Goal: Task Accomplishment & Management: Contribute content

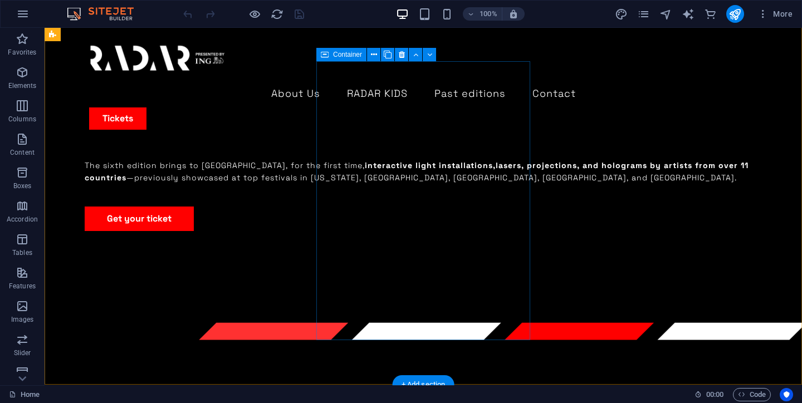
scroll to position [862, 0]
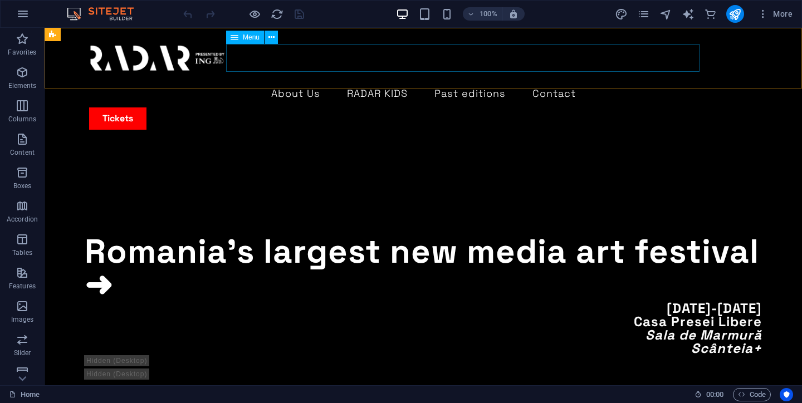
click at [592, 80] on nav "About Us RADAR KIDS Past editions Contact" at bounding box center [423, 94] width 668 height 28
select select "1"
select select
select select "3"
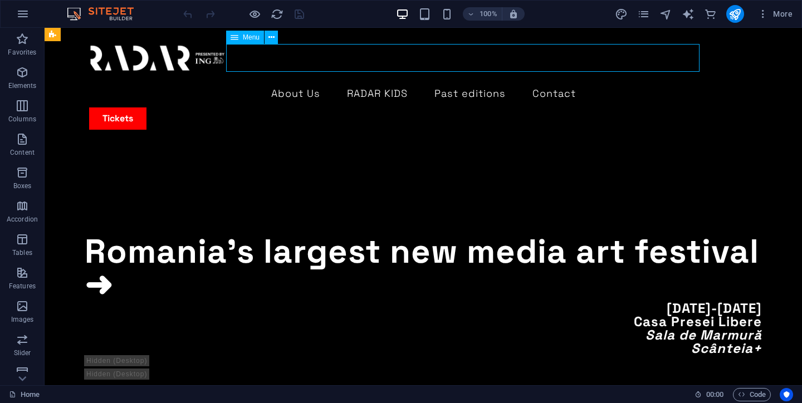
select select
select select "2"
select select
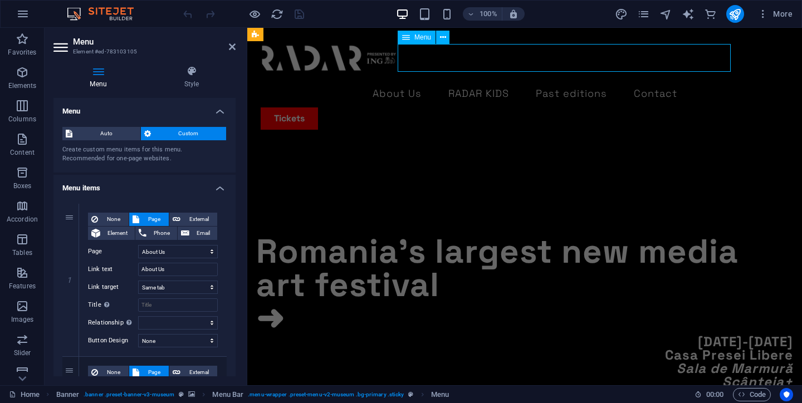
scroll to position [819, 0]
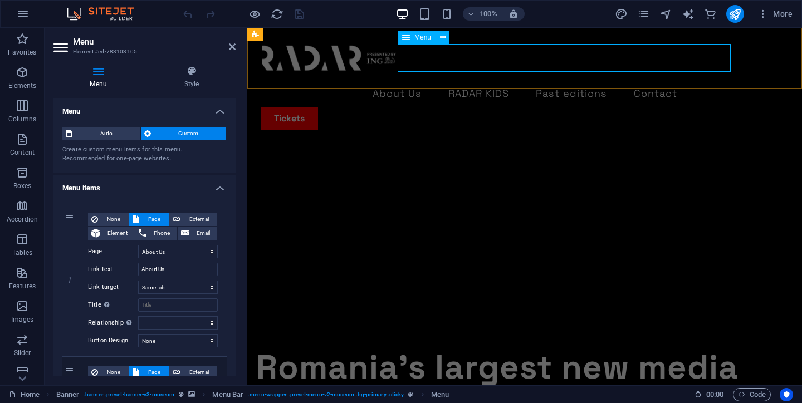
click at [695, 80] on nav "About Us RADAR KIDS Past editions Contact" at bounding box center [525, 94] width 528 height 28
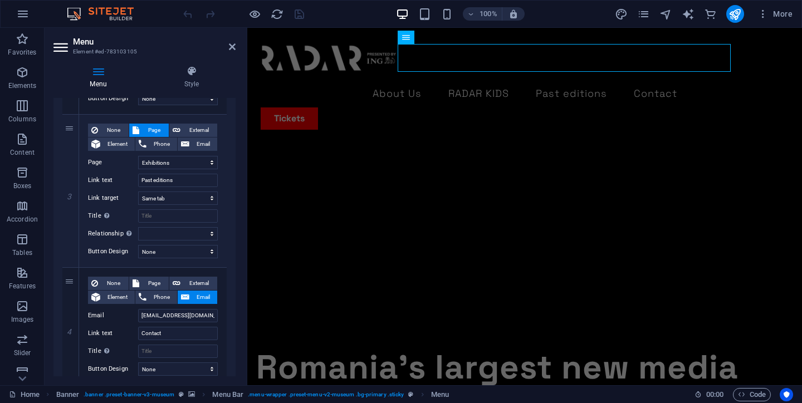
scroll to position [443, 0]
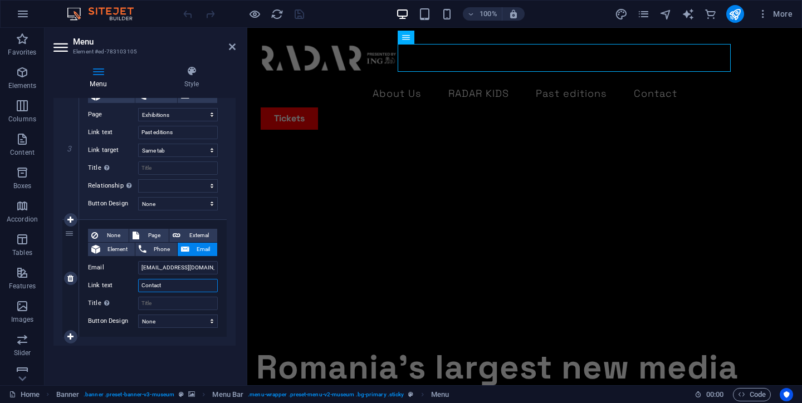
click at [186, 284] on input "Contact" at bounding box center [178, 285] width 80 height 13
type input "C"
select select
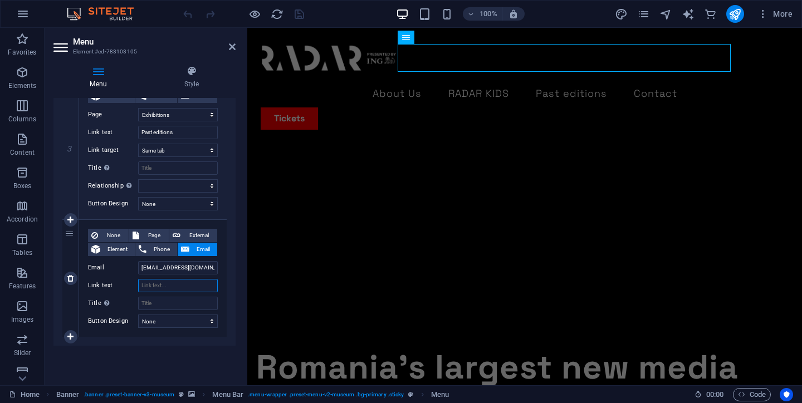
type input "A"
select select
type input "AV Satge"
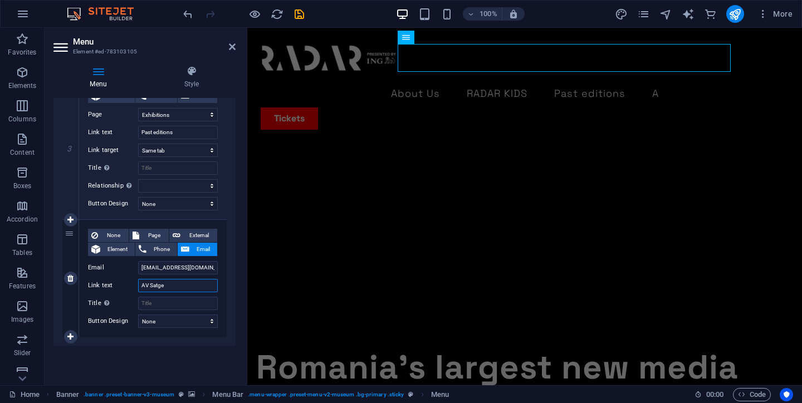
select select
type input "AV St"
select select
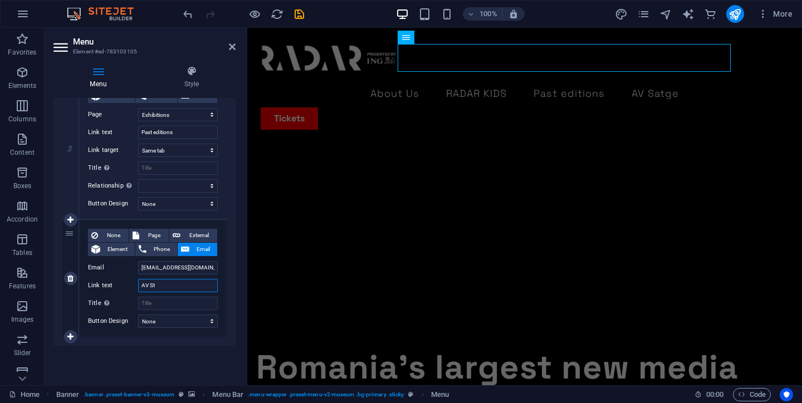
select select
type input "AV Stage"
select select
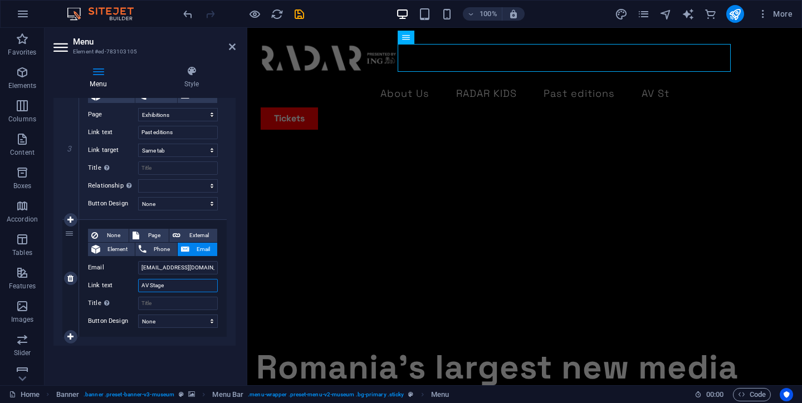
select select
type input "AV Stage"
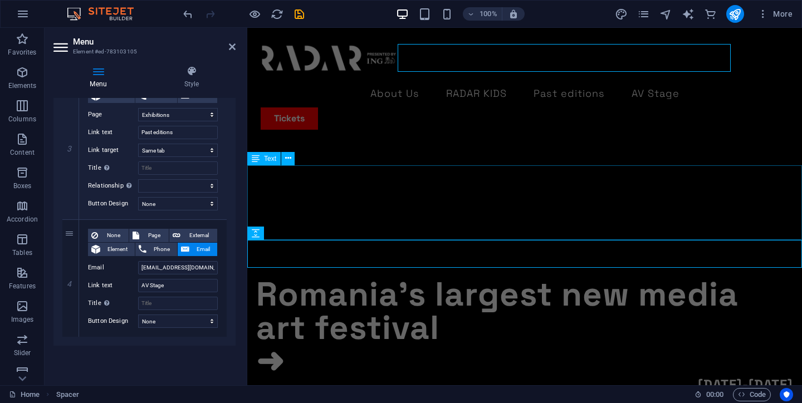
scroll to position [862, 0]
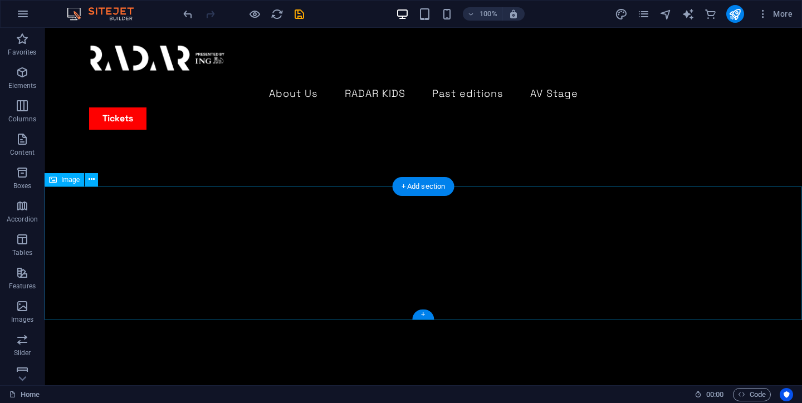
scroll to position [699, 0]
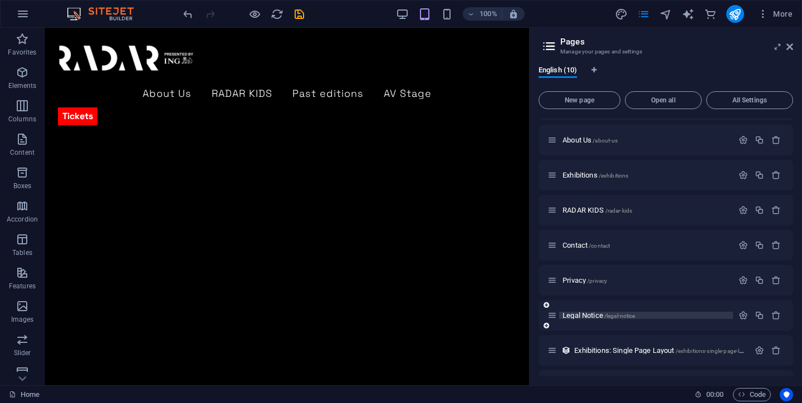
scroll to position [0, 0]
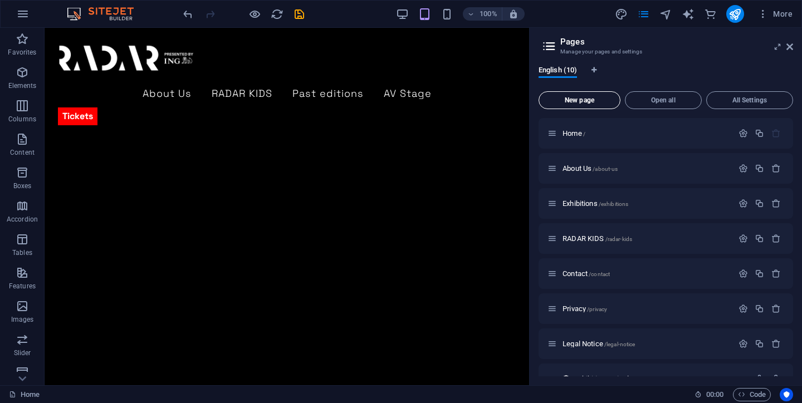
click at [593, 97] on span "New page" at bounding box center [579, 100] width 72 height 7
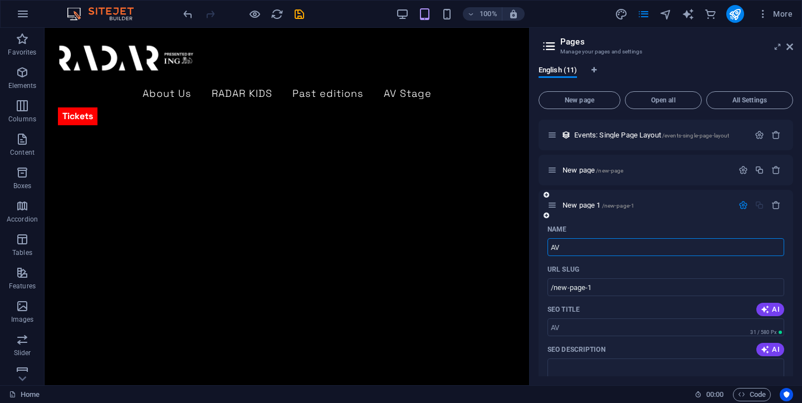
type input "AV"
type input "/av"
type input "AV ST"
type input "/av-s"
type input "AV ST"
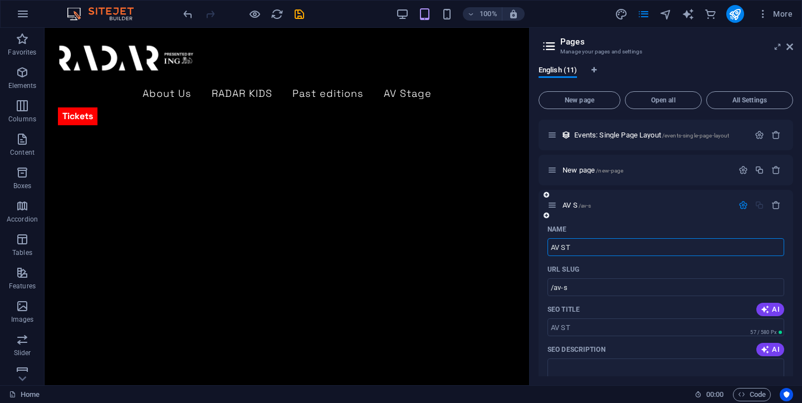
type input "/av-st"
type input "A"
type input "/av"
type input "A"
type input "/a"
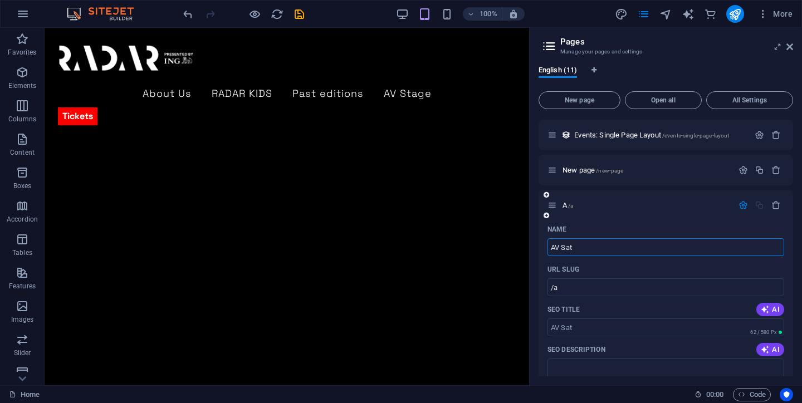
type input "AV Sa"
type input "/av-sat"
type input "AV S"
type input "/av"
type input "AV Stage"
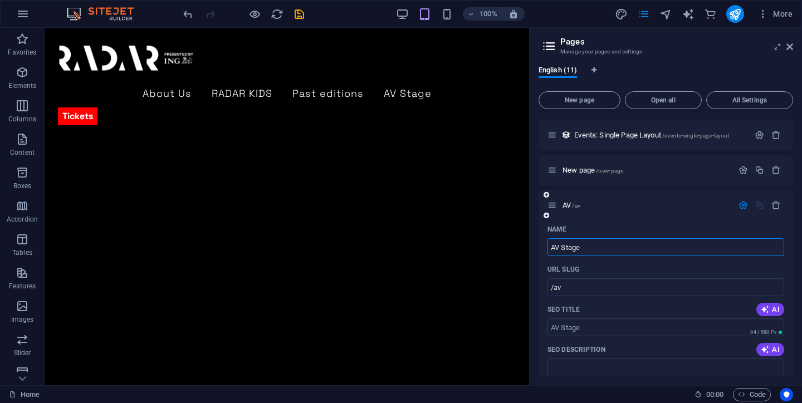
type input "/av-stage"
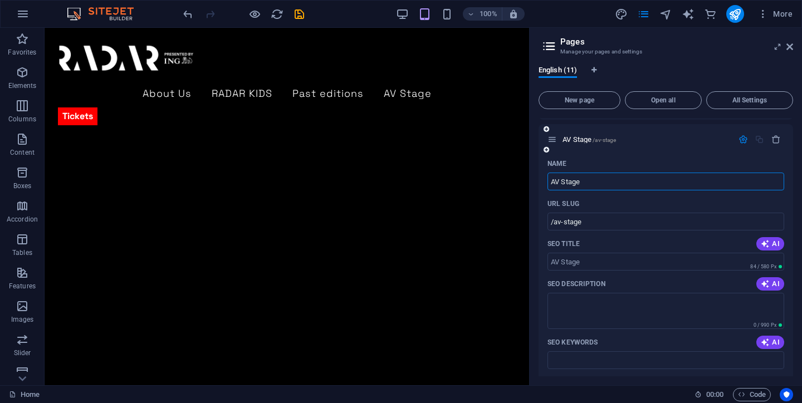
scroll to position [377, 0]
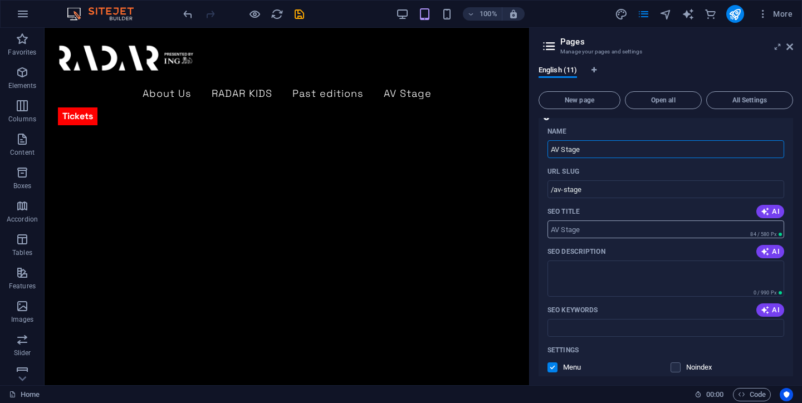
type input "AV Stage"
click at [601, 229] on input "SEO Title" at bounding box center [665, 229] width 237 height 18
drag, startPoint x: 741, startPoint y: 230, endPoint x: 534, endPoint y: 229, distance: 207.1
click at [534, 229] on div "English (11) New page Open all All Settings Home / About Us /about-us Exhibitio…" at bounding box center [665, 221] width 272 height 328
type input "Scena Audiovizuala cu muzica electronica si live visuals"
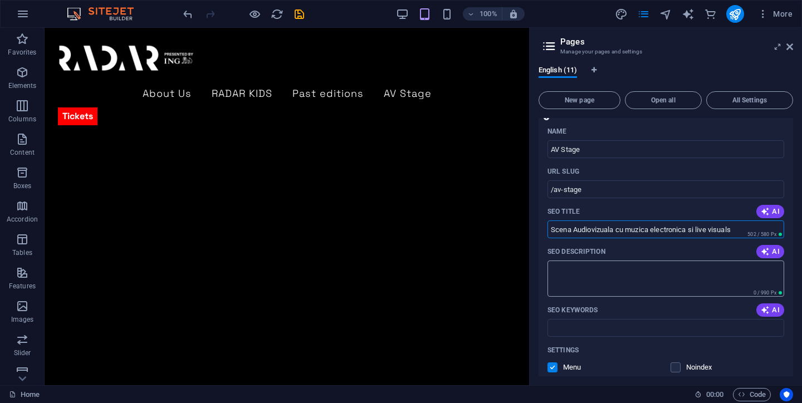
click at [564, 274] on textarea "SEO Description" at bounding box center [665, 279] width 237 height 36
paste textarea "Scena Audiovizuala cu muzica electronica si live visuals"
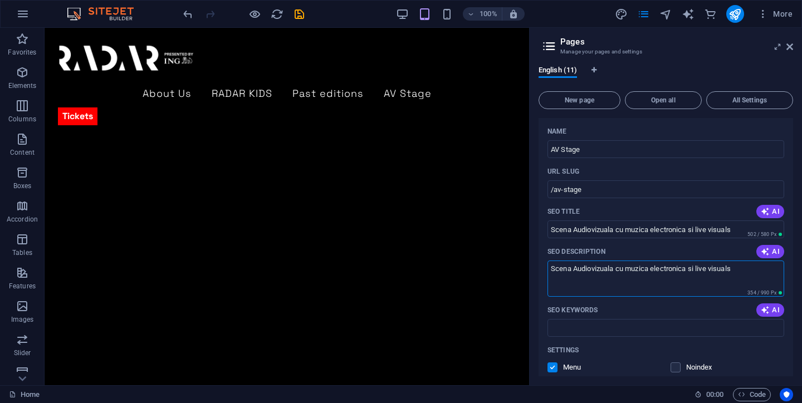
type textarea "Scena Audiovizuala cu muzica electronica si live visuals"
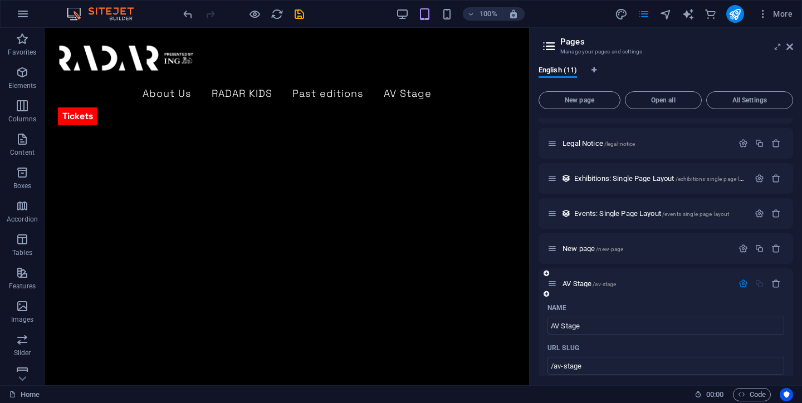
scroll to position [204, 0]
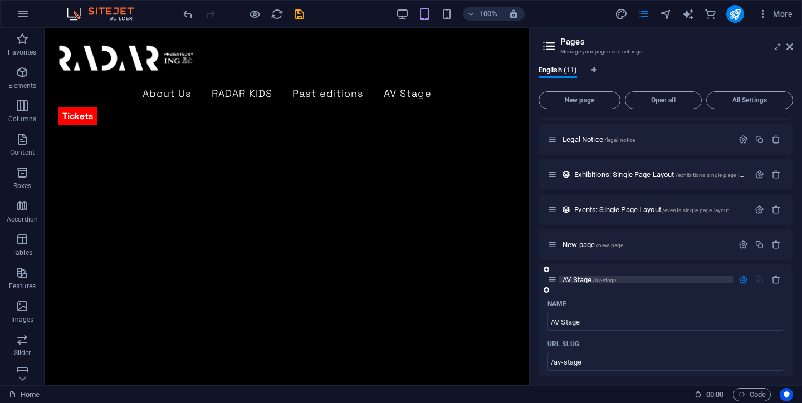
click at [587, 278] on span "AV Stage /av-stage" at bounding box center [588, 280] width 53 height 8
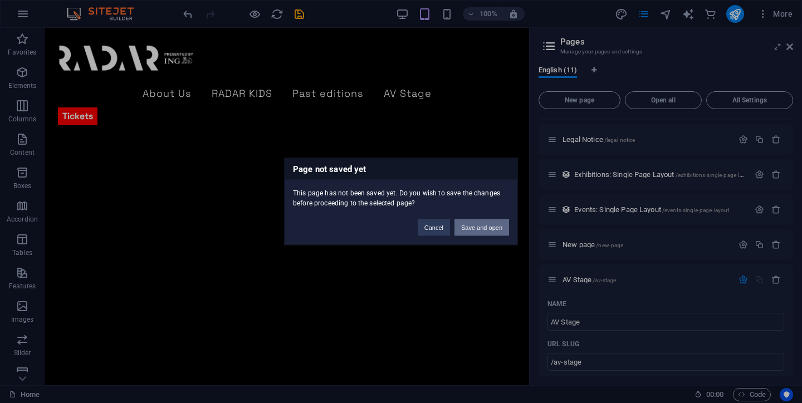
click at [497, 228] on button "Save and open" at bounding box center [481, 227] width 55 height 17
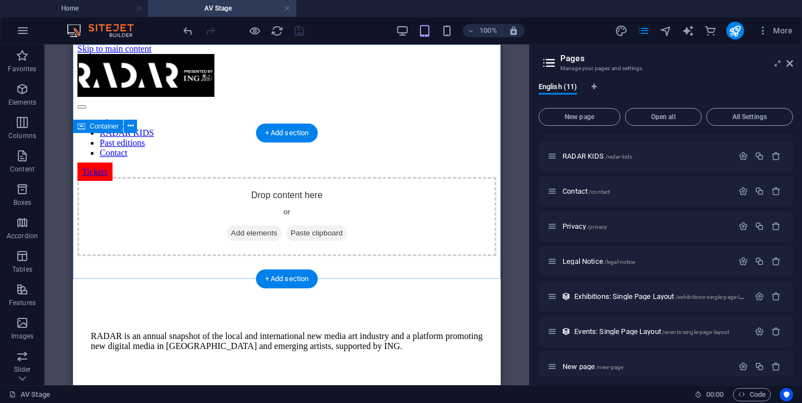
scroll to position [0, 0]
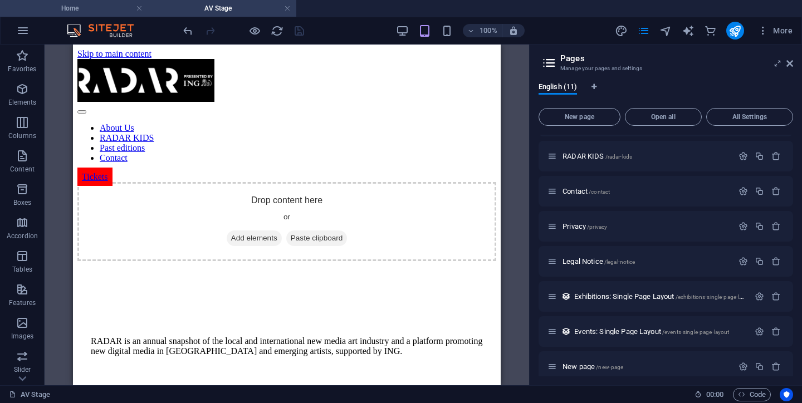
click at [86, 8] on h4 "Home" at bounding box center [74, 8] width 148 height 12
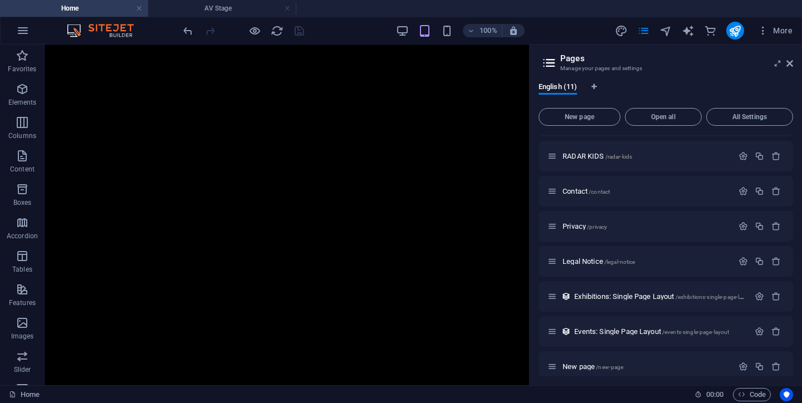
click at [793, 61] on aside "Pages Manage your pages and settings English (11) New page Open all All Setting…" at bounding box center [665, 215] width 273 height 341
click at [789, 65] on icon at bounding box center [789, 63] width 7 height 9
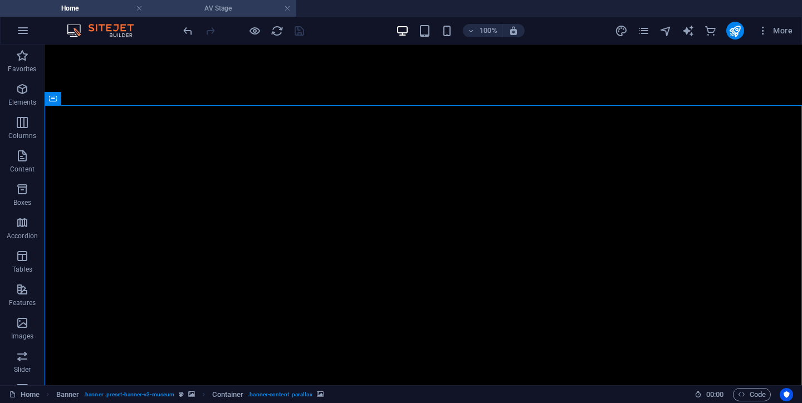
click at [218, 12] on h4 "AV Stage" at bounding box center [222, 8] width 148 height 12
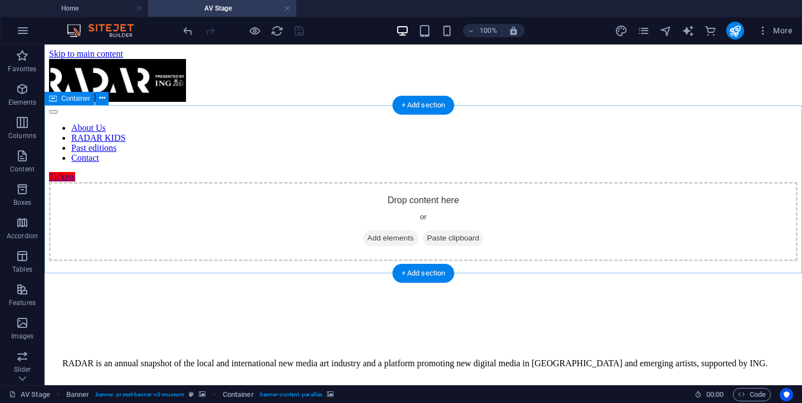
click at [206, 182] on div "Drop content here or Add elements Paste clipboard" at bounding box center [423, 221] width 748 height 79
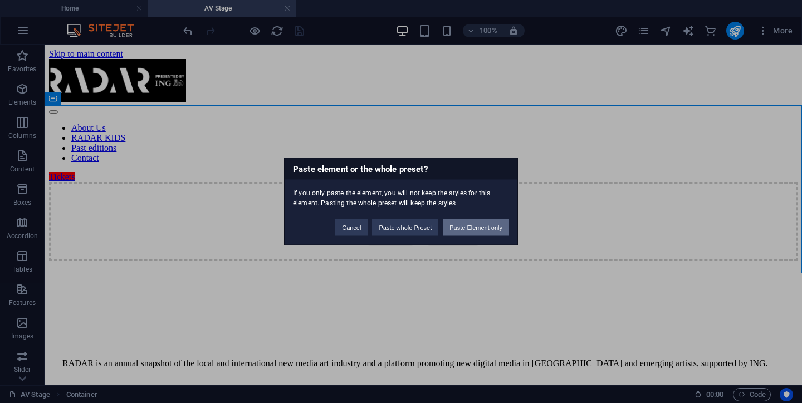
click at [472, 227] on button "Paste Element only" at bounding box center [476, 227] width 66 height 17
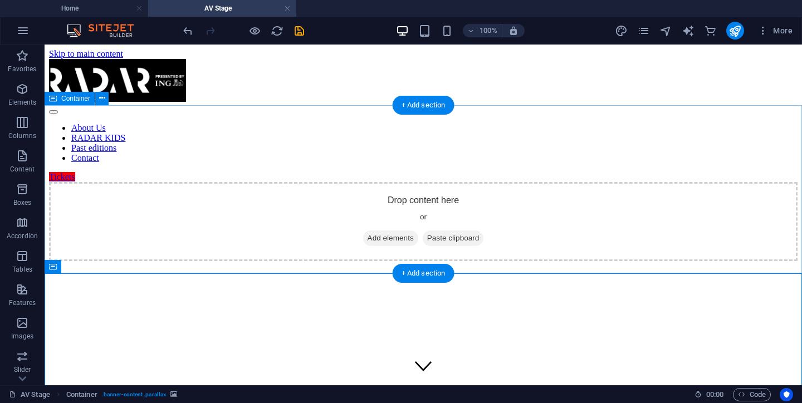
drag, startPoint x: 263, startPoint y: 291, endPoint x: 246, endPoint y: 131, distance: 160.1
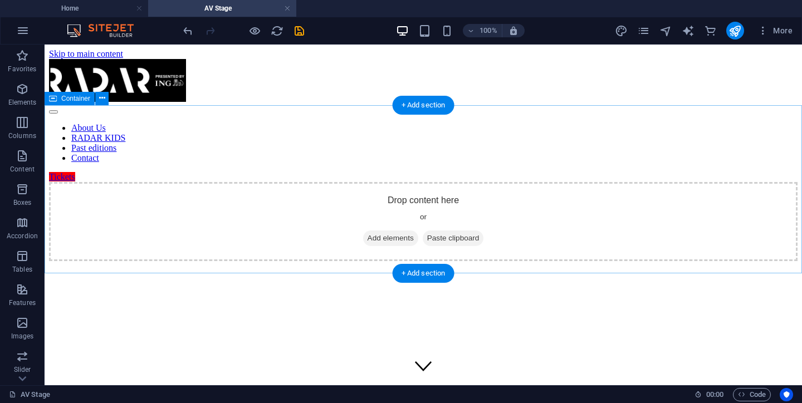
drag, startPoint x: 311, startPoint y: 289, endPoint x: 293, endPoint y: 107, distance: 182.9
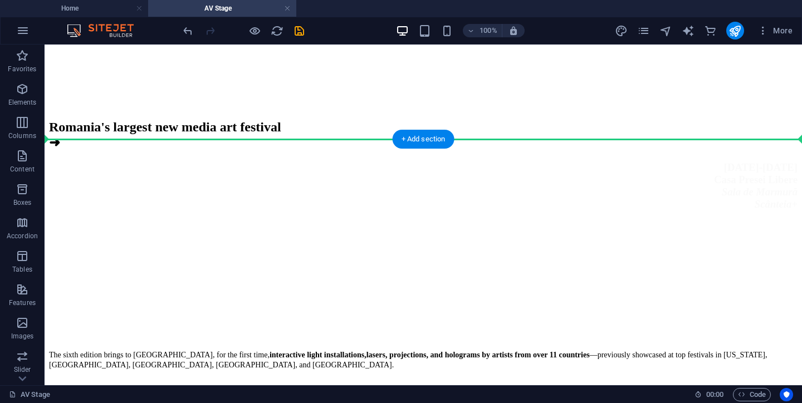
scroll to position [586, 0]
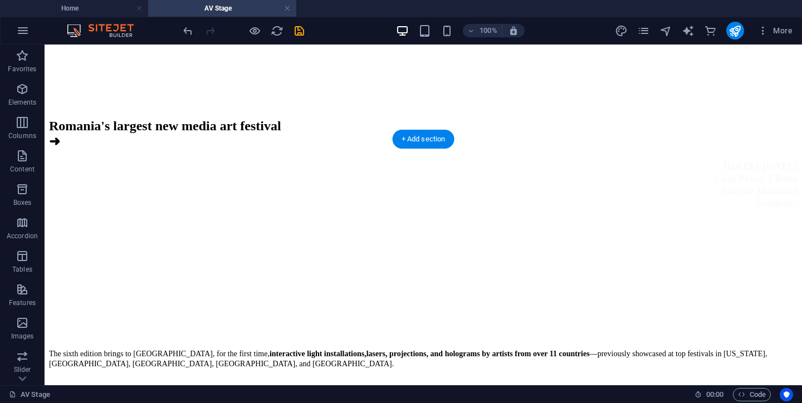
drag, startPoint x: 326, startPoint y: 127, endPoint x: 303, endPoint y: 152, distance: 34.3
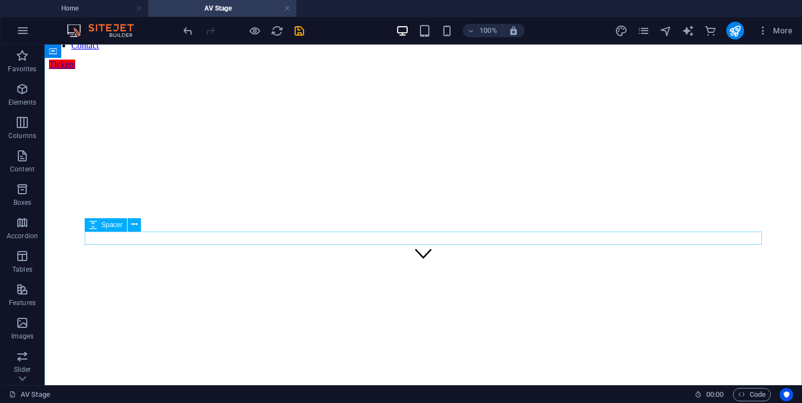
scroll to position [0, 0]
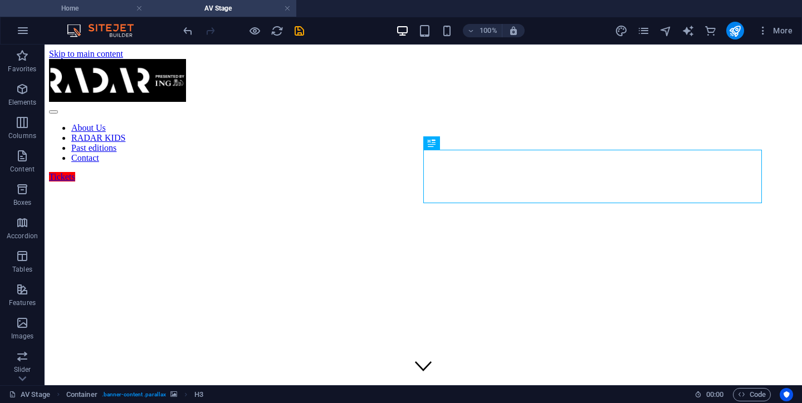
click at [93, 8] on h4 "Home" at bounding box center [74, 8] width 148 height 12
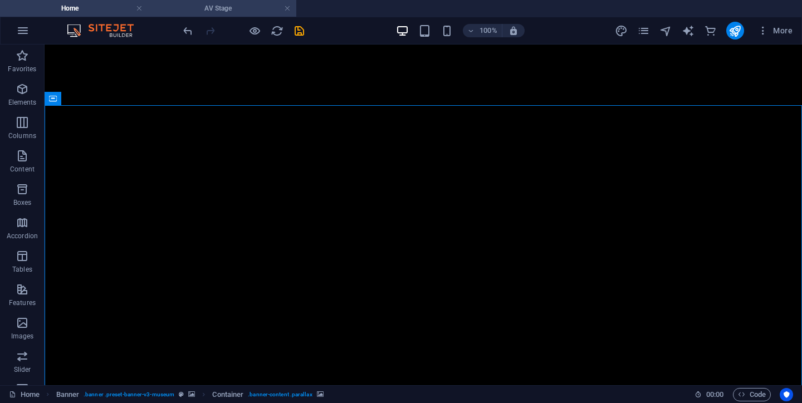
click at [227, 6] on h4 "AV Stage" at bounding box center [222, 8] width 148 height 12
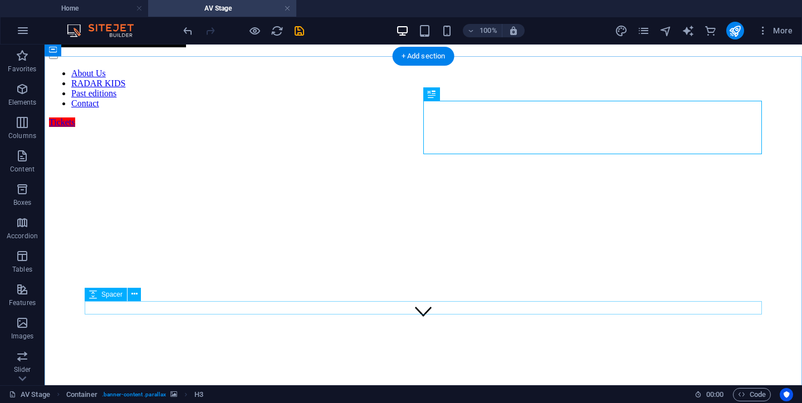
scroll to position [67, 0]
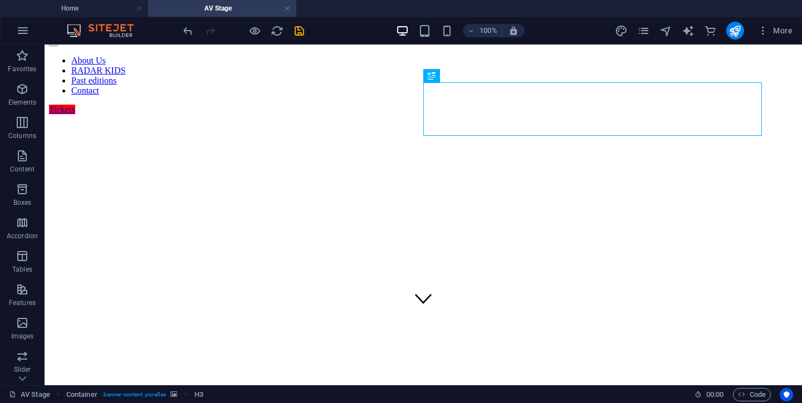
click at [63, 257] on figure at bounding box center [423, 305] width 748 height 376
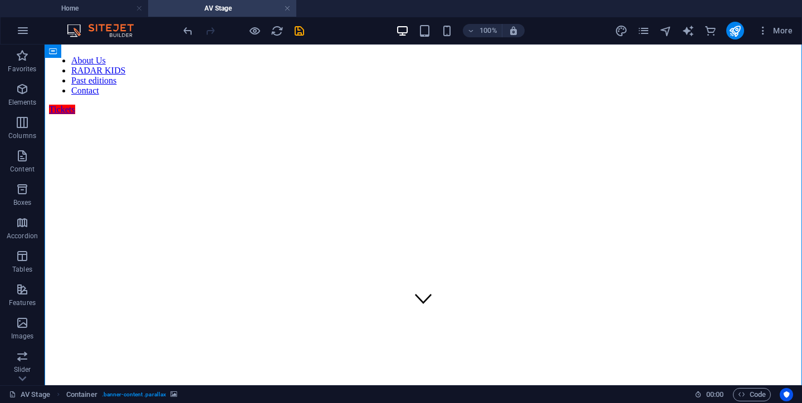
click at [63, 257] on figure at bounding box center [423, 305] width 748 height 376
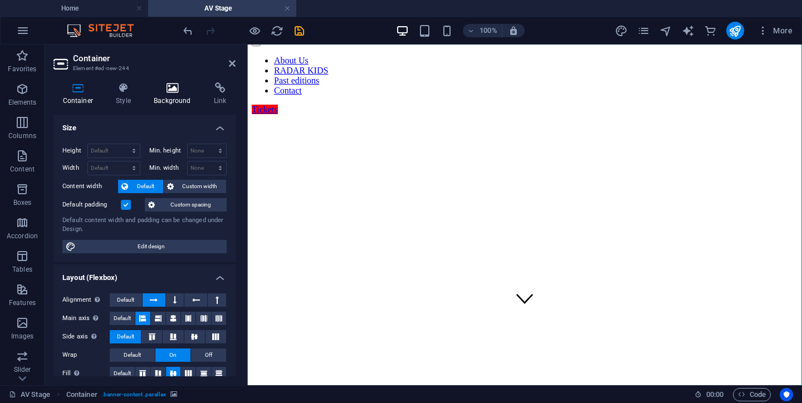
click at [174, 82] on icon at bounding box center [173, 87] width 56 height 11
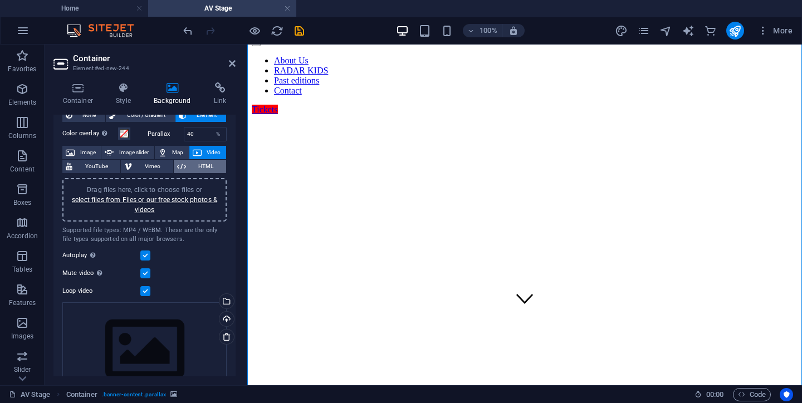
scroll to position [42, 0]
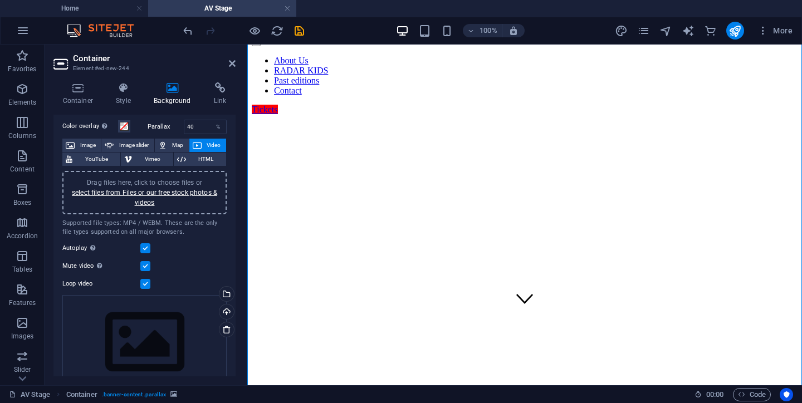
click at [207, 145] on span "Video" at bounding box center [214, 145] width 18 height 13
click at [155, 191] on link "select files from Files or our free stock photos & videos" at bounding box center [144, 198] width 145 height 18
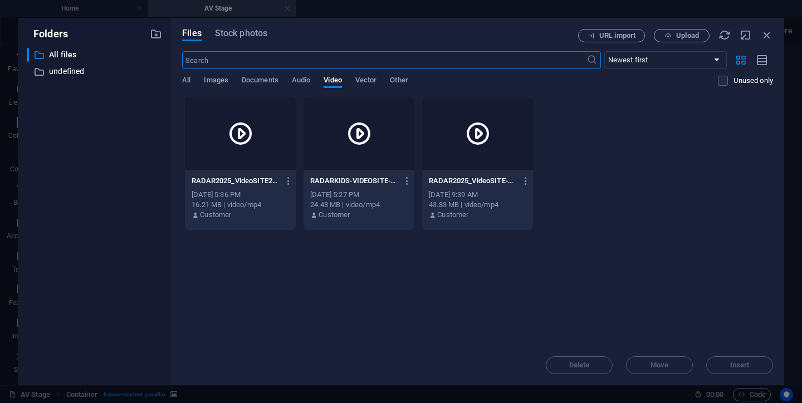
click at [527, 240] on div "Drop files here to upload them instantly RADAR2025_VideoSITE2-pw5LULi9yyNd76nud…" at bounding box center [477, 221] width 591 height 248
click at [608, 40] on button "URL import" at bounding box center [611, 35] width 67 height 13
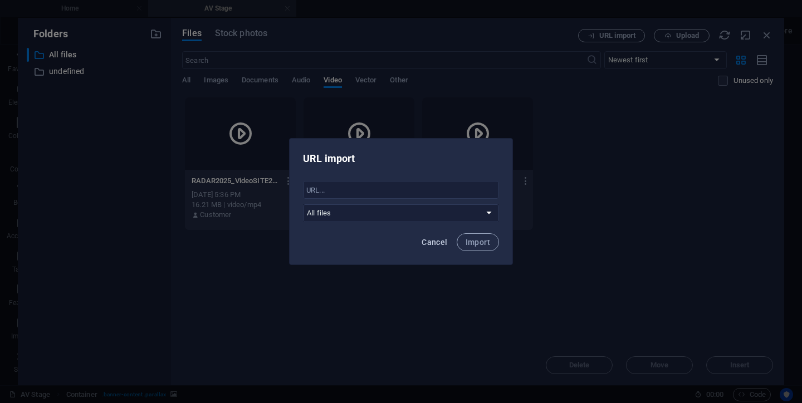
click at [429, 247] on button "Cancel" at bounding box center [434, 242] width 35 height 18
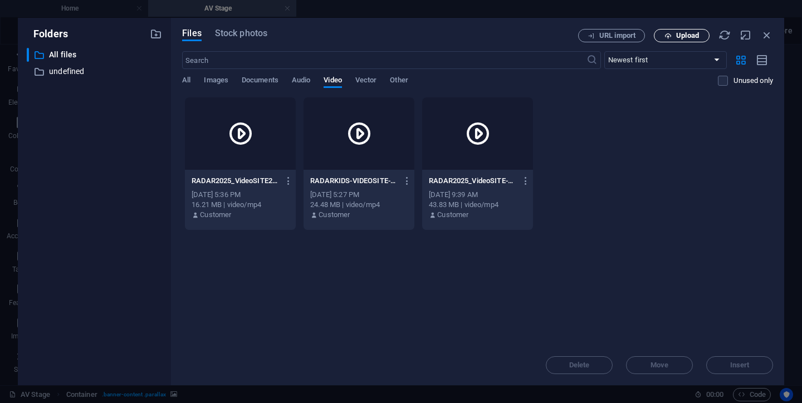
click at [679, 32] on span "Upload" at bounding box center [687, 35] width 23 height 7
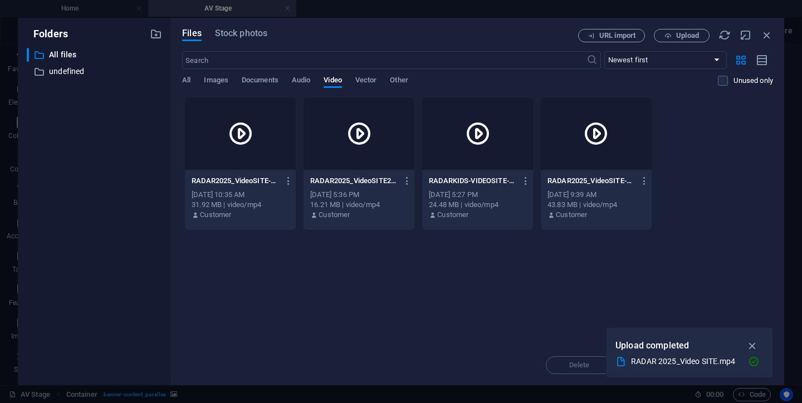
click at [263, 154] on div at bounding box center [240, 133] width 111 height 72
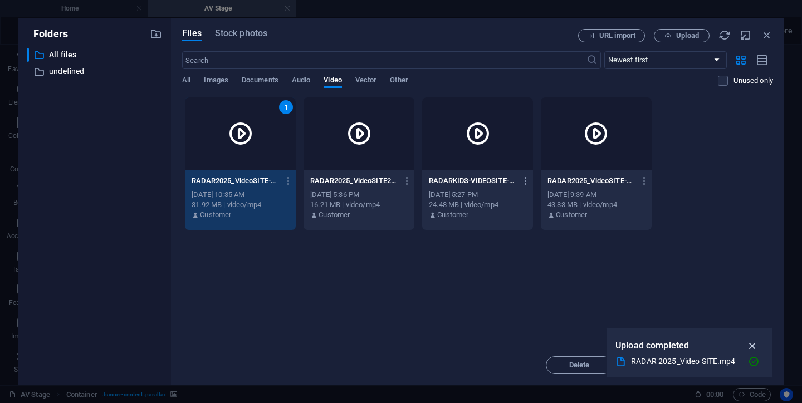
click at [754, 344] on icon "button" at bounding box center [752, 346] width 13 height 12
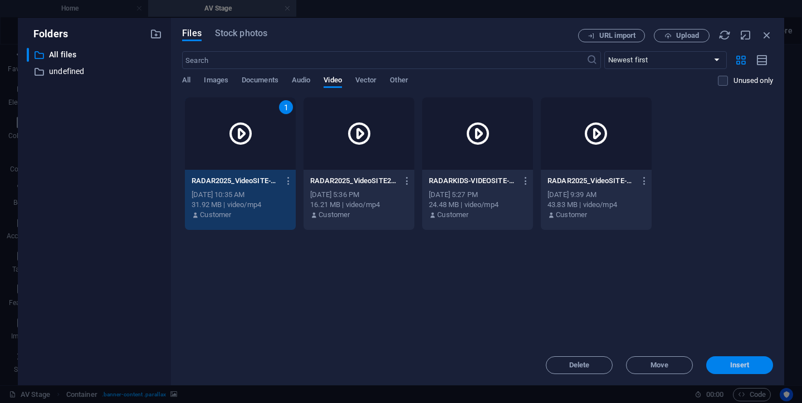
click at [735, 363] on span "Insert" at bounding box center [739, 365] width 19 height 7
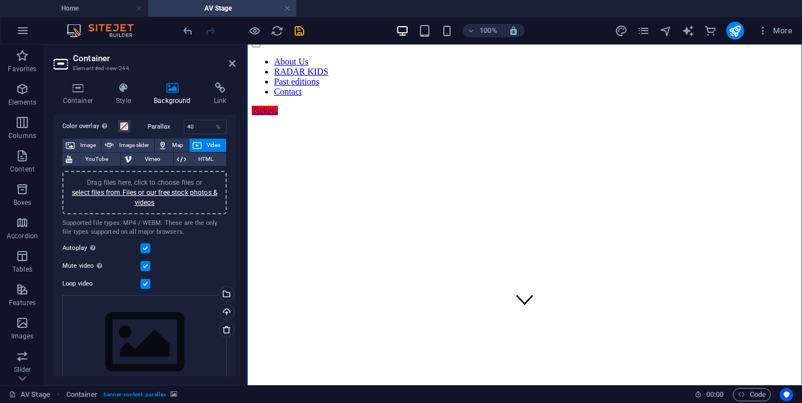
scroll to position [0, 0]
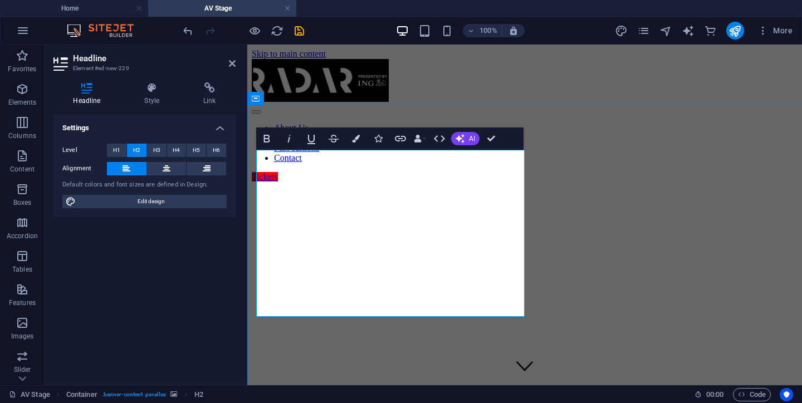
drag, startPoint x: 378, startPoint y: 266, endPoint x: 289, endPoint y: 173, distance: 128.0
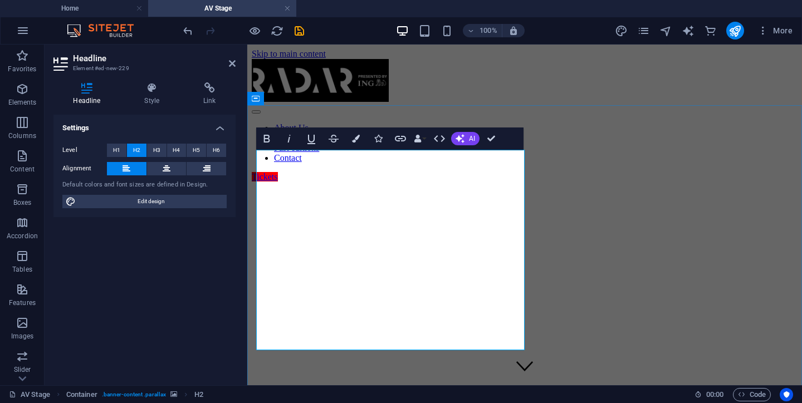
drag, startPoint x: 433, startPoint y: 208, endPoint x: 259, endPoint y: 167, distance: 178.4
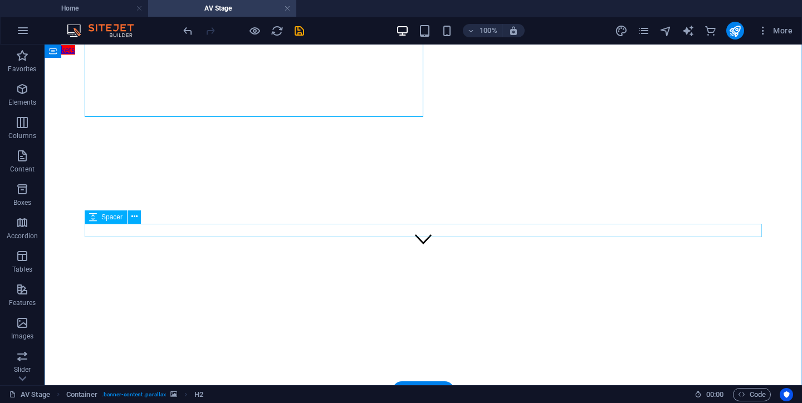
scroll to position [145, 0]
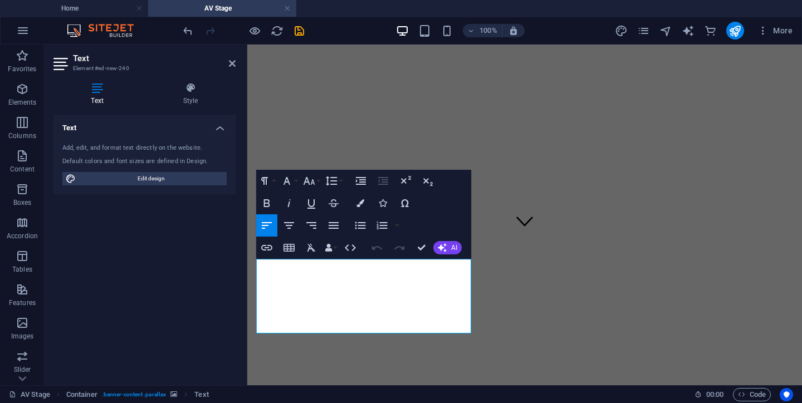
drag, startPoint x: 293, startPoint y: 328, endPoint x: 255, endPoint y: 263, distance: 75.6
click at [255, 263] on div "Electronic Music & Live Visuals ➜ 2-5 October Casa Presei Libere Sala de Marmur…" at bounding box center [525, 404] width 546 height 734
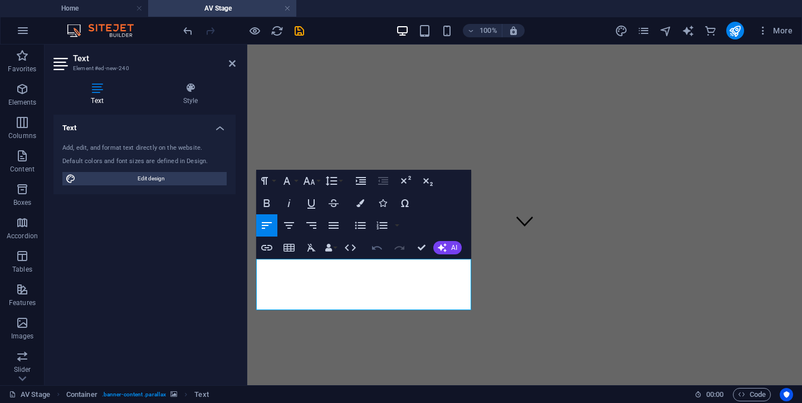
click at [378, 246] on icon "button" at bounding box center [376, 247] width 13 height 13
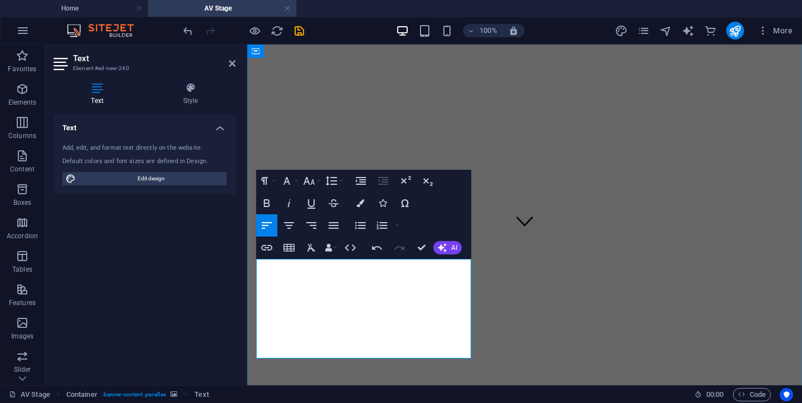
drag, startPoint x: 306, startPoint y: 289, endPoint x: 389, endPoint y: 277, distance: 84.4
drag, startPoint x: 311, startPoint y: 289, endPoint x: 395, endPoint y: 264, distance: 88.1
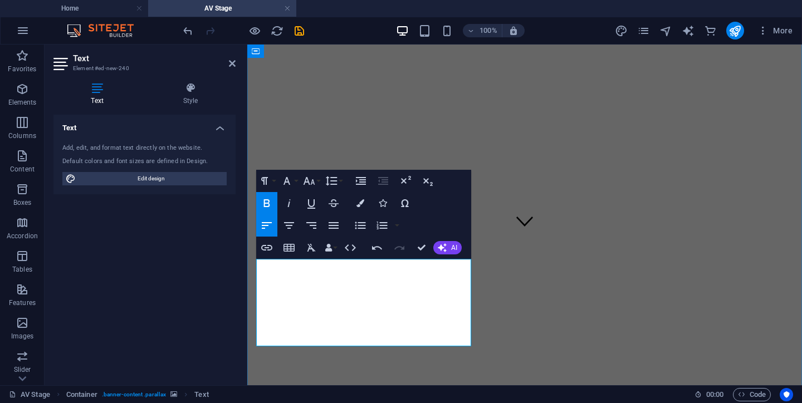
drag, startPoint x: 392, startPoint y: 266, endPoint x: 415, endPoint y: 266, distance: 22.8
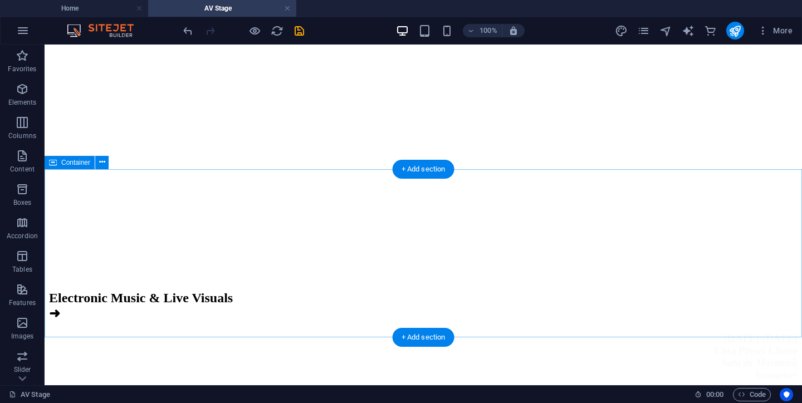
scroll to position [356, 0]
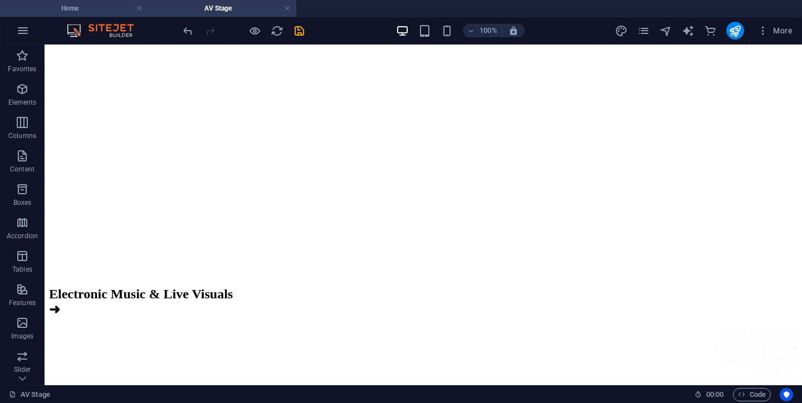
click at [104, 12] on h4 "Home" at bounding box center [74, 8] width 148 height 12
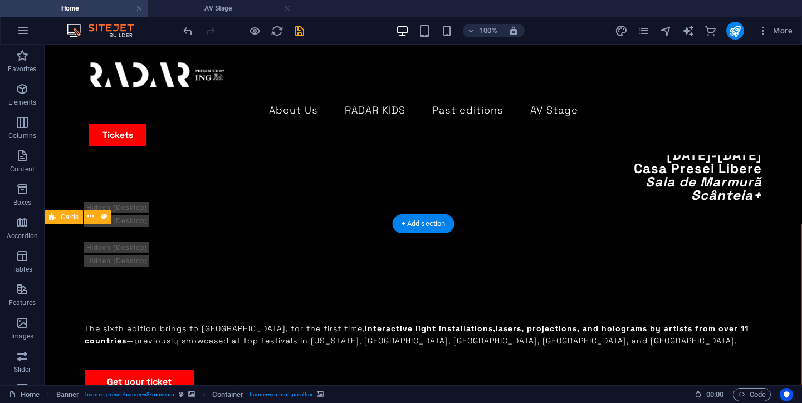
scroll to position [904, 0]
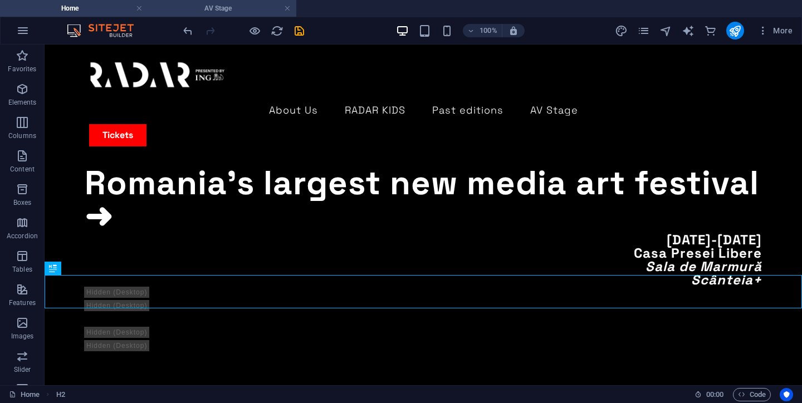
click at [209, 10] on h4 "AV Stage" at bounding box center [222, 8] width 148 height 12
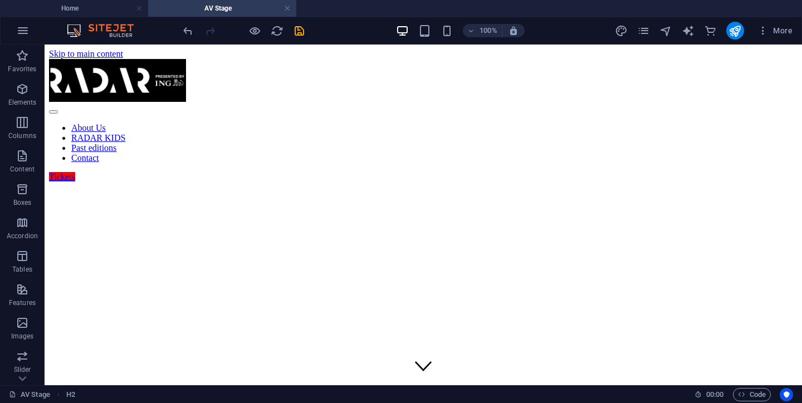
scroll to position [356, 0]
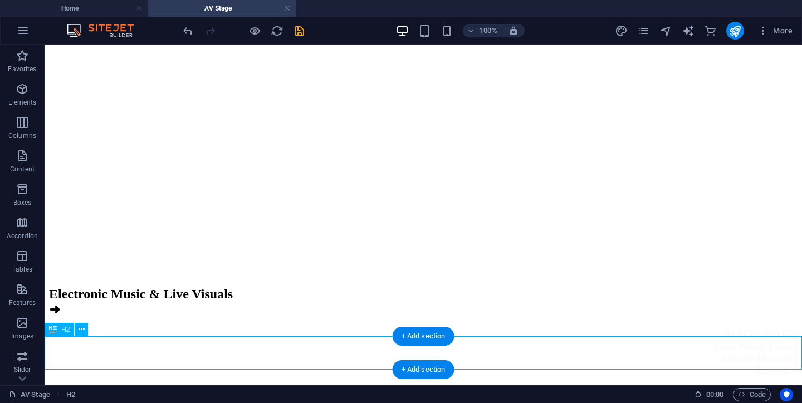
scroll to position [358, 0]
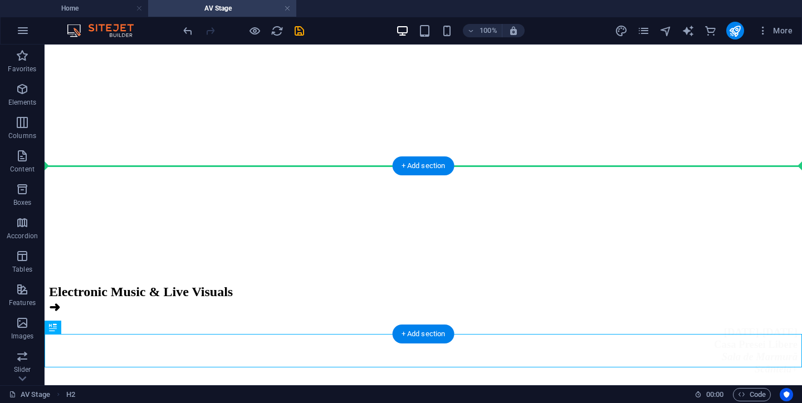
drag, startPoint x: 318, startPoint y: 349, endPoint x: 310, endPoint y: 184, distance: 165.0
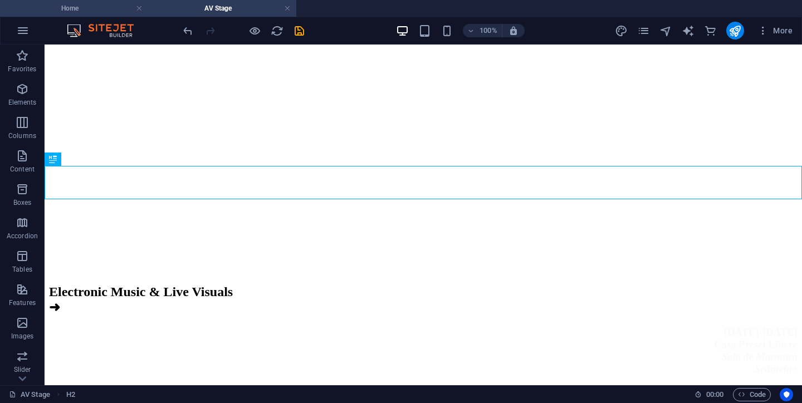
click at [98, 7] on h4 "Home" at bounding box center [74, 8] width 148 height 12
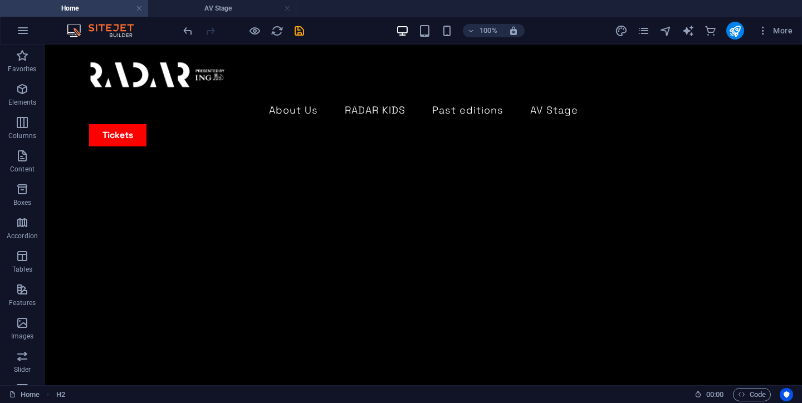
scroll to position [904, 0]
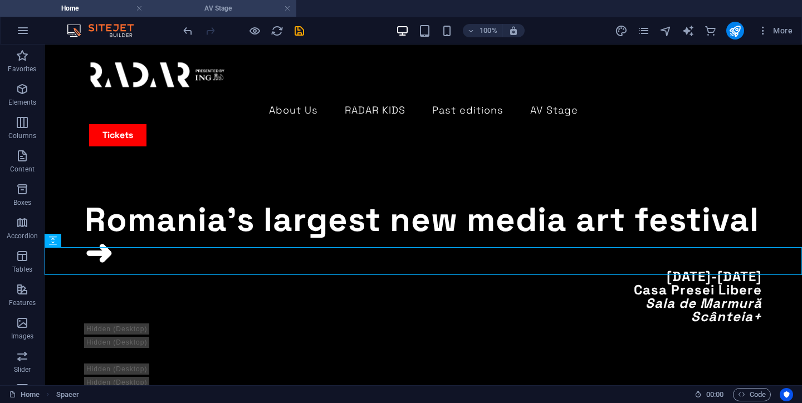
click at [232, 15] on li "AV Stage" at bounding box center [222, 8] width 148 height 17
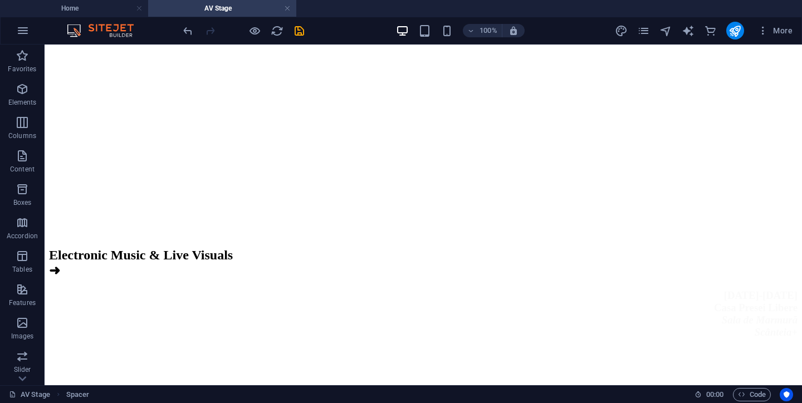
scroll to position [0, 0]
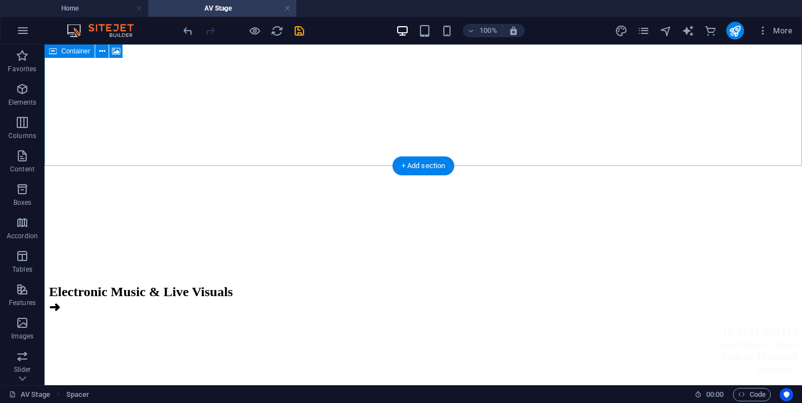
click at [197, 150] on div "Electronic Music & Live Visuals ➜ 2-5 October Casa Presei Libere Sala de Marmur…" at bounding box center [423, 200] width 748 height 752
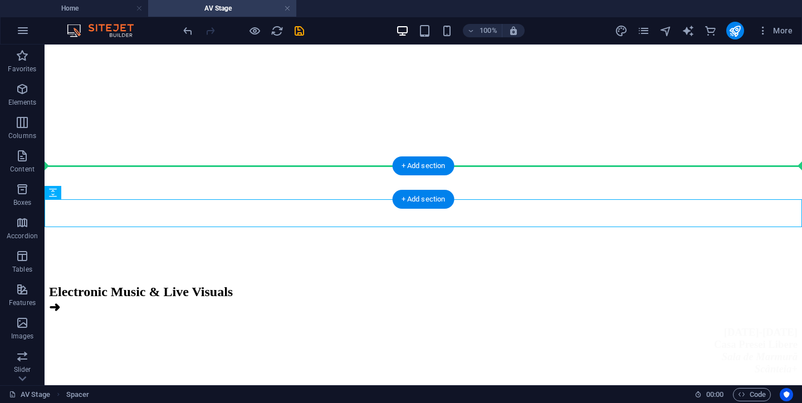
drag, startPoint x: 252, startPoint y: 217, endPoint x: 253, endPoint y: 183, distance: 34.5
drag, startPoint x: 270, startPoint y: 214, endPoint x: 270, endPoint y: 176, distance: 37.3
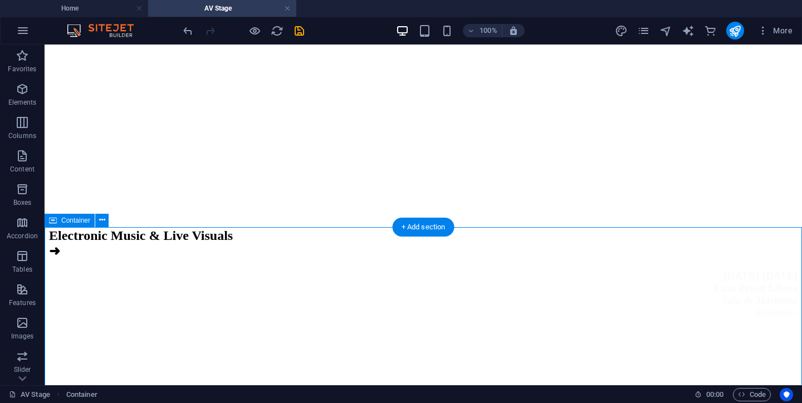
scroll to position [428, 0]
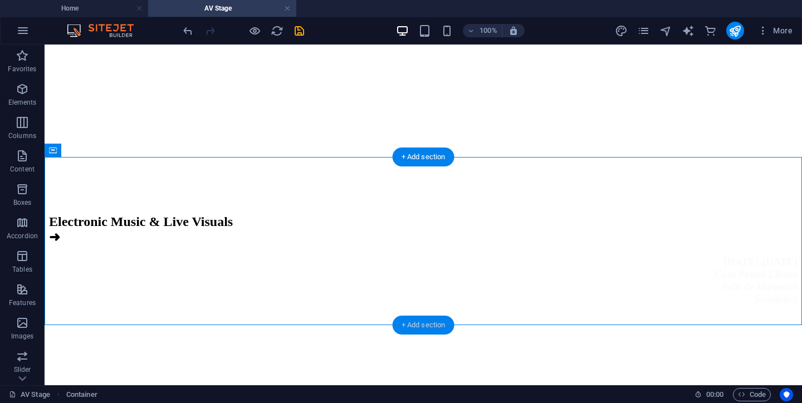
click at [423, 325] on div "+ Add section" at bounding box center [423, 325] width 62 height 19
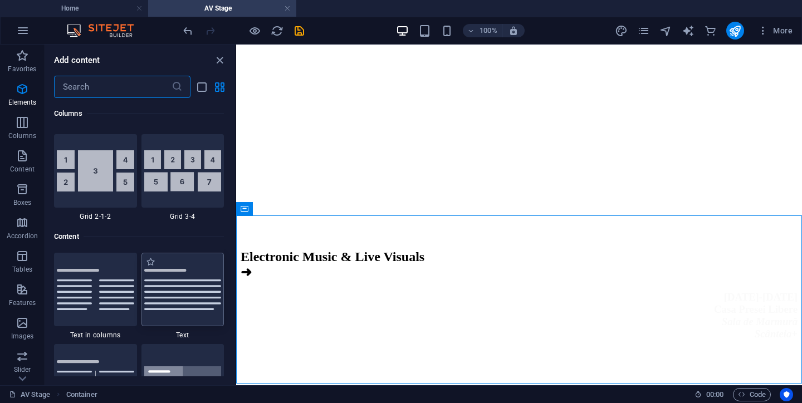
scroll to position [1948, 0]
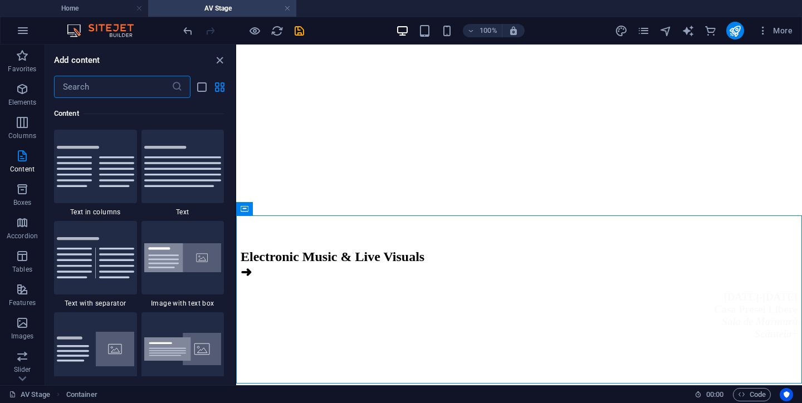
click at [114, 94] on input "text" at bounding box center [112, 87] width 117 height 22
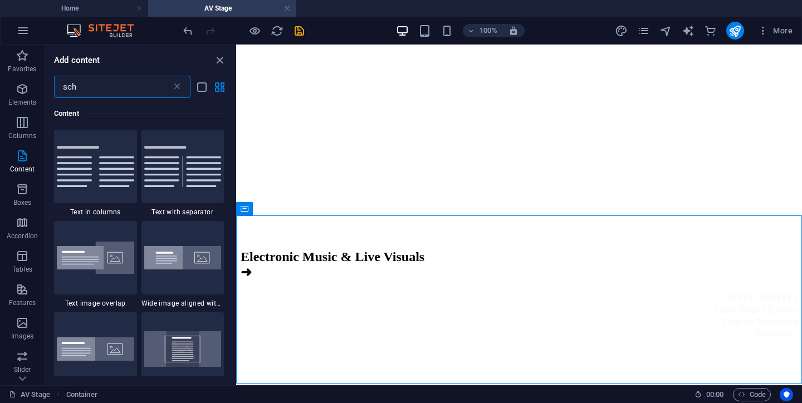
scroll to position [0, 0]
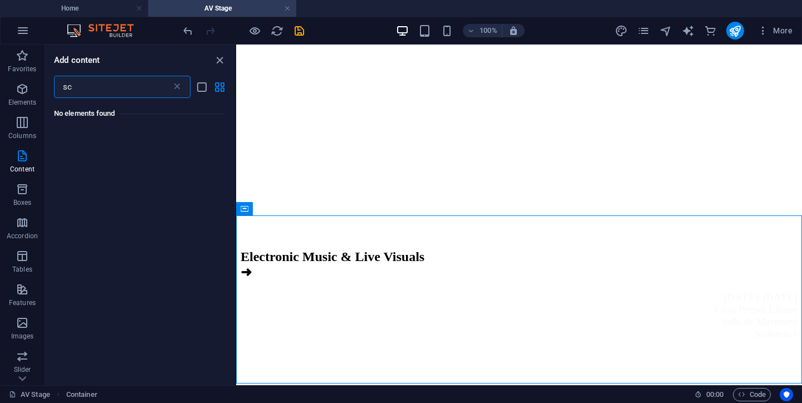
type input "s"
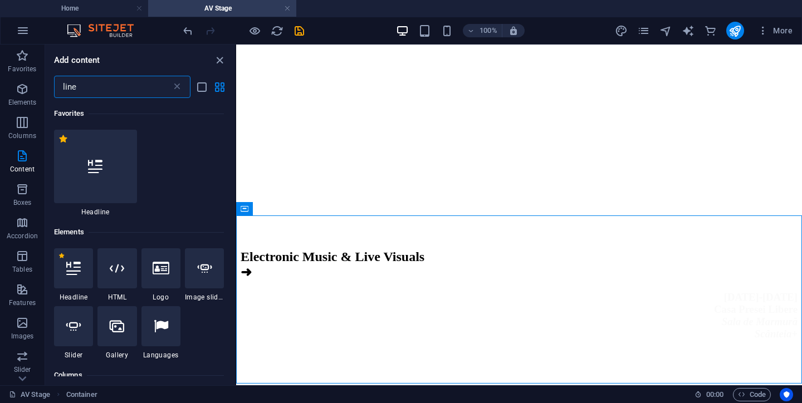
type input "line"
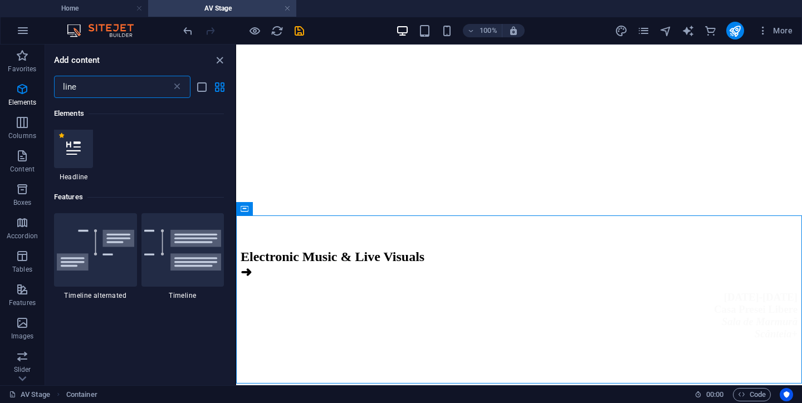
scroll to position [131, 0]
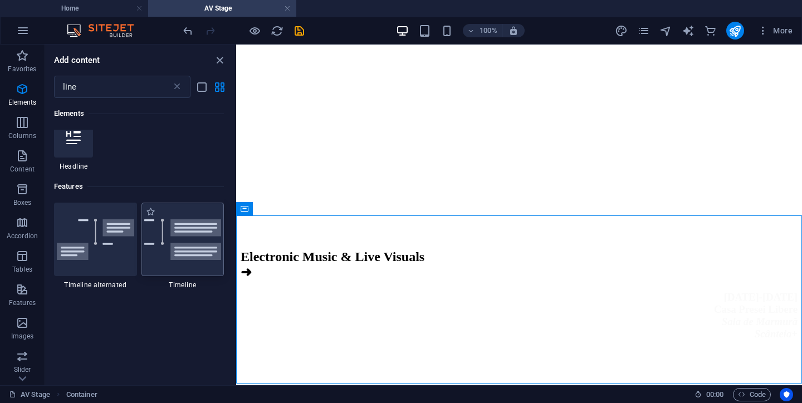
click at [182, 253] on img at bounding box center [182, 240] width 77 height 42
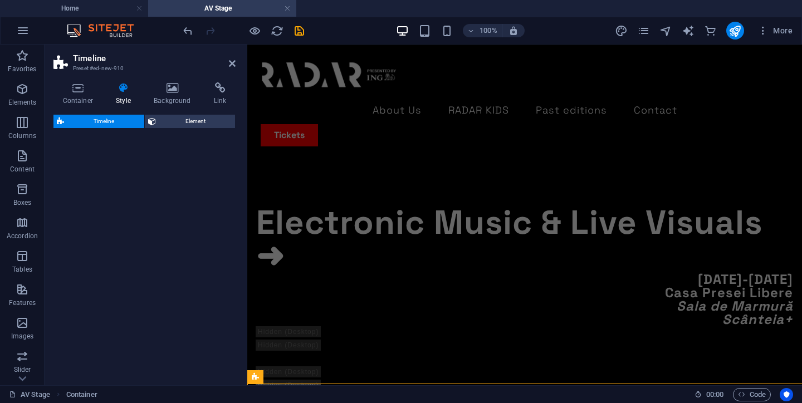
select select "rem"
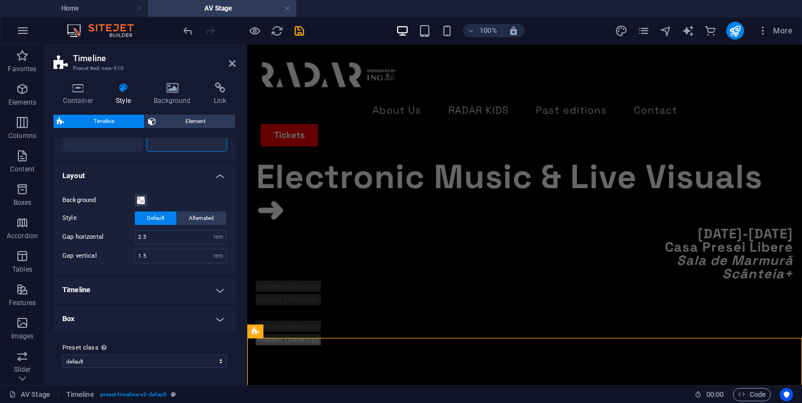
scroll to position [0, 0]
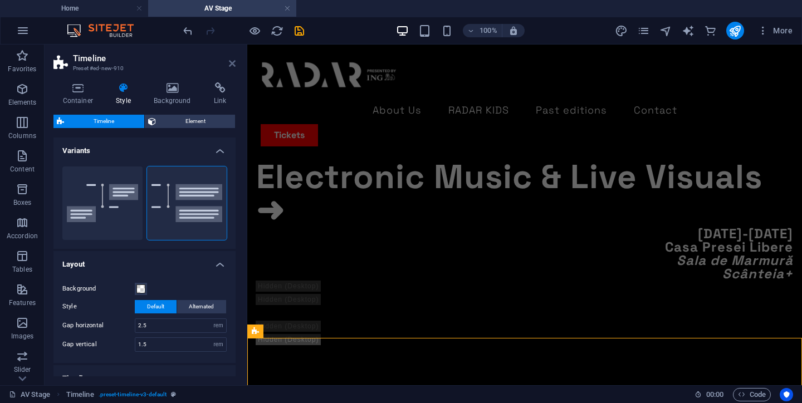
click at [230, 66] on icon at bounding box center [232, 63] width 7 height 9
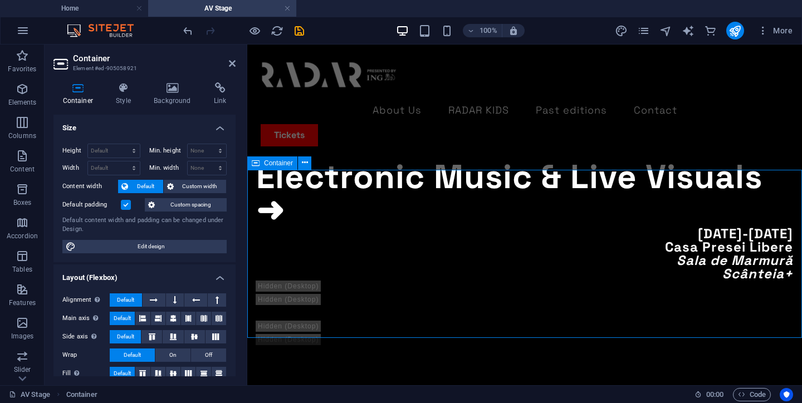
click at [231, 64] on icon at bounding box center [232, 63] width 7 height 9
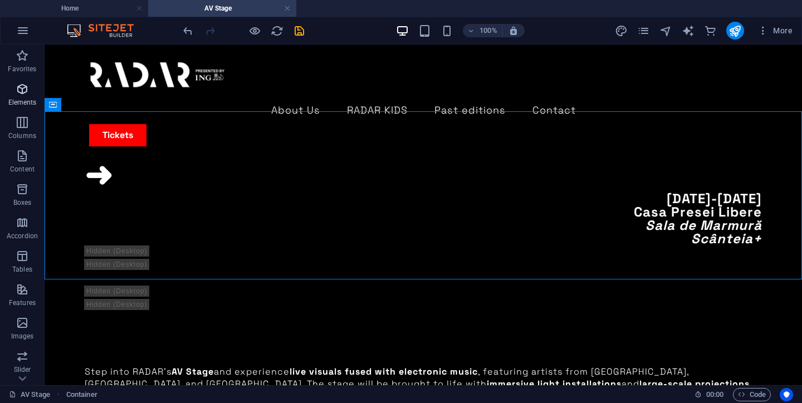
click at [24, 103] on p "Elements" at bounding box center [22, 102] width 28 height 9
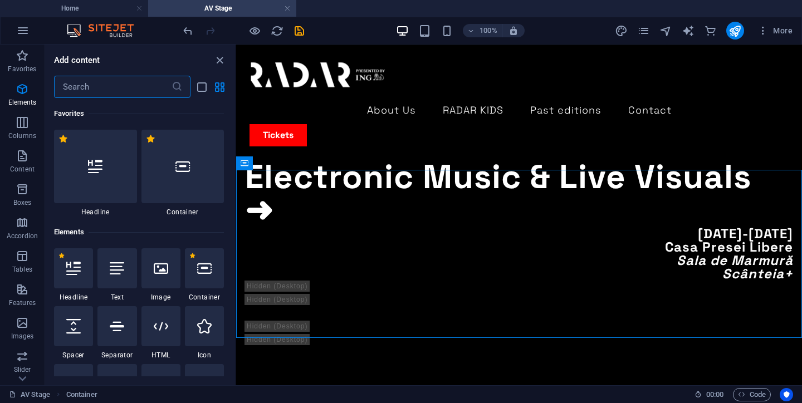
scroll to position [119, 0]
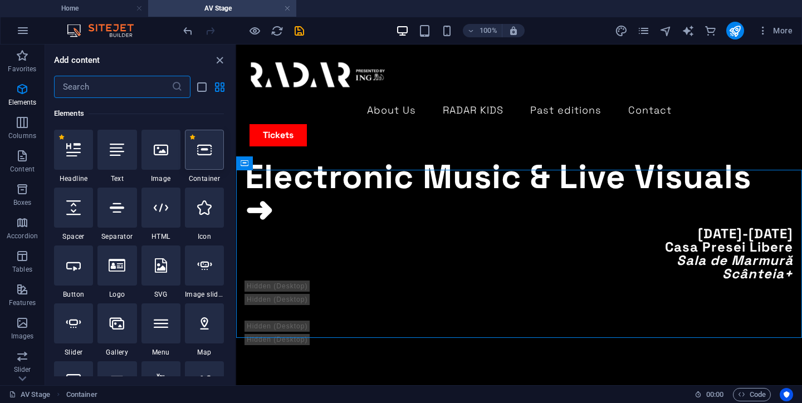
click at [205, 150] on icon at bounding box center [204, 150] width 14 height 14
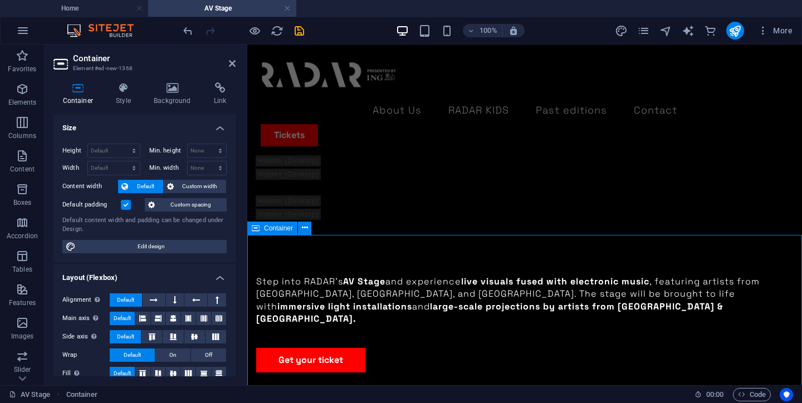
scroll to position [600, 0]
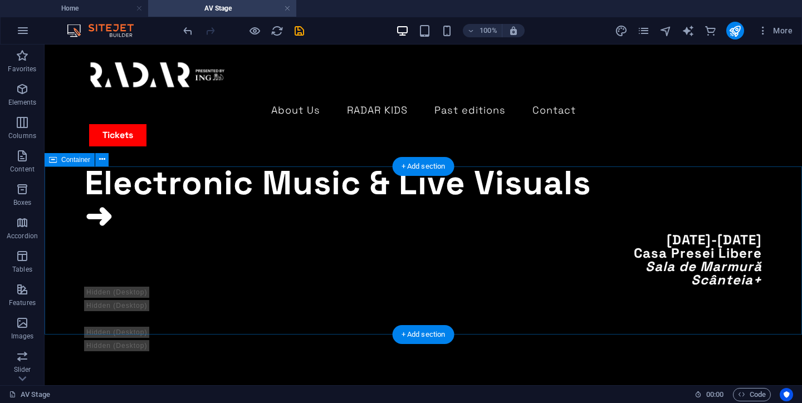
scroll to position [407, 0]
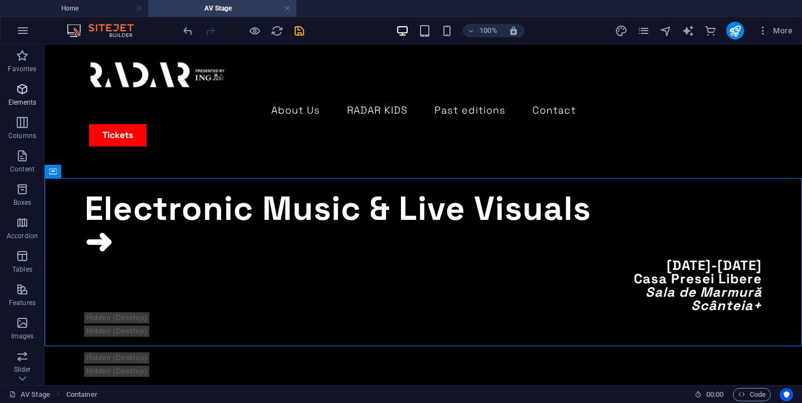
click at [19, 91] on icon "button" at bounding box center [22, 88] width 13 height 13
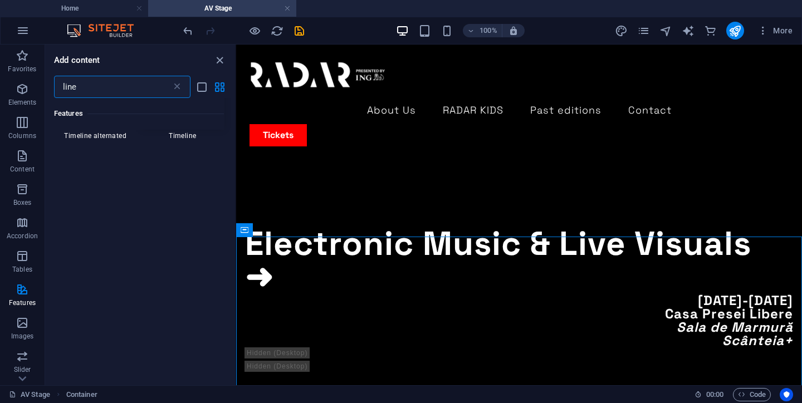
scroll to position [79, 0]
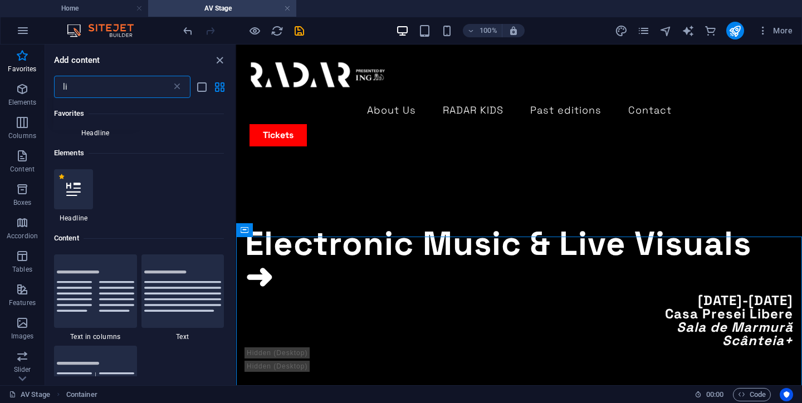
type input "l"
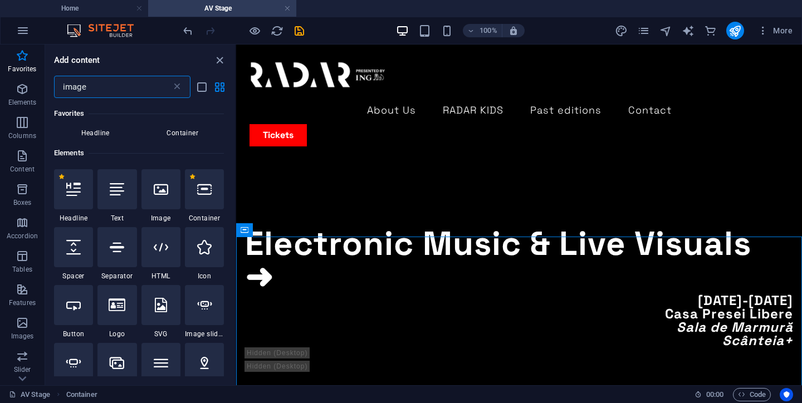
scroll to position [0, 0]
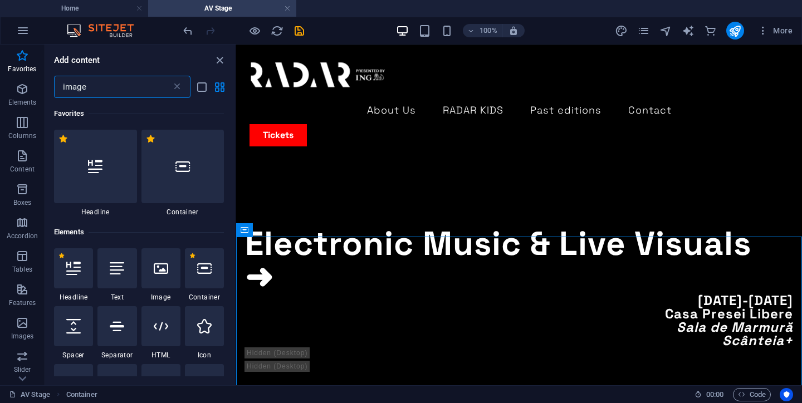
type input "image"
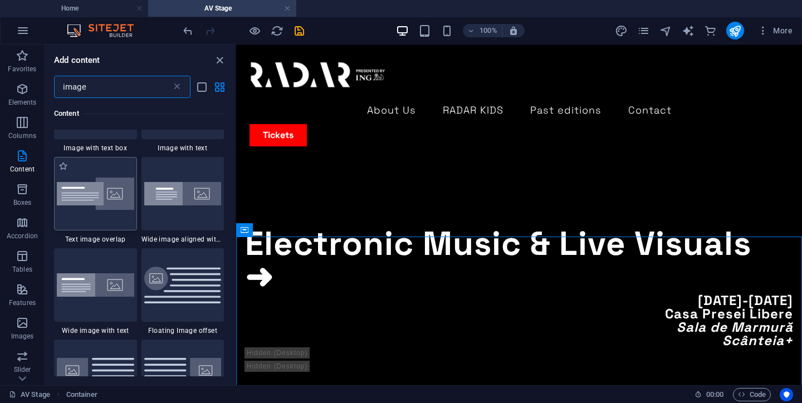
scroll to position [163, 0]
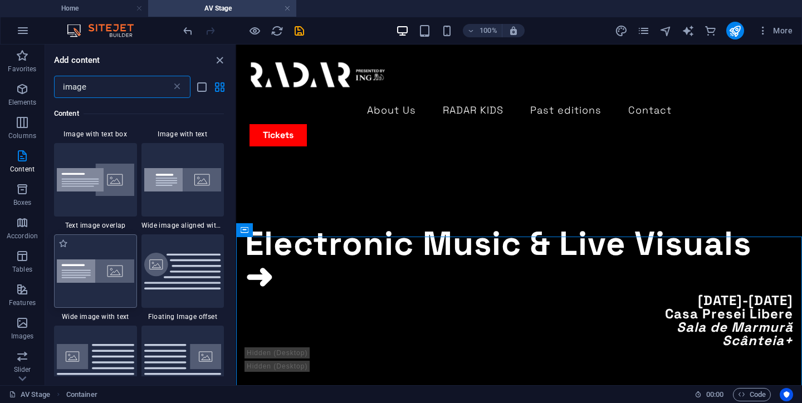
click at [112, 260] on img at bounding box center [95, 270] width 77 height 23
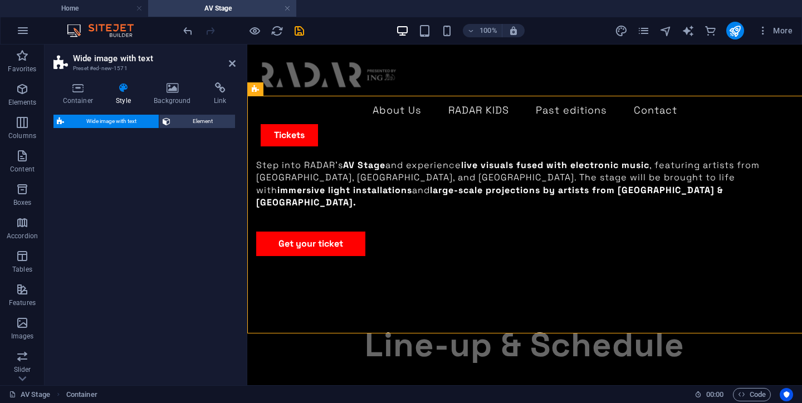
select select "%"
select select "rem"
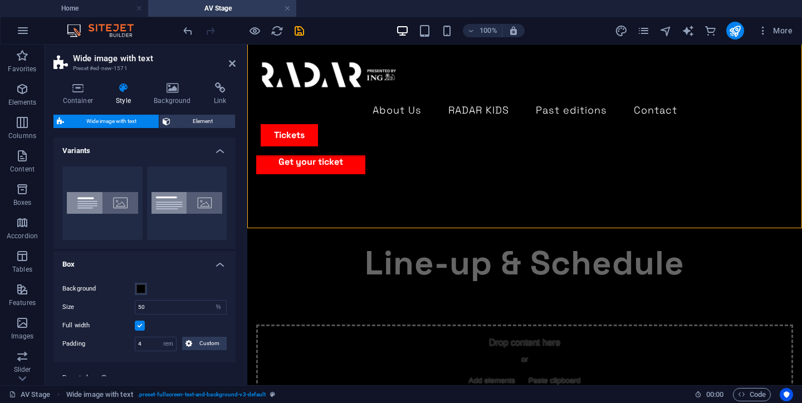
scroll to position [800, 0]
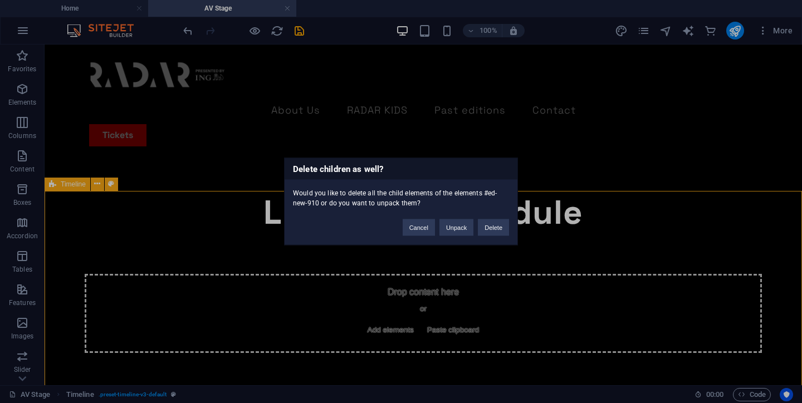
scroll to position [742, 0]
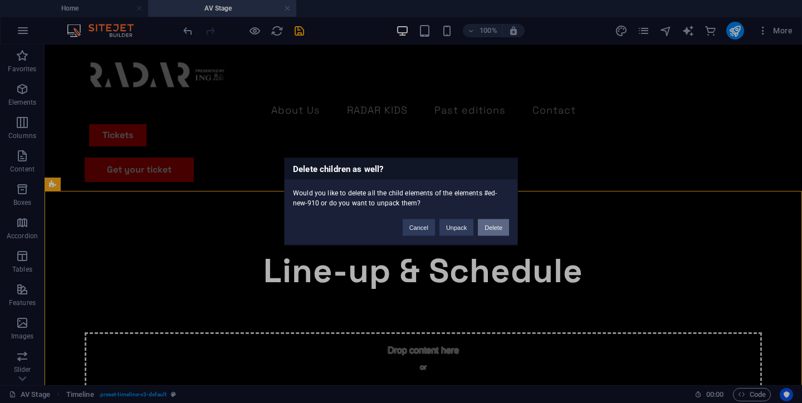
click at [494, 227] on button "Delete" at bounding box center [493, 227] width 31 height 17
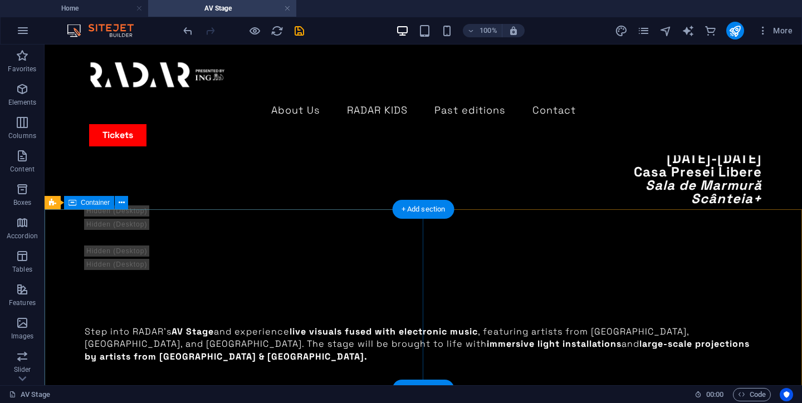
scroll to position [489, 0]
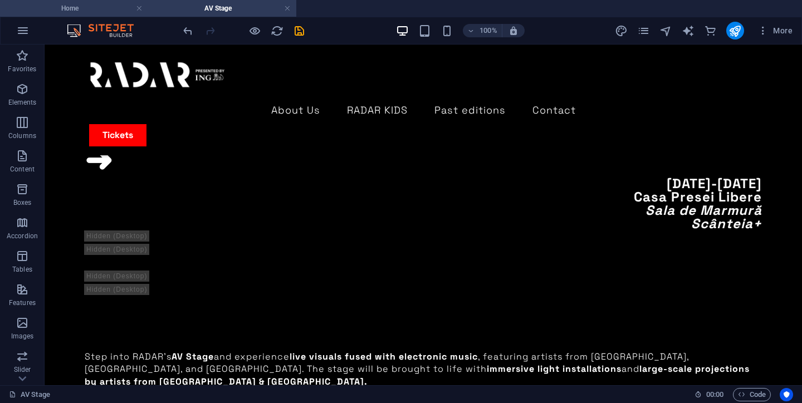
click at [59, 9] on h4 "Home" at bounding box center [74, 8] width 148 height 12
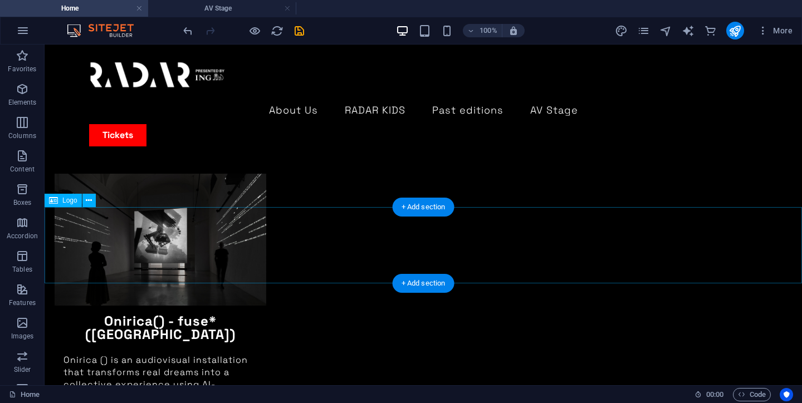
scroll to position [1850, 0]
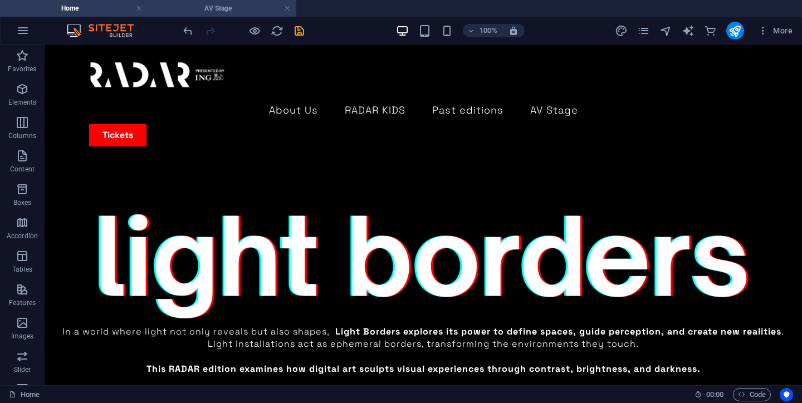
click at [188, 5] on h4 "AV Stage" at bounding box center [222, 8] width 148 height 12
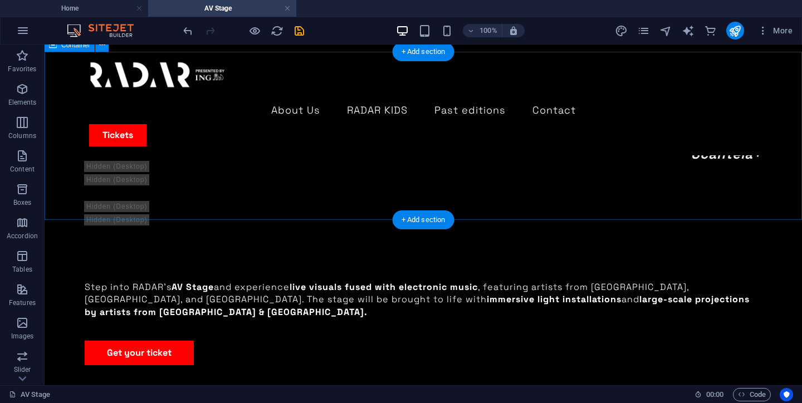
scroll to position [497, 0]
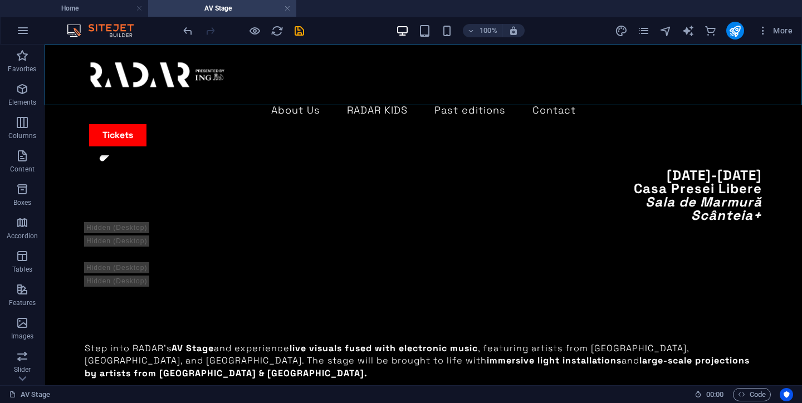
click at [505, 104] on div "About Us RADAR KIDS Past editions Contact Tickets" at bounding box center [423, 100] width 757 height 111
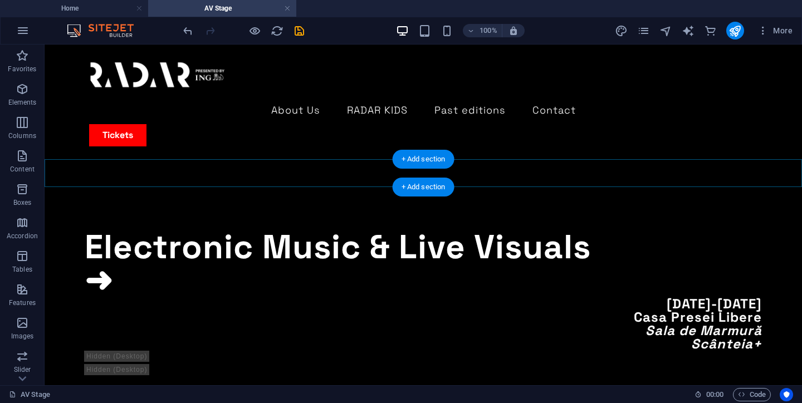
scroll to position [379, 0]
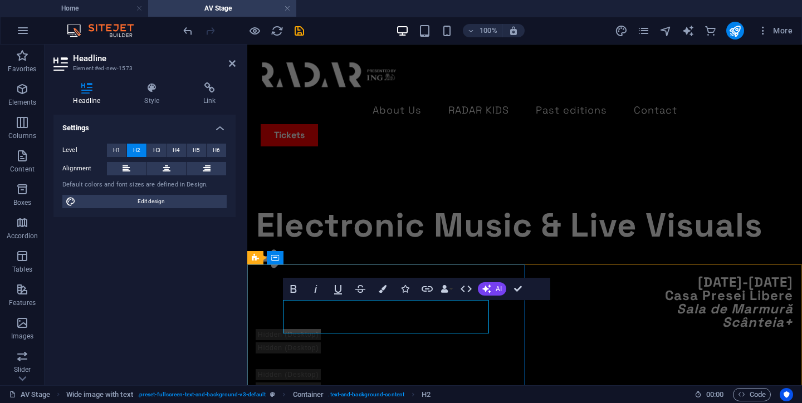
scroll to position [441, 0]
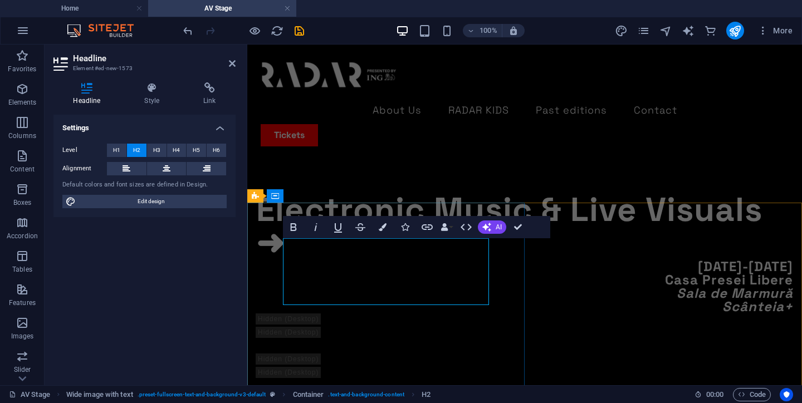
drag, startPoint x: 360, startPoint y: 291, endPoint x: 283, endPoint y: 252, distance: 85.6
click at [158, 150] on span "H3" at bounding box center [156, 150] width 7 height 13
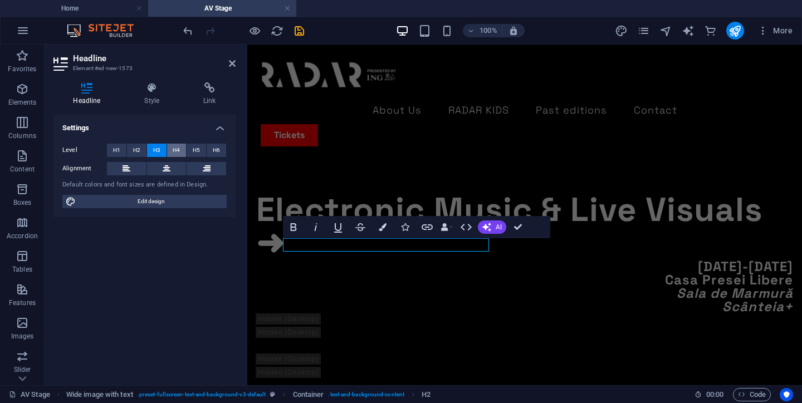
click at [175, 147] on span "H4" at bounding box center [176, 150] width 7 height 13
click at [138, 149] on span "H2" at bounding box center [136, 150] width 7 height 13
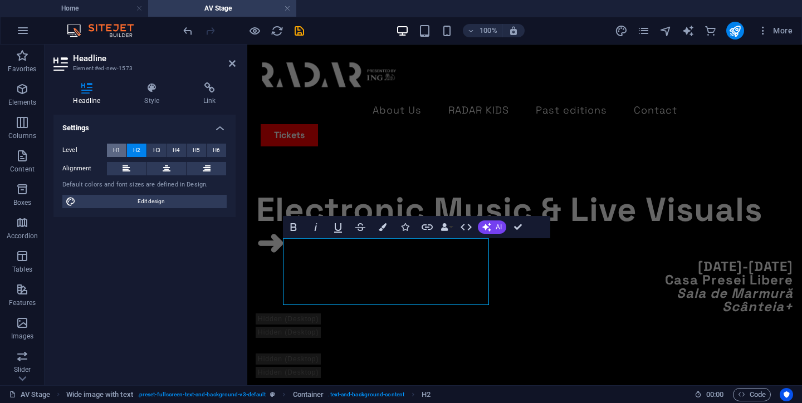
click at [112, 151] on button "H1" at bounding box center [116, 150] width 19 height 13
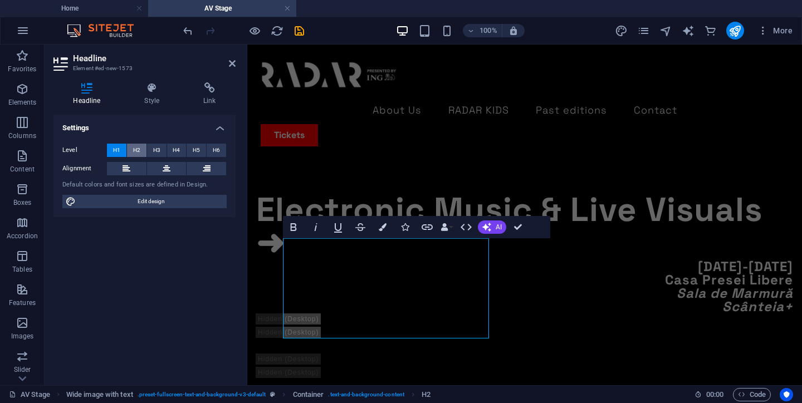
click at [140, 151] on span "H2" at bounding box center [136, 150] width 7 height 13
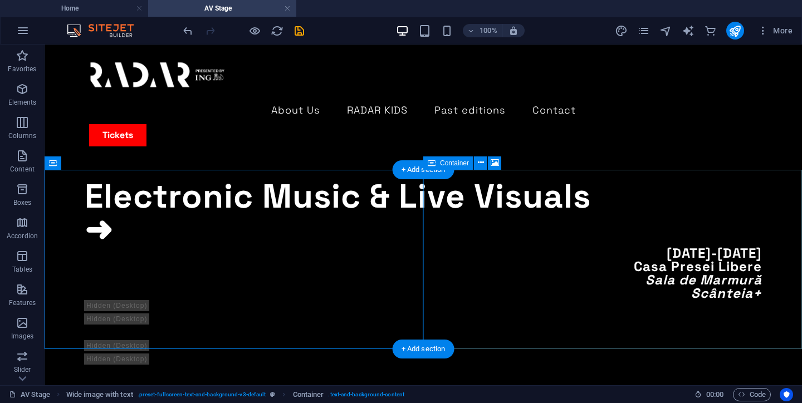
scroll to position [414, 0]
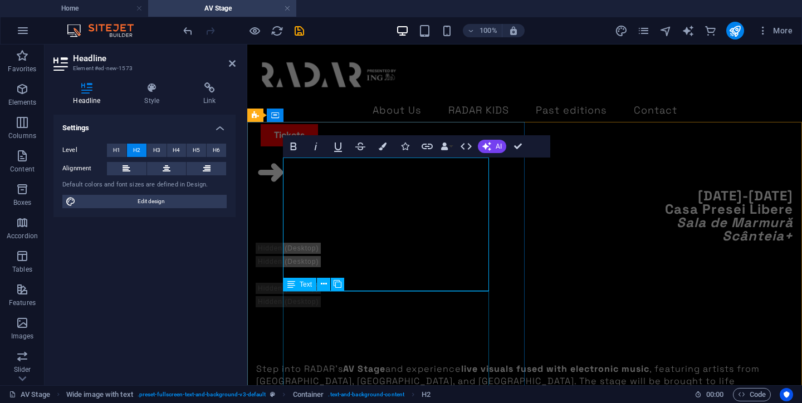
scroll to position [527, 0]
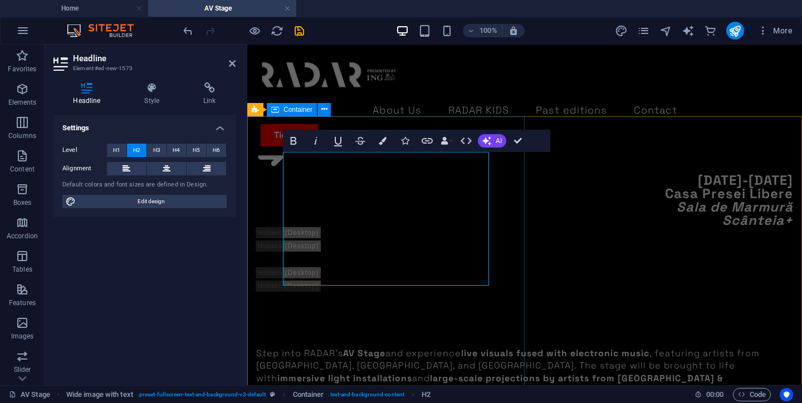
drag, startPoint x: 382, startPoint y: 270, endPoint x: 277, endPoint y: 169, distance: 146.5
click at [151, 149] on button "H3" at bounding box center [156, 150] width 19 height 13
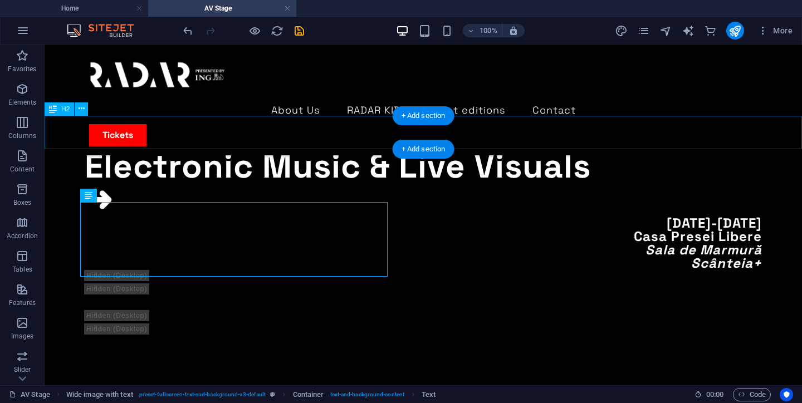
scroll to position [428, 0]
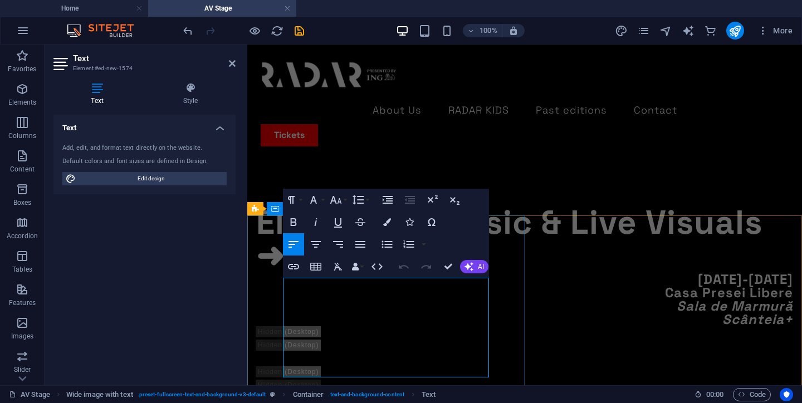
drag, startPoint x: 395, startPoint y: 287, endPoint x: 280, endPoint y: 287, distance: 114.7
click at [295, 218] on icon "button" at bounding box center [294, 222] width 6 height 8
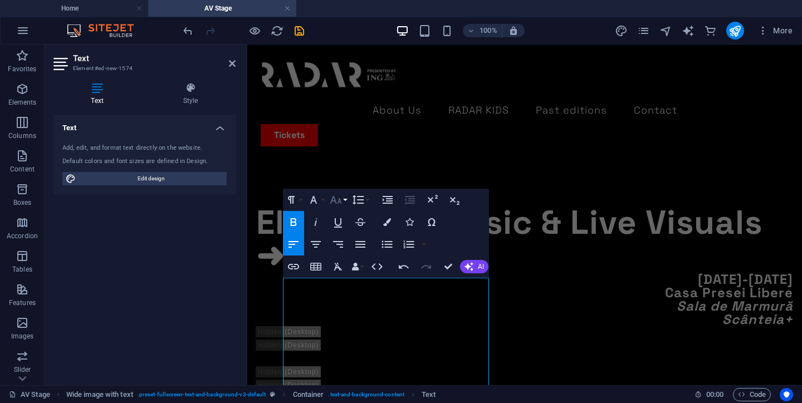
click at [334, 196] on icon "button" at bounding box center [336, 200] width 12 height 8
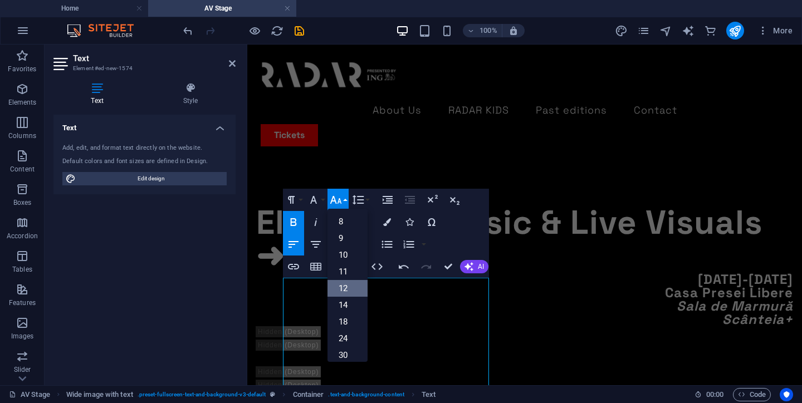
click at [346, 280] on link "12" at bounding box center [347, 288] width 40 height 17
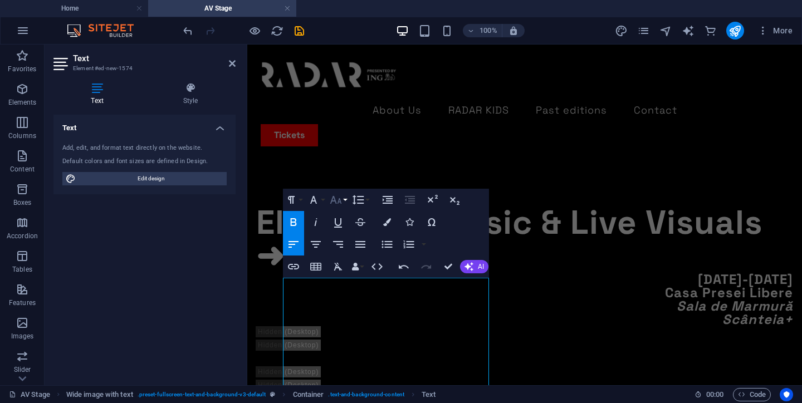
click at [339, 193] on icon "button" at bounding box center [335, 199] width 13 height 13
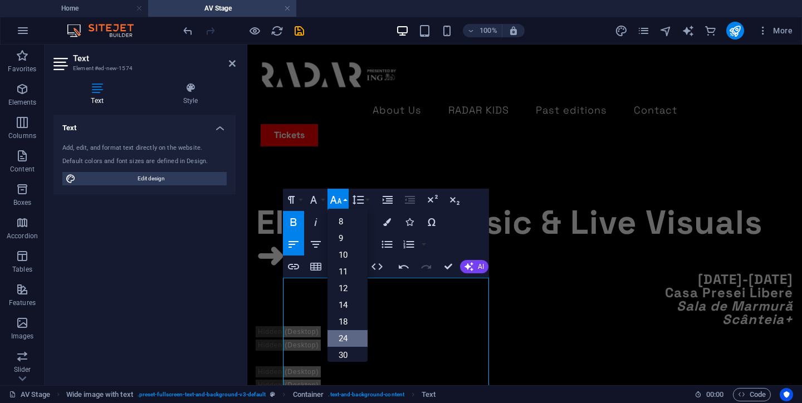
click at [347, 330] on link "24" at bounding box center [347, 338] width 40 height 17
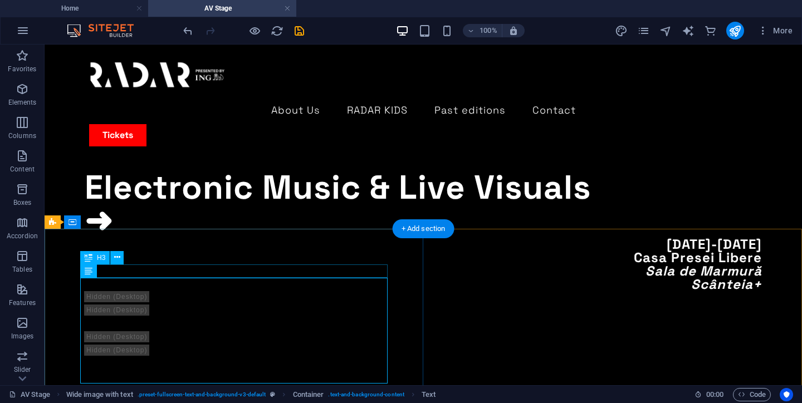
scroll to position [356, 0]
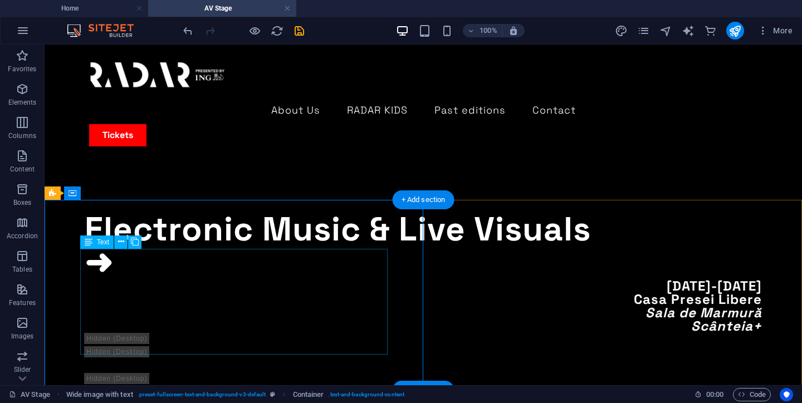
scroll to position [387, 0]
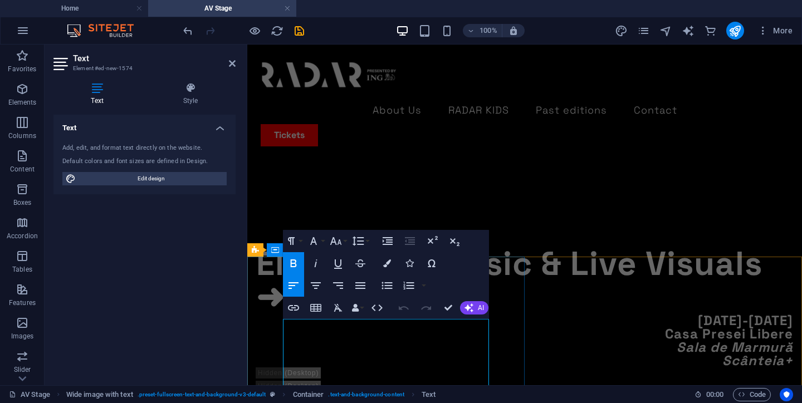
drag, startPoint x: 426, startPoint y: 330, endPoint x: 252, endPoint y: 330, distance: 174.8
click at [386, 252] on button "Colors" at bounding box center [386, 263] width 21 height 22
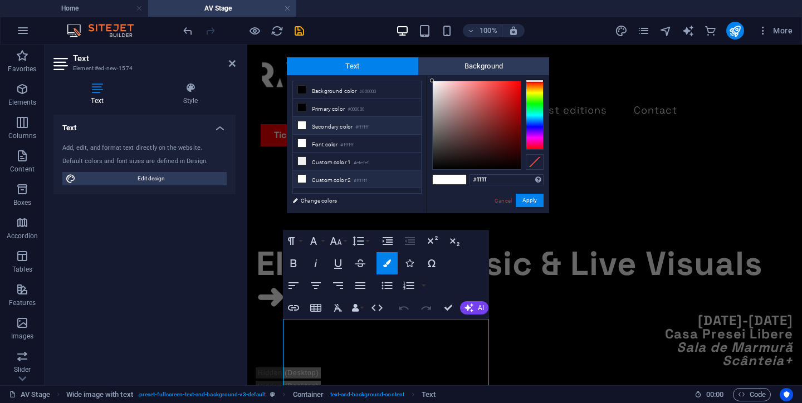
click at [350, 181] on li "Custom color 2 #ffffff" at bounding box center [357, 179] width 128 height 18
type input "#ff0000"
drag, startPoint x: 430, startPoint y: 80, endPoint x: 534, endPoint y: 80, distance: 103.5
click at [534, 81] on div at bounding box center [487, 125] width 111 height 89
click at [529, 199] on button "Apply" at bounding box center [530, 200] width 28 height 13
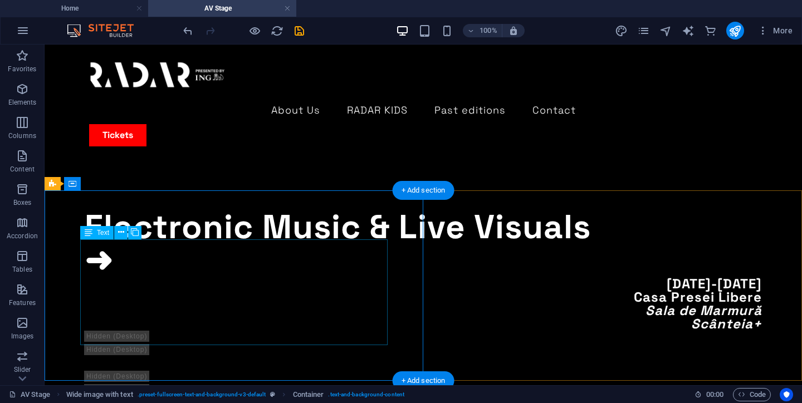
scroll to position [399, 0]
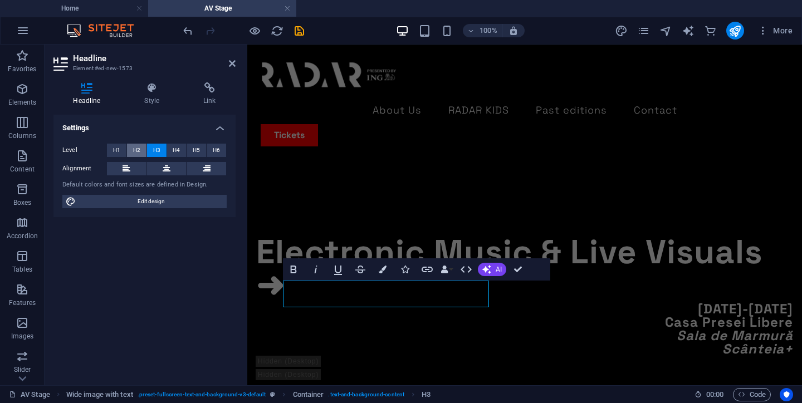
click at [136, 153] on span "H2" at bounding box center [136, 150] width 7 height 13
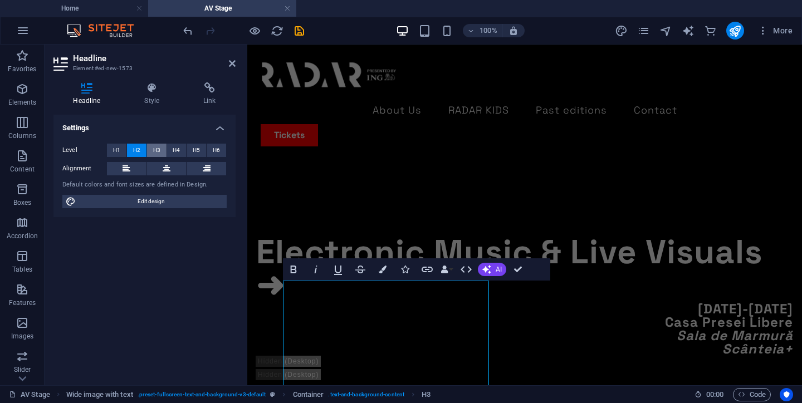
click at [154, 151] on span "H3" at bounding box center [156, 150] width 7 height 13
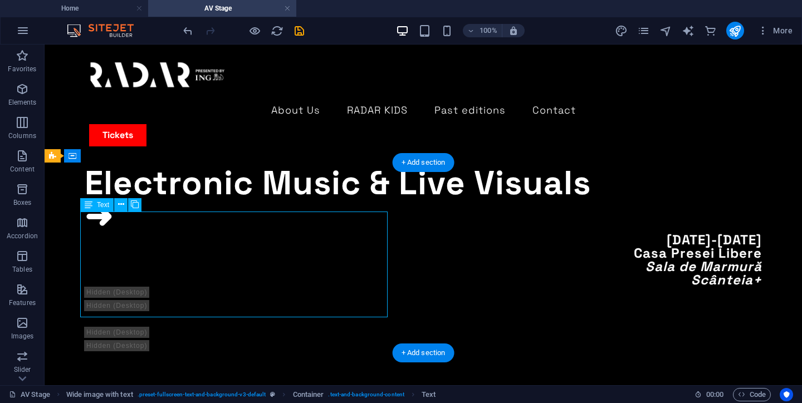
scroll to position [409, 0]
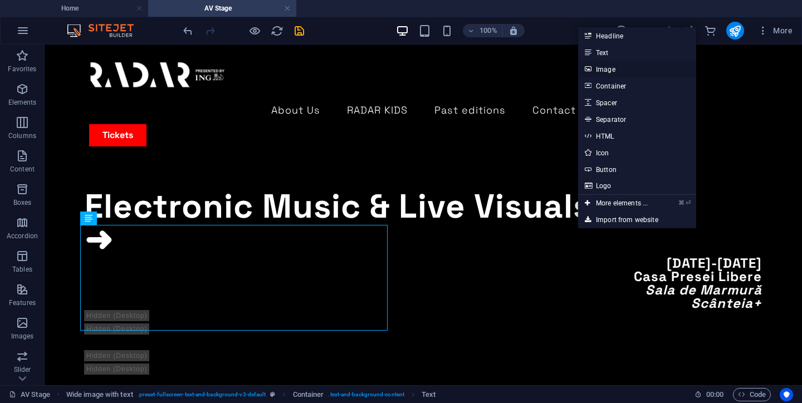
click at [614, 64] on link "Image" at bounding box center [637, 69] width 118 height 17
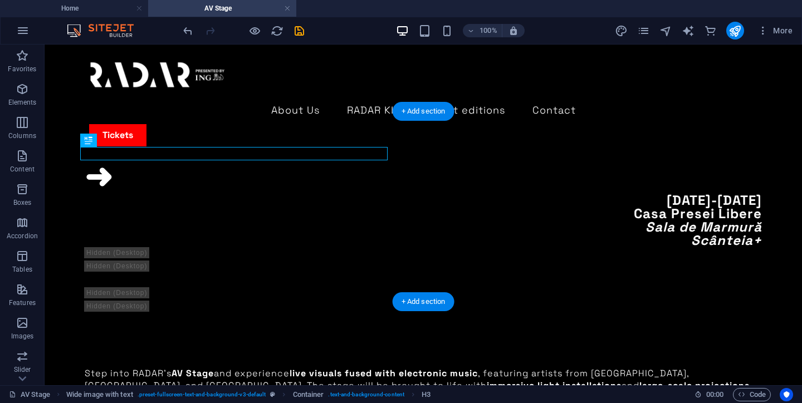
scroll to position [474, 0]
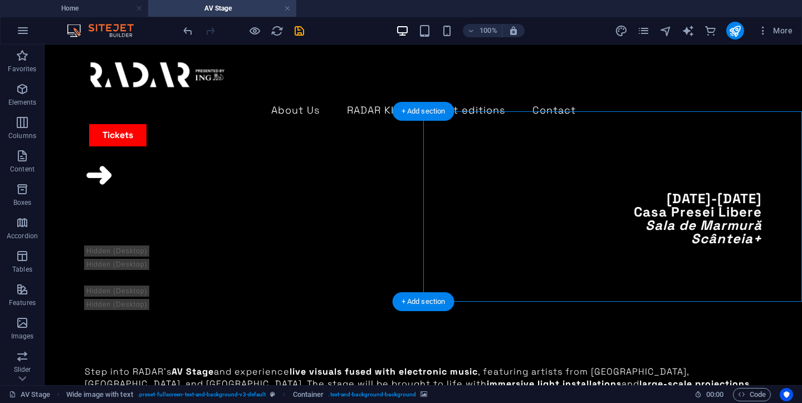
select select "px"
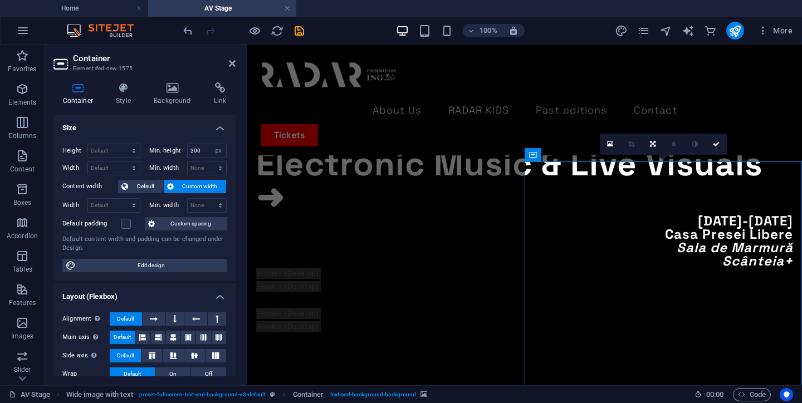
scroll to position [482, 0]
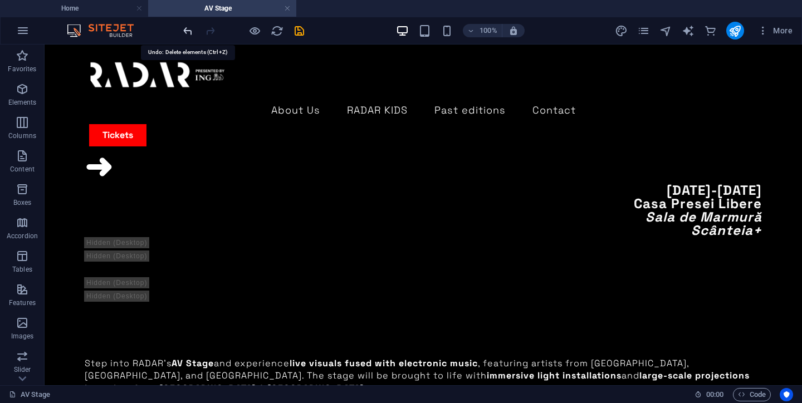
click at [183, 32] on icon "undo" at bounding box center [187, 30] width 13 height 13
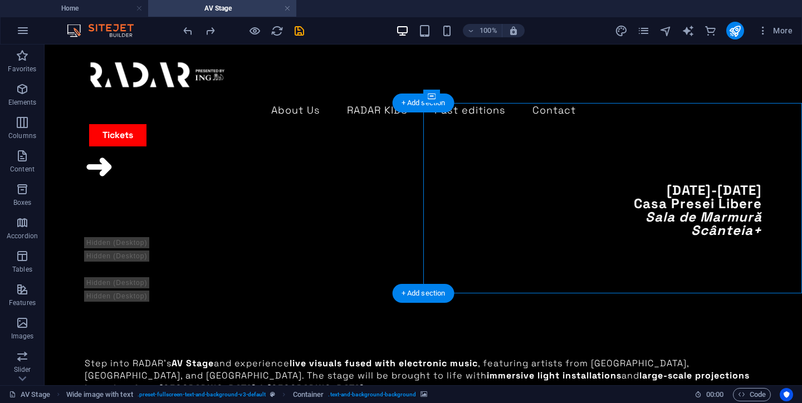
select select "px"
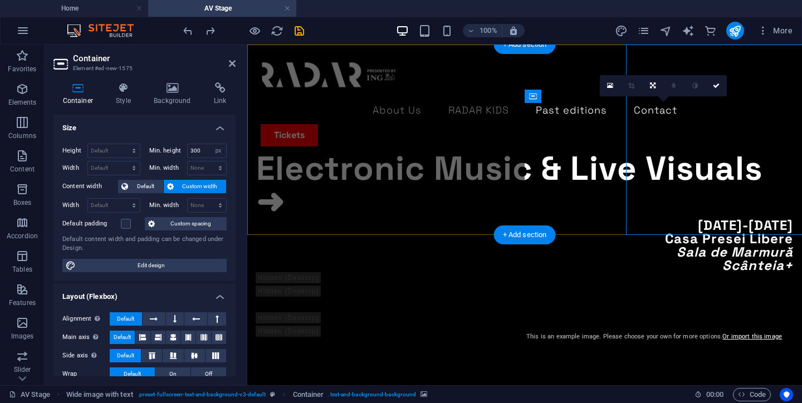
scroll to position [541, 0]
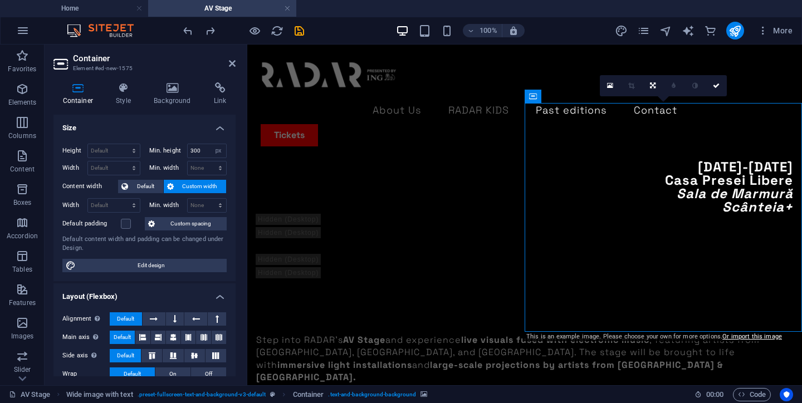
click at [164, 80] on div "Container Style Background Link Size Height Default px rem % vh vw Min. height …" at bounding box center [145, 229] width 200 height 312
click at [174, 91] on icon at bounding box center [173, 87] width 56 height 11
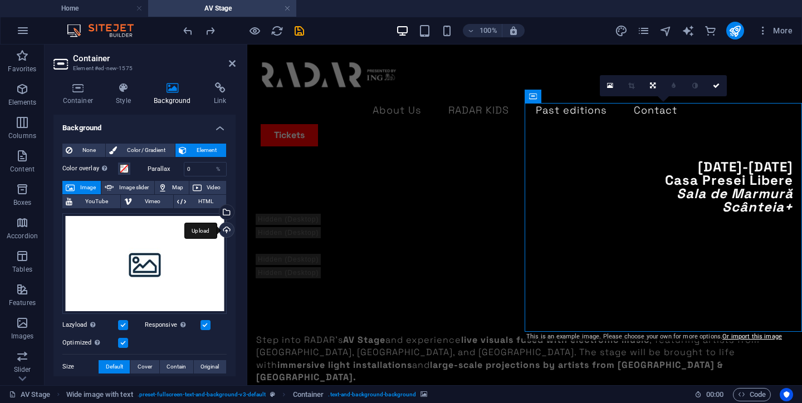
click at [226, 228] on div "Upload" at bounding box center [225, 231] width 17 height 17
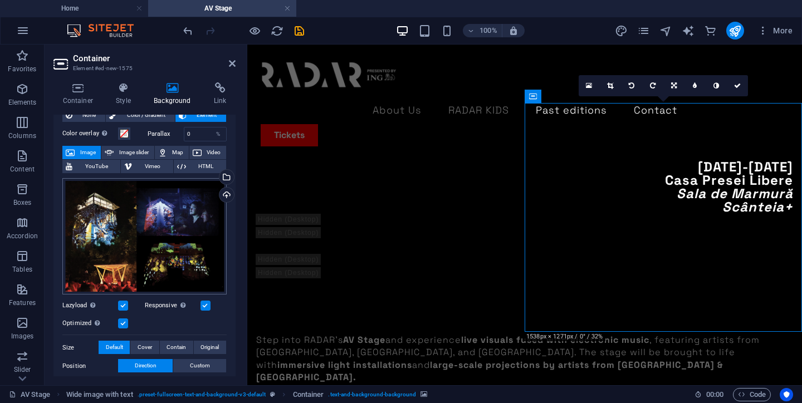
scroll to position [47, 0]
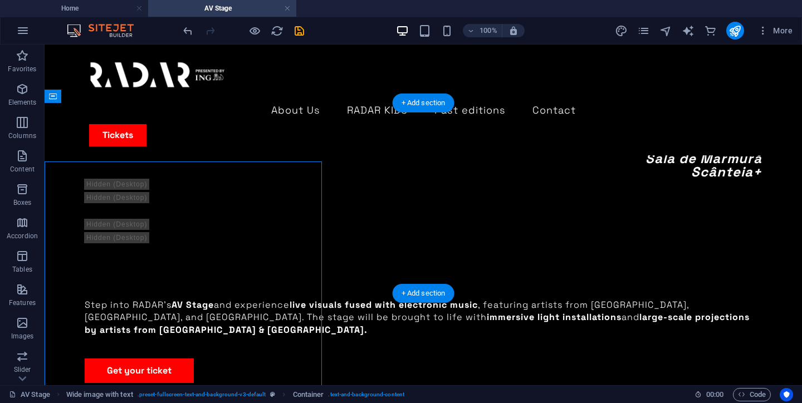
scroll to position [482, 0]
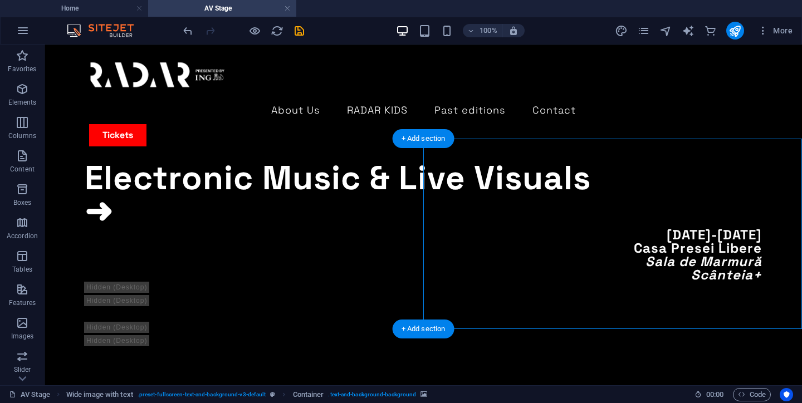
scroll to position [446, 0]
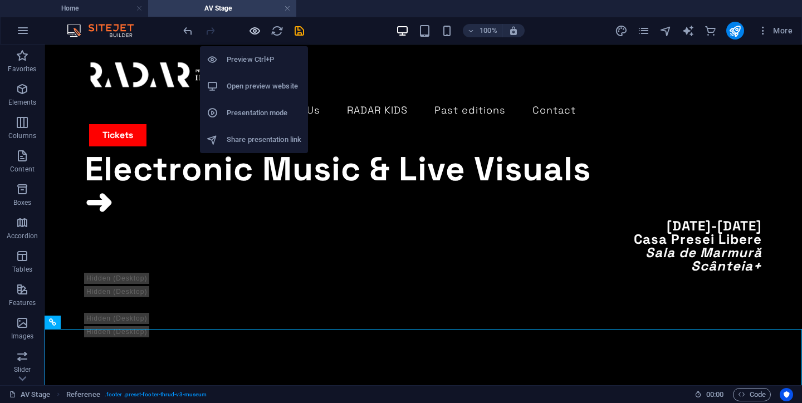
click at [259, 28] on icon "button" at bounding box center [254, 30] width 13 height 13
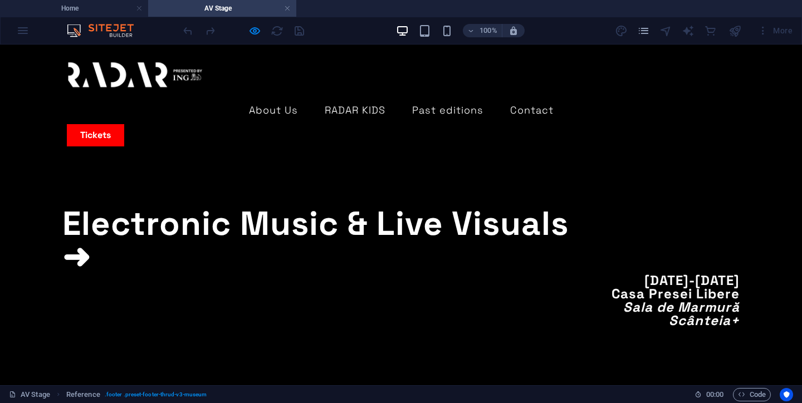
scroll to position [354, 0]
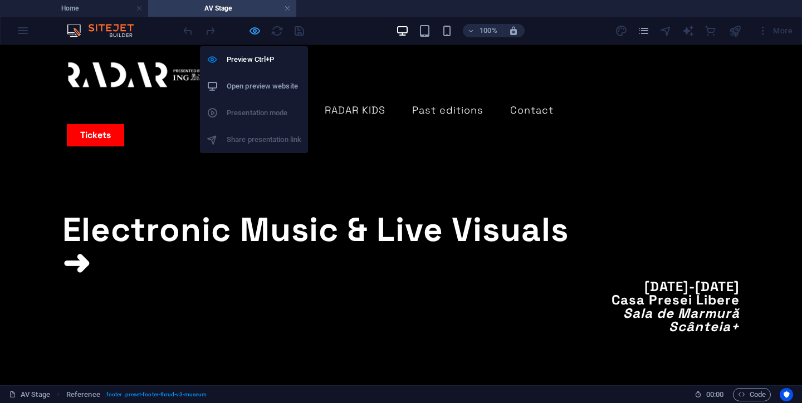
click at [252, 31] on icon "button" at bounding box center [254, 30] width 13 height 13
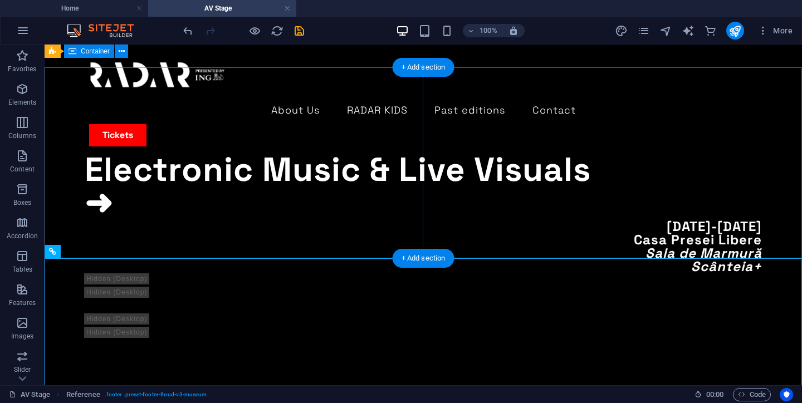
scroll to position [371, 0]
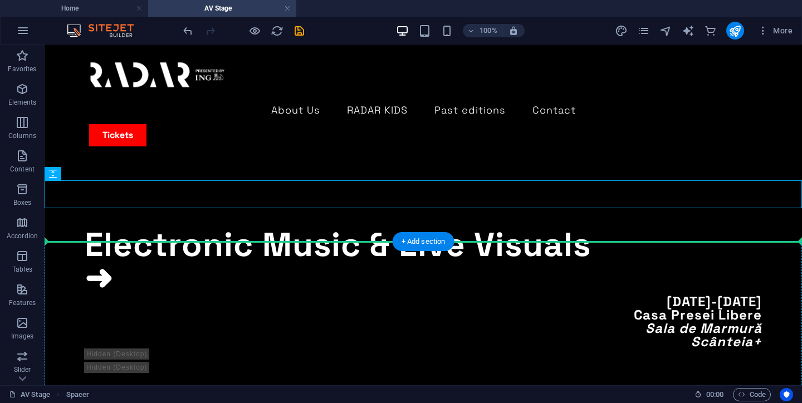
drag, startPoint x: 304, startPoint y: 197, endPoint x: 304, endPoint y: 243, distance: 46.2
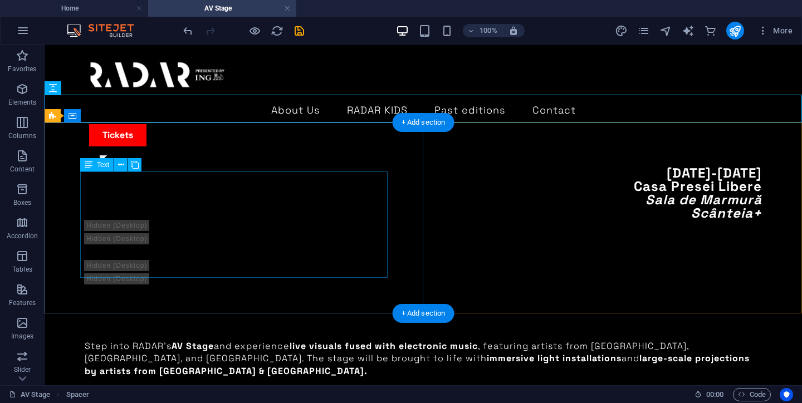
scroll to position [504, 0]
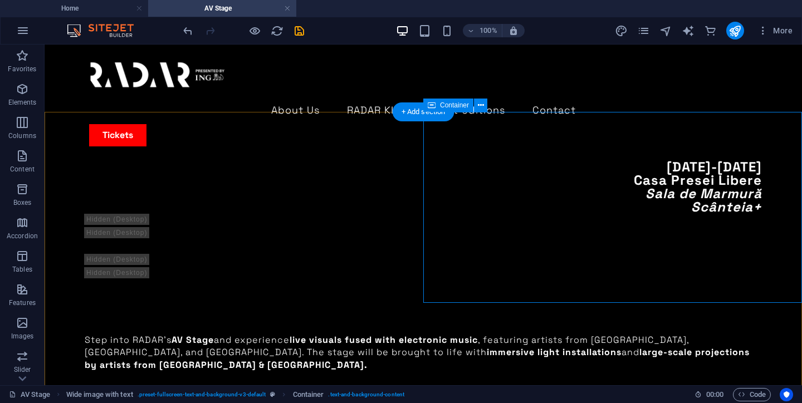
scroll to position [498, 0]
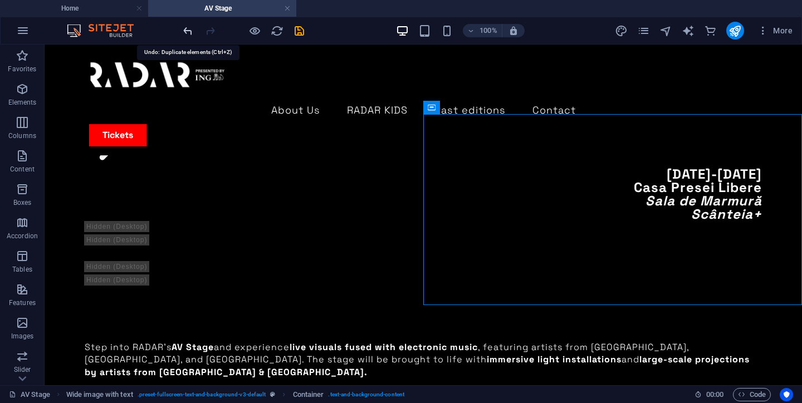
click at [184, 32] on icon "undo" at bounding box center [187, 30] width 13 height 13
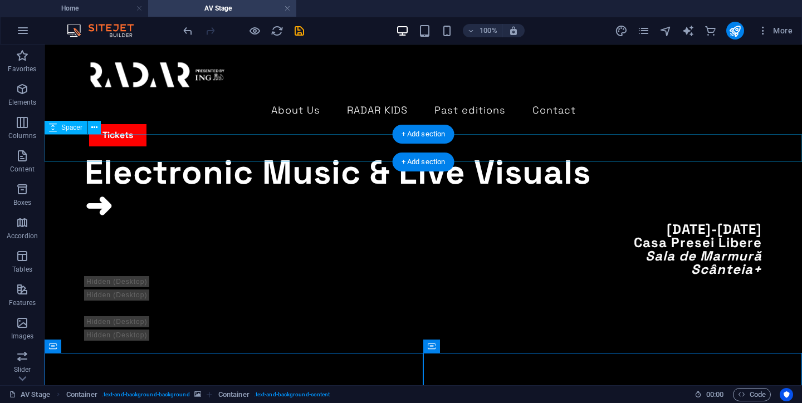
scroll to position [439, 0]
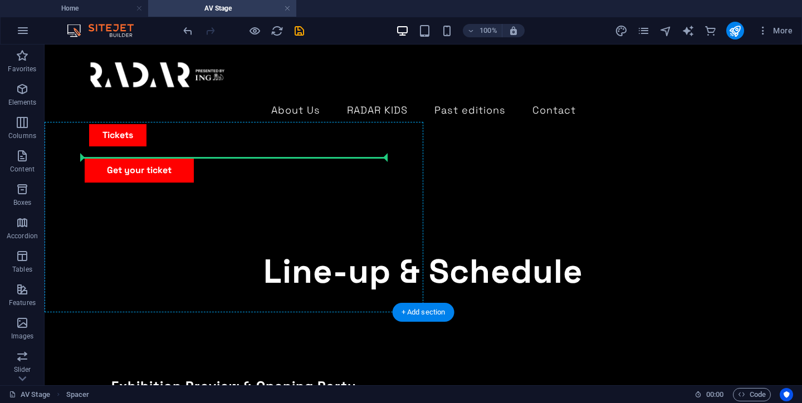
scroll to position [709, 0]
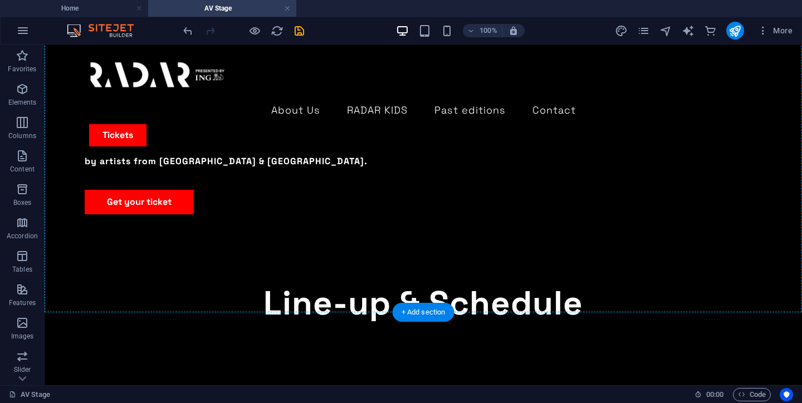
drag, startPoint x: 376, startPoint y: 188, endPoint x: 372, endPoint y: 120, distance: 68.1
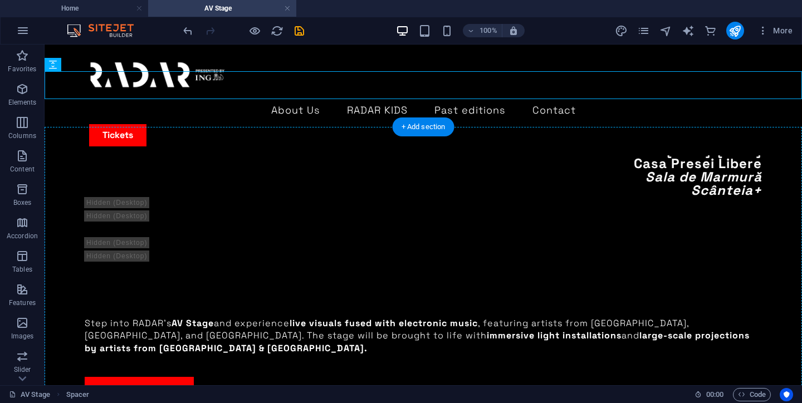
scroll to position [591, 0]
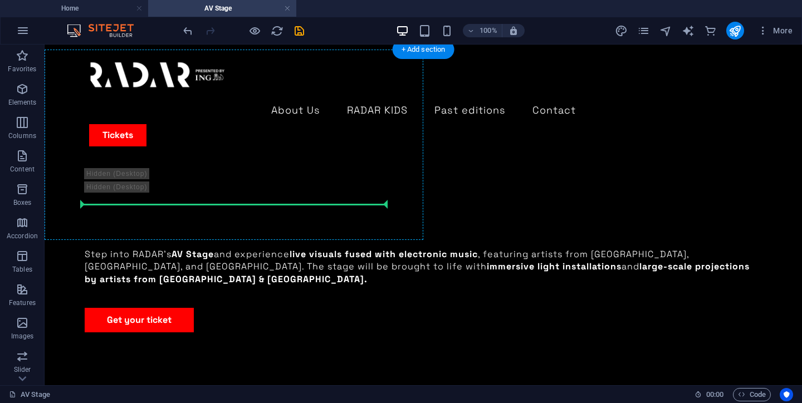
drag, startPoint x: 350, startPoint y: 130, endPoint x: 317, endPoint y: 184, distance: 62.9
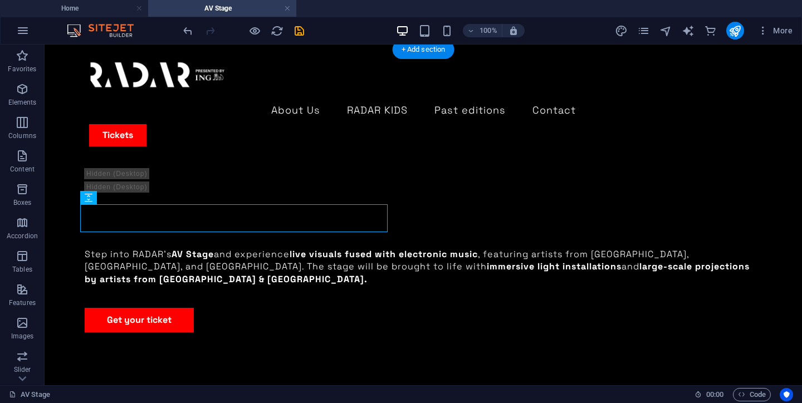
scroll to position [563, 0]
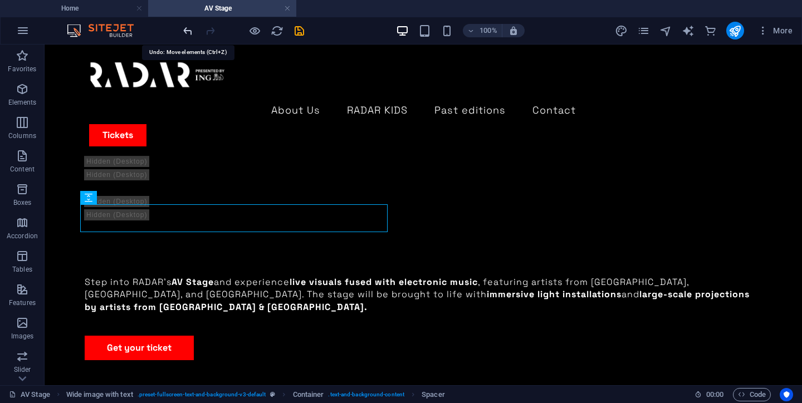
click at [186, 27] on icon "undo" at bounding box center [187, 30] width 13 height 13
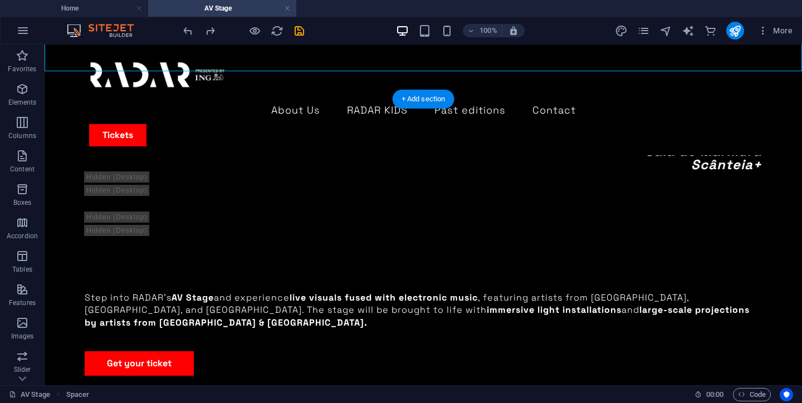
scroll to position [551, 0]
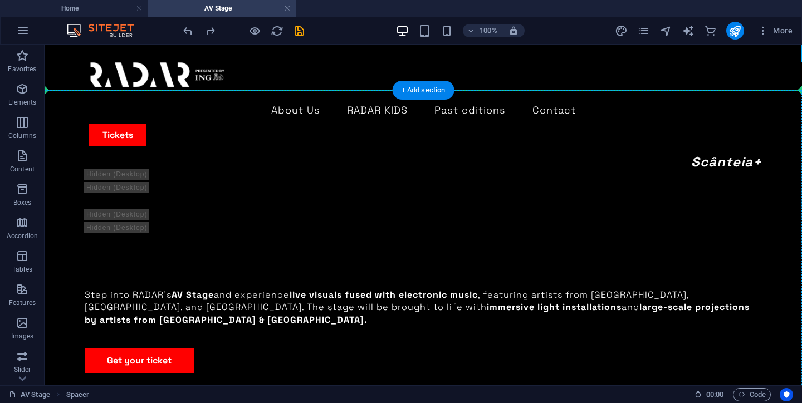
drag, startPoint x: 342, startPoint y: 115, endPoint x: 484, endPoint y: 273, distance: 212.5
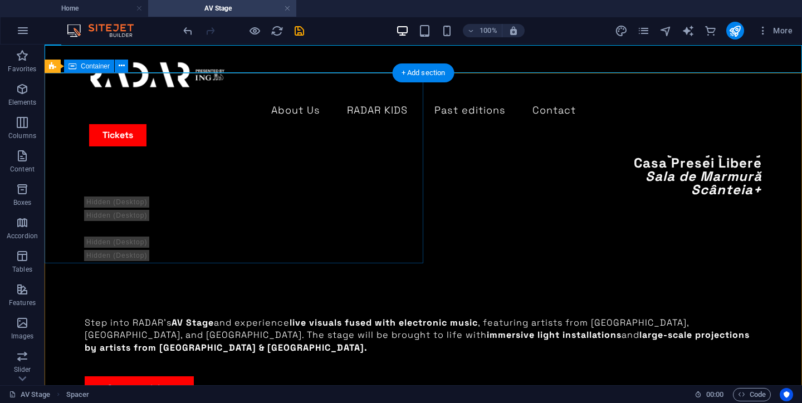
scroll to position [605, 0]
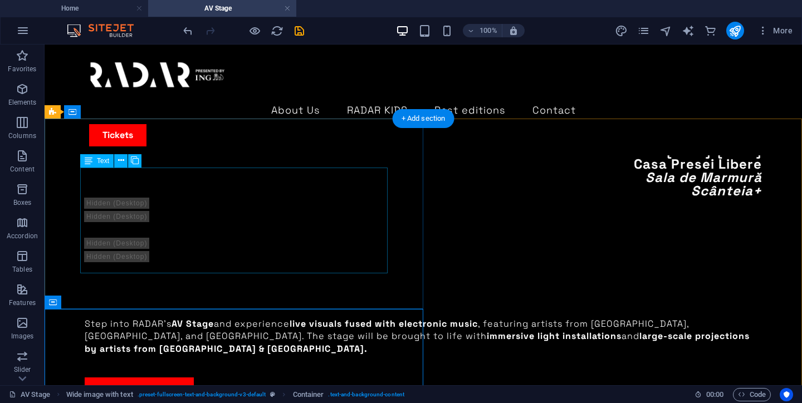
scroll to position [509, 0]
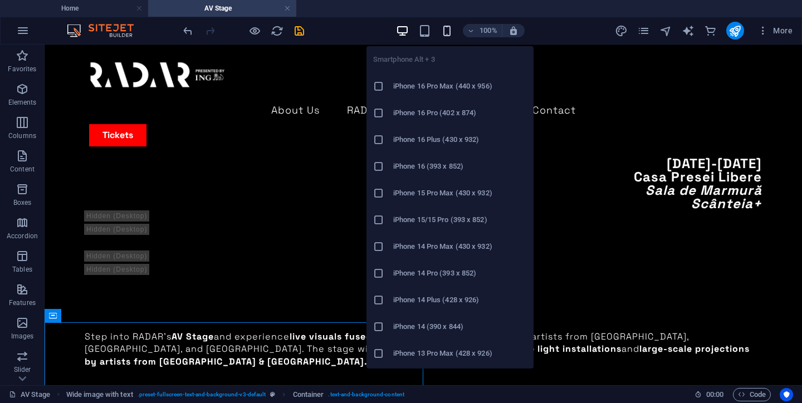
click at [442, 30] on icon "button" at bounding box center [446, 30] width 13 height 13
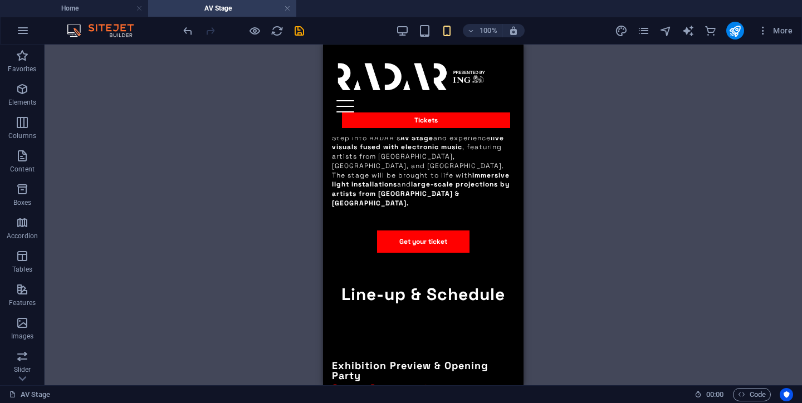
scroll to position [566, 0]
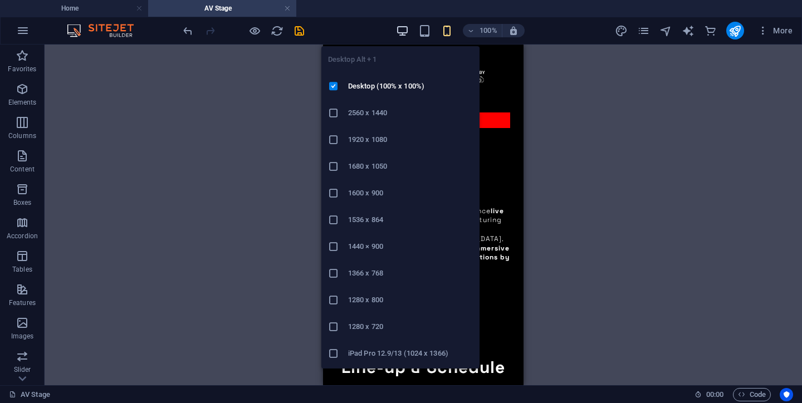
click at [404, 33] on icon "button" at bounding box center [402, 30] width 13 height 13
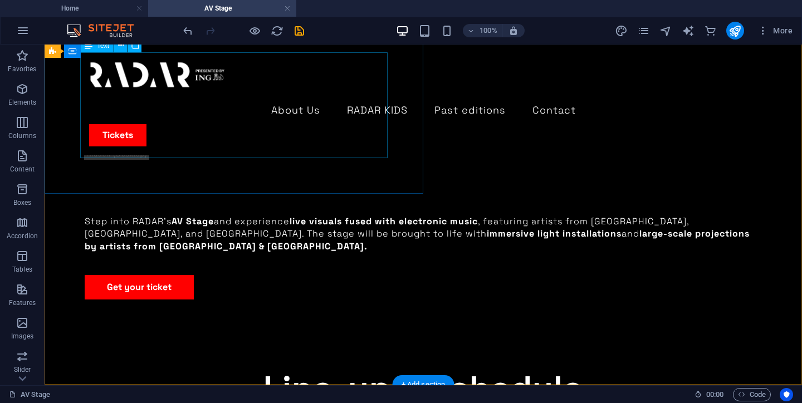
scroll to position [650, 0]
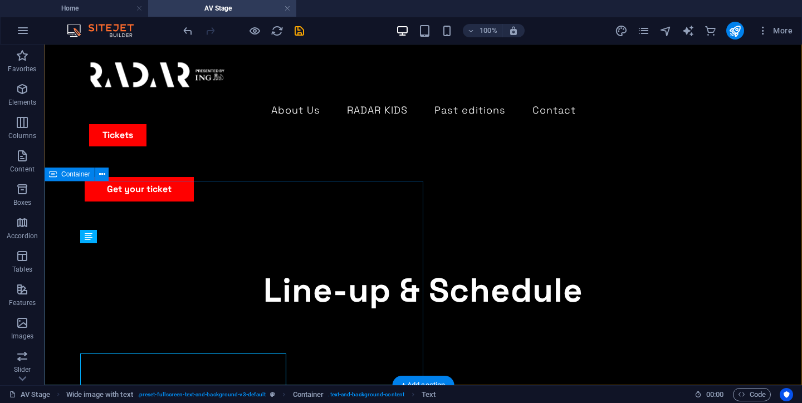
scroll to position [650, 0]
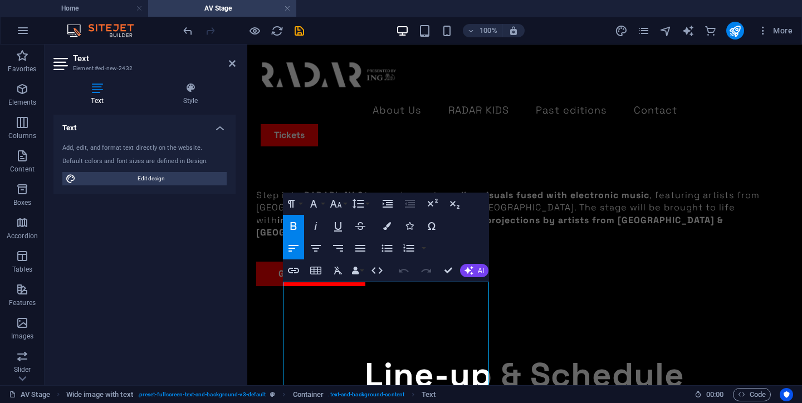
scroll to position [722, 0]
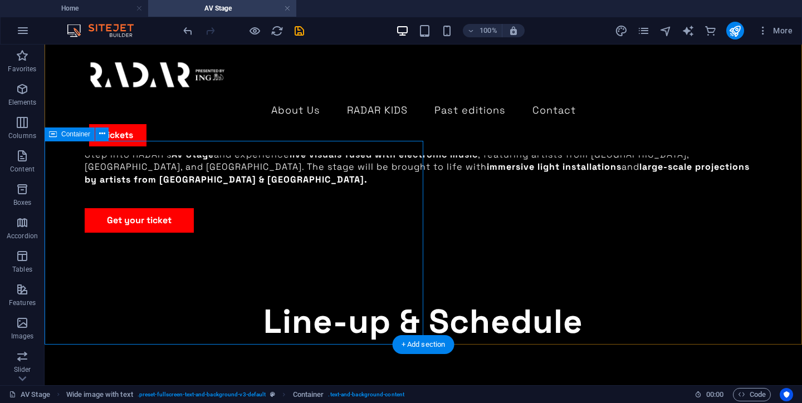
scroll to position [691, 0]
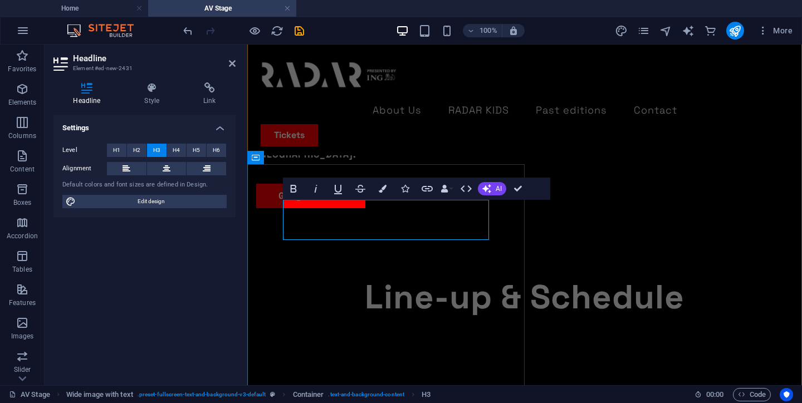
drag, startPoint x: 466, startPoint y: 207, endPoint x: 377, endPoint y: 207, distance: 89.1
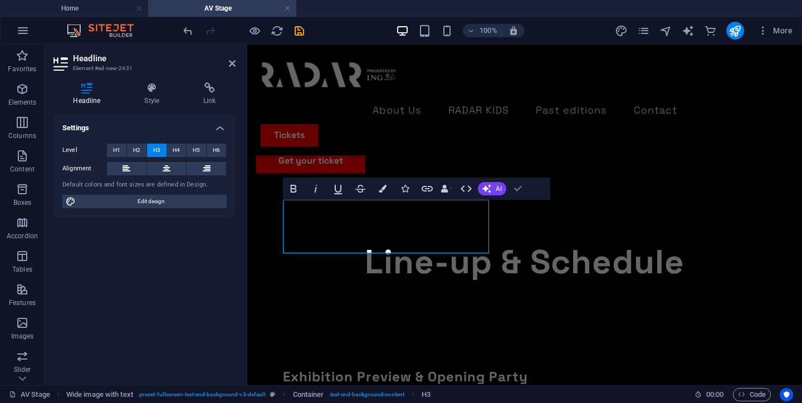
scroll to position [667, 0]
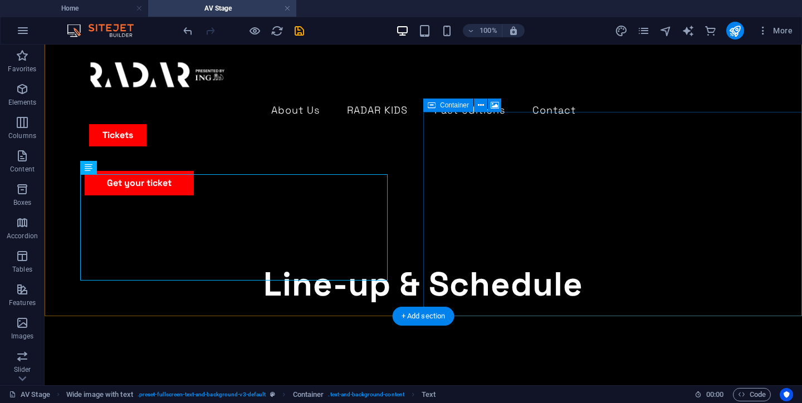
scroll to position [742, 0]
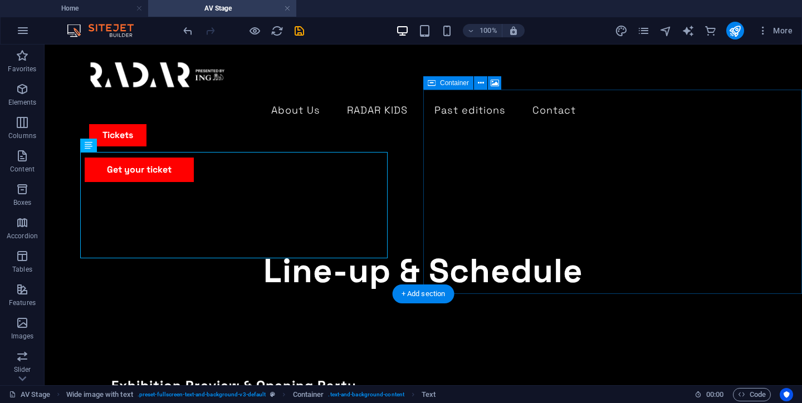
select select "px"
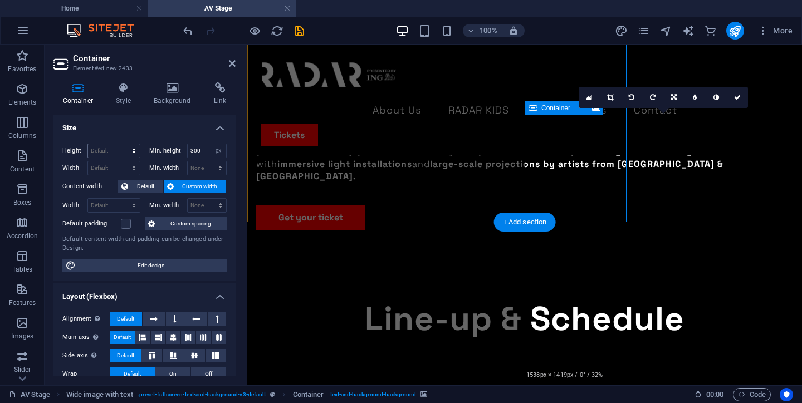
scroll to position [813, 0]
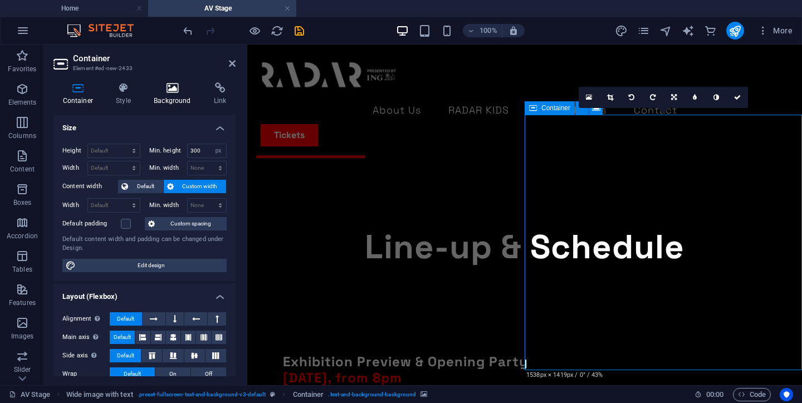
click at [168, 95] on h4 "Background" at bounding box center [175, 93] width 60 height 23
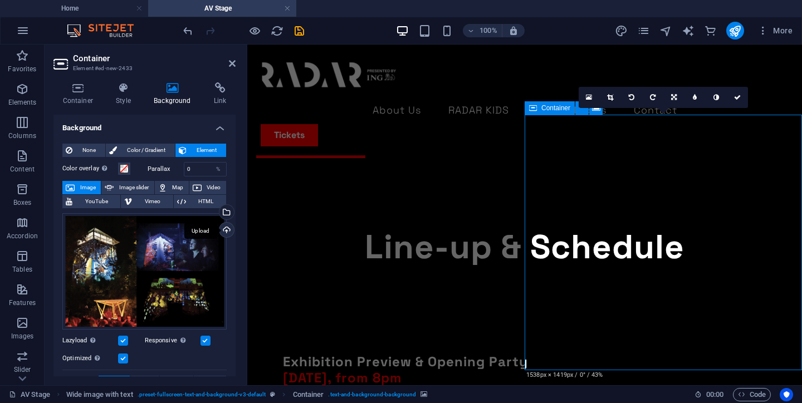
click at [226, 226] on div "Upload" at bounding box center [225, 231] width 17 height 17
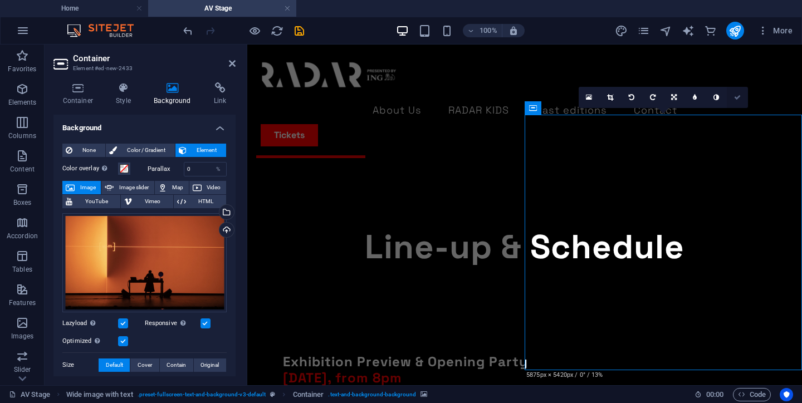
click at [735, 96] on icon at bounding box center [737, 97] width 7 height 7
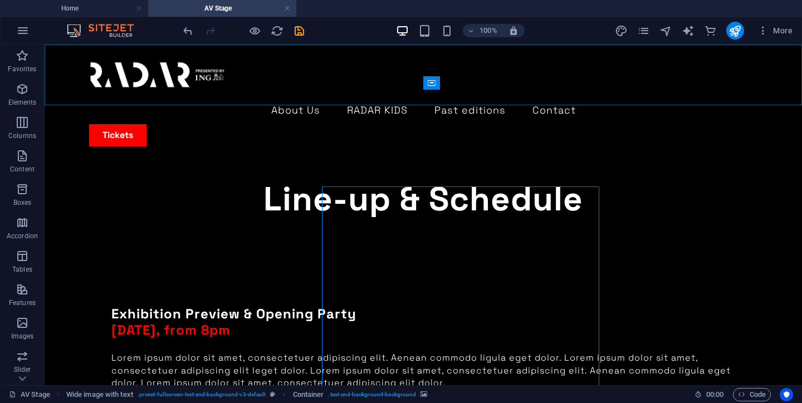
scroll to position [742, 0]
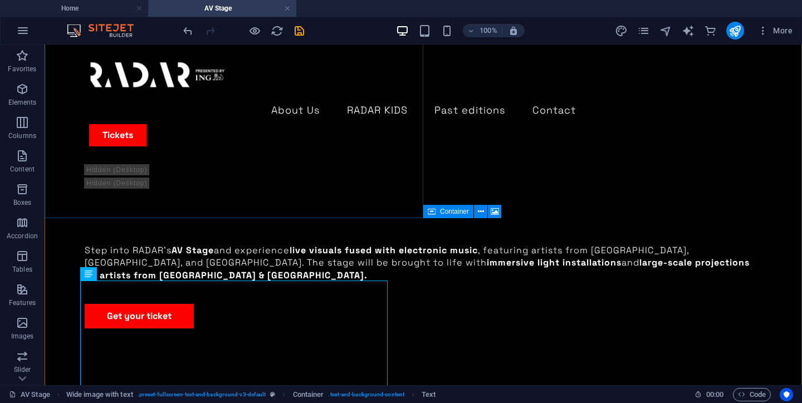
scroll to position [676, 0]
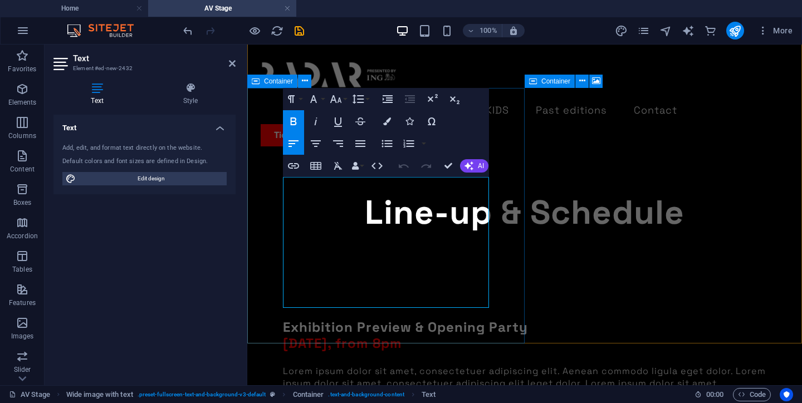
scroll to position [857, 0]
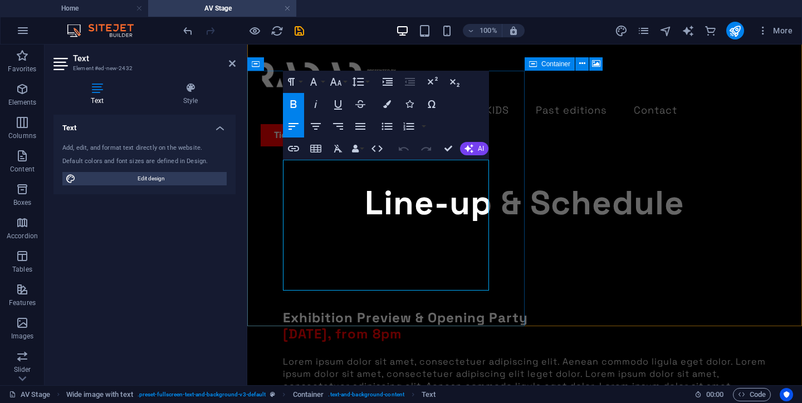
drag, startPoint x: 454, startPoint y: 283, endPoint x: 285, endPoint y: 199, distance: 189.0
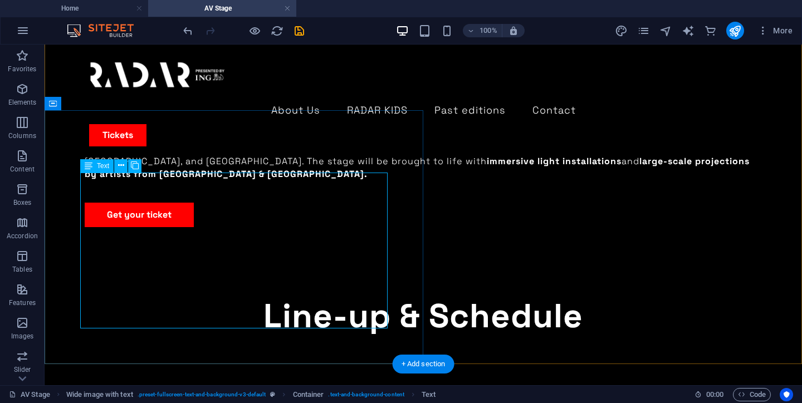
scroll to position [696, 0]
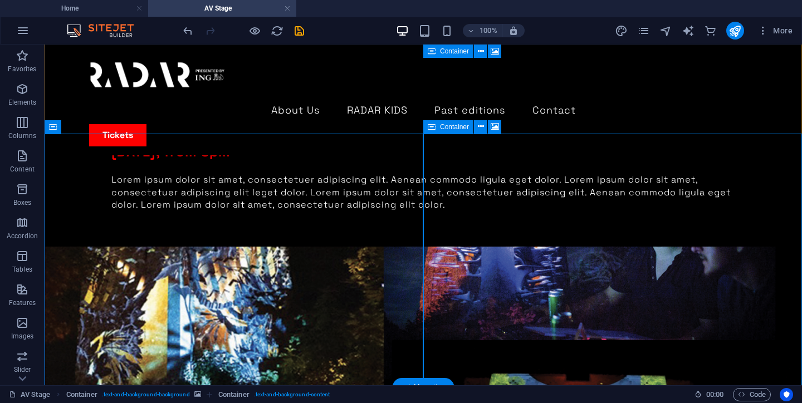
scroll to position [1013, 0]
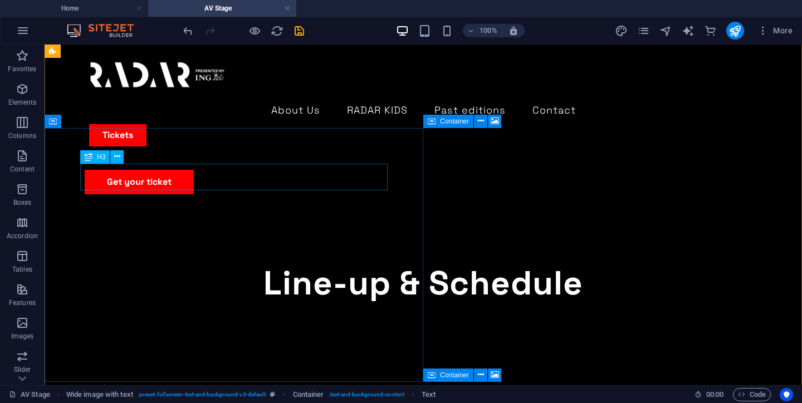
scroll to position [693, 0]
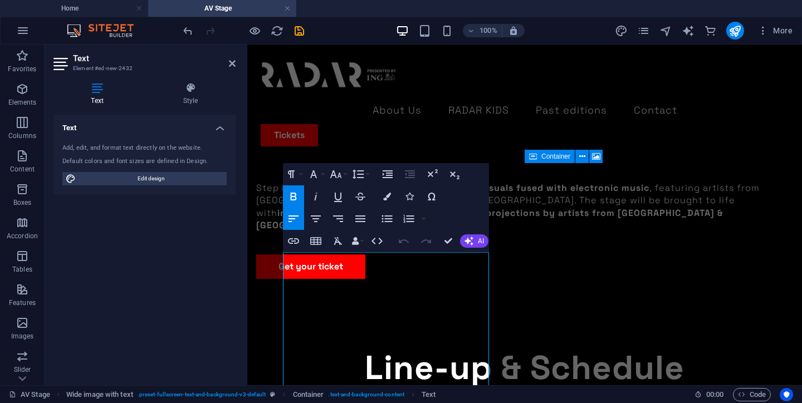
scroll to position [764, 0]
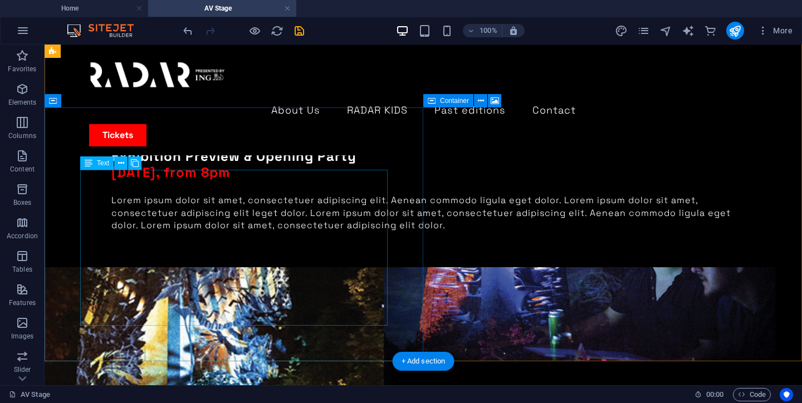
scroll to position [978, 0]
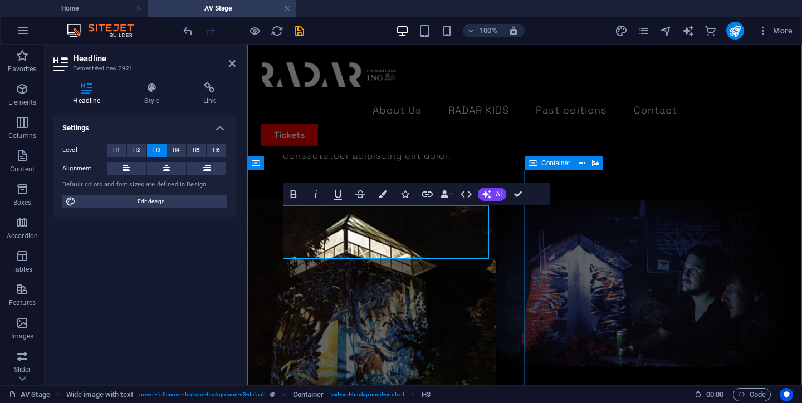
drag, startPoint x: 341, startPoint y: 252, endPoint x: 284, endPoint y: 208, distance: 72.2
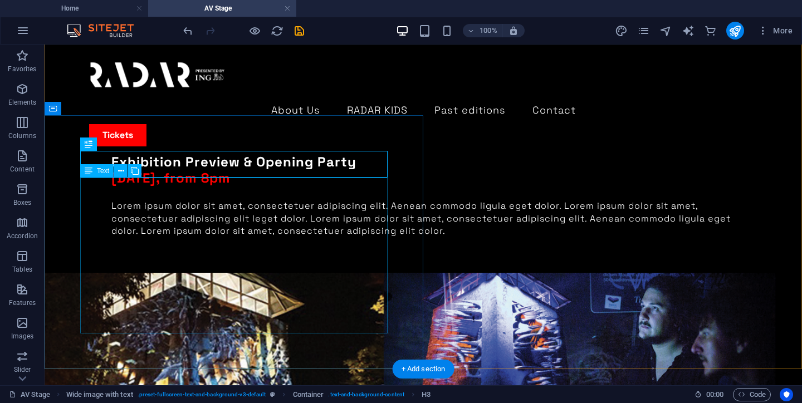
scroll to position [970, 0]
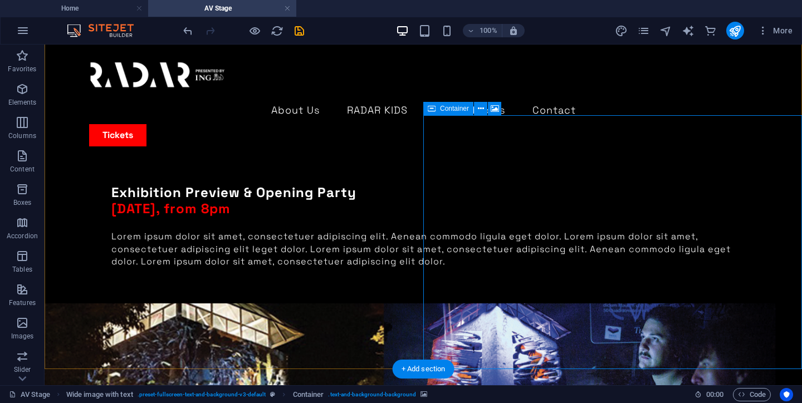
scroll to position [1093, 0]
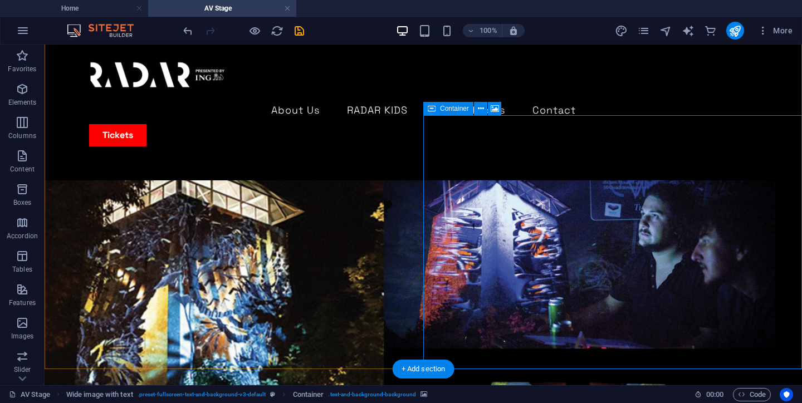
select select "px"
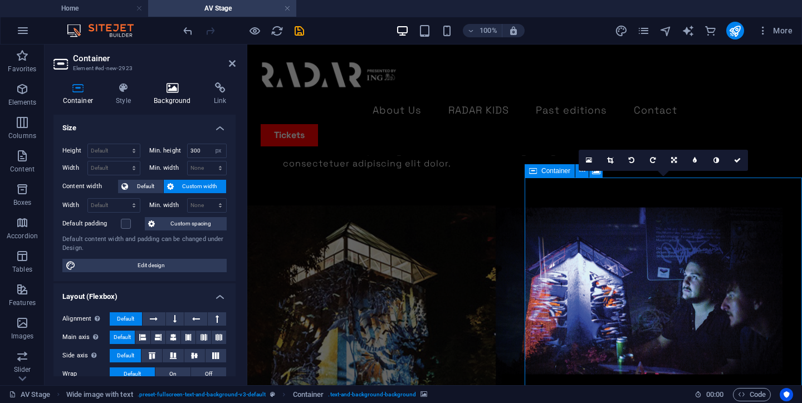
click at [170, 93] on icon at bounding box center [173, 87] width 56 height 11
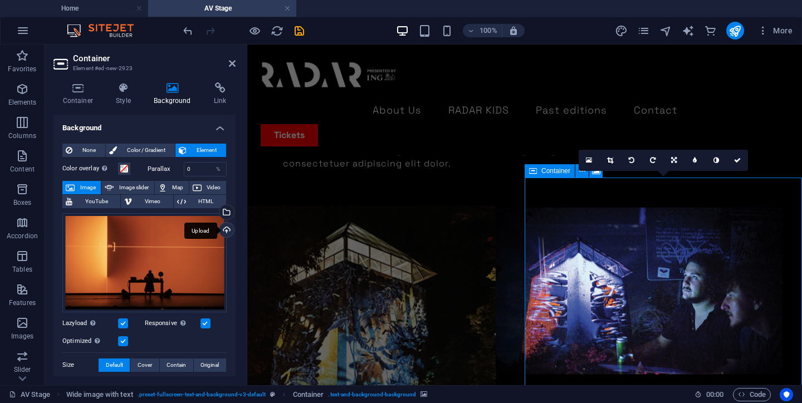
click at [223, 228] on div "Upload" at bounding box center [225, 231] width 17 height 17
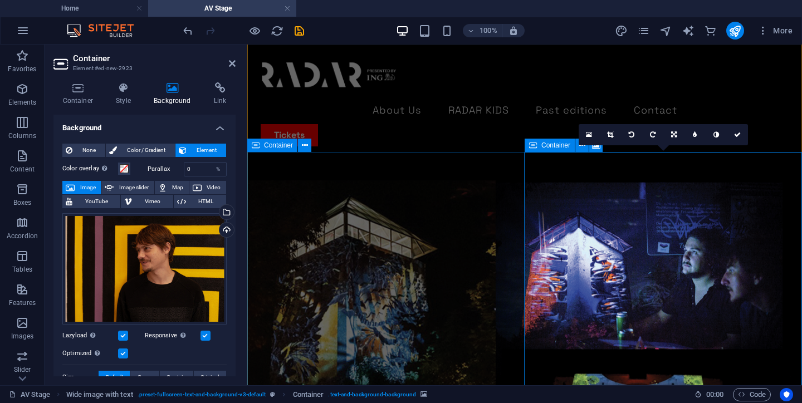
scroll to position [1118, 0]
click at [222, 225] on div "Upload" at bounding box center [225, 231] width 17 height 17
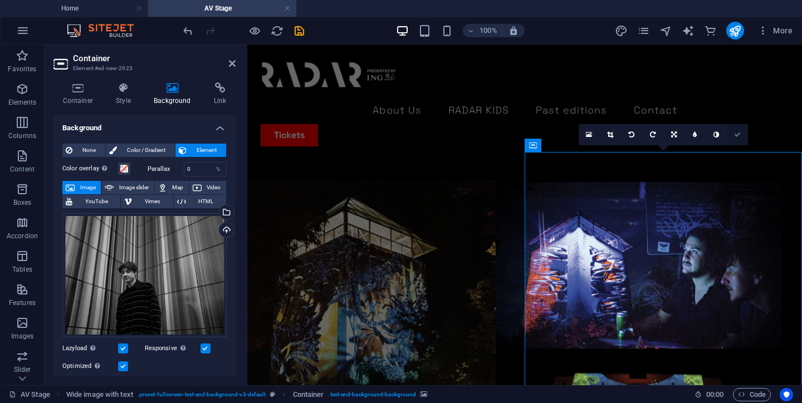
click at [735, 133] on icon at bounding box center [737, 134] width 7 height 7
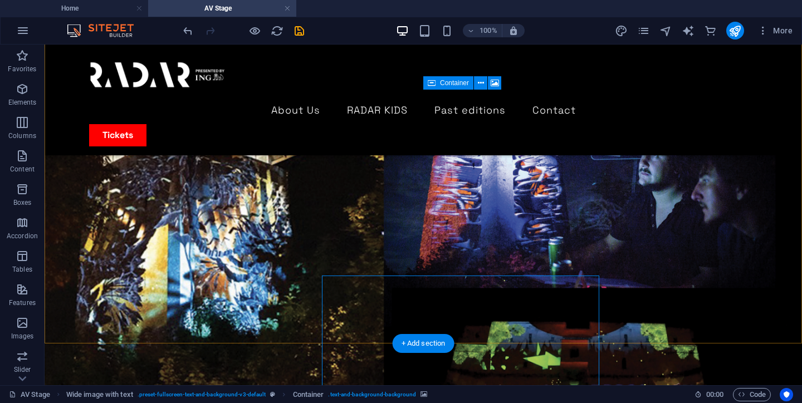
scroll to position [995, 0]
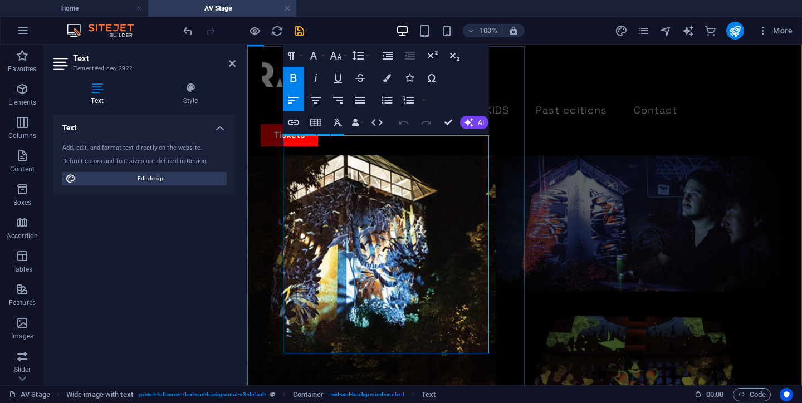
scroll to position [1224, 0]
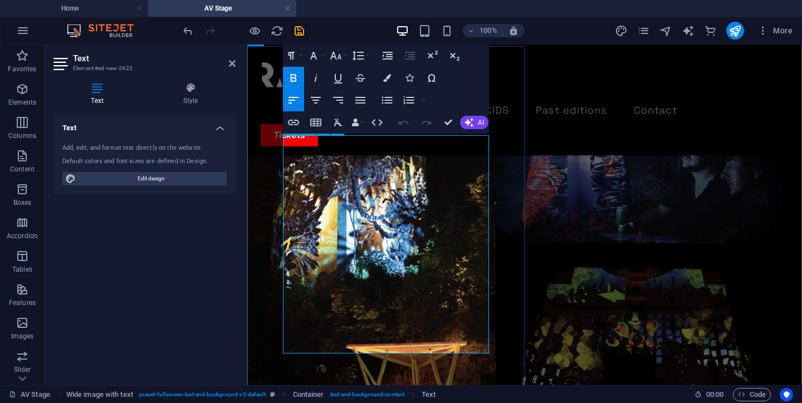
drag, startPoint x: 443, startPoint y: 350, endPoint x: 304, endPoint y: 173, distance: 224.8
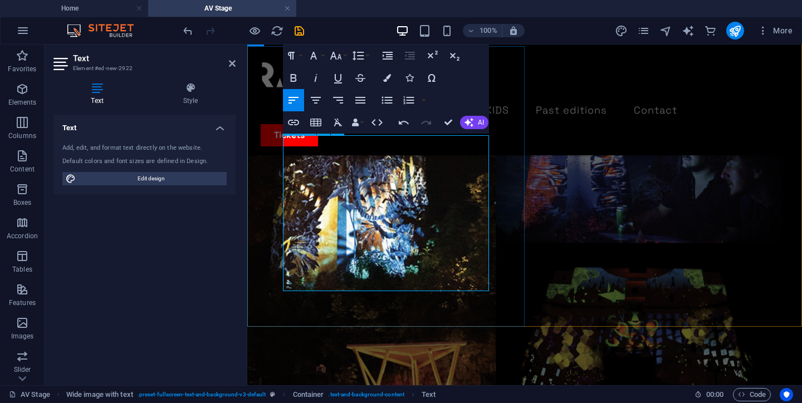
scroll to position [3200, 2]
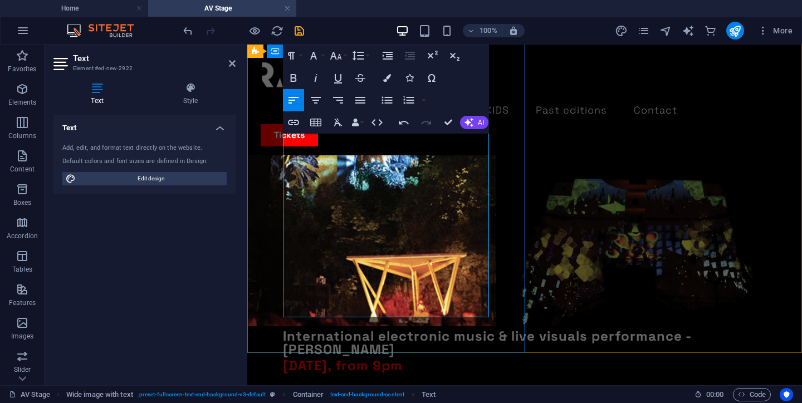
scroll to position [1322, 0]
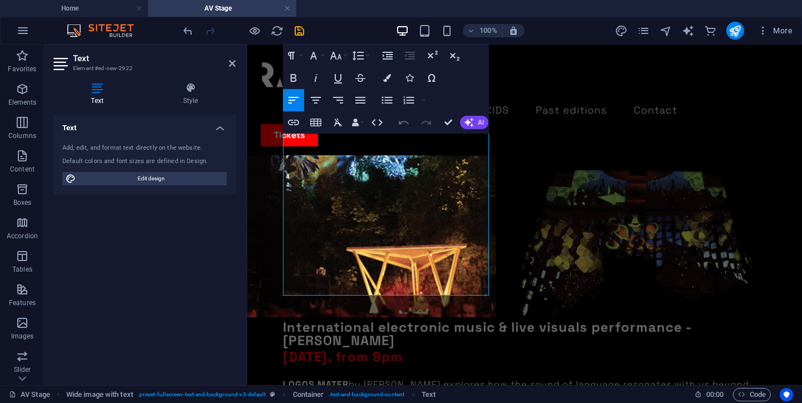
click at [399, 125] on icon "button" at bounding box center [404, 123] width 10 height 4
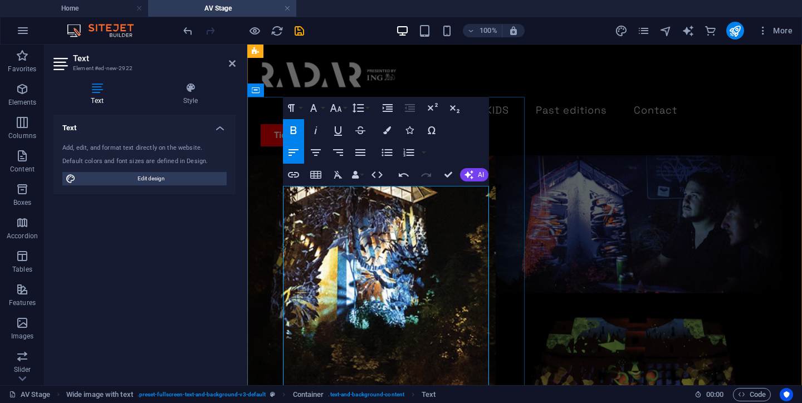
scroll to position [1174, 0]
drag, startPoint x: 334, startPoint y: 223, endPoint x: 280, endPoint y: 223, distance: 54.0
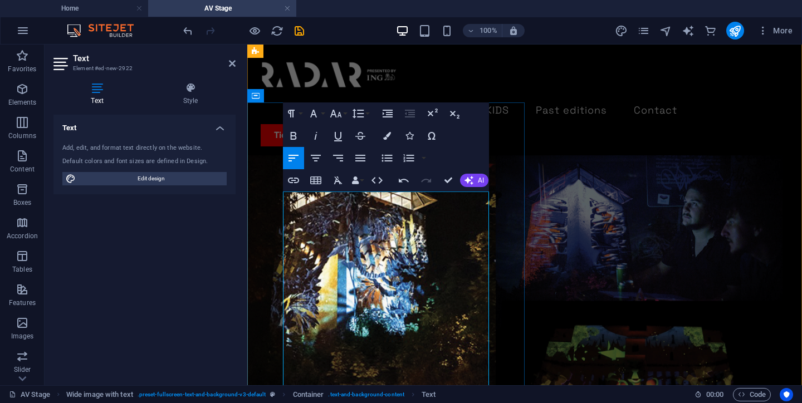
scroll to position [1169, 0]
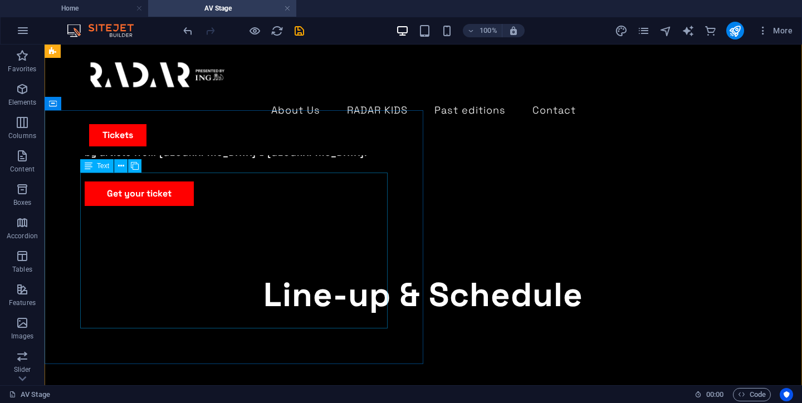
scroll to position [723, 0]
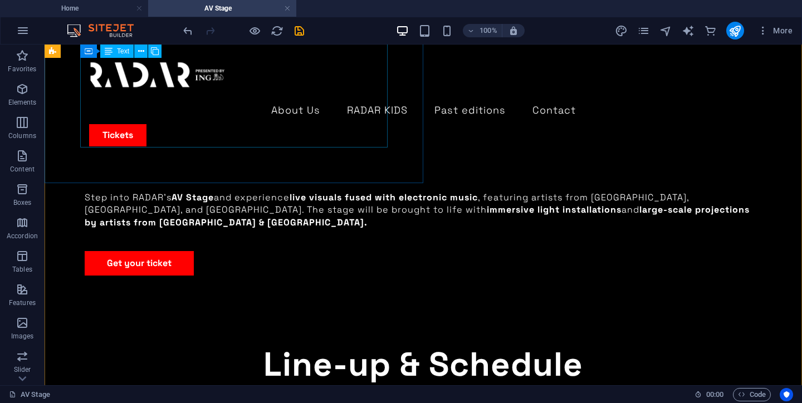
scroll to position [649, 0]
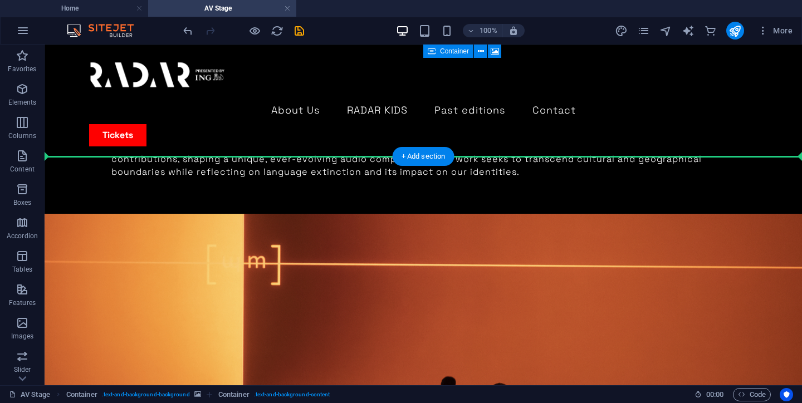
scroll to position [1474, 0]
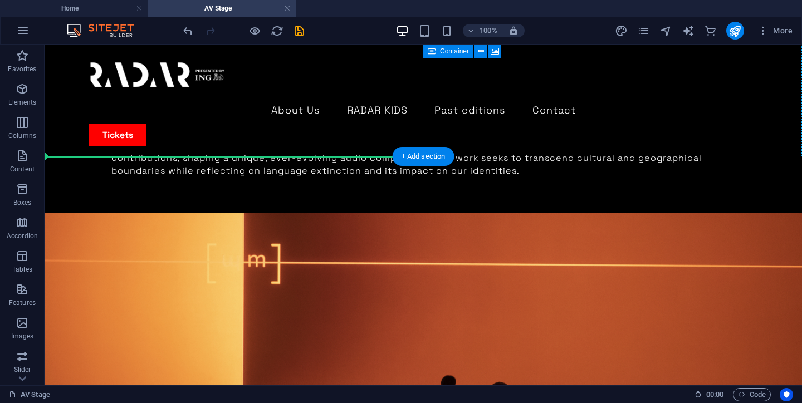
drag, startPoint x: 390, startPoint y: 210, endPoint x: 368, endPoint y: 153, distance: 60.8
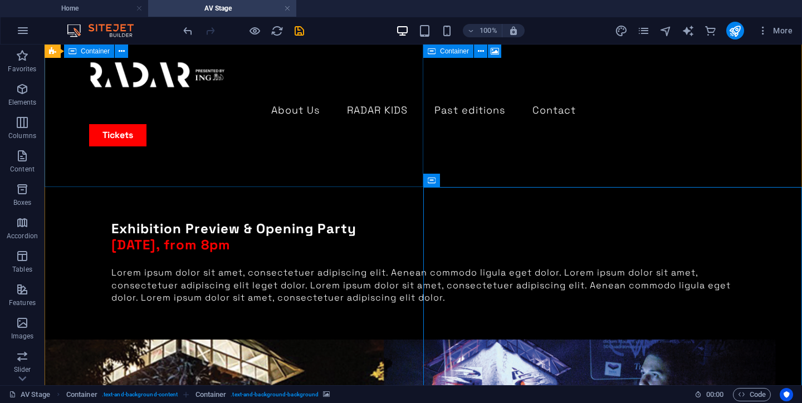
scroll to position [898, 0]
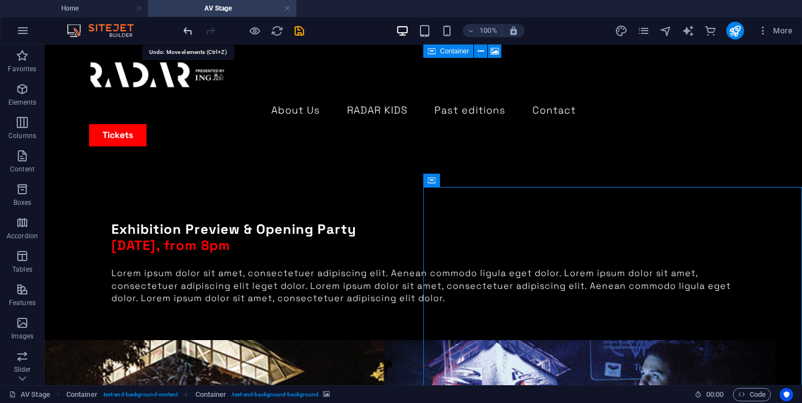
click at [187, 33] on icon "undo" at bounding box center [187, 30] width 13 height 13
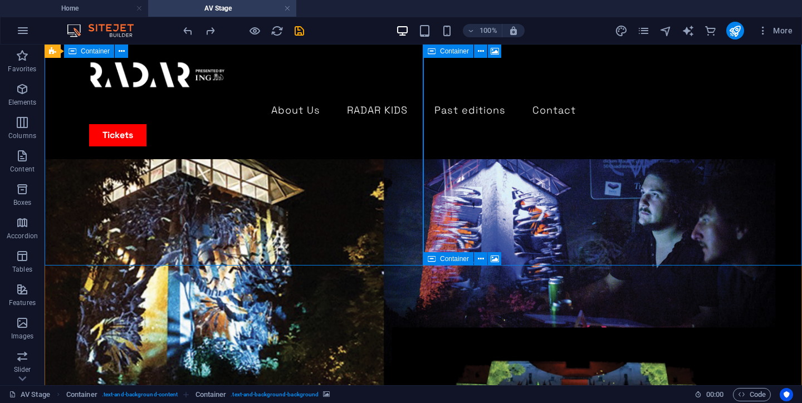
scroll to position [1015, 0]
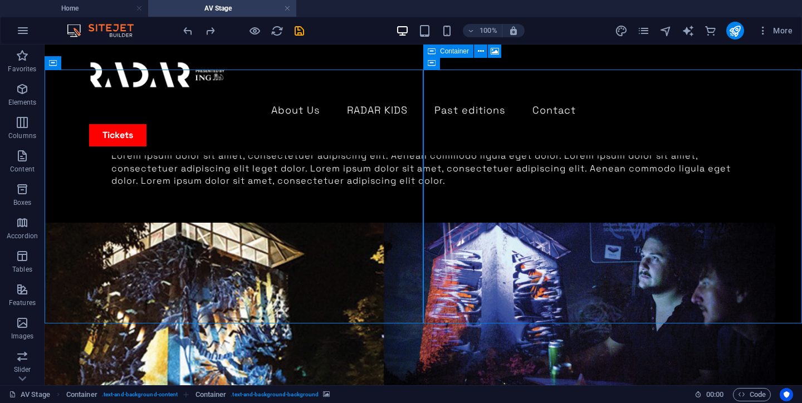
drag, startPoint x: 460, startPoint y: 225, endPoint x: 448, endPoint y: 239, distance: 18.5
drag, startPoint x: 470, startPoint y: 224, endPoint x: 411, endPoint y: 300, distance: 95.7
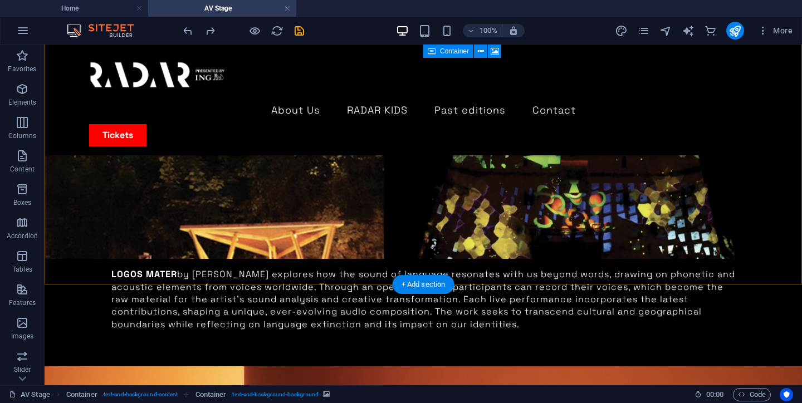
scroll to position [1346, 0]
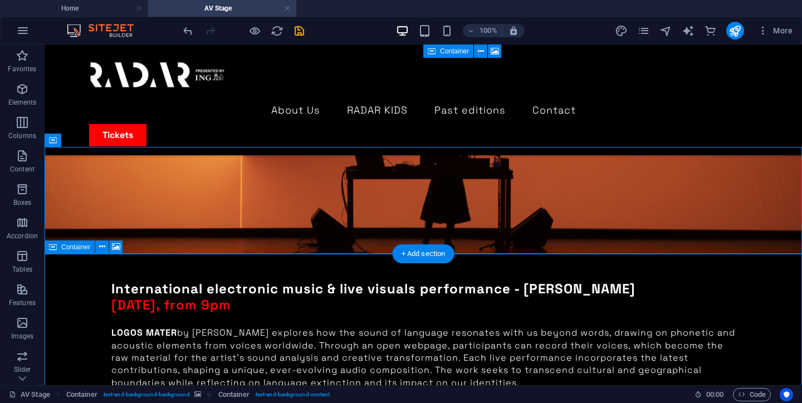
scroll to position [1808, 0]
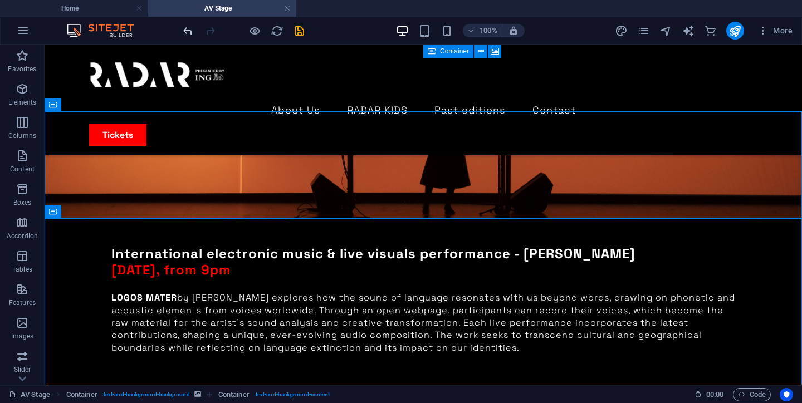
click at [187, 27] on icon "undo" at bounding box center [187, 30] width 13 height 13
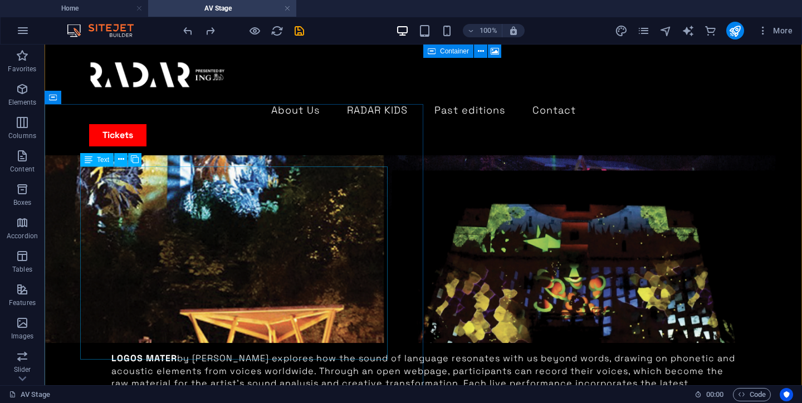
scroll to position [1235, 0]
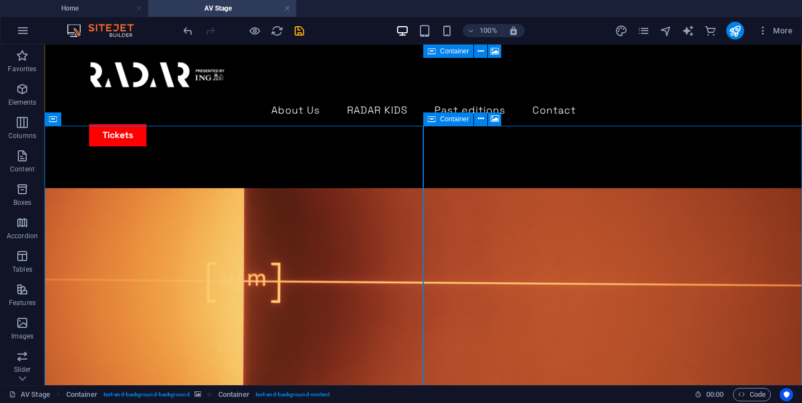
scroll to position [1510, 0]
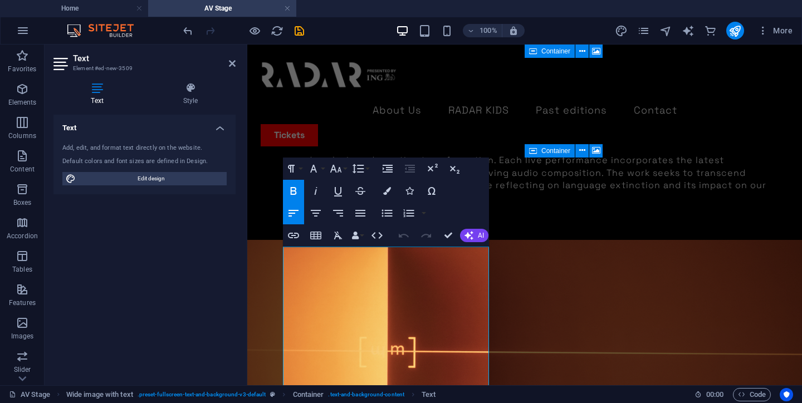
scroll to position [1849, 0]
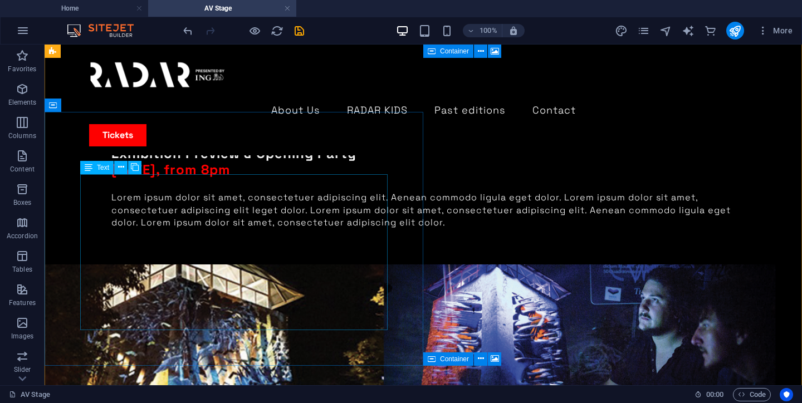
scroll to position [973, 0]
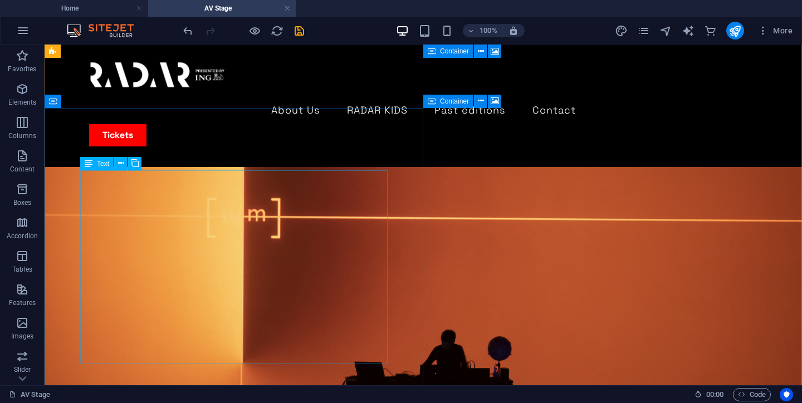
scroll to position [1519, 0]
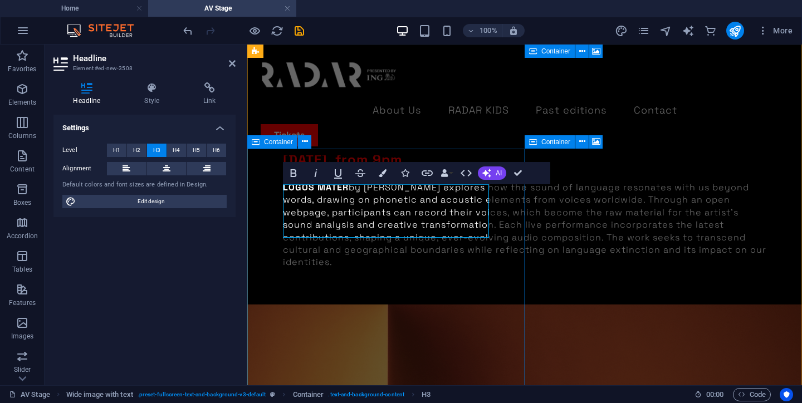
scroll to position [1858, 0]
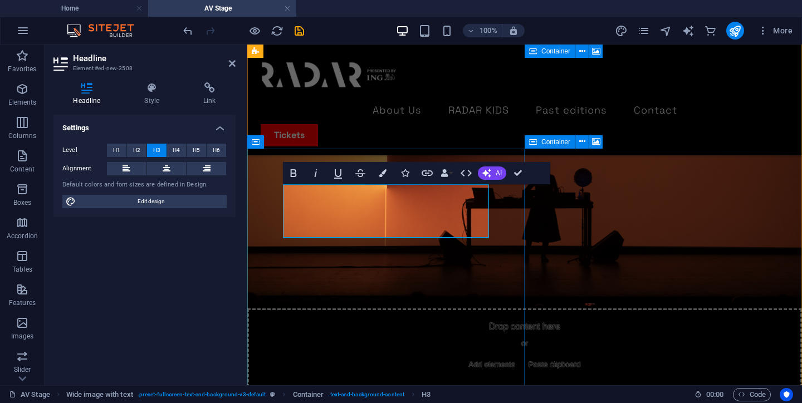
drag, startPoint x: 380, startPoint y: 227, endPoint x: 389, endPoint y: 218, distance: 12.6
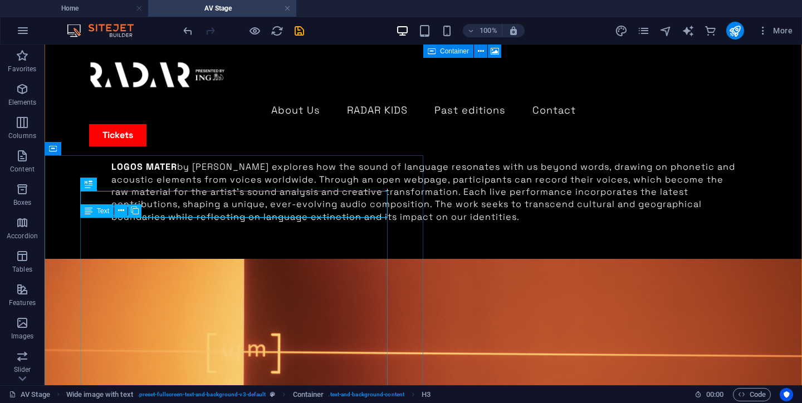
scroll to position [1526, 0]
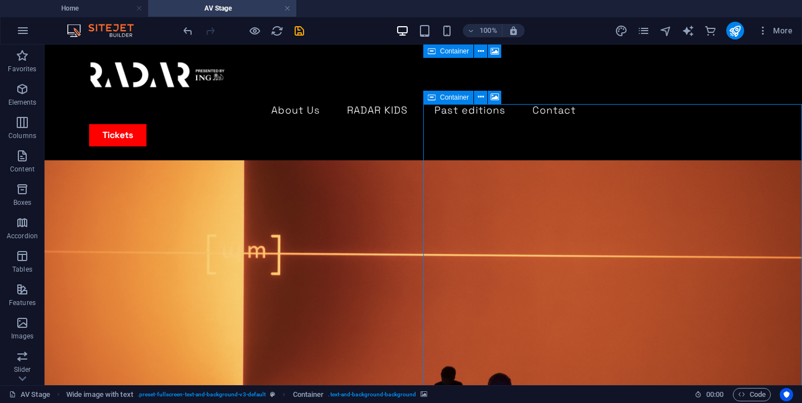
select select "px"
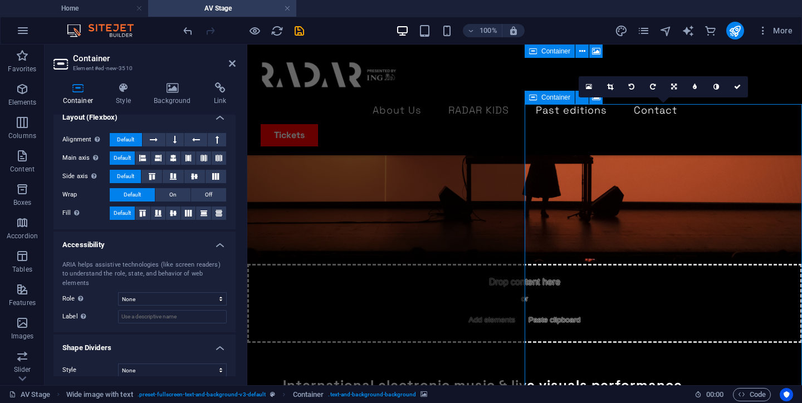
scroll to position [0, 0]
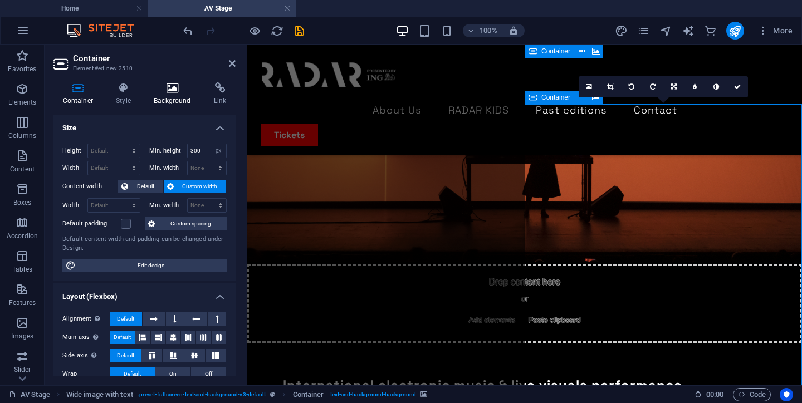
click at [171, 83] on icon at bounding box center [173, 87] width 56 height 11
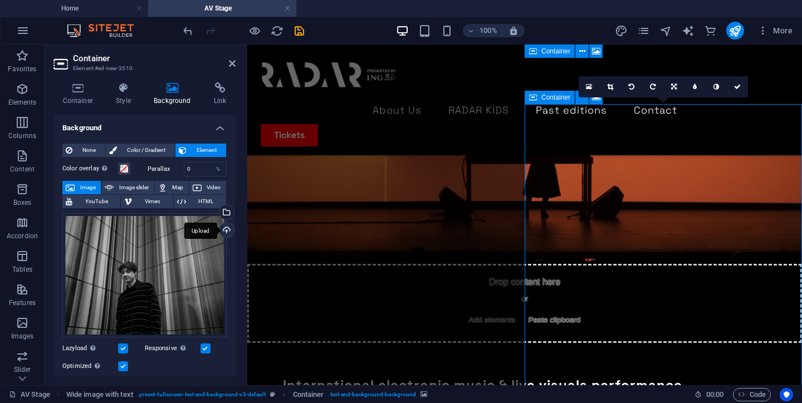
click at [222, 233] on div "Upload" at bounding box center [225, 231] width 17 height 17
click at [223, 226] on div "Upload" at bounding box center [225, 231] width 17 height 17
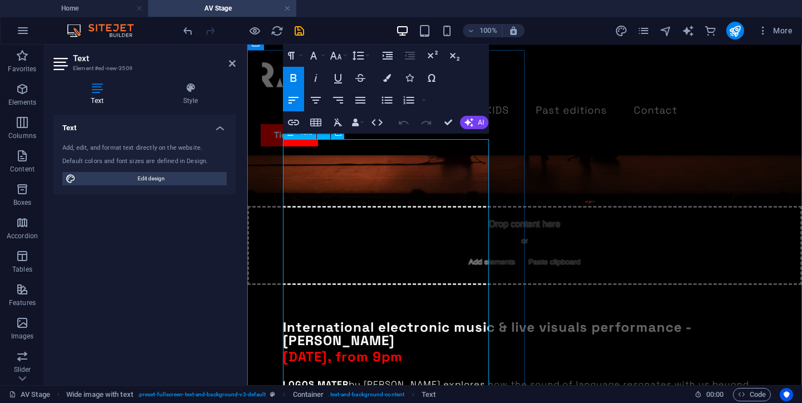
scroll to position [1984, 0]
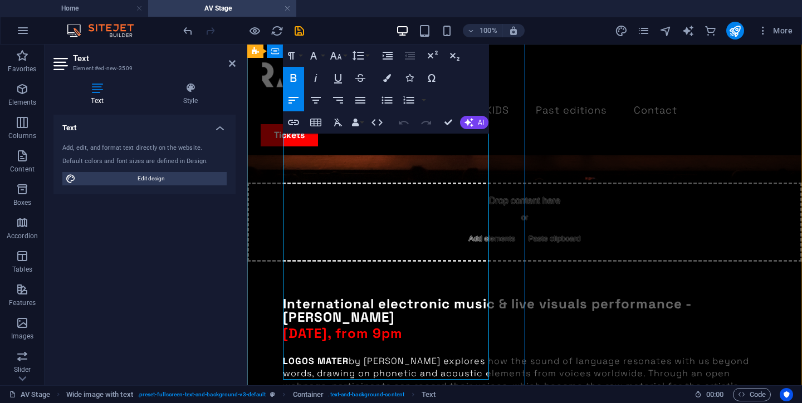
drag, startPoint x: 313, startPoint y: 352, endPoint x: 282, endPoint y: 171, distance: 184.1
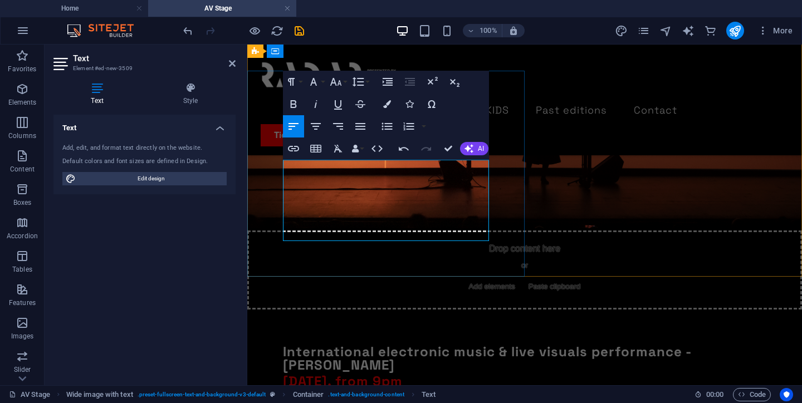
scroll to position [1931, 0]
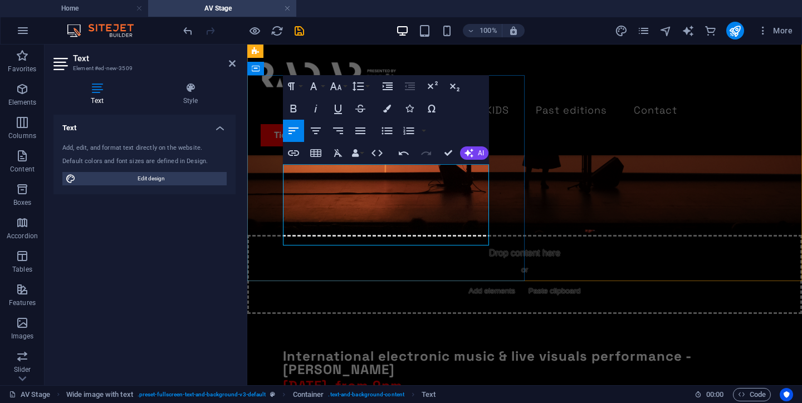
drag, startPoint x: 468, startPoint y: 215, endPoint x: 289, endPoint y: 202, distance: 179.2
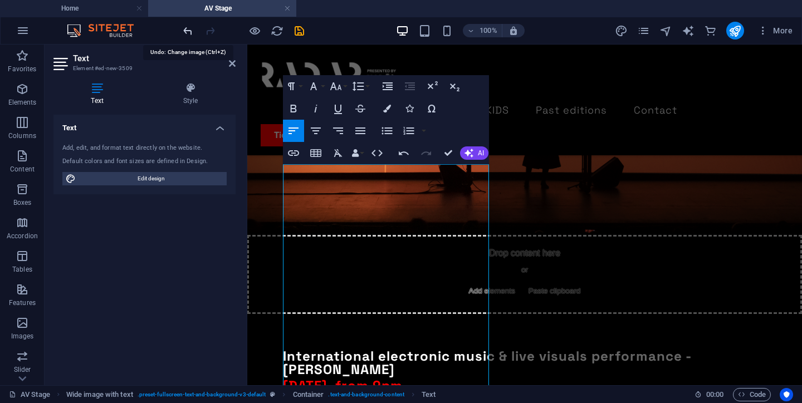
click at [185, 33] on icon "undo" at bounding box center [187, 30] width 13 height 13
click at [397, 154] on icon "button" at bounding box center [403, 152] width 13 height 13
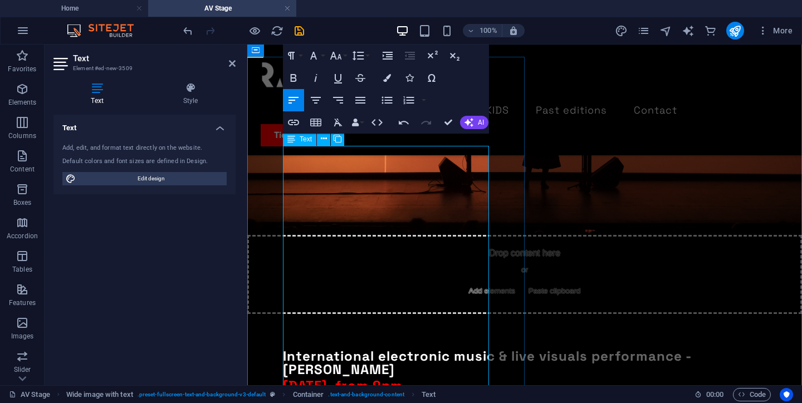
scroll to position [1956, 0]
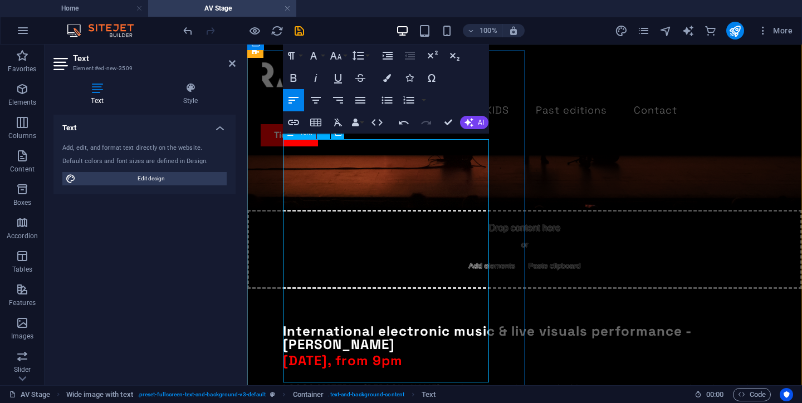
drag, startPoint x: 296, startPoint y: 175, endPoint x: 392, endPoint y: 177, distance: 96.9
drag, startPoint x: 350, startPoint y: 189, endPoint x: 417, endPoint y: 189, distance: 66.8
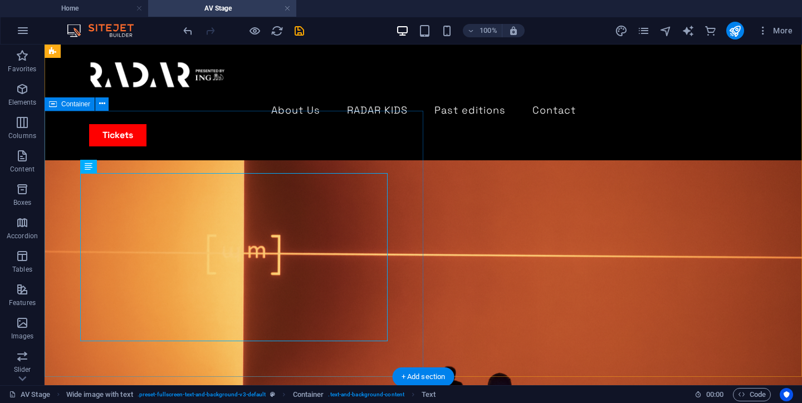
scroll to position [1504, 0]
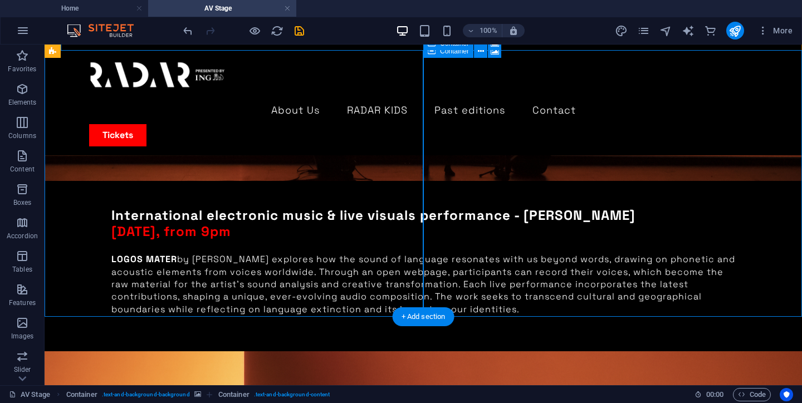
select select "px"
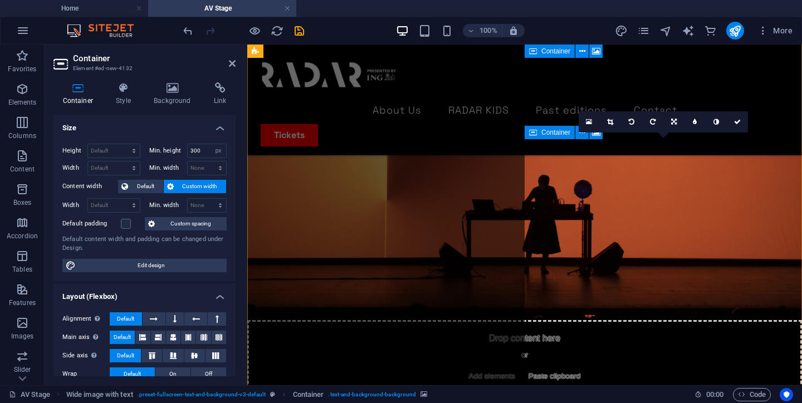
scroll to position [2222, 0]
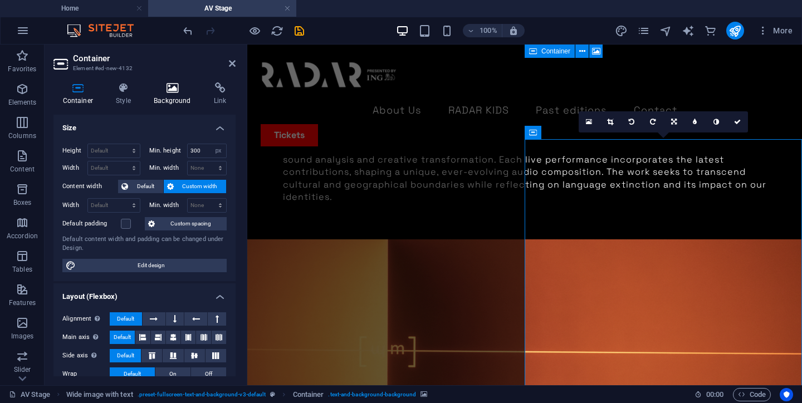
click at [179, 91] on icon at bounding box center [173, 87] width 56 height 11
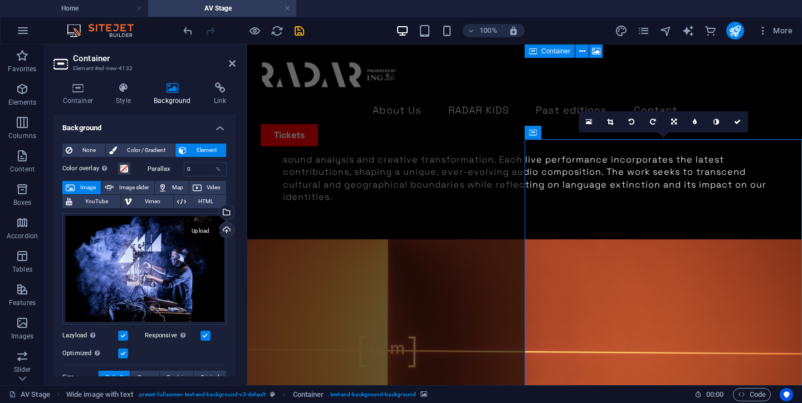
click at [222, 229] on div "Upload" at bounding box center [225, 231] width 17 height 17
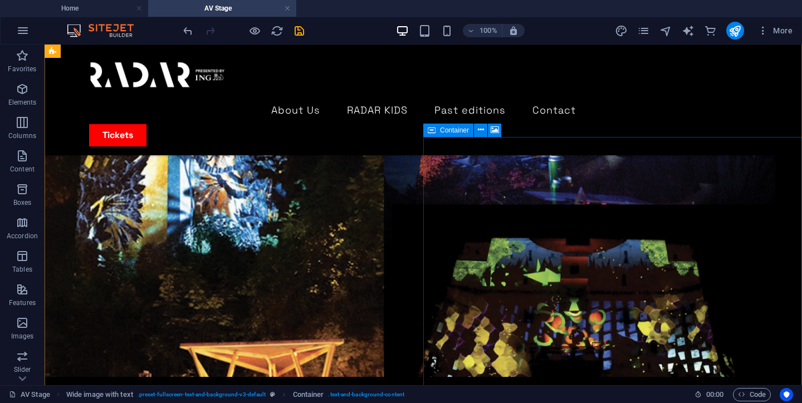
scroll to position [1210, 0]
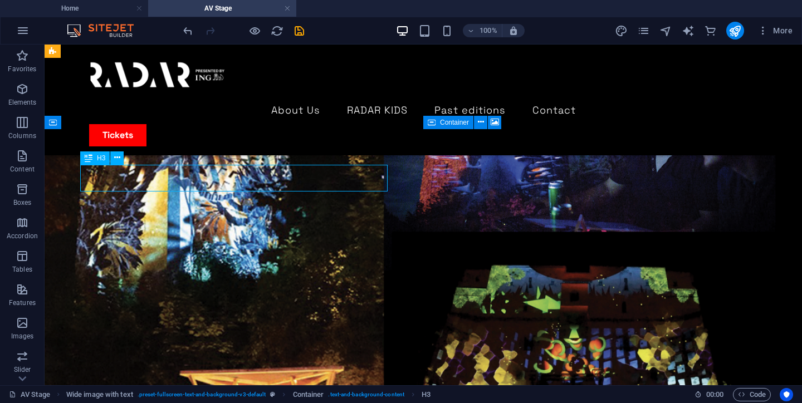
scroll to position [1422, 0]
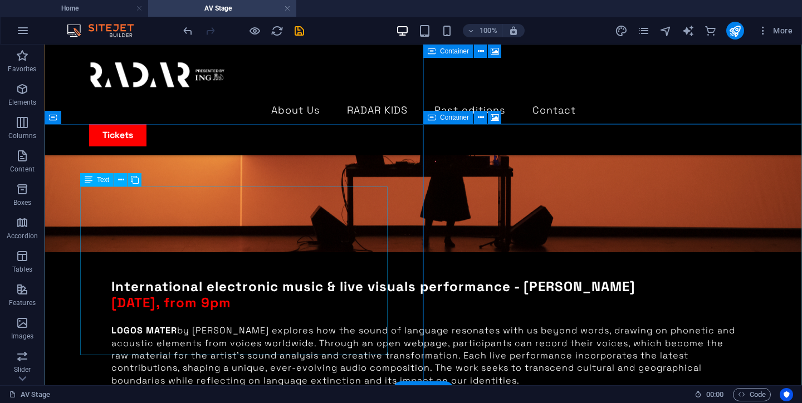
scroll to position [1772, 0]
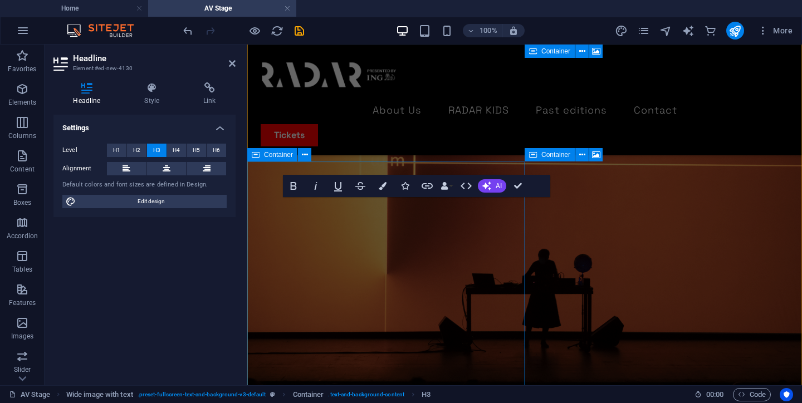
scroll to position [2200, 0]
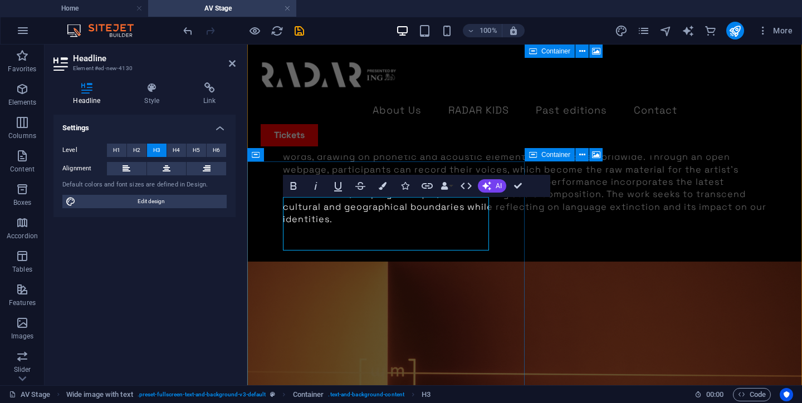
drag, startPoint x: 354, startPoint y: 203, endPoint x: 294, endPoint y: 203, distance: 59.6
drag, startPoint x: 429, startPoint y: 203, endPoint x: 283, endPoint y: 204, distance: 145.3
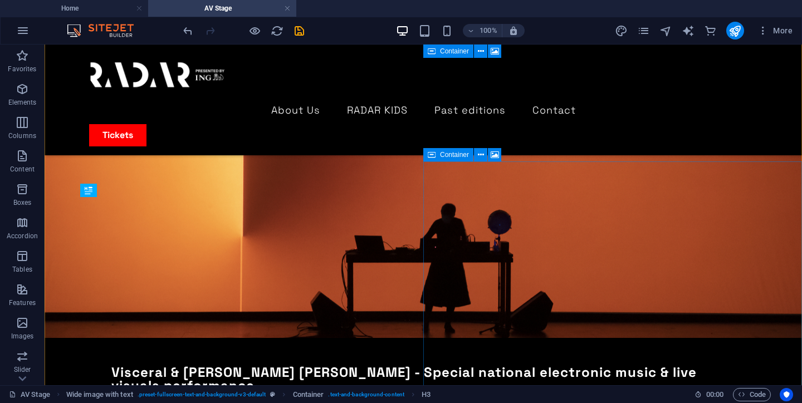
scroll to position [1735, 0]
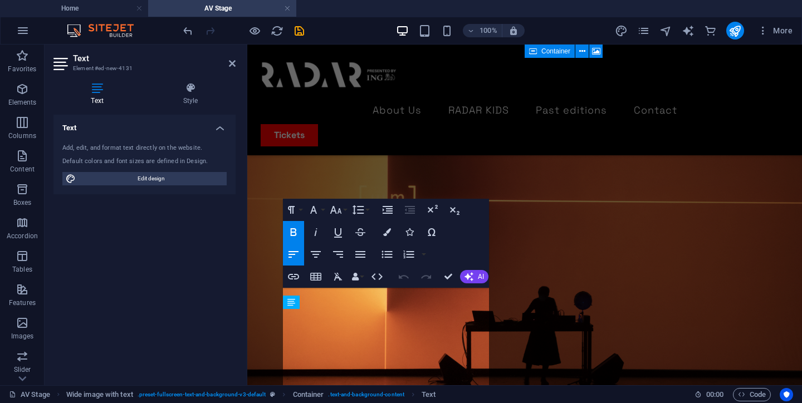
scroll to position [2163, 0]
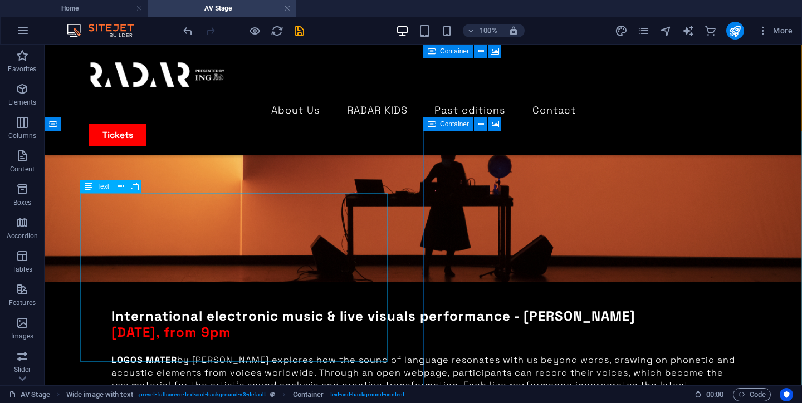
scroll to position [1784, 0]
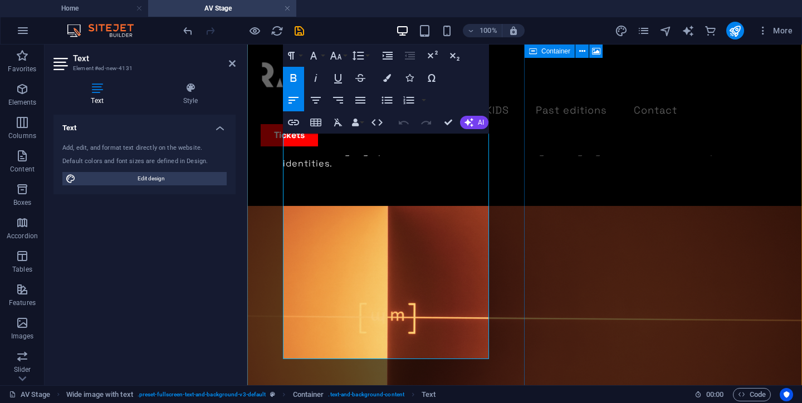
scroll to position [2337, 0]
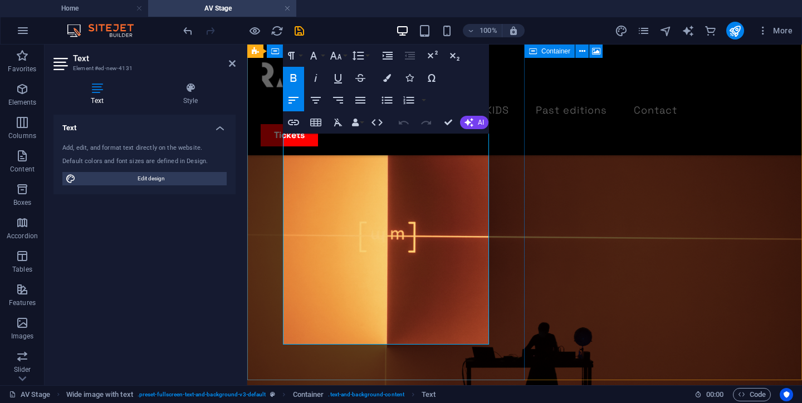
drag, startPoint x: 320, startPoint y: 316, endPoint x: 294, endPoint y: 193, distance: 125.7
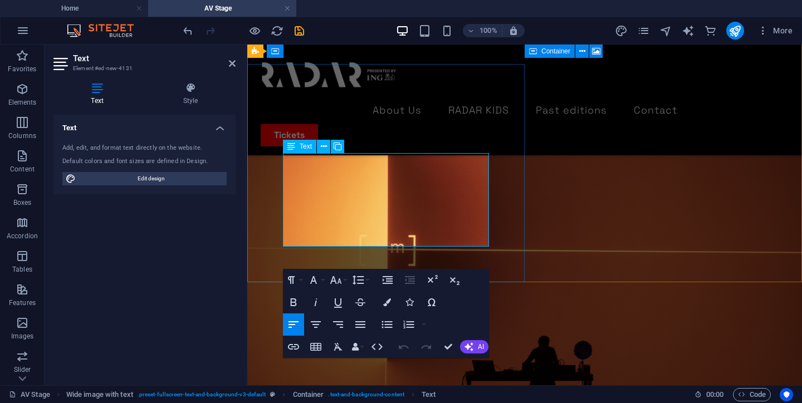
scroll to position [2293, 0]
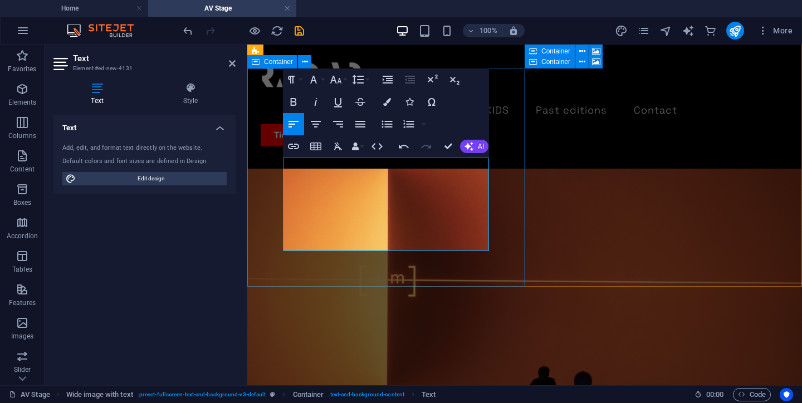
drag, startPoint x: 486, startPoint y: 221, endPoint x: 281, endPoint y: 195, distance: 206.5
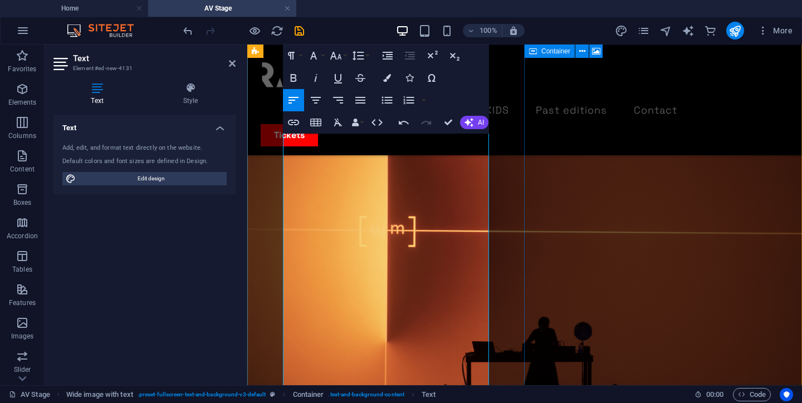
scroll to position [2360, 0]
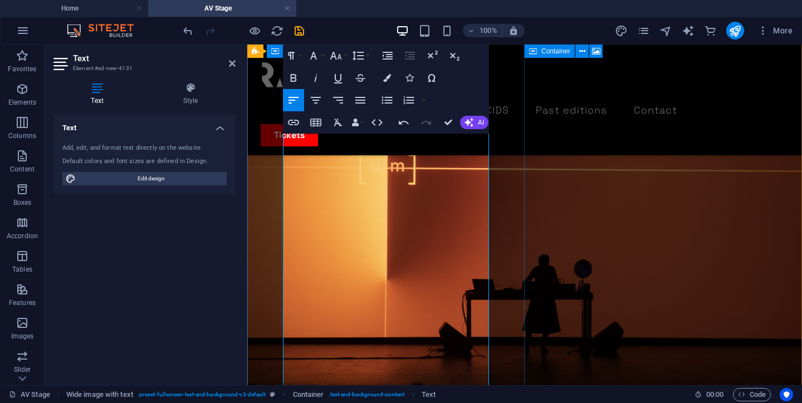
scroll to position [2406, 0]
drag, startPoint x: 449, startPoint y: 271, endPoint x: 365, endPoint y: 249, distance: 86.3
drag, startPoint x: 468, startPoint y: 259, endPoint x: 283, endPoint y: 258, distance: 185.4
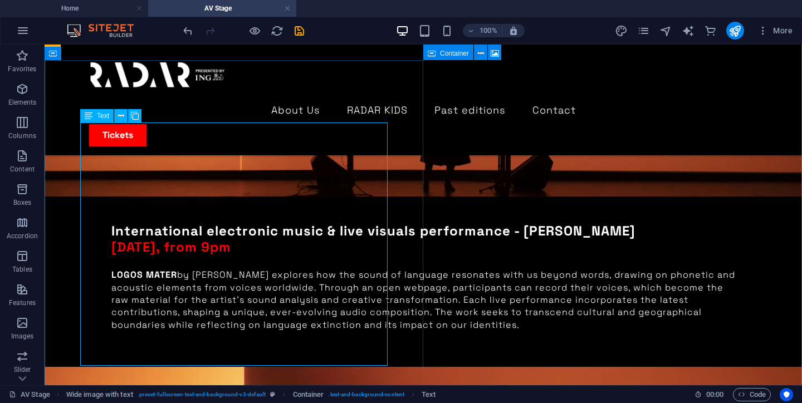
scroll to position [1837, 0]
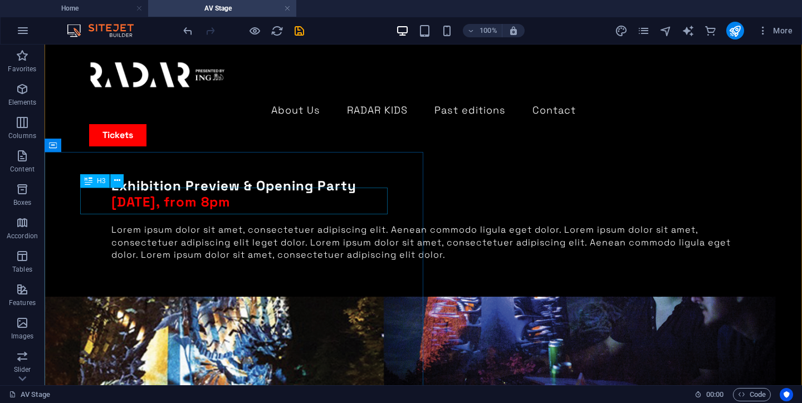
scroll to position [901, 0]
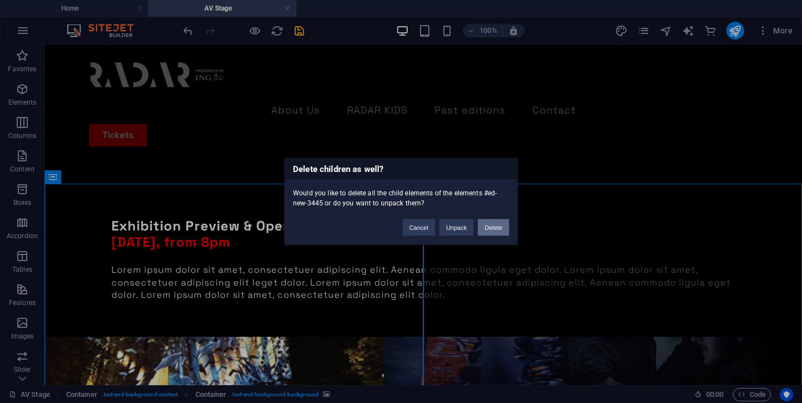
click at [484, 231] on button "Delete" at bounding box center [493, 227] width 31 height 17
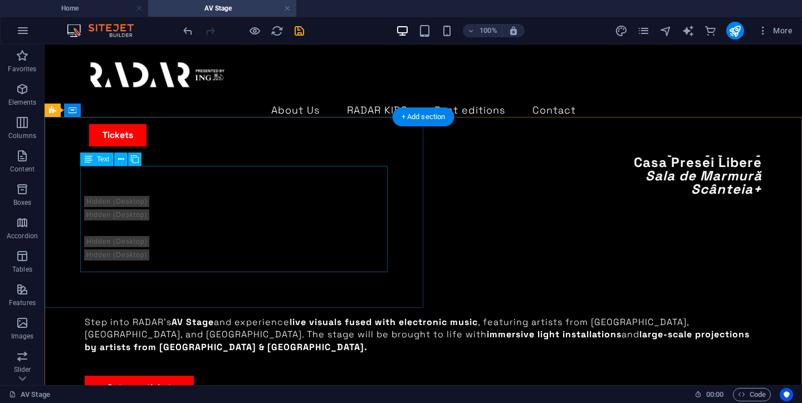
scroll to position [519, 0]
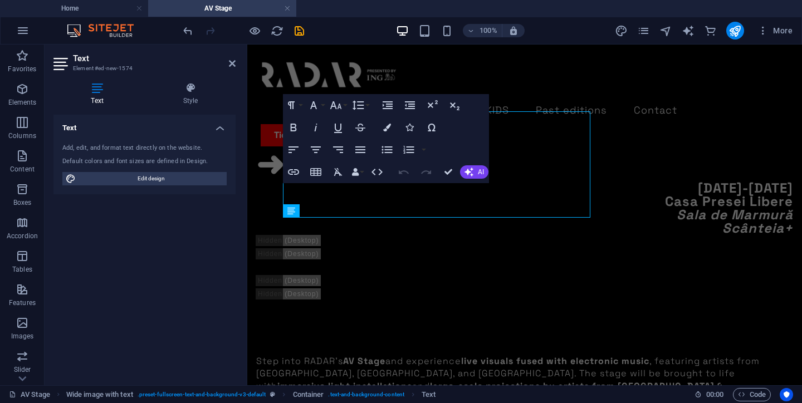
scroll to position [578, 0]
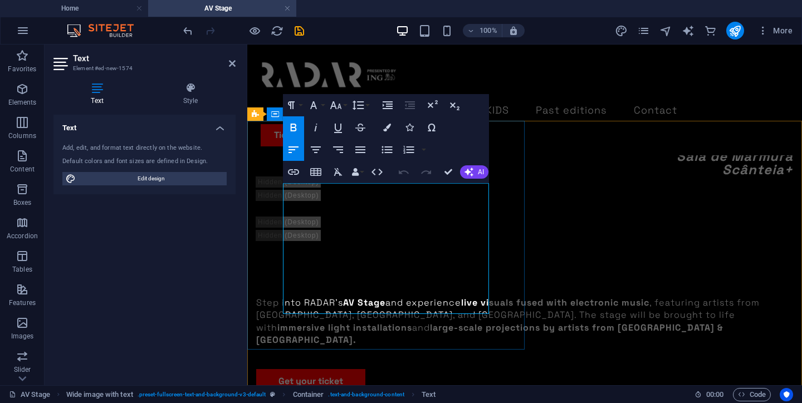
drag, startPoint x: 456, startPoint y: 306, endPoint x: 283, endPoint y: 222, distance: 192.5
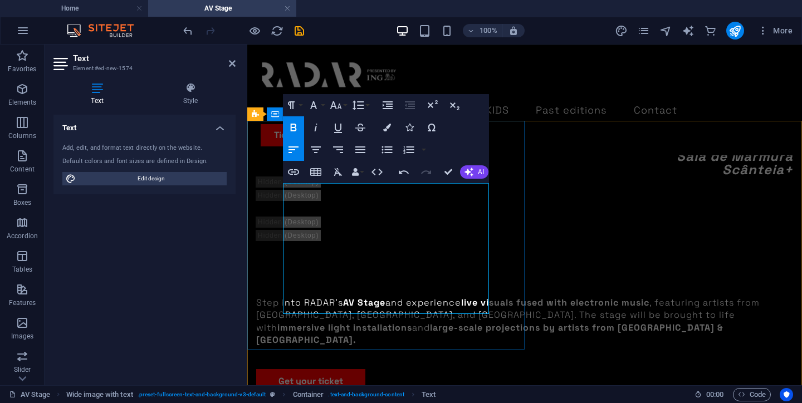
drag, startPoint x: 330, startPoint y: 283, endPoint x: 402, endPoint y: 283, distance: 72.9
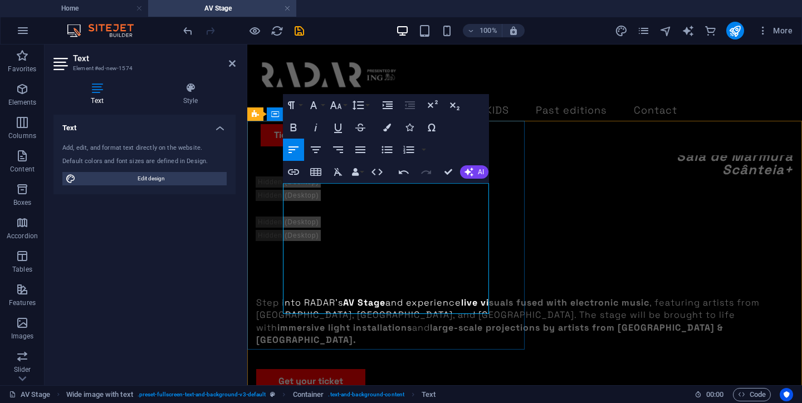
drag, startPoint x: 421, startPoint y: 307, endPoint x: 284, endPoint y: 308, distance: 136.4
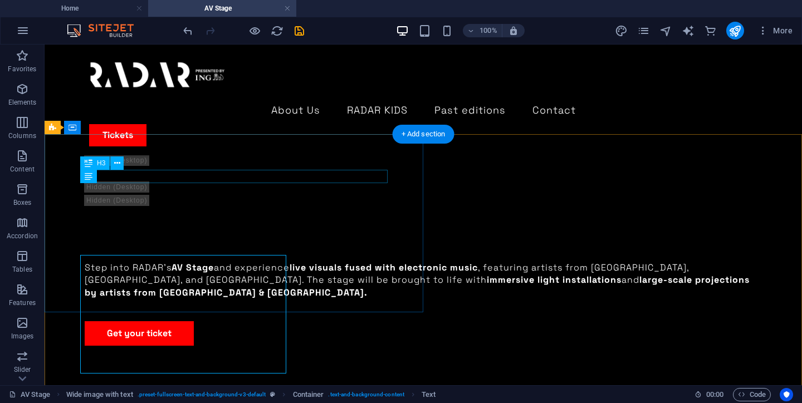
scroll to position [506, 0]
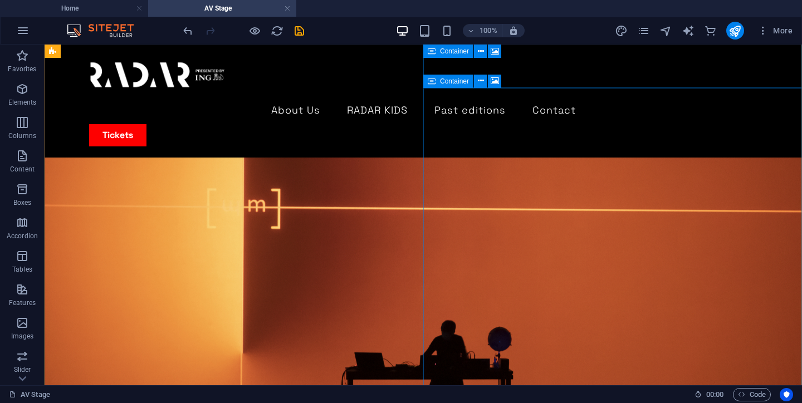
scroll to position [1578, 0]
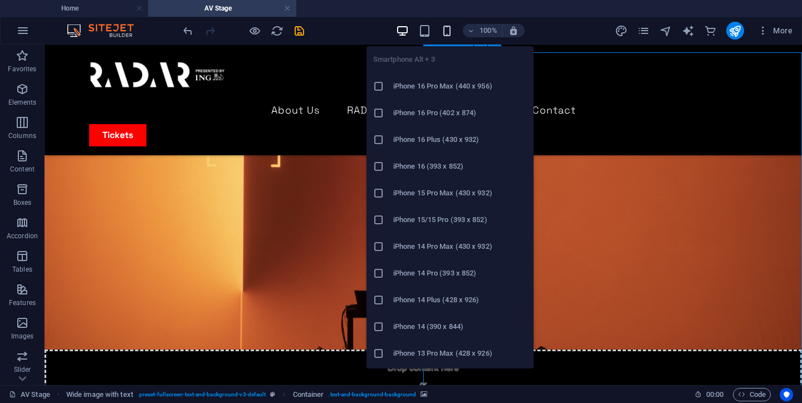
click at [445, 28] on icon "button" at bounding box center [446, 30] width 13 height 13
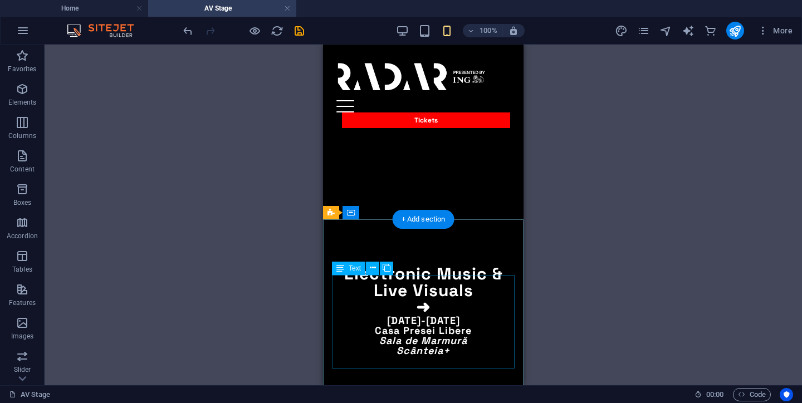
scroll to position [306, 0]
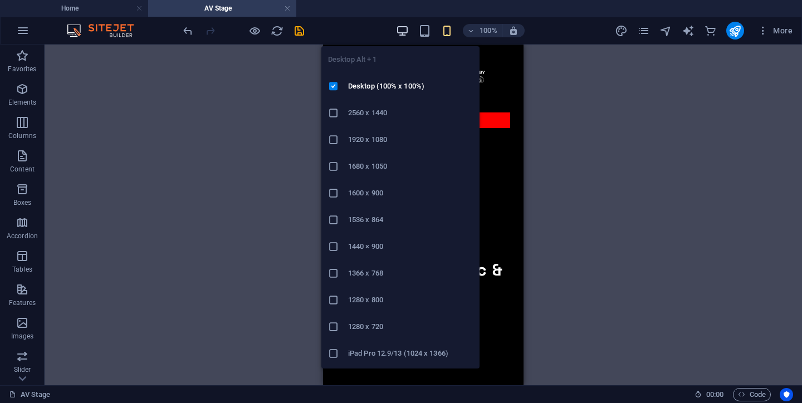
click at [405, 28] on icon "button" at bounding box center [402, 30] width 13 height 13
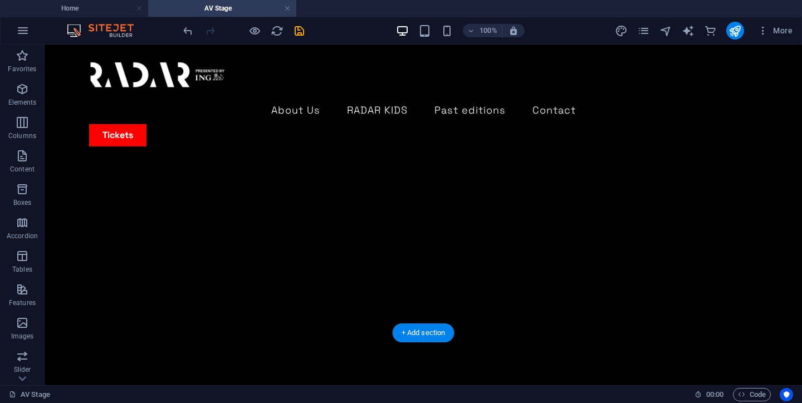
scroll to position [212, 0]
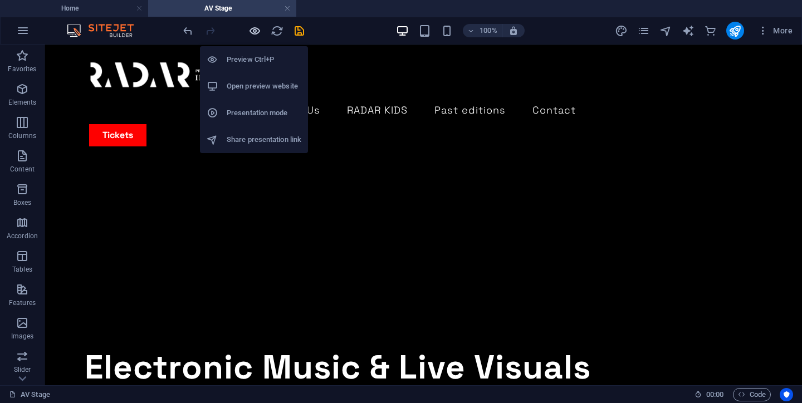
click at [259, 32] on icon "button" at bounding box center [254, 30] width 13 height 13
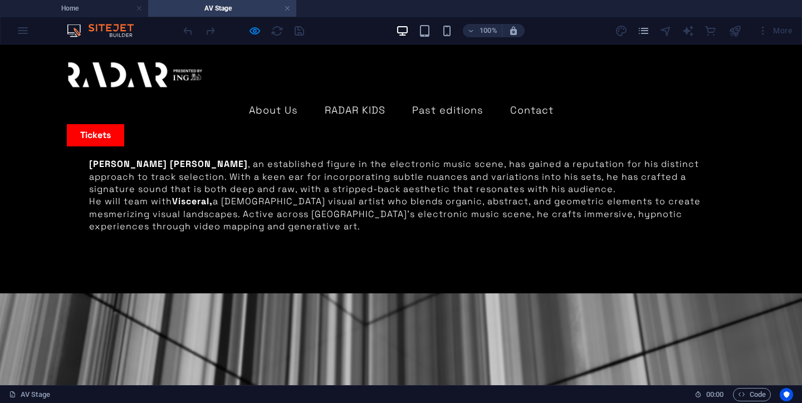
scroll to position [1607, 0]
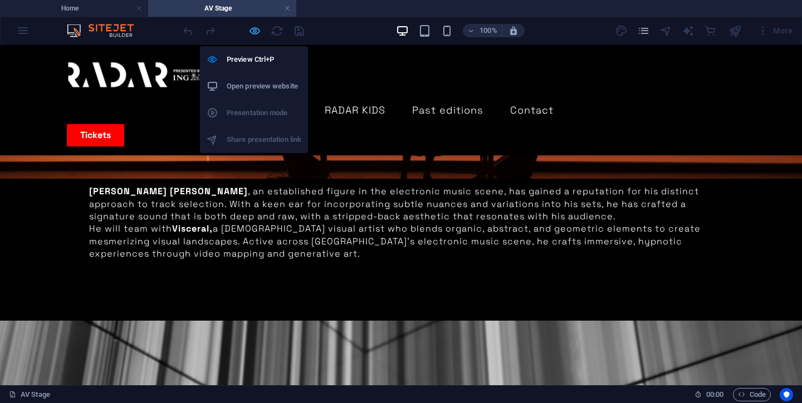
click at [254, 31] on icon "button" at bounding box center [254, 30] width 13 height 13
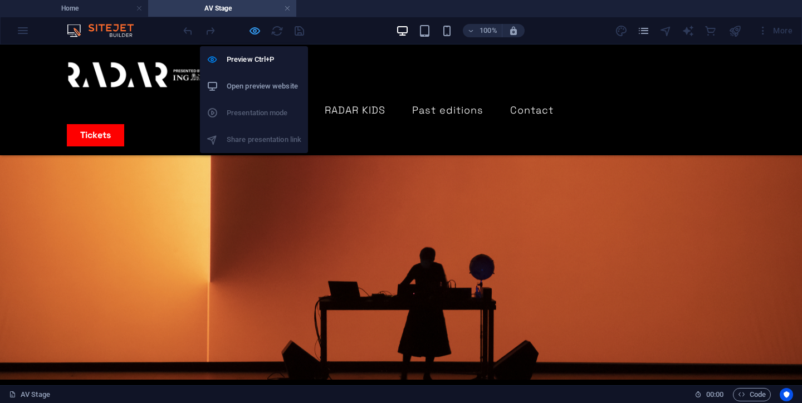
scroll to position [1672, 0]
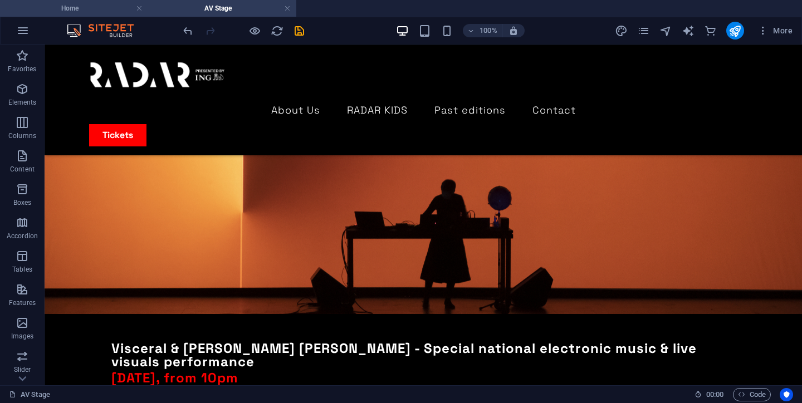
click at [84, 7] on h4 "Home" at bounding box center [74, 8] width 148 height 12
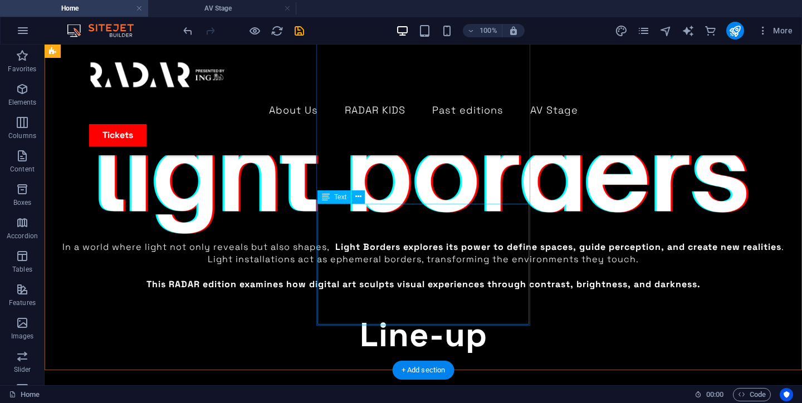
scroll to position [1917, 0]
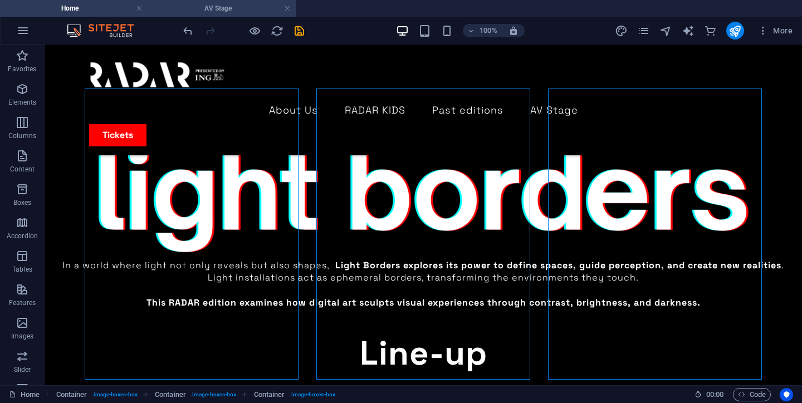
click at [229, 10] on h4 "AV Stage" at bounding box center [222, 8] width 148 height 12
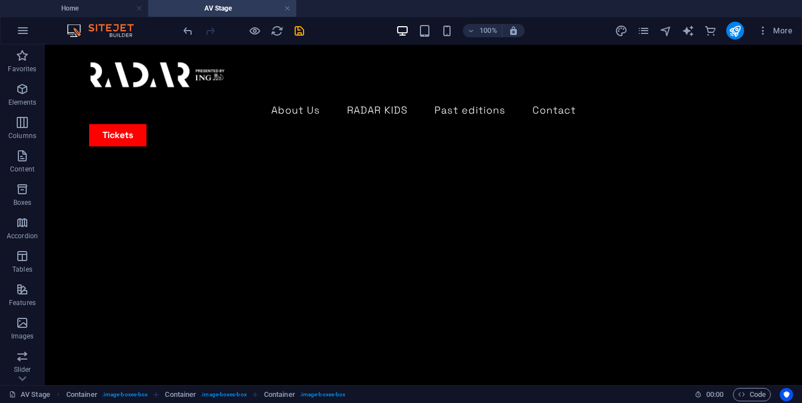
scroll to position [1672, 0]
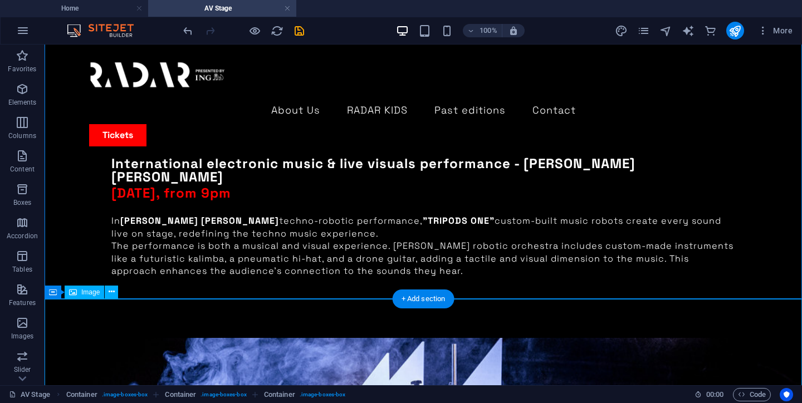
scroll to position [2476, 0]
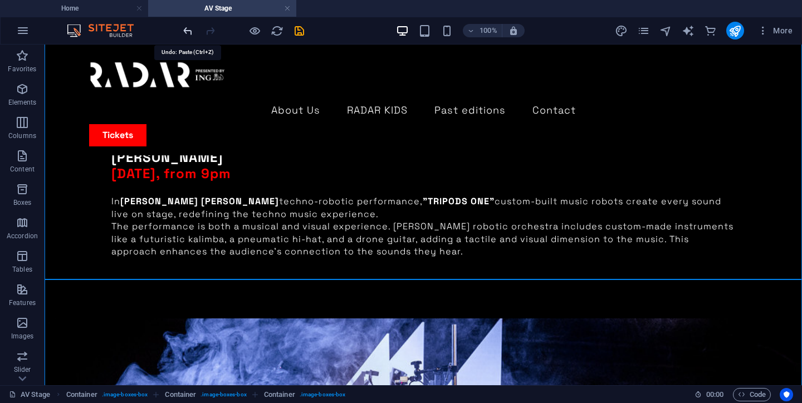
click at [190, 30] on icon "undo" at bounding box center [187, 30] width 13 height 13
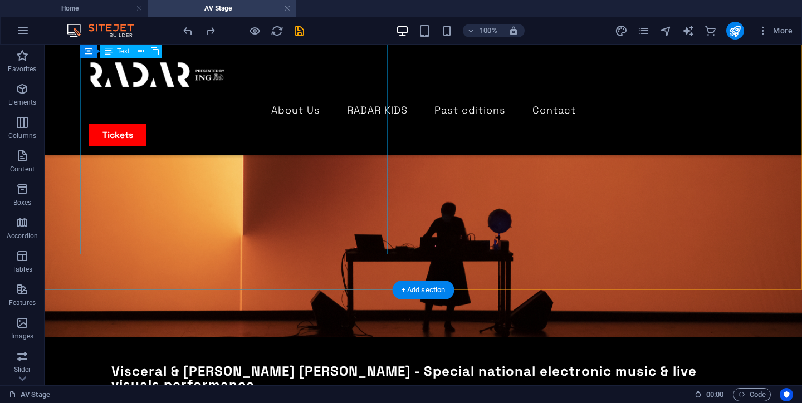
scroll to position [1653, 0]
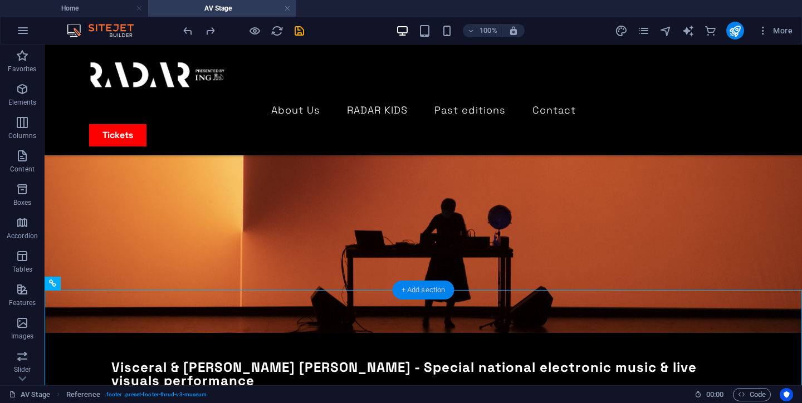
click at [411, 293] on div "+ Add section" at bounding box center [423, 290] width 62 height 19
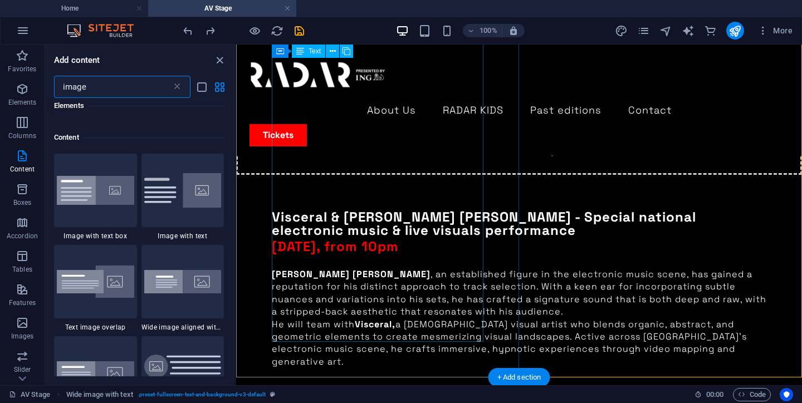
scroll to position [85, 0]
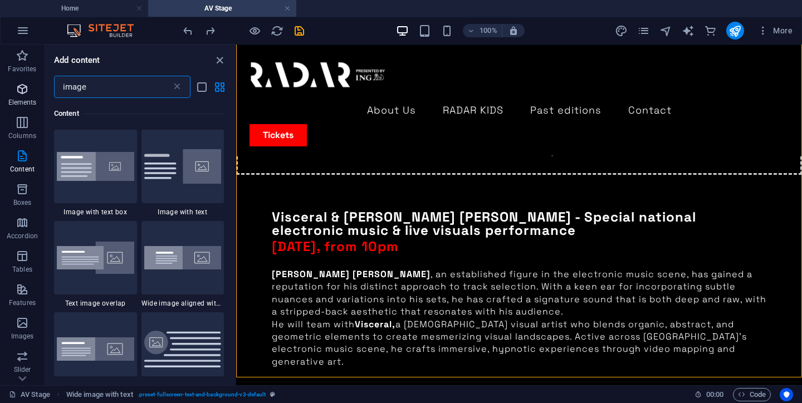
drag, startPoint x: 109, startPoint y: 91, endPoint x: 31, endPoint y: 91, distance: 77.9
click at [31, 91] on div "Favorites Elements Columns Content Boxes Accordion Tables Features Images Slide…" at bounding box center [118, 215] width 236 height 341
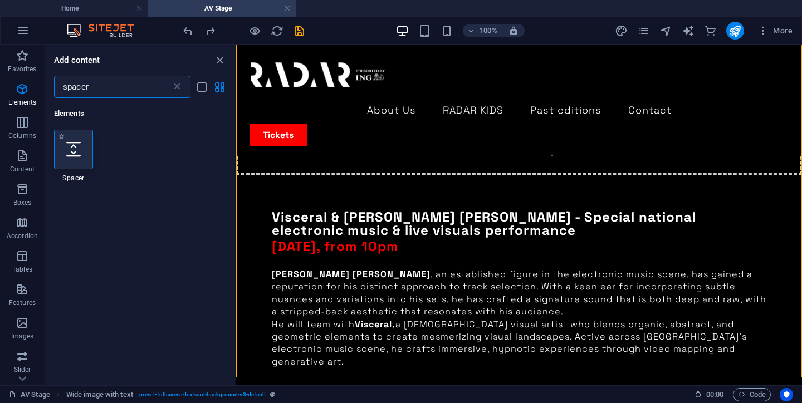
scroll to position [0, 0]
type input "spacer"
click at [79, 146] on icon at bounding box center [73, 150] width 14 height 14
select select "px"
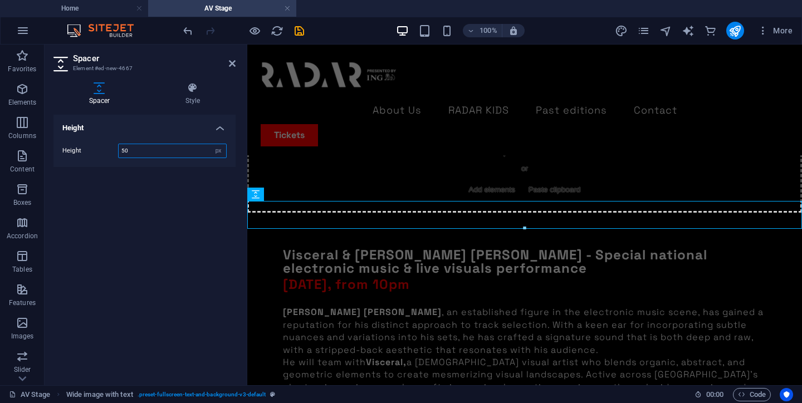
scroll to position [2233, 0]
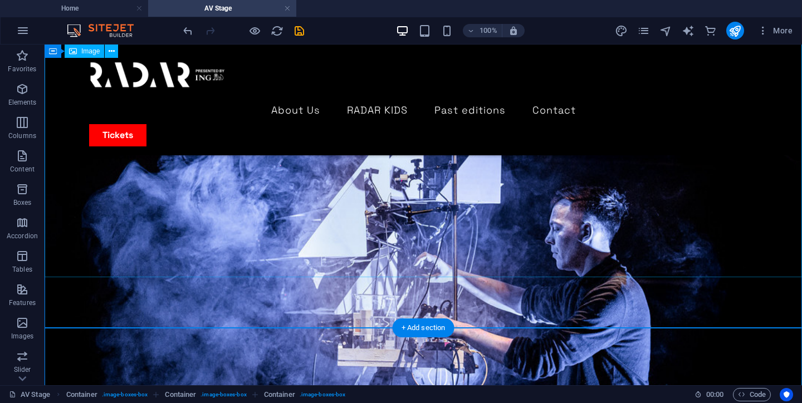
scroll to position [2691, 0]
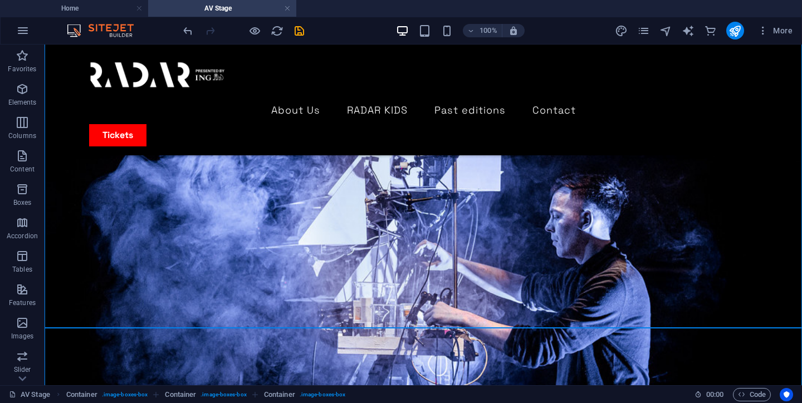
click at [194, 32] on div at bounding box center [243, 31] width 125 height 18
click at [189, 31] on icon "undo" at bounding box center [187, 30] width 13 height 13
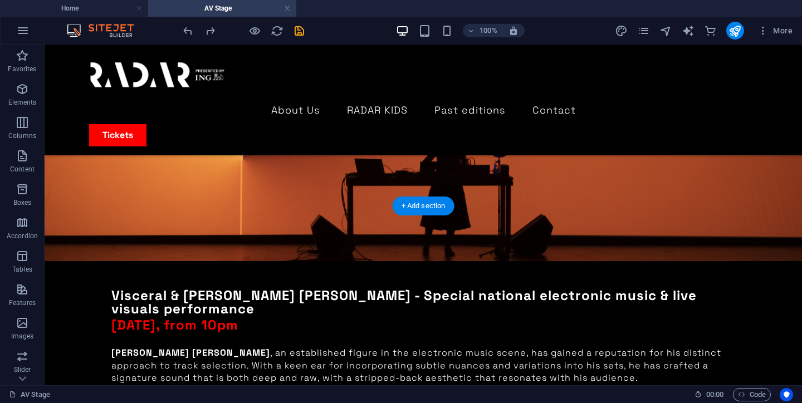
scroll to position [1741, 0]
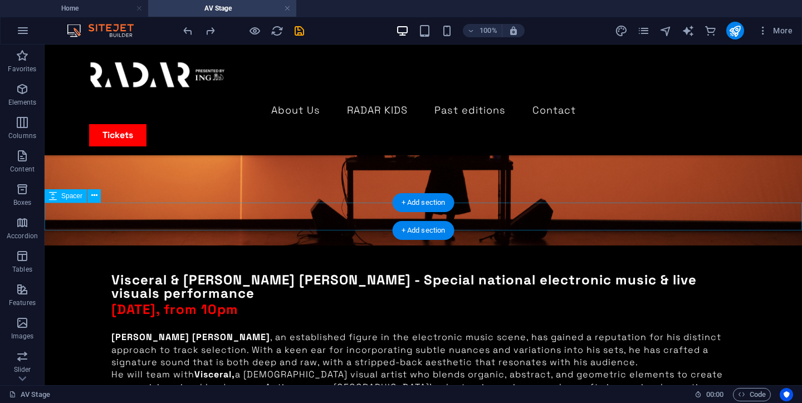
click at [421, 225] on div "+ Add section" at bounding box center [423, 230] width 62 height 19
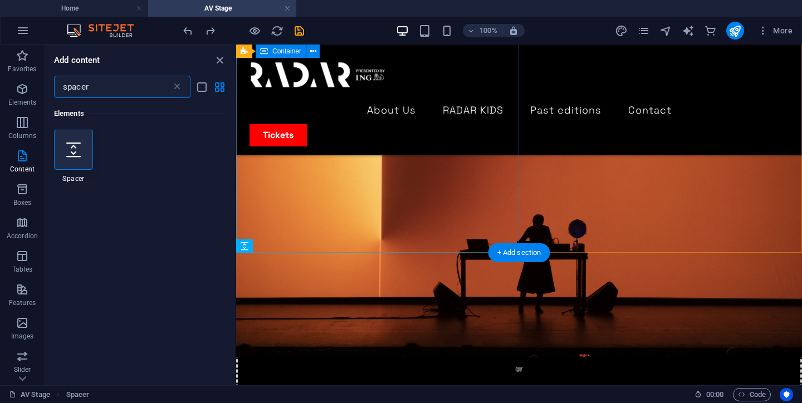
scroll to position [2104, 0]
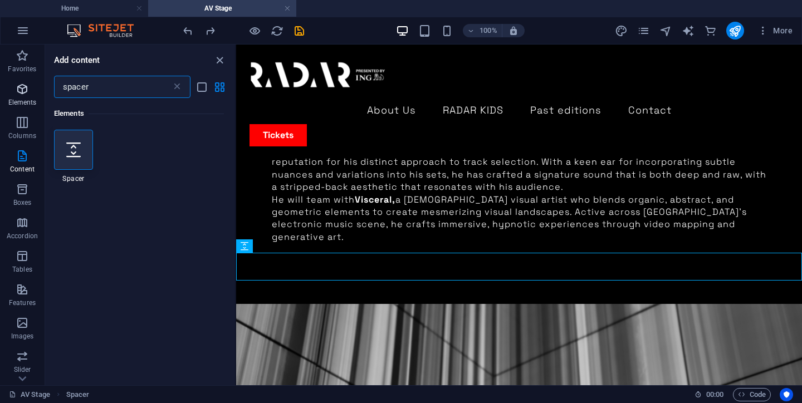
drag, startPoint x: 109, startPoint y: 86, endPoint x: 42, endPoint y: 86, distance: 66.2
click at [42, 86] on div "Favorites Elements Columns Content Boxes Accordion Tables Features Images Slide…" at bounding box center [118, 215] width 236 height 341
type input "fot"
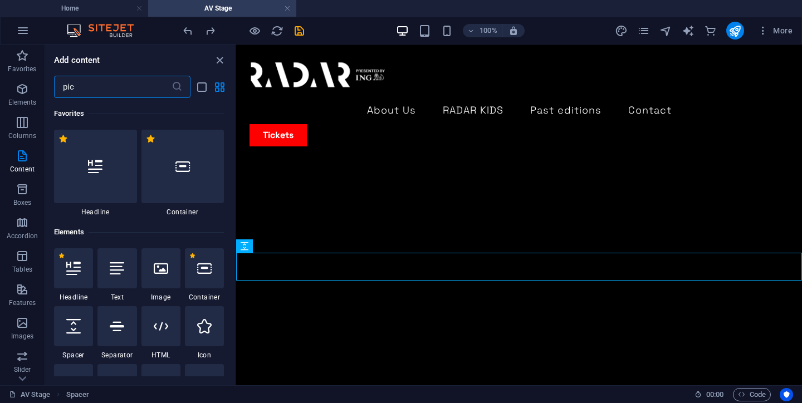
scroll to position [2104, 0]
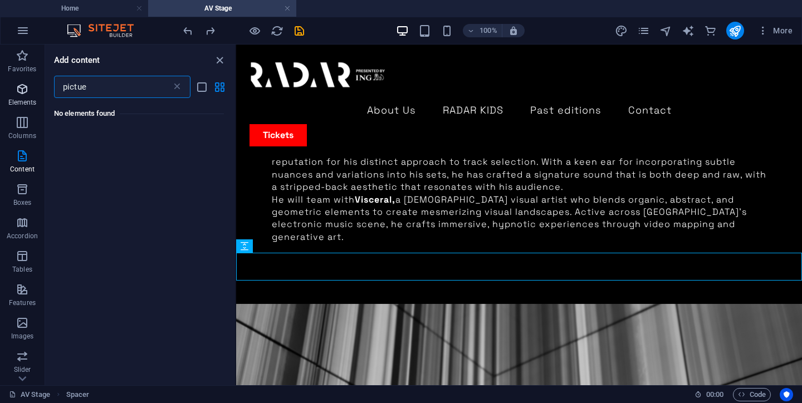
type input "pictue"
click at [22, 91] on icon "button" at bounding box center [22, 88] width 13 height 13
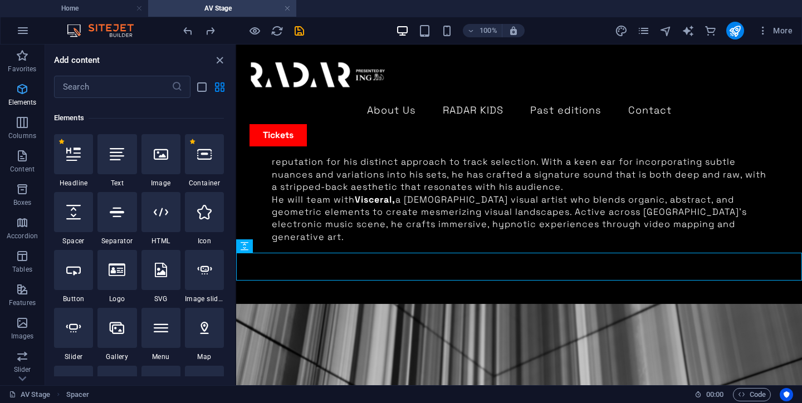
scroll to position [119, 0]
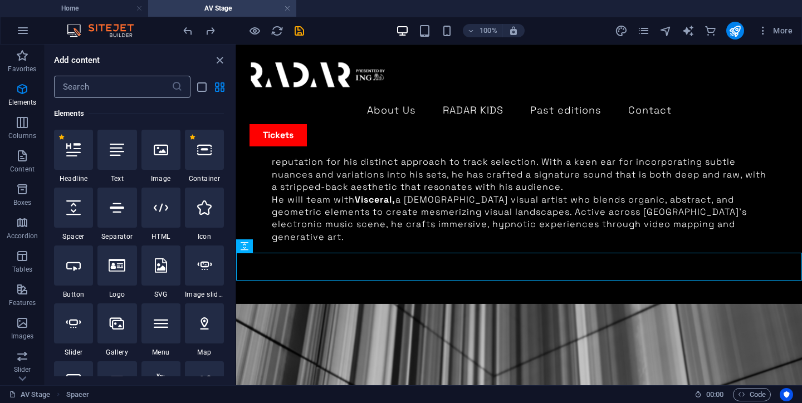
click at [106, 88] on input "text" at bounding box center [112, 87] width 117 height 22
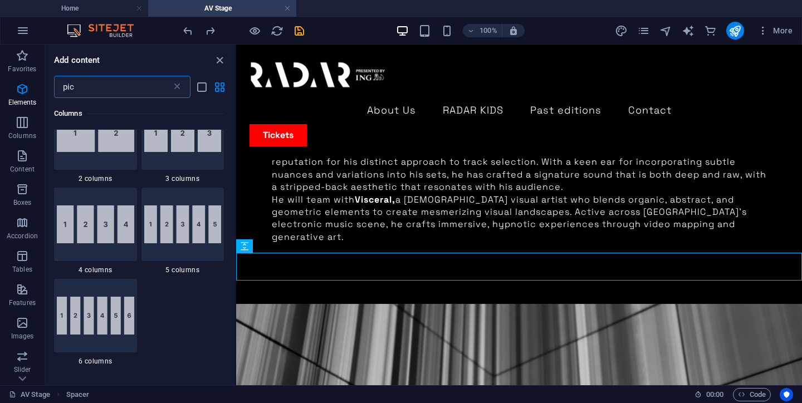
scroll to position [0, 0]
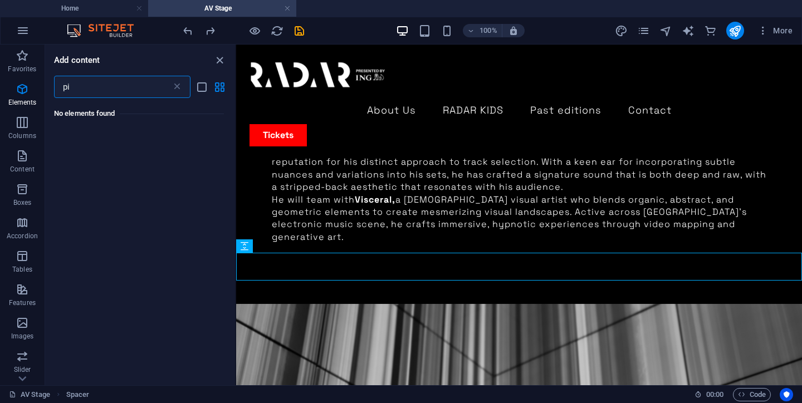
type input "p"
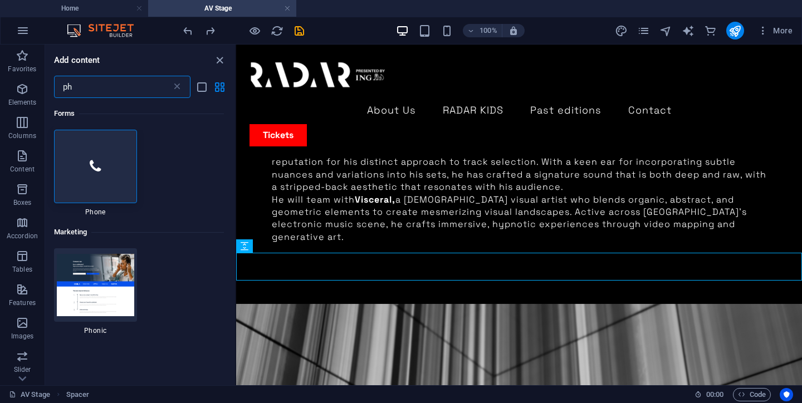
type input "p"
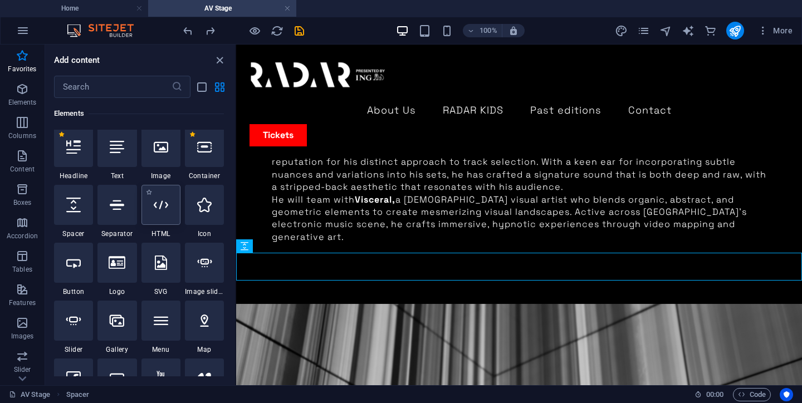
scroll to position [108, 0]
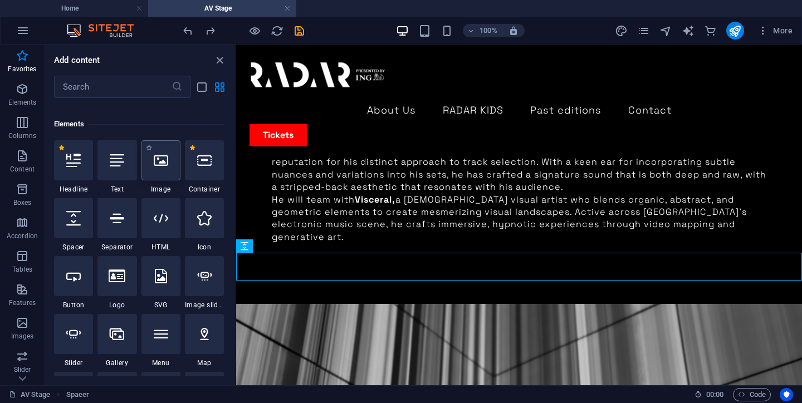
click at [169, 165] on div at bounding box center [160, 160] width 39 height 40
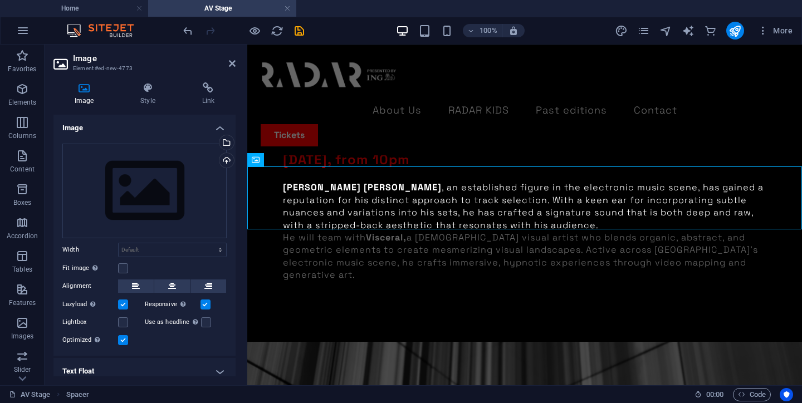
scroll to position [2295, 0]
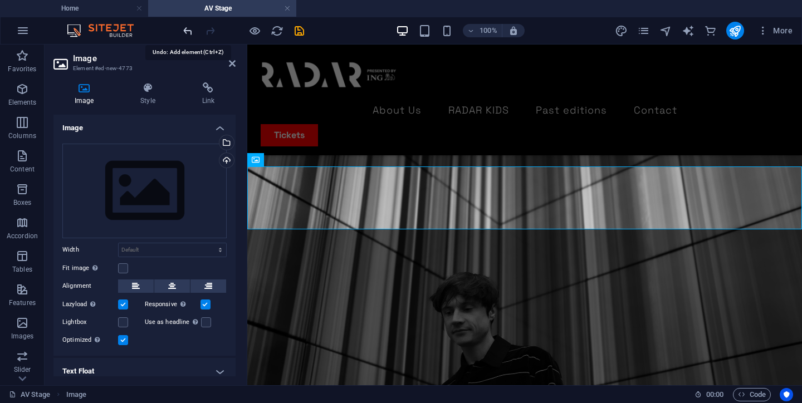
click at [185, 28] on icon "undo" at bounding box center [187, 30] width 13 height 13
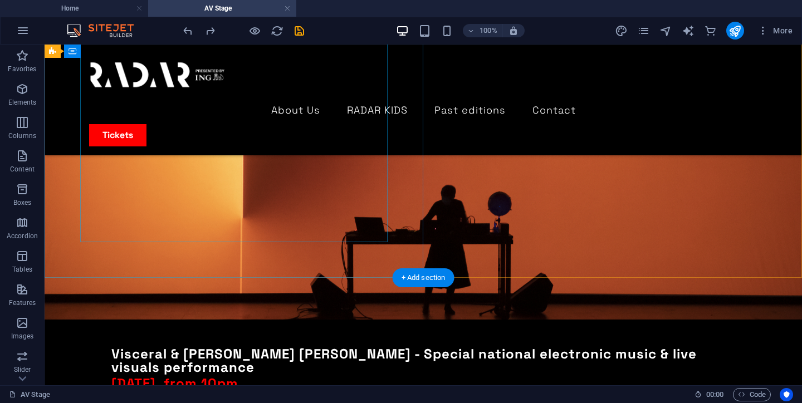
scroll to position [1666, 0]
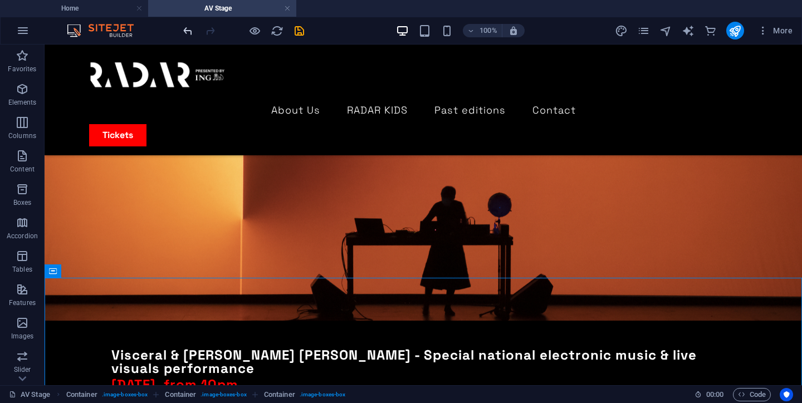
click at [188, 30] on icon "undo" at bounding box center [187, 30] width 13 height 13
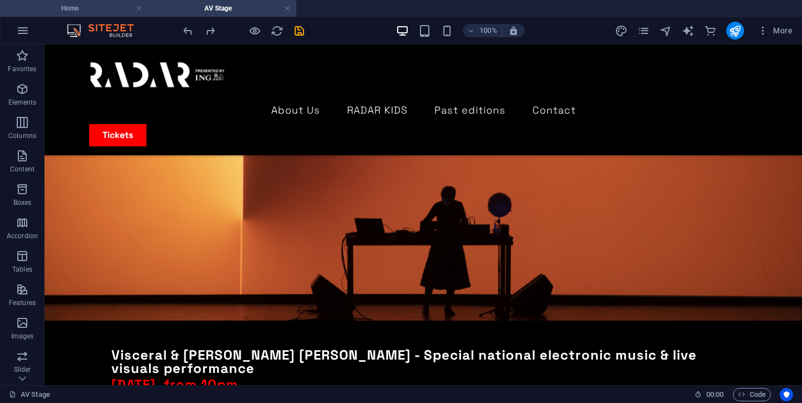
click at [93, 7] on h4 "Home" at bounding box center [74, 8] width 148 height 12
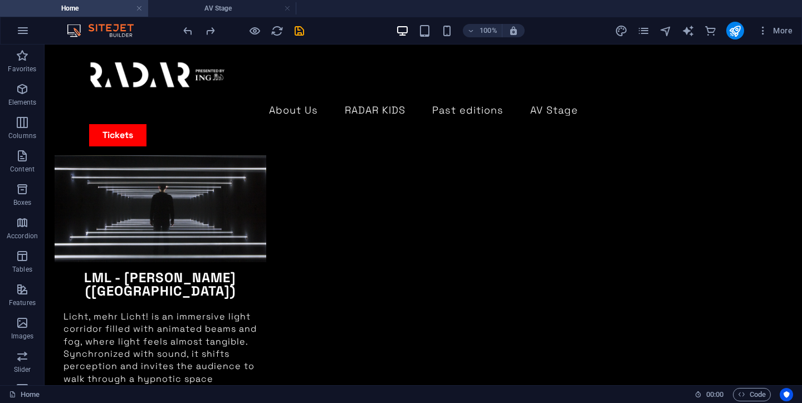
scroll to position [0, 0]
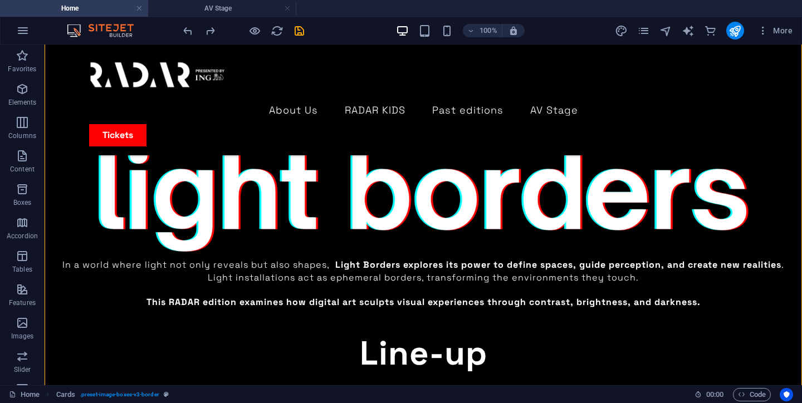
drag, startPoint x: 64, startPoint y: 180, endPoint x: 36, endPoint y: 157, distance: 36.4
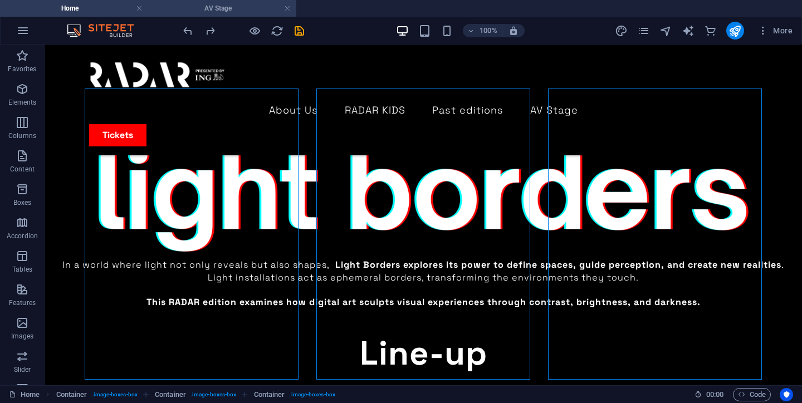
click at [217, 7] on h4 "AV Stage" at bounding box center [222, 8] width 148 height 12
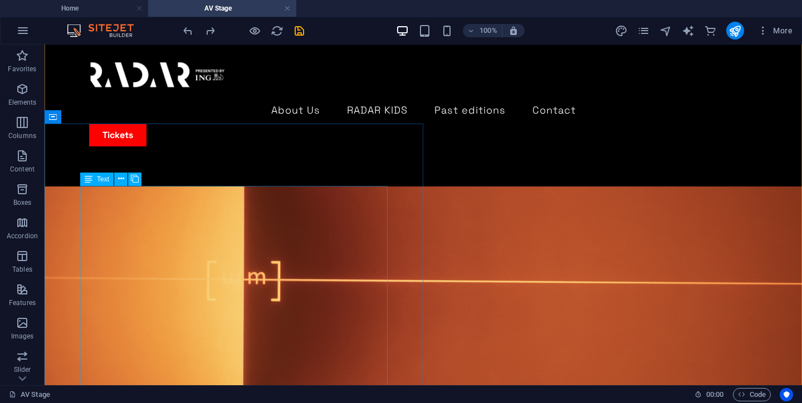
scroll to position [1479, 0]
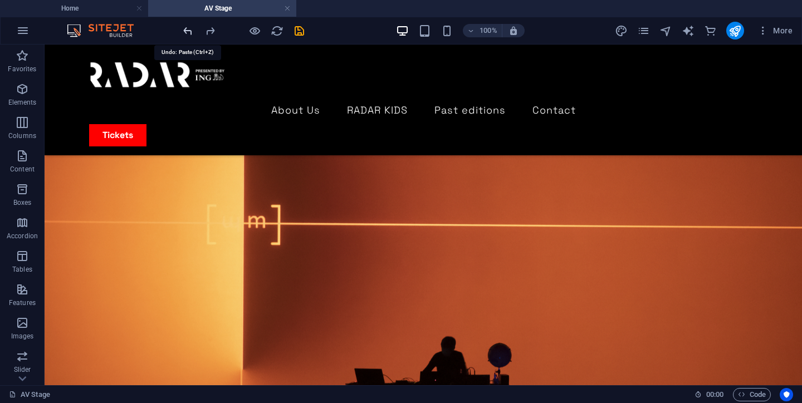
click at [188, 30] on icon "undo" at bounding box center [187, 30] width 13 height 13
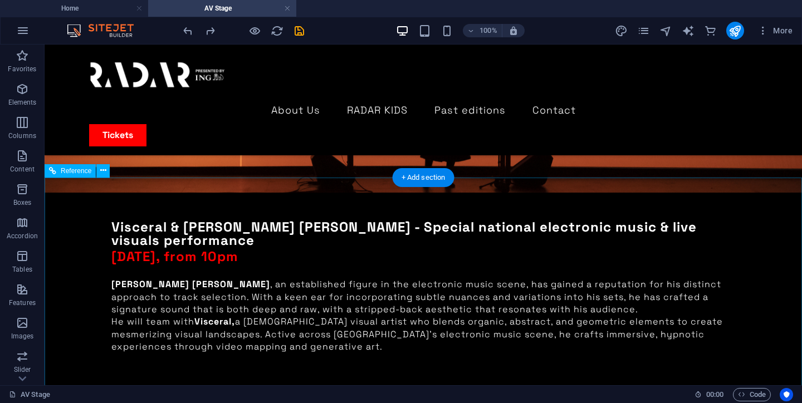
scroll to position [1793, 0]
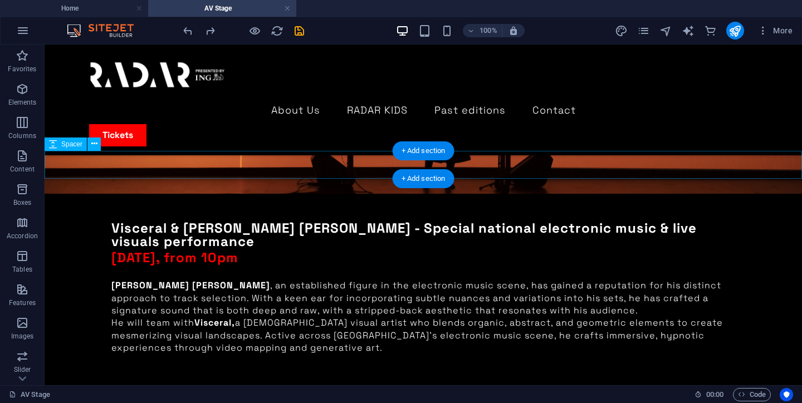
click at [432, 152] on div "+ Add section" at bounding box center [423, 150] width 62 height 19
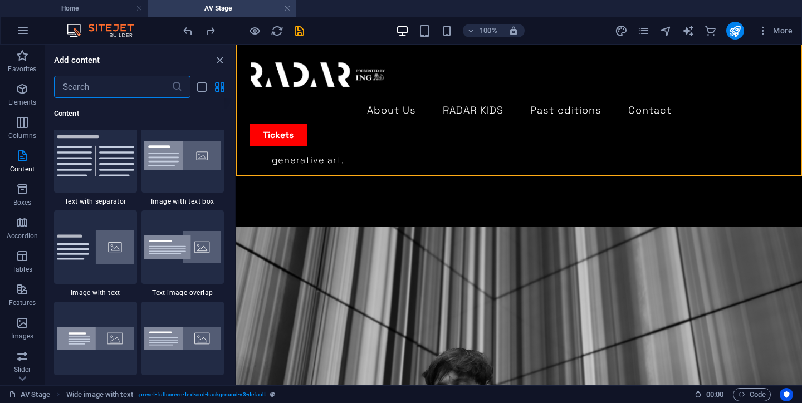
scroll to position [1851, 0]
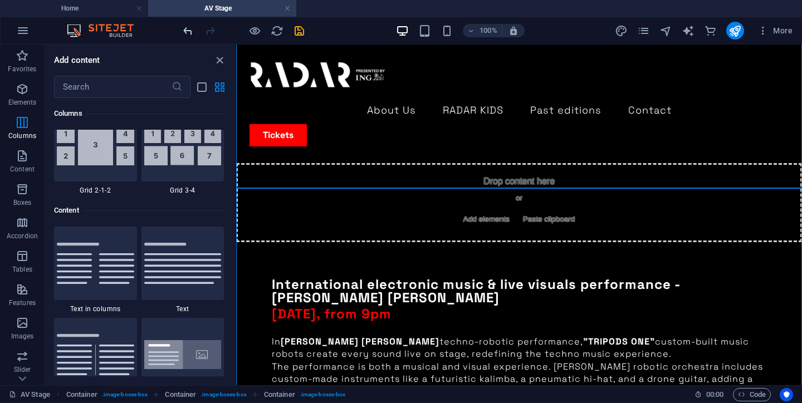
click at [185, 33] on icon "undo" at bounding box center [187, 30] width 13 height 13
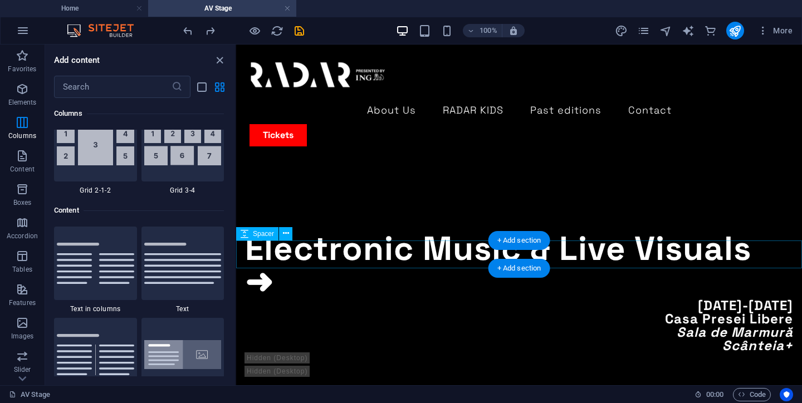
scroll to position [403, 0]
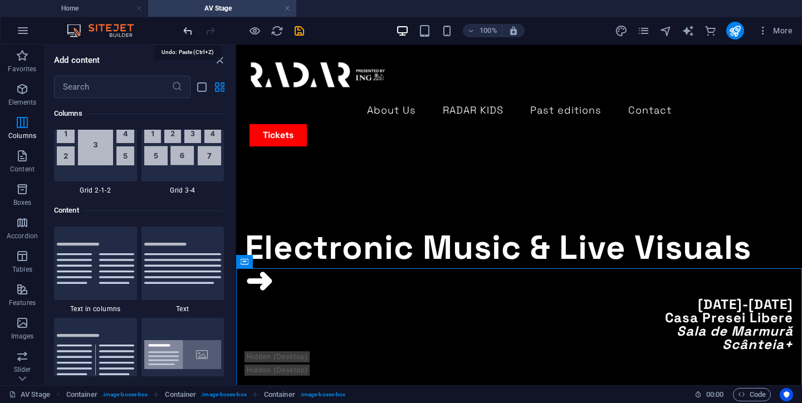
click at [191, 28] on icon "undo" at bounding box center [187, 30] width 13 height 13
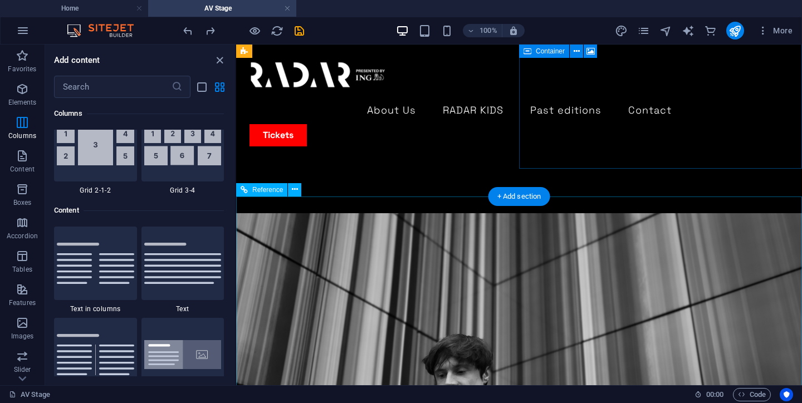
scroll to position [2184, 0]
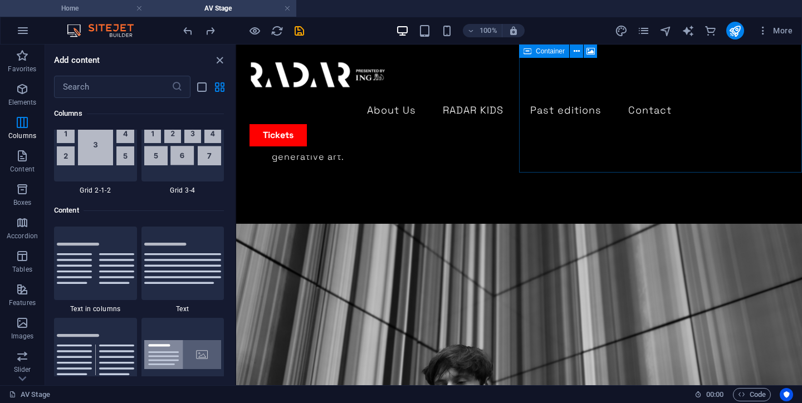
click at [103, 11] on h4 "Home" at bounding box center [74, 8] width 148 height 12
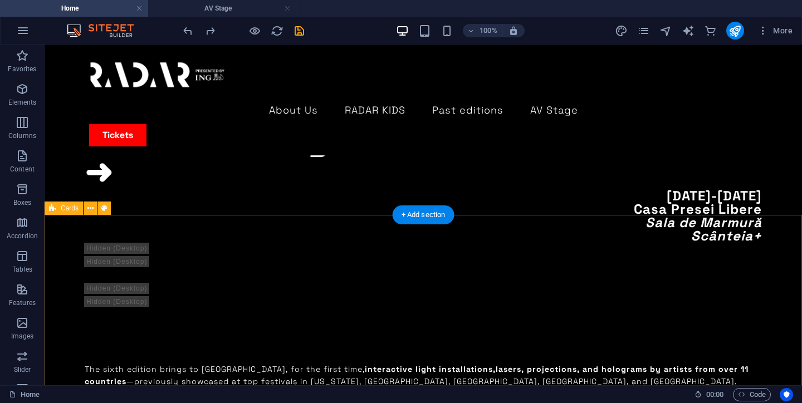
scroll to position [1012, 0]
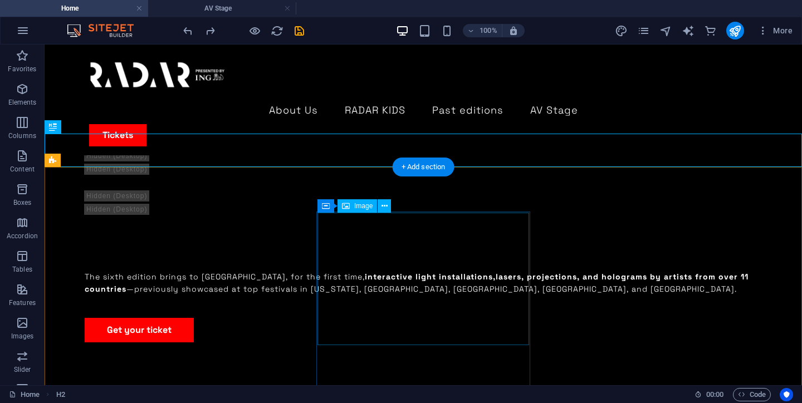
scroll to position [1110, 0]
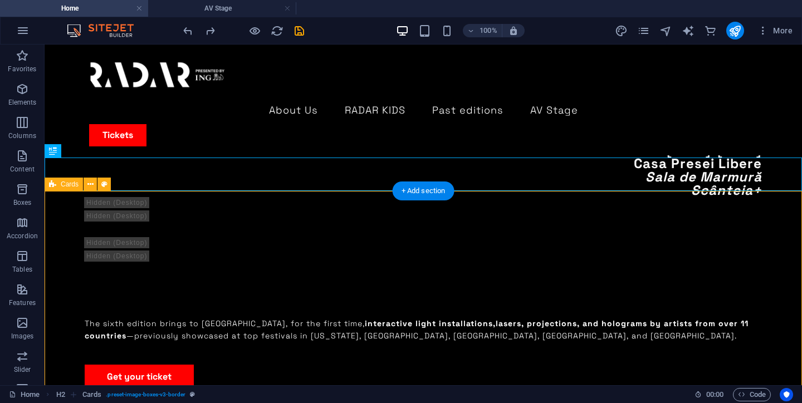
scroll to position [1020, 0]
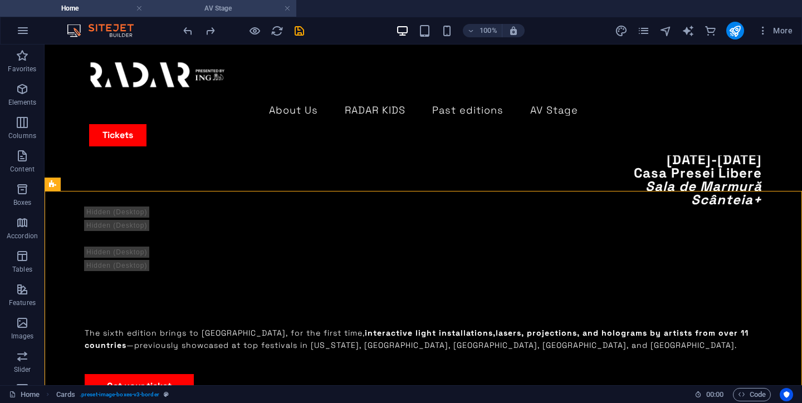
click at [228, 11] on h4 "AV Stage" at bounding box center [222, 8] width 148 height 12
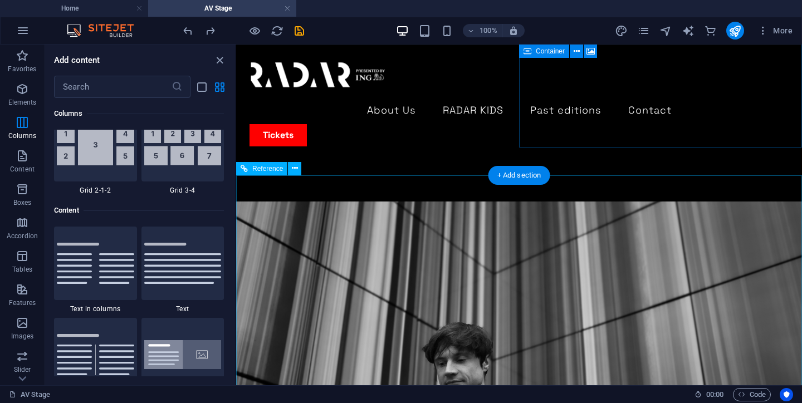
scroll to position [2103, 0]
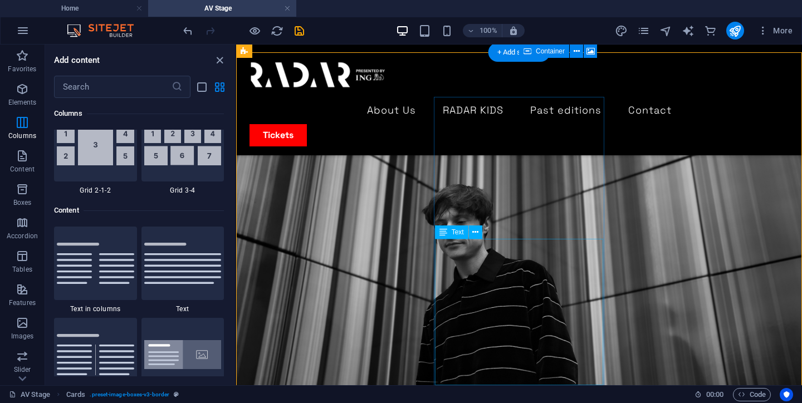
scroll to position [2319, 0]
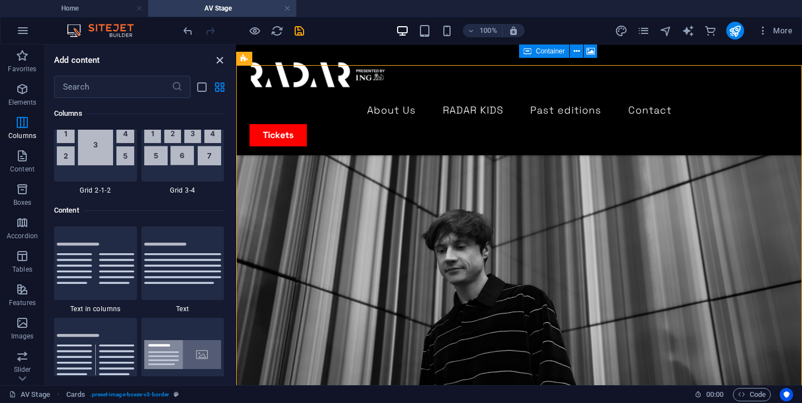
click at [218, 60] on icon "close panel" at bounding box center [219, 60] width 13 height 13
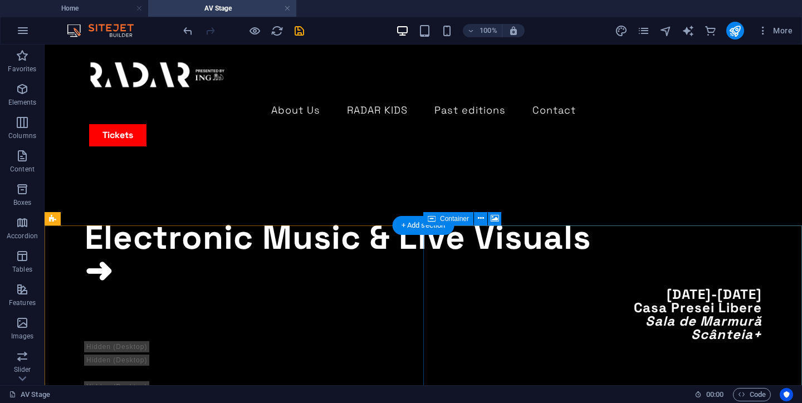
scroll to position [404, 0]
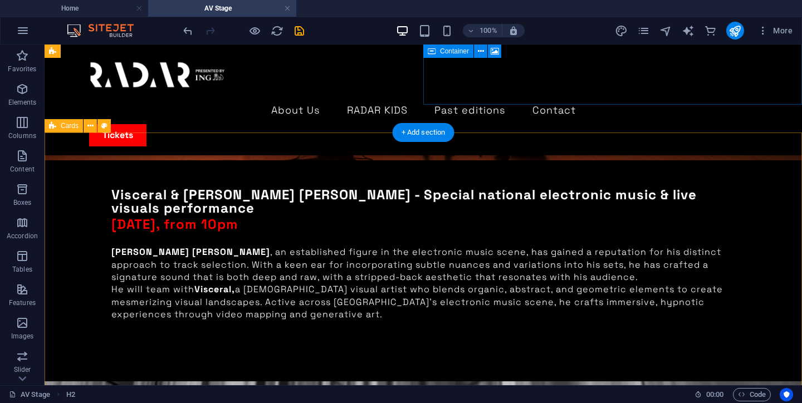
scroll to position [1840, 0]
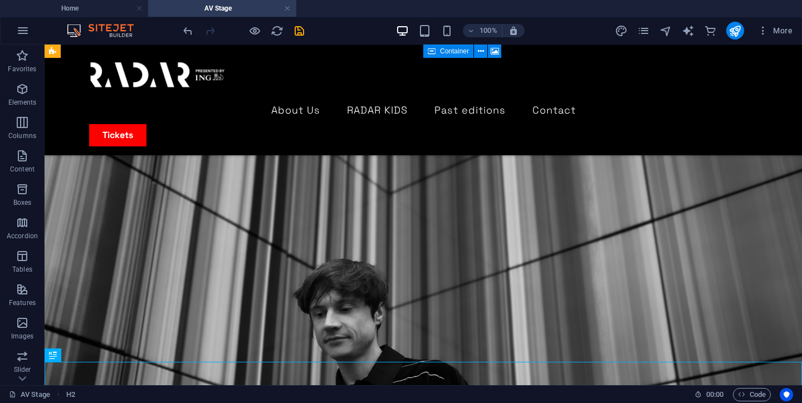
scroll to position [1835, 0]
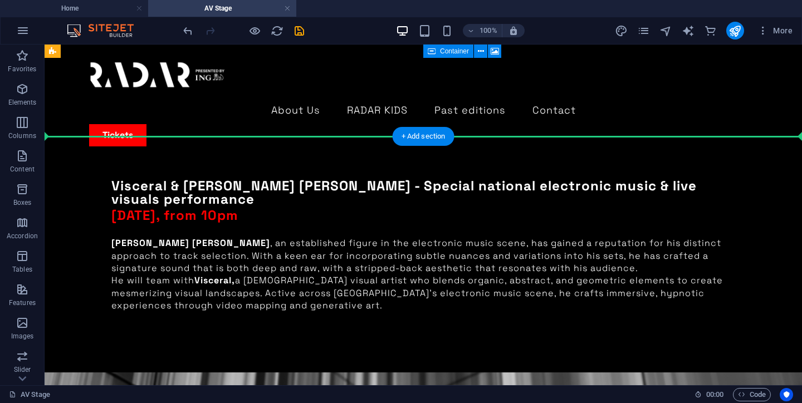
drag, startPoint x: 475, startPoint y: 219, endPoint x: 459, endPoint y: 148, distance: 73.2
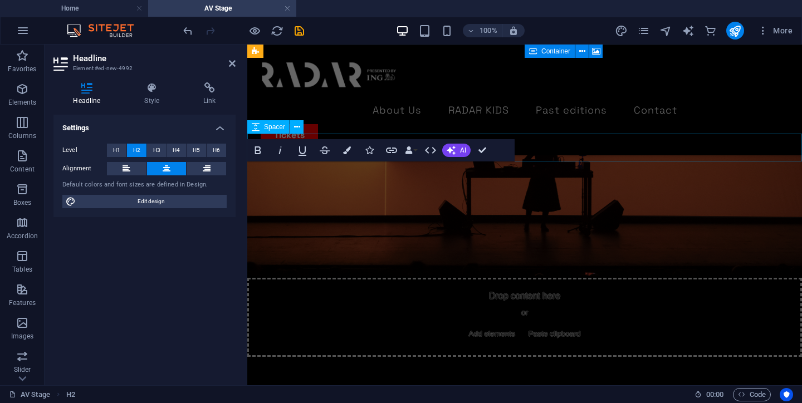
scroll to position [2300, 0]
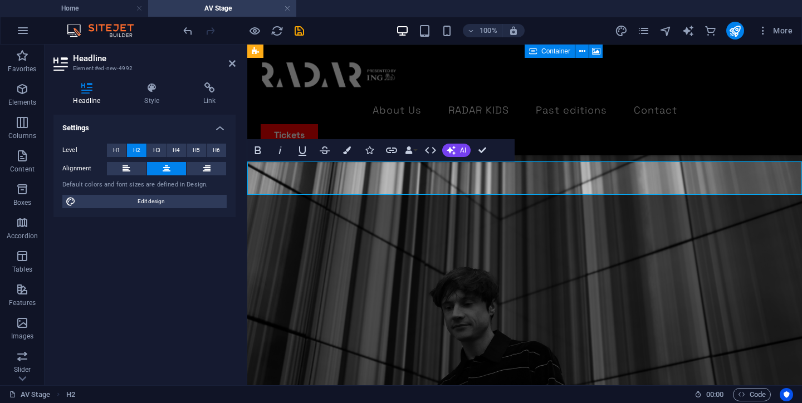
drag, startPoint x: 715, startPoint y: 176, endPoint x: 664, endPoint y: 176, distance: 51.2
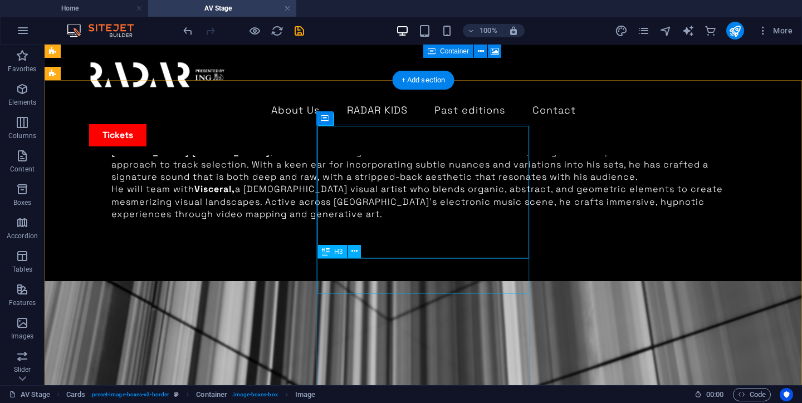
scroll to position [1915, 0]
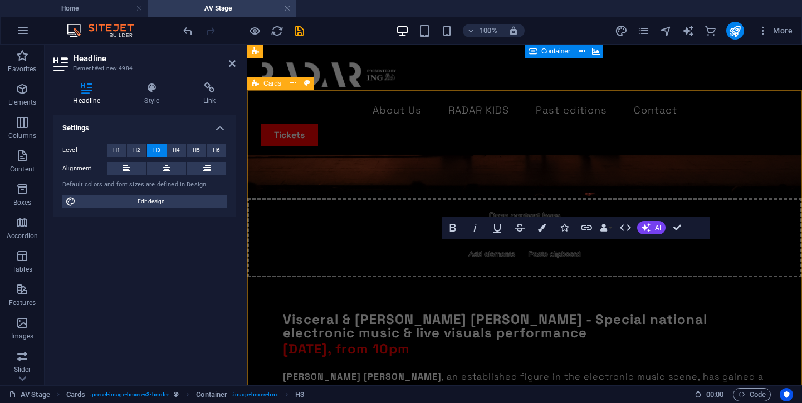
scroll to position [2405, 0]
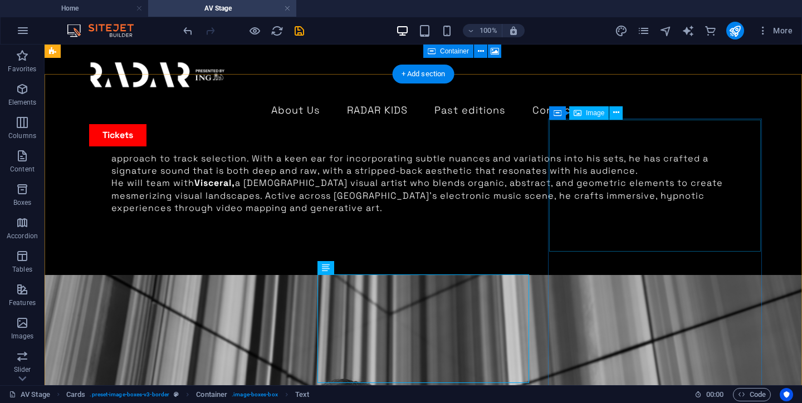
scroll to position [1930, 0]
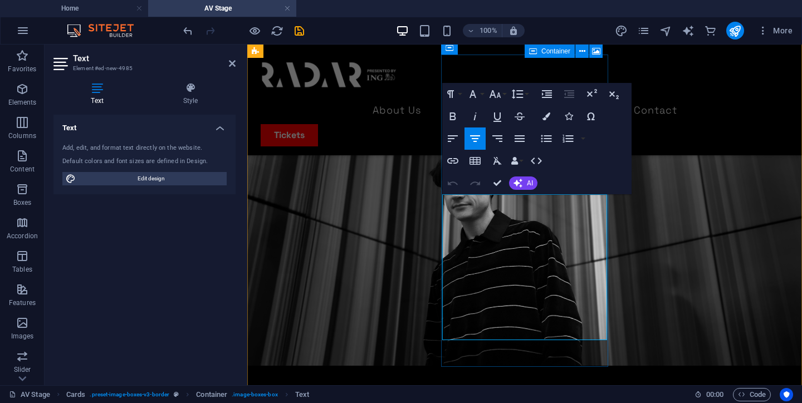
scroll to position [2488, 0]
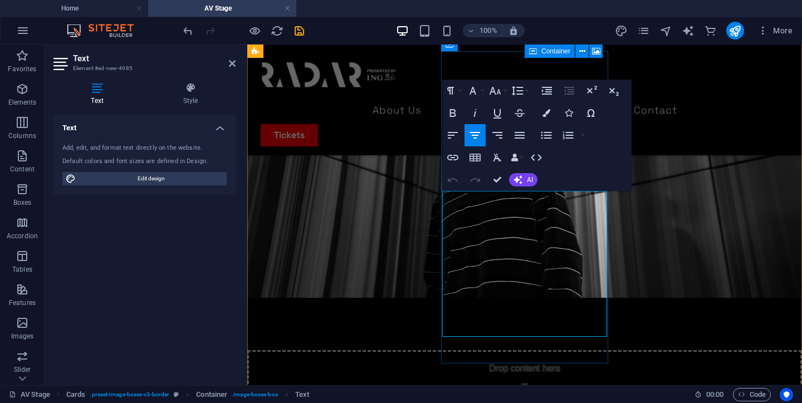
drag, startPoint x: 515, startPoint y: 324, endPoint x: 451, endPoint y: 212, distance: 129.4
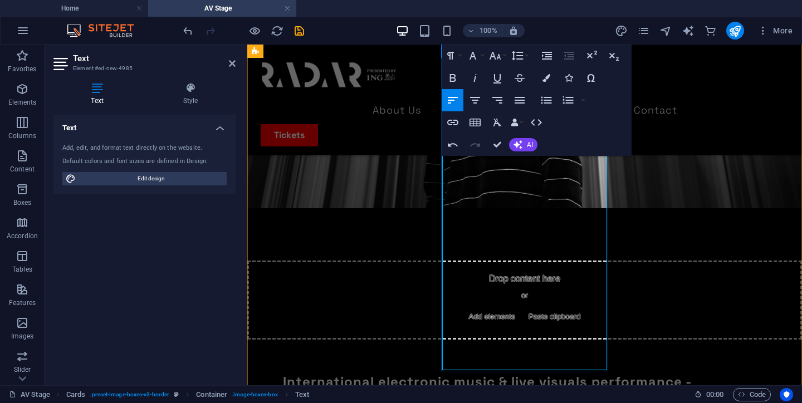
scroll to position [2580, 0]
drag, startPoint x: 542, startPoint y: 243, endPoint x: 567, endPoint y: 360, distance: 119.6
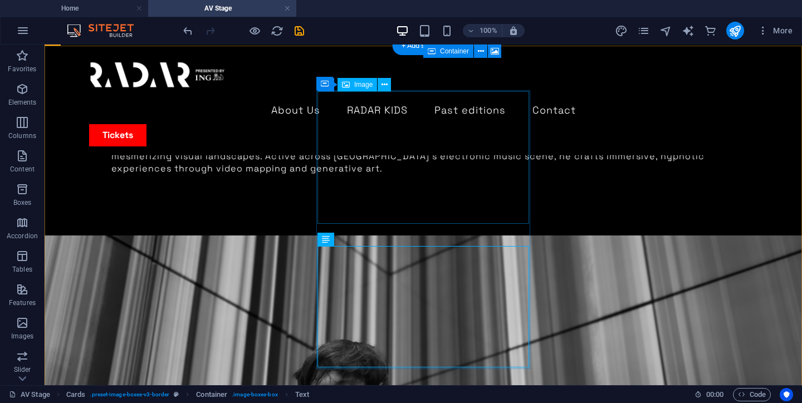
scroll to position [1979, 0]
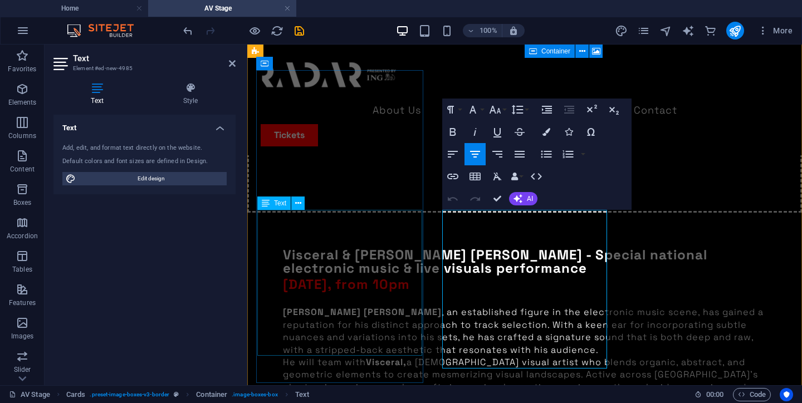
scroll to position [2470, 0]
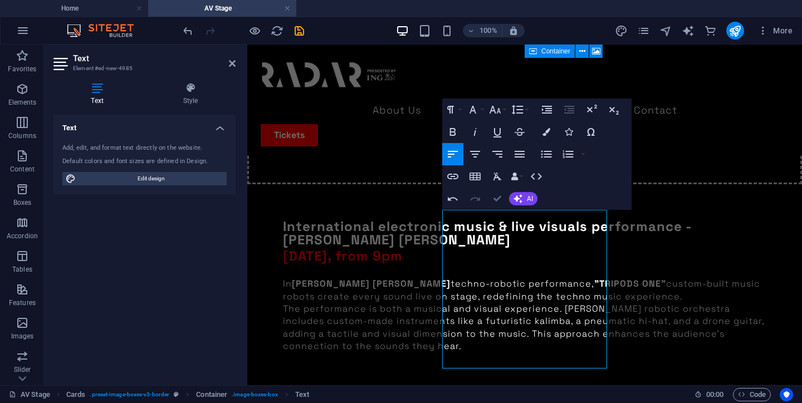
scroll to position [1995, 0]
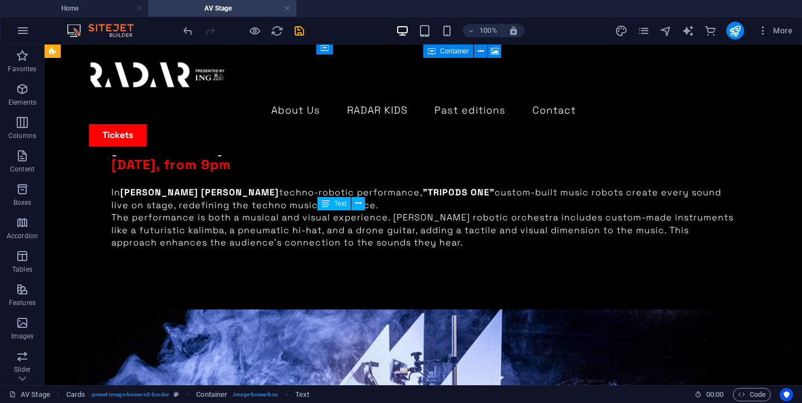
scroll to position [1995, 0]
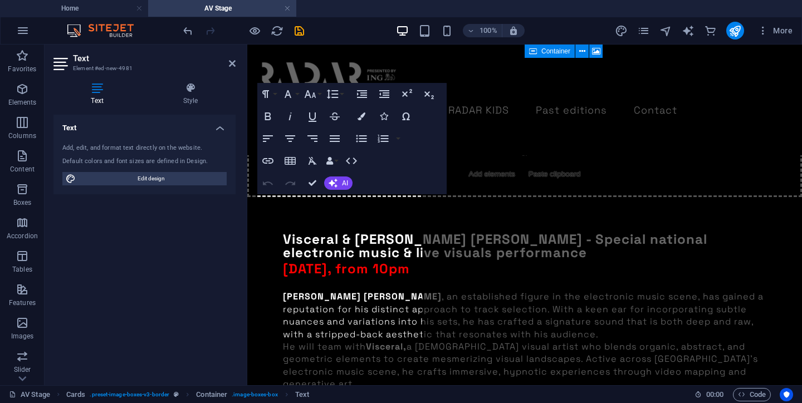
scroll to position [2485, 0]
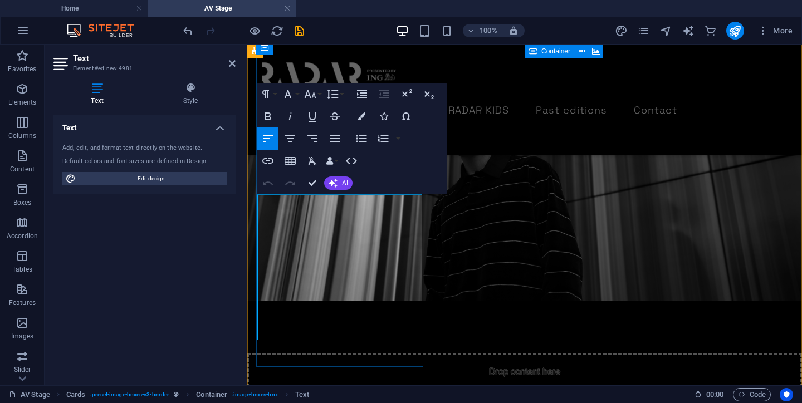
drag, startPoint x: 331, startPoint y: 331, endPoint x: 262, endPoint y: 212, distance: 137.4
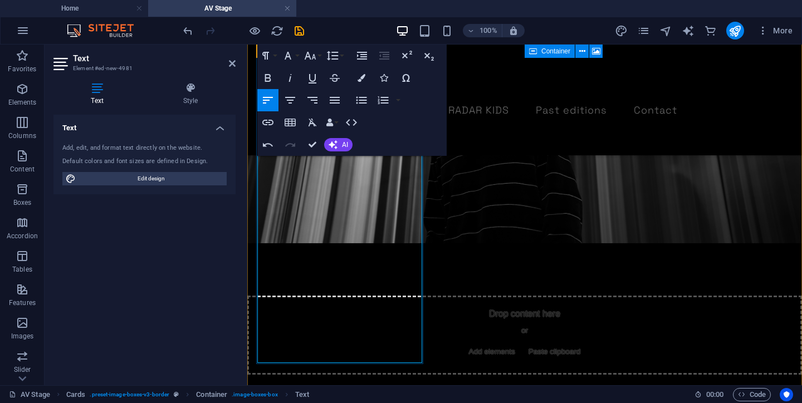
scroll to position [2550, 0]
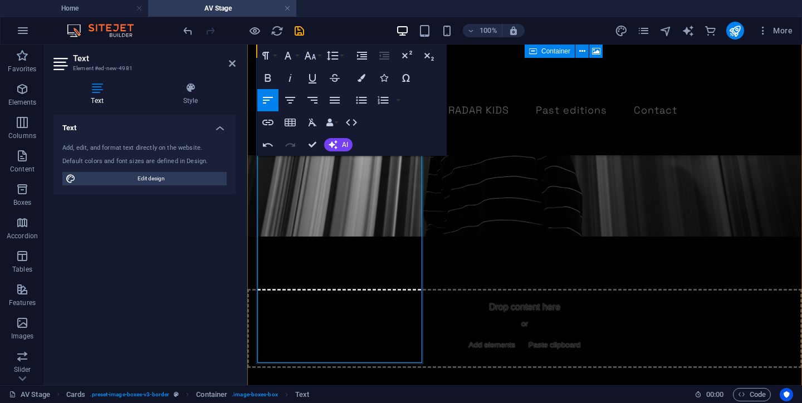
drag, startPoint x: 405, startPoint y: 349, endPoint x: 334, endPoint y: 275, distance: 102.4
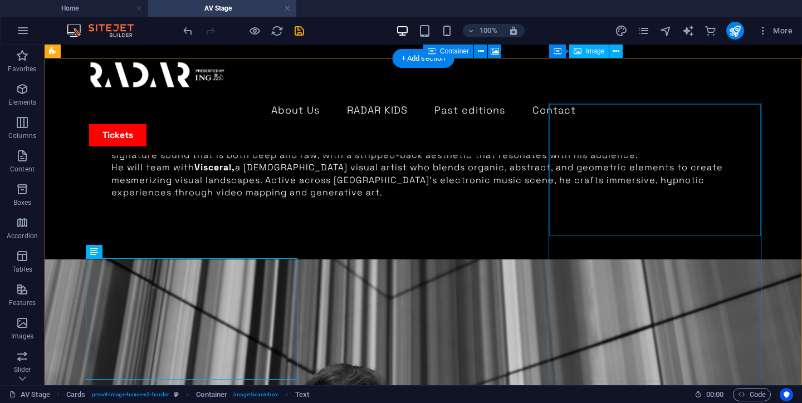
scroll to position [1946, 0]
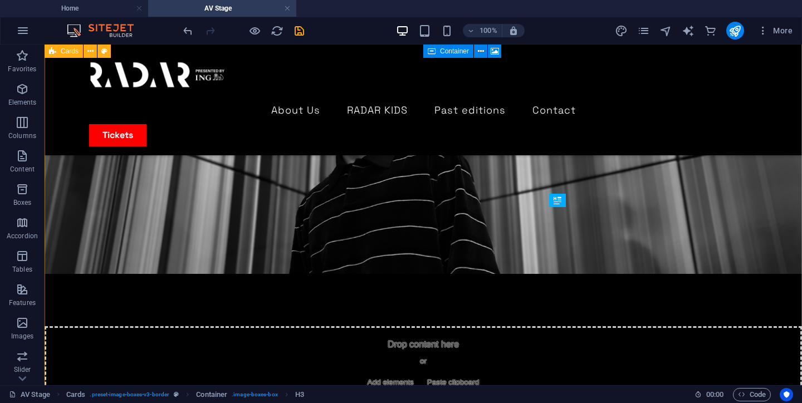
scroll to position [1976, 0]
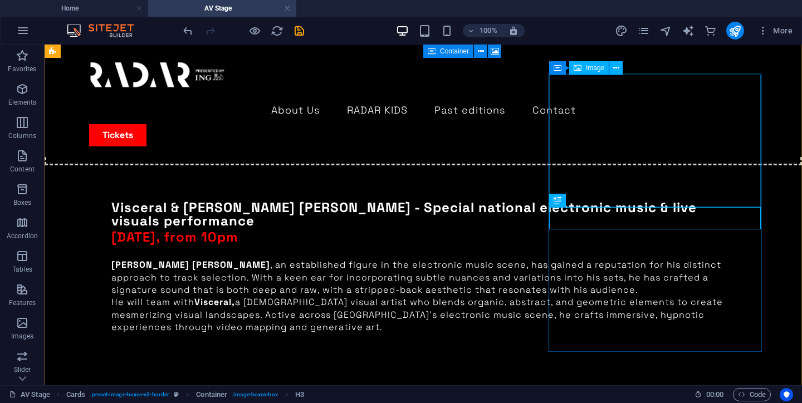
select select "%"
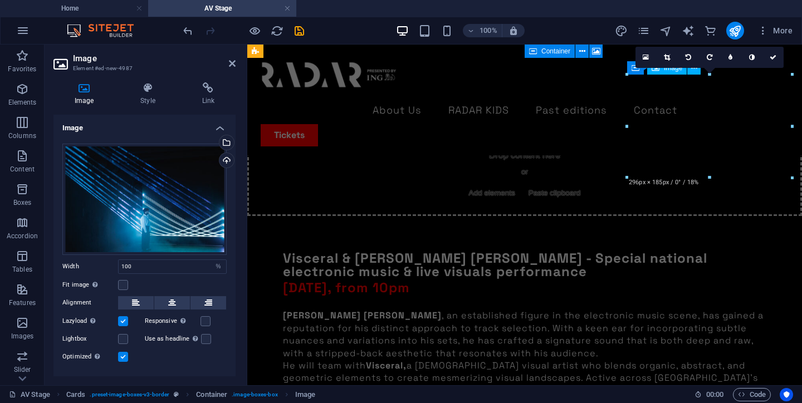
scroll to position [2466, 0]
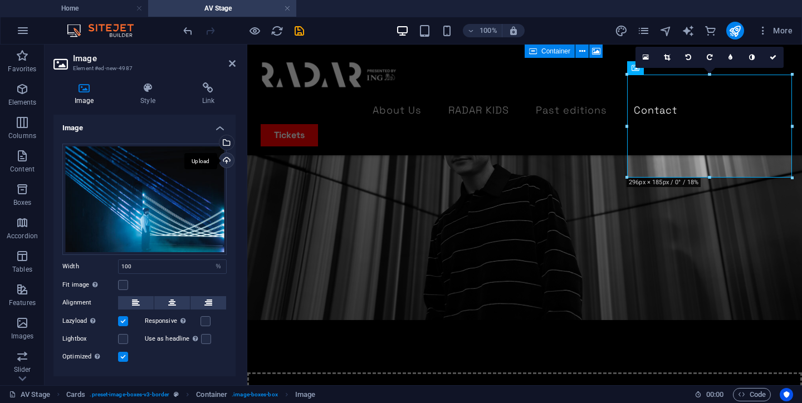
click at [227, 163] on div "Upload" at bounding box center [225, 161] width 17 height 17
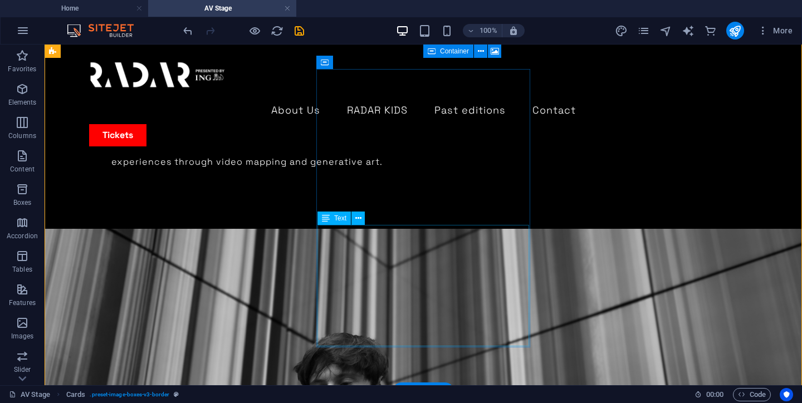
scroll to position [1981, 0]
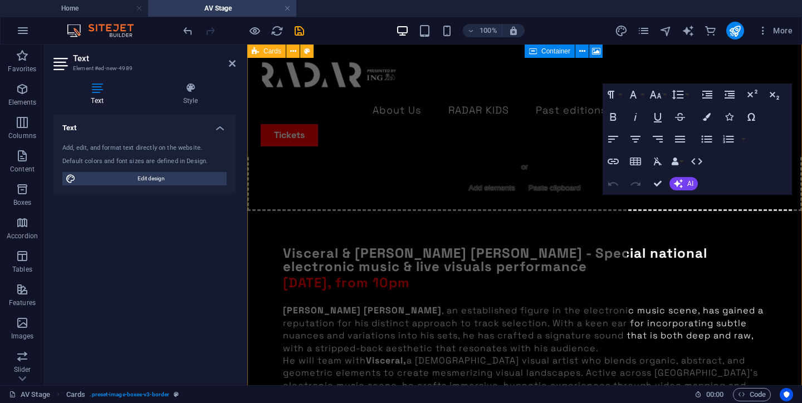
scroll to position [2471, 0]
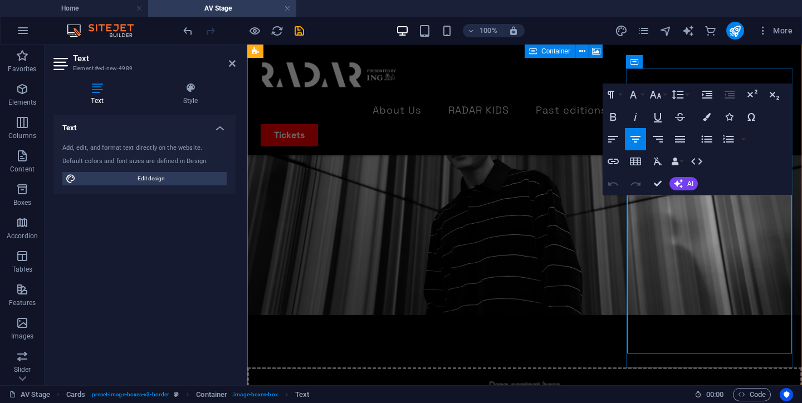
drag, startPoint x: 677, startPoint y: 340, endPoint x: 632, endPoint y: 214, distance: 133.7
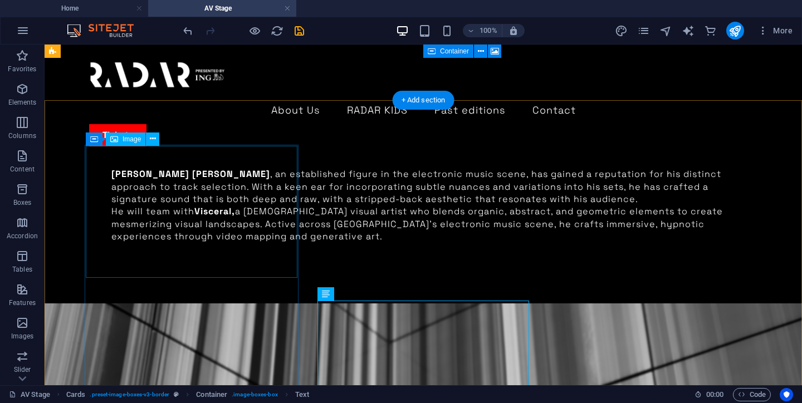
scroll to position [1903, 0]
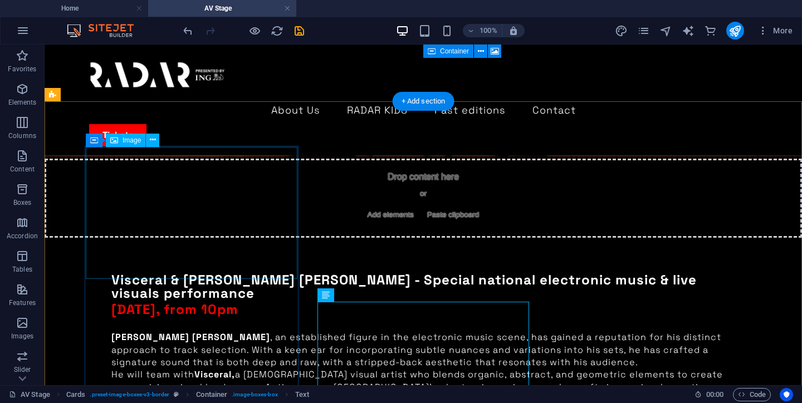
select select "%"
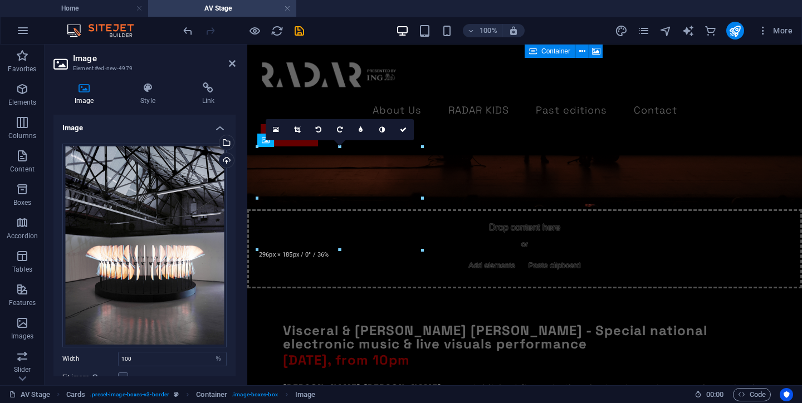
scroll to position [2394, 0]
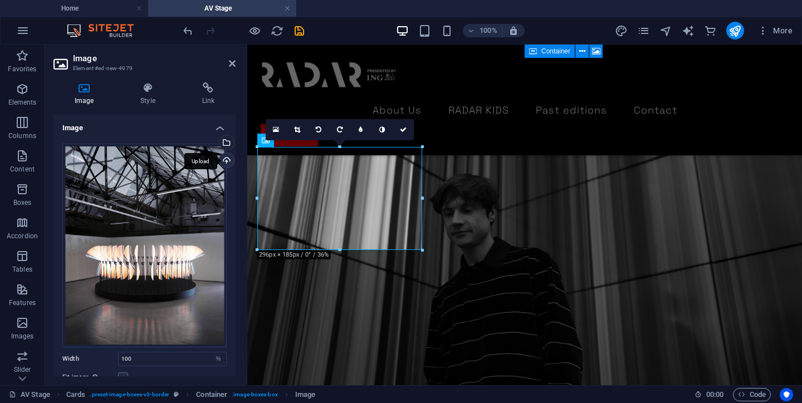
click at [224, 160] on div "Upload" at bounding box center [225, 161] width 17 height 17
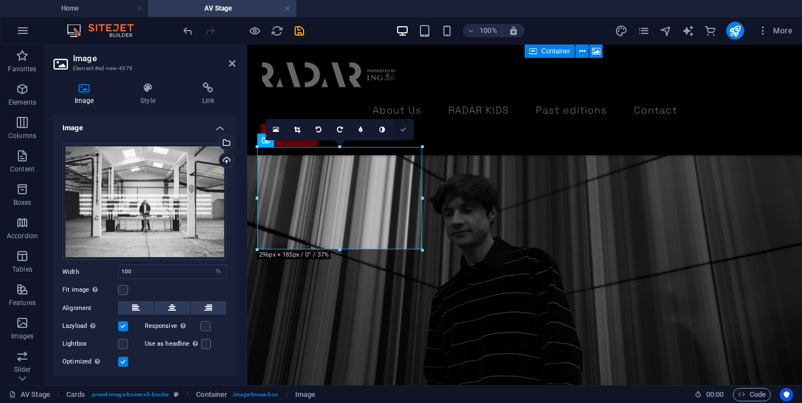
click at [404, 131] on icon at bounding box center [403, 129] width 7 height 7
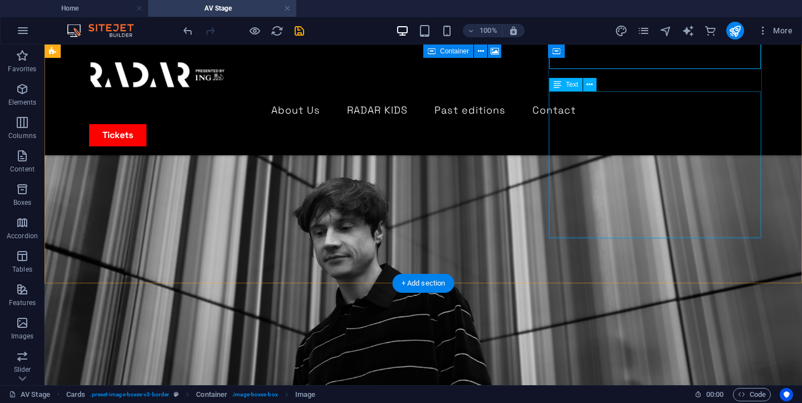
scroll to position [2157, 0]
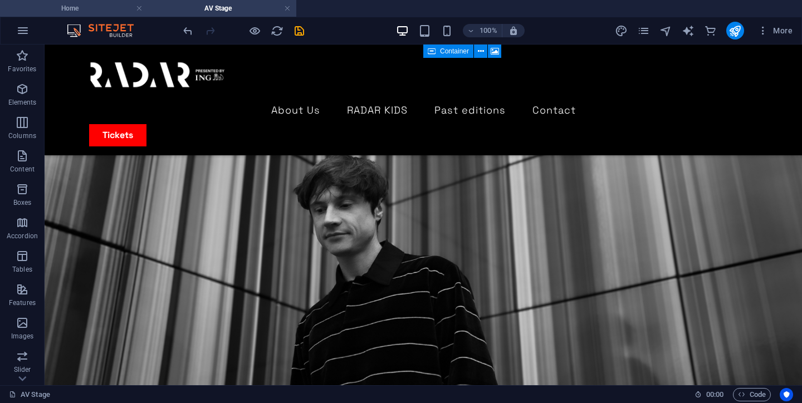
click at [77, 6] on h4 "Home" at bounding box center [74, 8] width 148 height 12
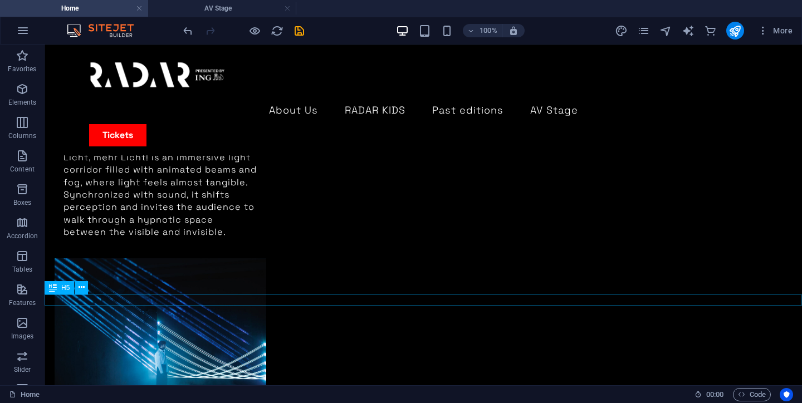
scroll to position [2577, 0]
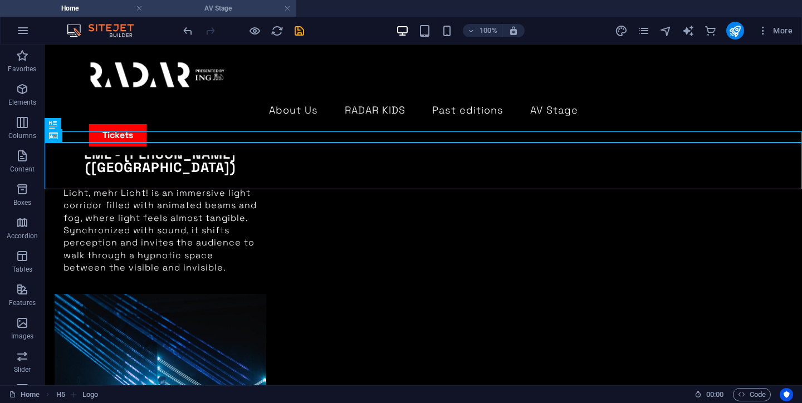
click at [243, 8] on h4 "AV Stage" at bounding box center [222, 8] width 148 height 12
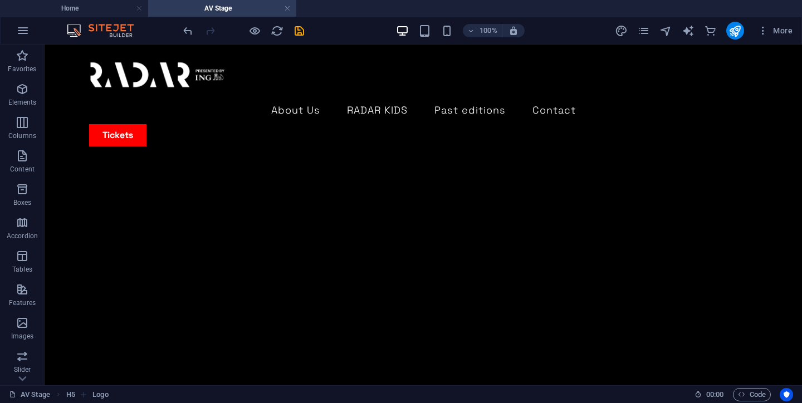
scroll to position [2157, 0]
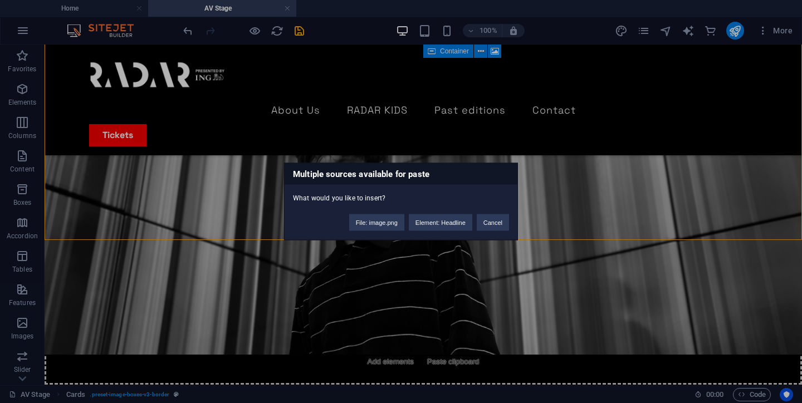
click at [410, 251] on div "Multiple sources available for paste What would you like to insert? File: image…" at bounding box center [401, 201] width 802 height 403
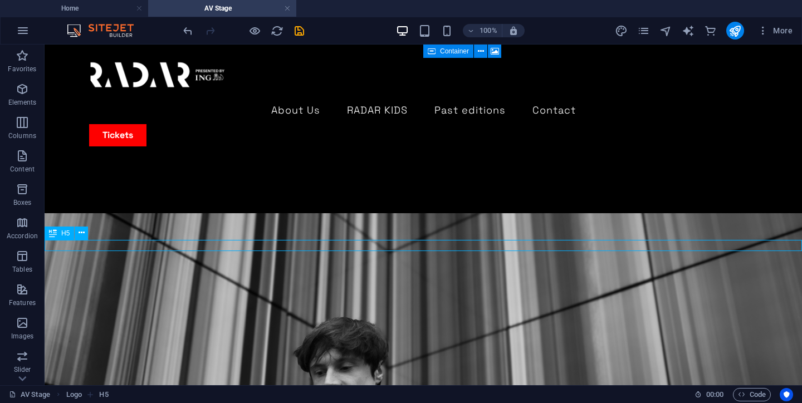
scroll to position [2618, 0]
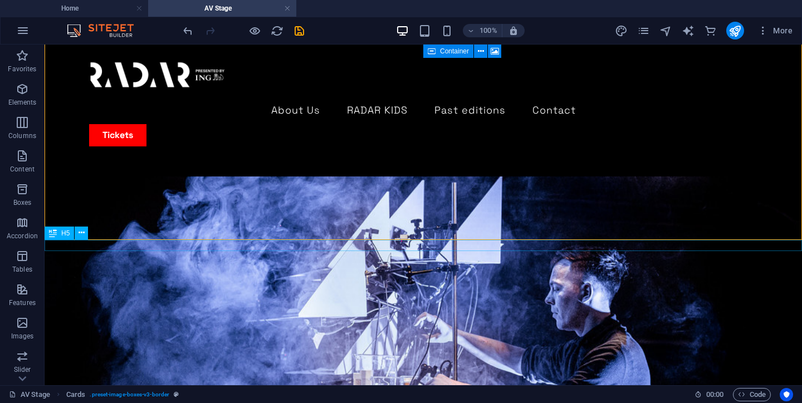
scroll to position [2157, 0]
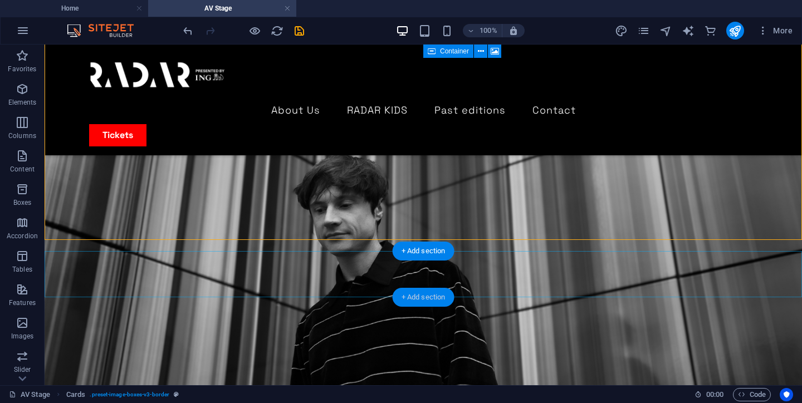
click at [425, 288] on div "+ Add section" at bounding box center [423, 297] width 62 height 19
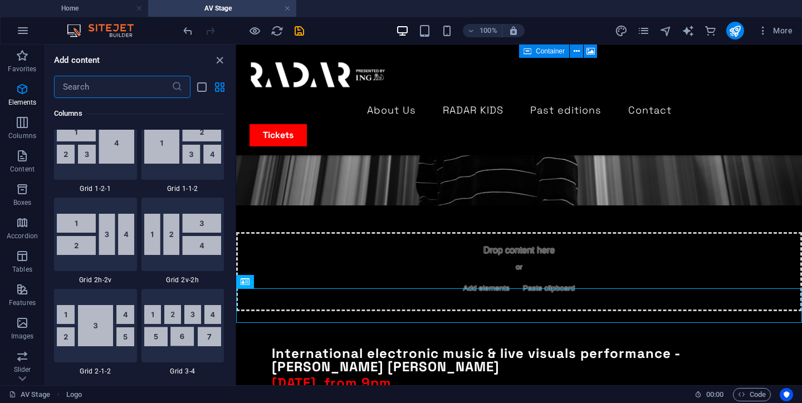
scroll to position [1948, 0]
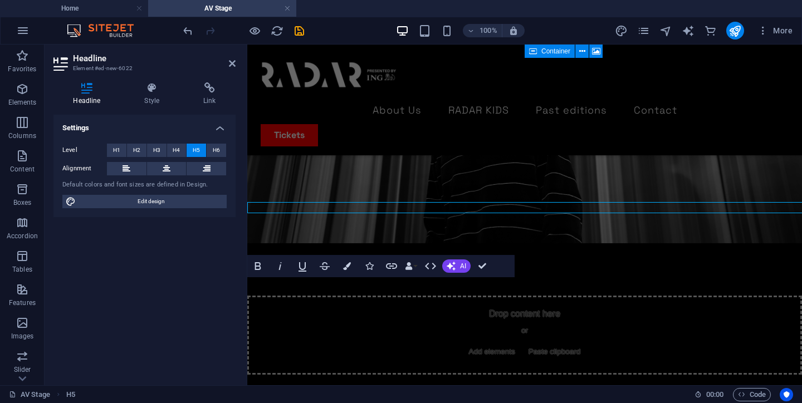
scroll to position [2618, 0]
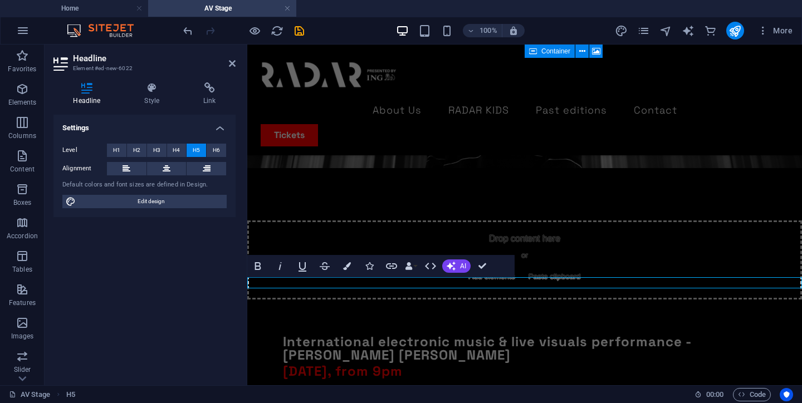
drag, startPoint x: 705, startPoint y: 279, endPoint x: 489, endPoint y: 280, distance: 216.0
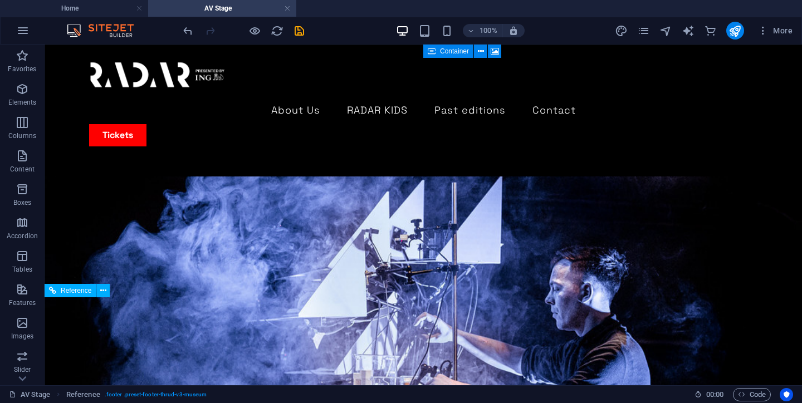
scroll to position [2157, 0]
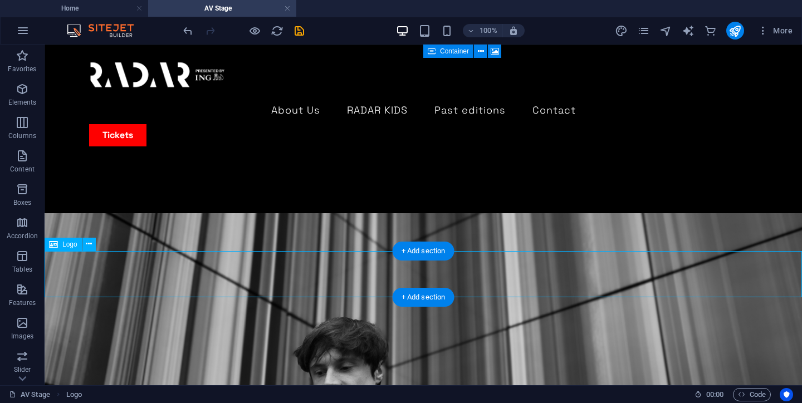
select select "%"
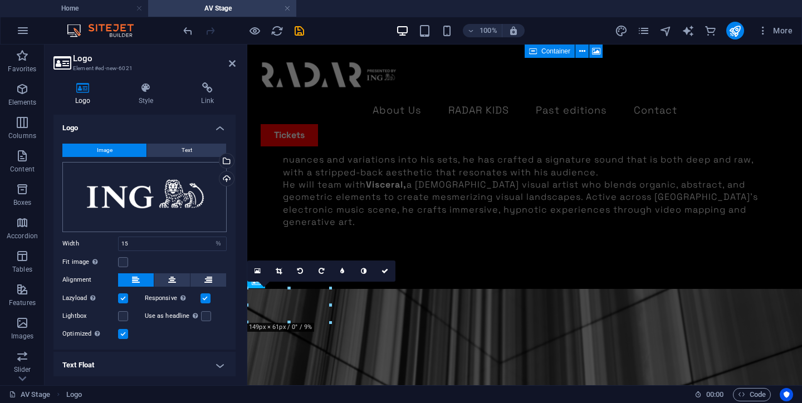
scroll to position [2618, 0]
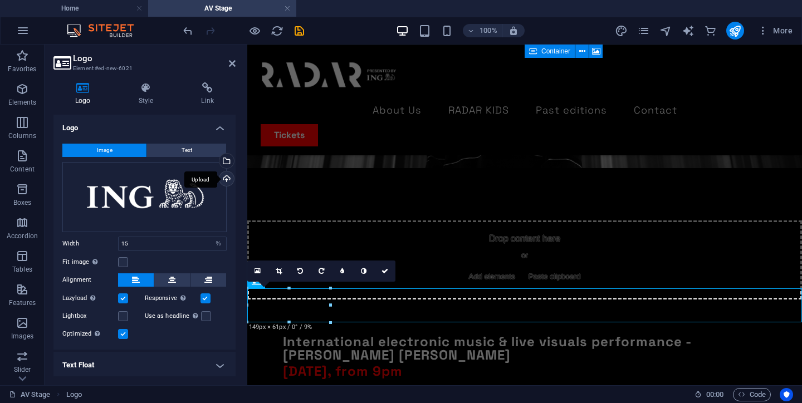
click at [220, 180] on div "Upload" at bounding box center [225, 179] width 17 height 17
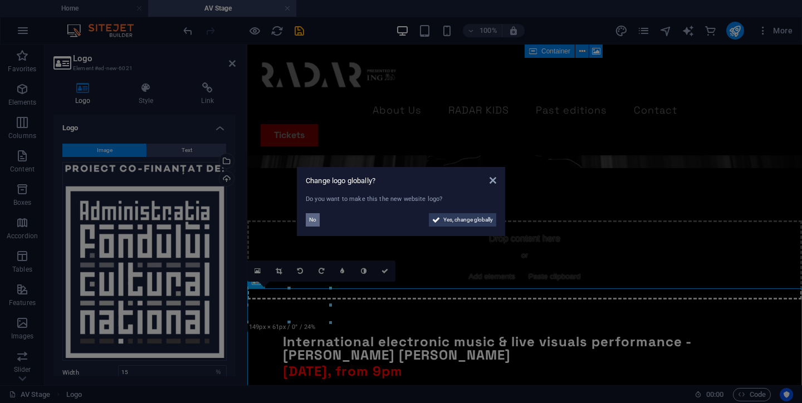
click at [316, 222] on button "No" at bounding box center [313, 219] width 14 height 13
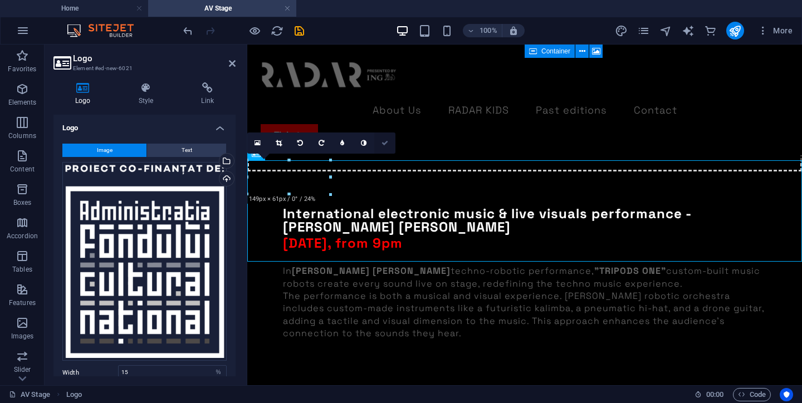
click at [383, 144] on icon at bounding box center [384, 143] width 7 height 7
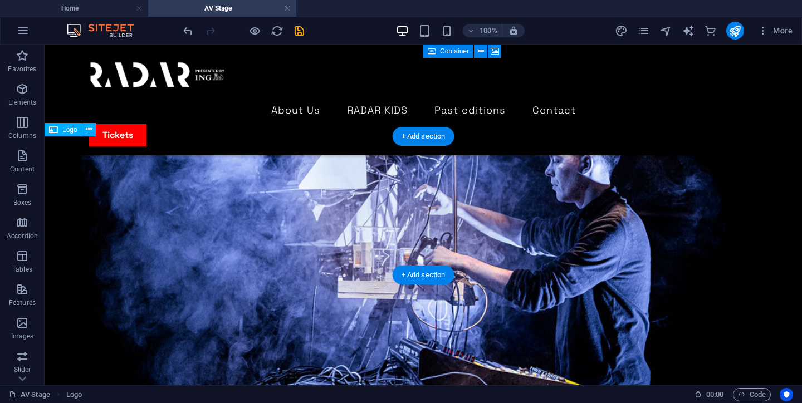
scroll to position [2271, 0]
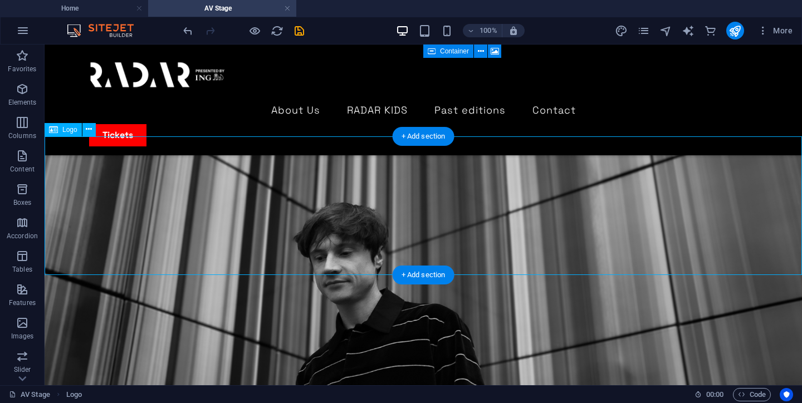
scroll to position [2746, 0]
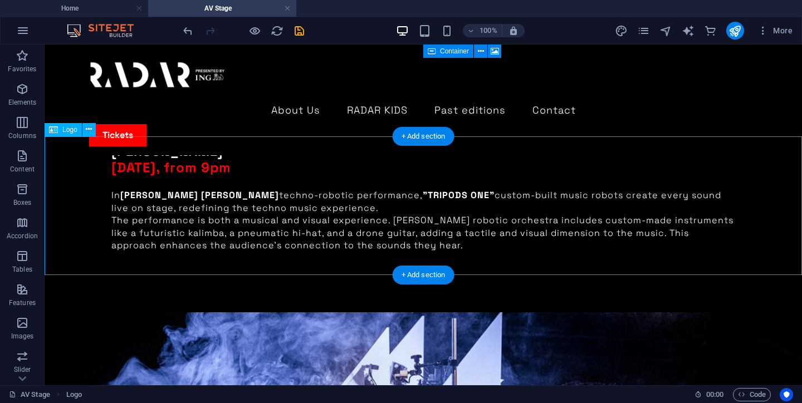
select select "%"
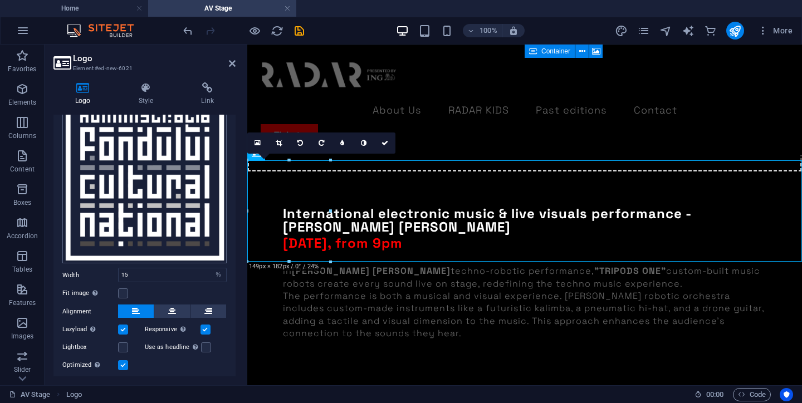
scroll to position [104, 0]
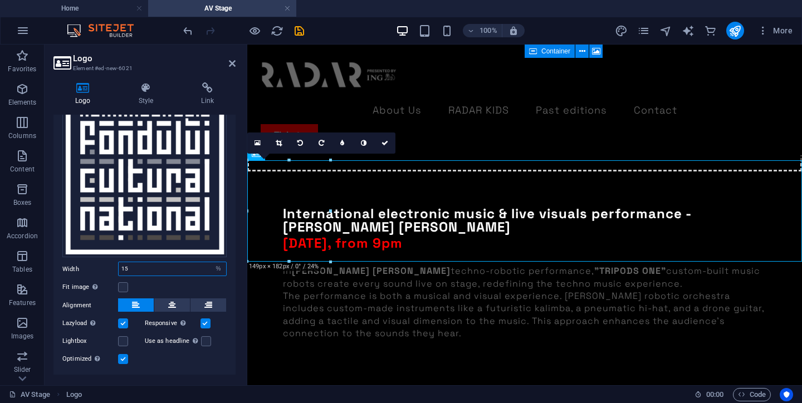
click at [132, 266] on input "15" at bounding box center [172, 268] width 107 height 13
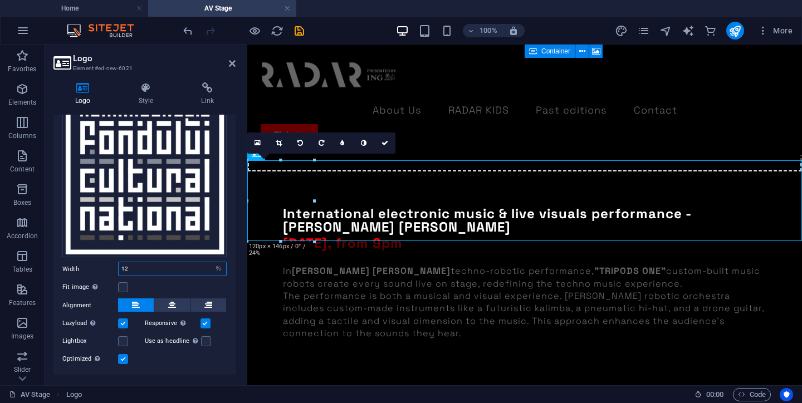
click at [145, 263] on input "12" at bounding box center [172, 268] width 107 height 13
type input "10"
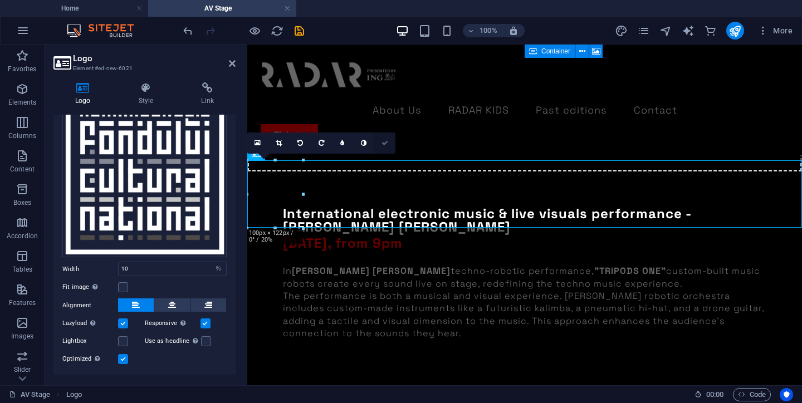
click at [390, 143] on link at bounding box center [384, 142] width 21 height 21
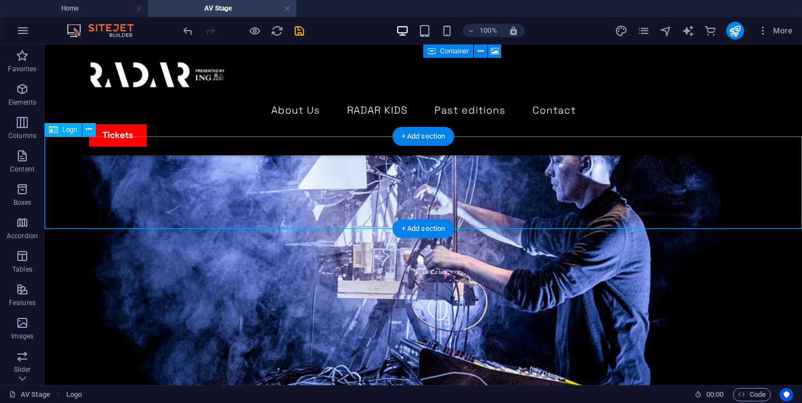
scroll to position [2271, 0]
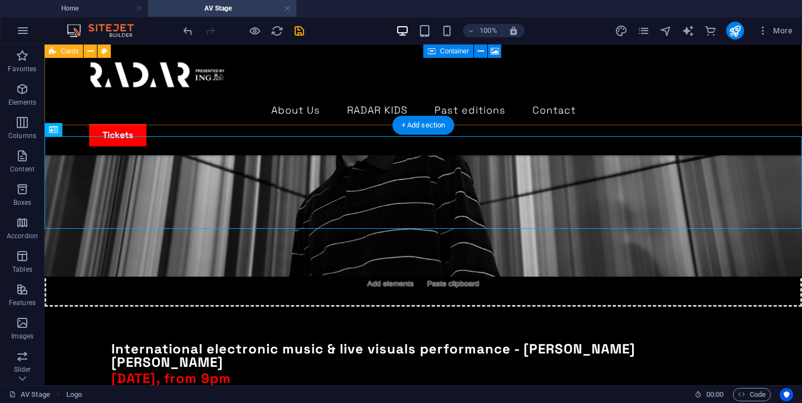
click at [286, 105] on div "About Us RADAR KIDS Past editions Contact Tickets" at bounding box center [423, 100] width 757 height 111
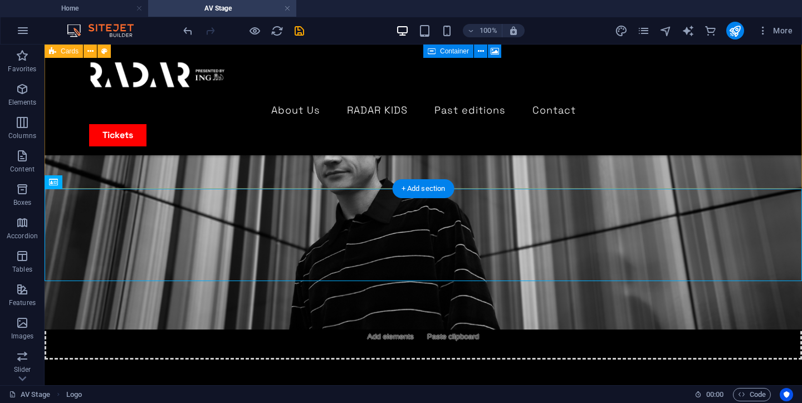
scroll to position [2204, 0]
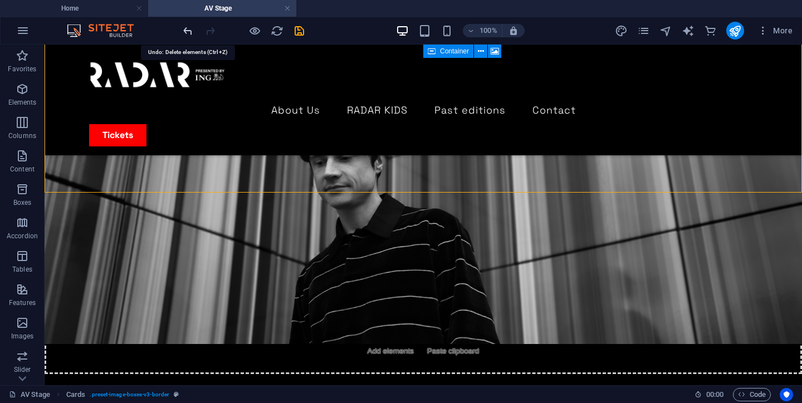
click at [188, 33] on icon "undo" at bounding box center [187, 30] width 13 height 13
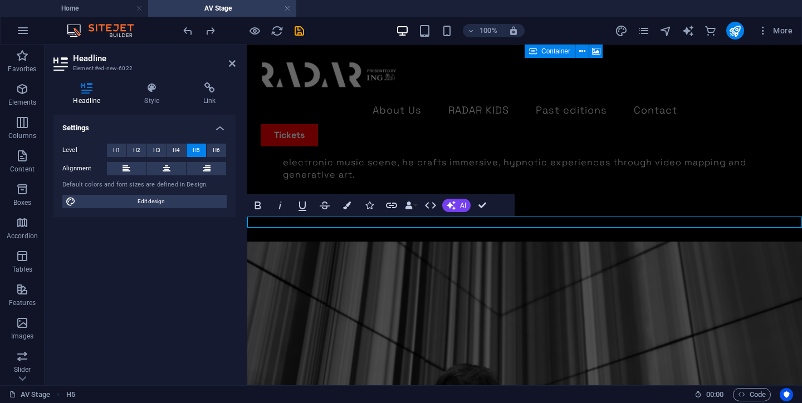
scroll to position [2679, 0]
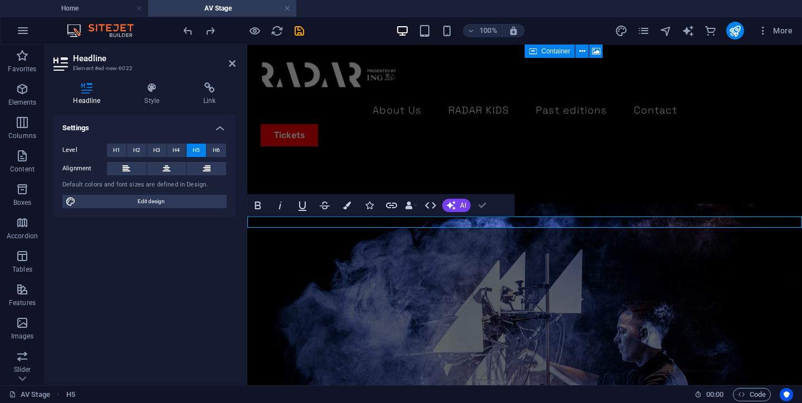
scroll to position [2180, 0]
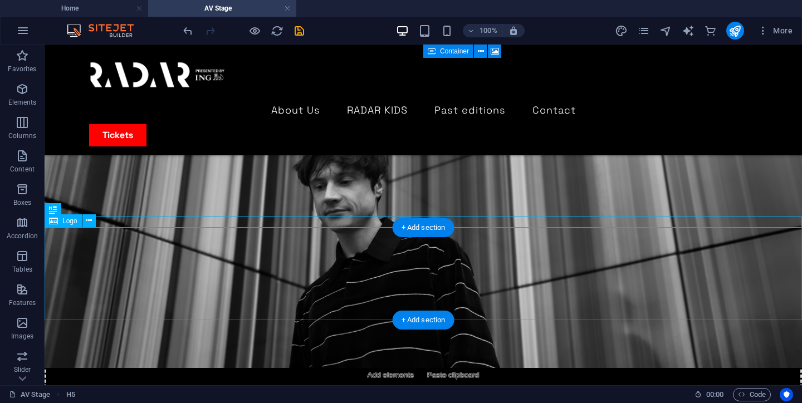
select select "%"
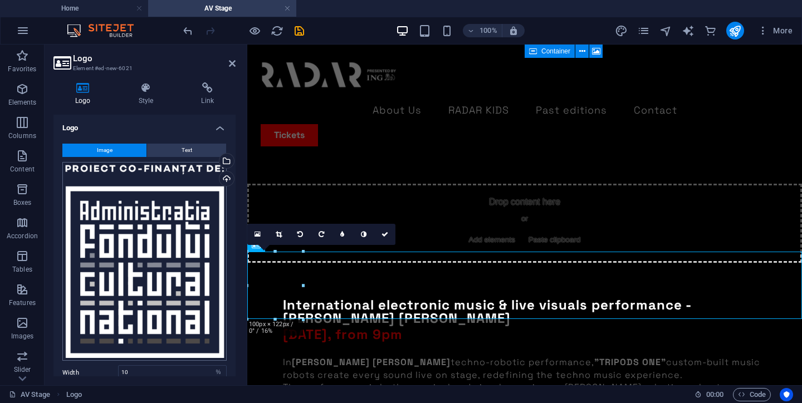
scroll to position [157, 0]
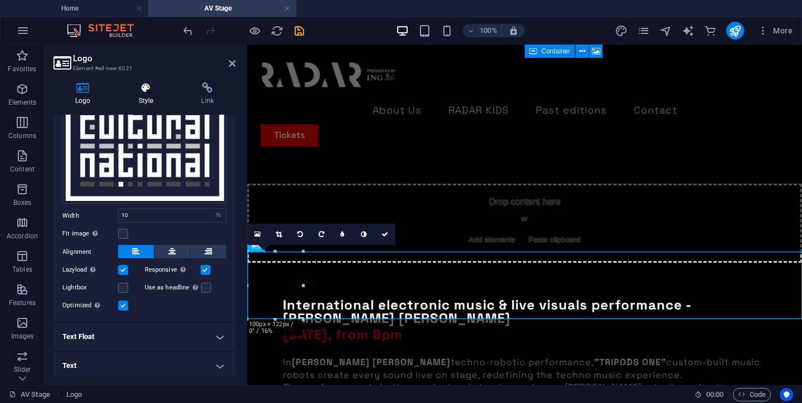
click at [148, 86] on icon at bounding box center [146, 87] width 58 height 11
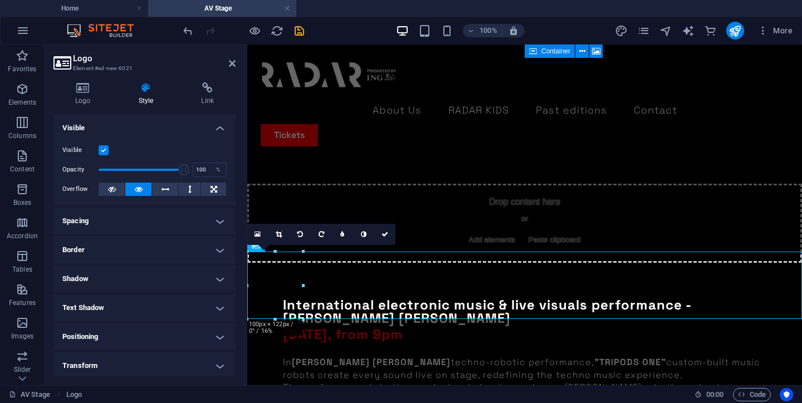
click at [170, 224] on h4 "Spacing" at bounding box center [144, 221] width 182 height 27
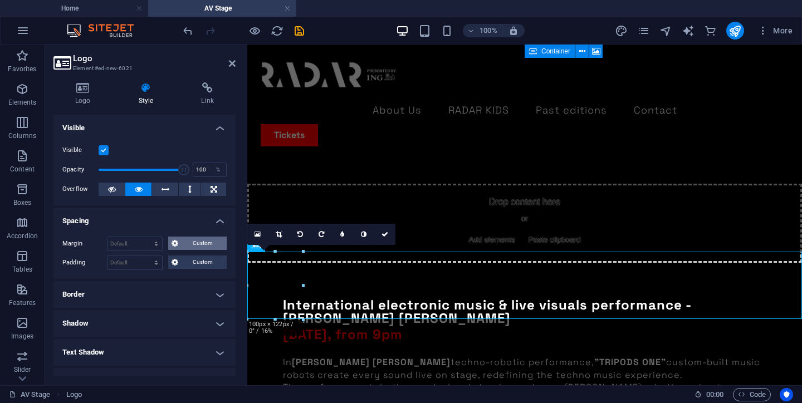
click at [204, 243] on span "Custom" at bounding box center [202, 243] width 42 height 13
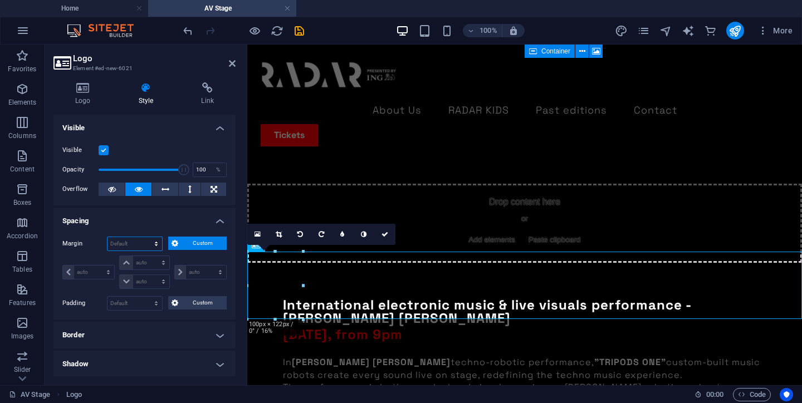
click at [130, 247] on select "Default auto px % rem vw vh Custom" at bounding box center [134, 243] width 55 height 13
select select "px"
click at [145, 237] on select "Default auto px % rem vw vh Custom" at bounding box center [134, 243] width 55 height 13
type input "0"
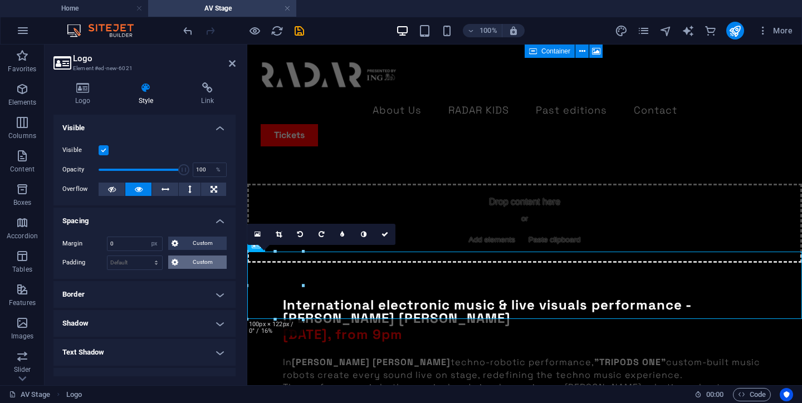
click at [184, 262] on span "Custom" at bounding box center [202, 262] width 42 height 13
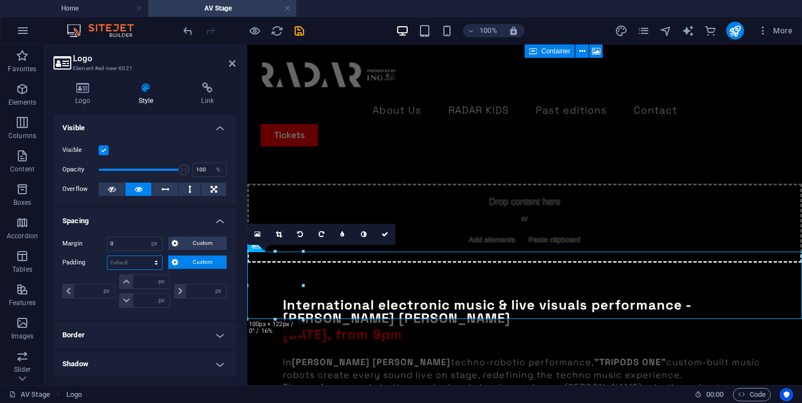
click at [138, 263] on select "Default px rem % vh vw Custom" at bounding box center [134, 262] width 55 height 13
click at [107, 256] on select "Default px rem % vh vw Custom" at bounding box center [134, 262] width 55 height 13
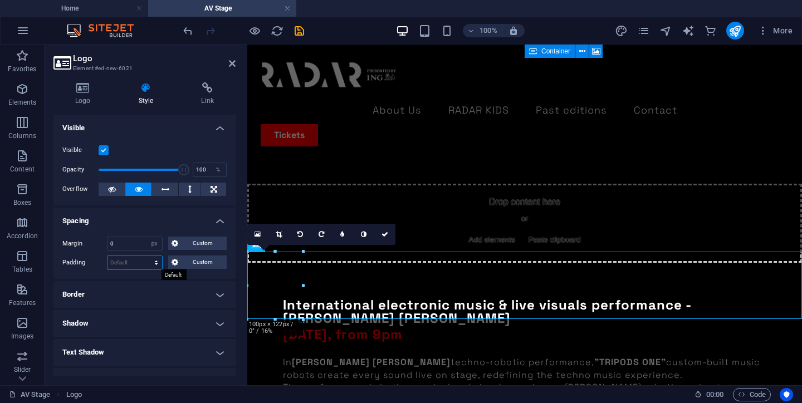
click at [134, 264] on select "Default px rem % vh vw Custom" at bounding box center [134, 262] width 55 height 13
select select "px"
click at [145, 256] on select "Default px rem % vh vw Custom" at bounding box center [134, 262] width 55 height 13
type input "0"
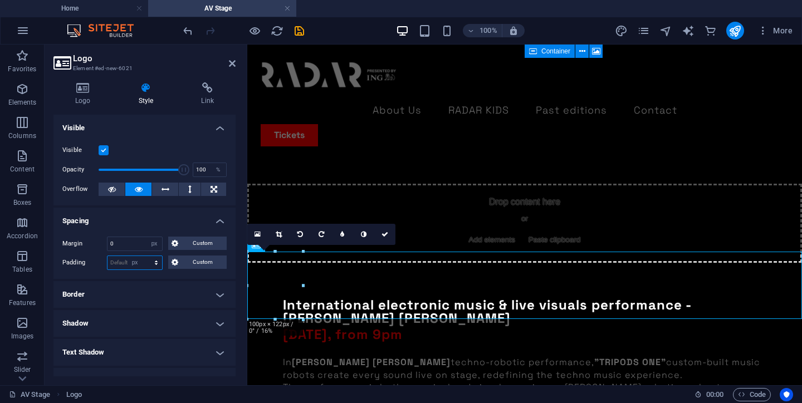
type input "0"
click at [124, 264] on input "0" at bounding box center [134, 262] width 55 height 13
click at [190, 259] on span "Custom" at bounding box center [202, 262] width 42 height 13
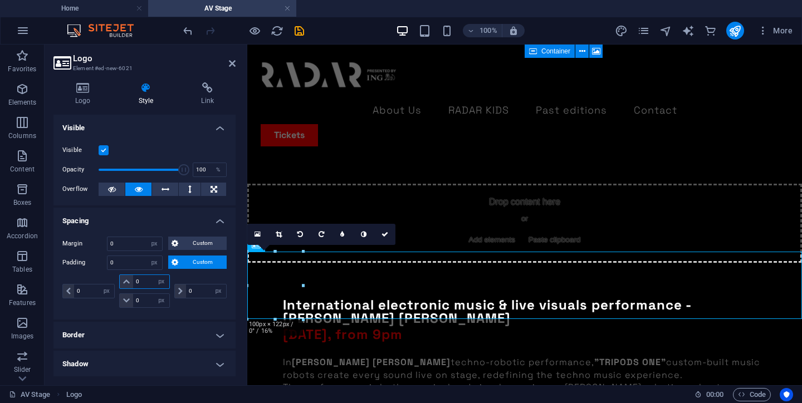
click at [142, 277] on input "0" at bounding box center [151, 281] width 36 height 13
click at [183, 244] on span "Custom" at bounding box center [202, 243] width 42 height 13
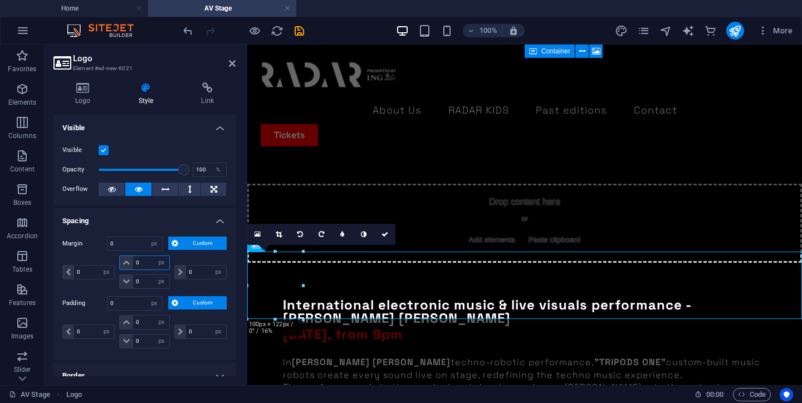
click at [144, 260] on input "0" at bounding box center [151, 262] width 36 height 13
type input "20"
select select "DISABLED_OPTION_VALUE"
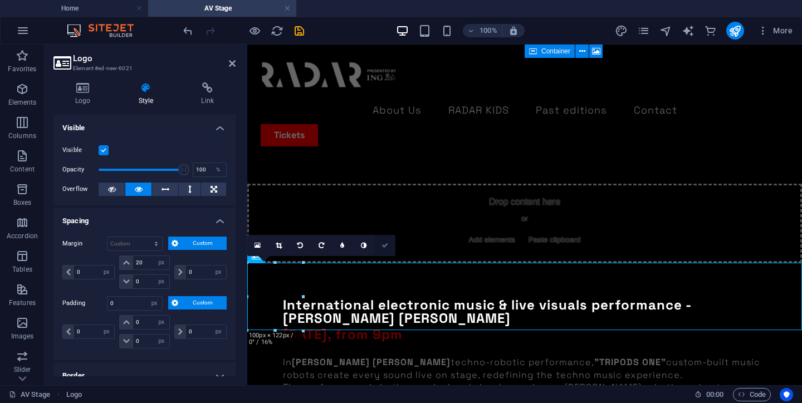
click at [381, 249] on link at bounding box center [384, 245] width 21 height 21
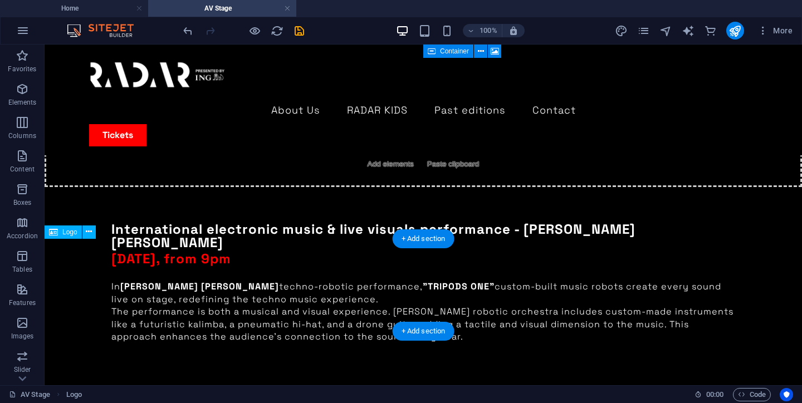
scroll to position [2180, 0]
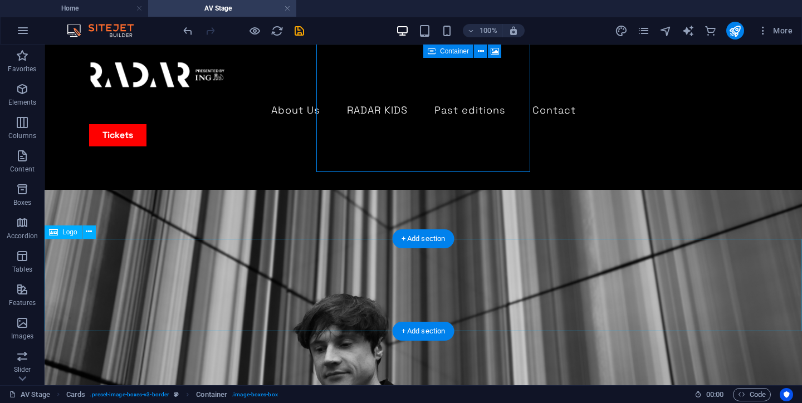
select select "px"
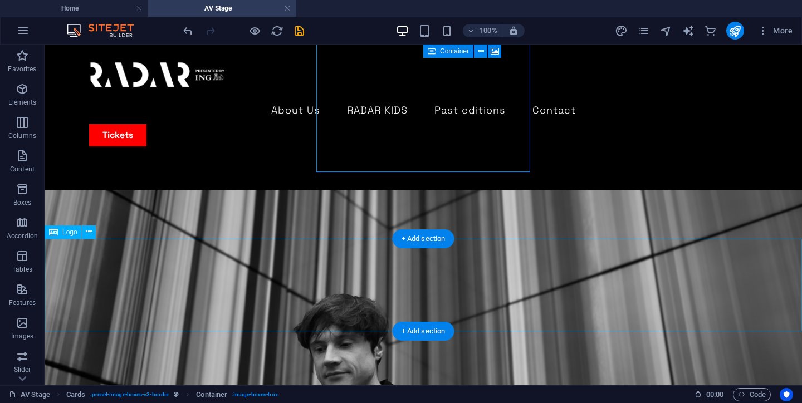
select select "px"
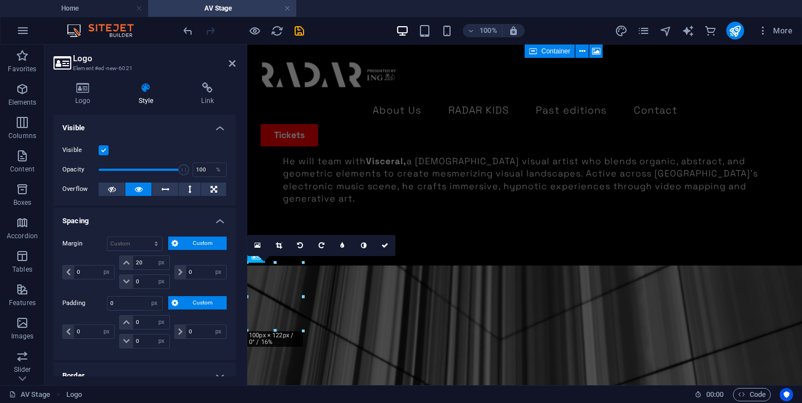
scroll to position [2655, 0]
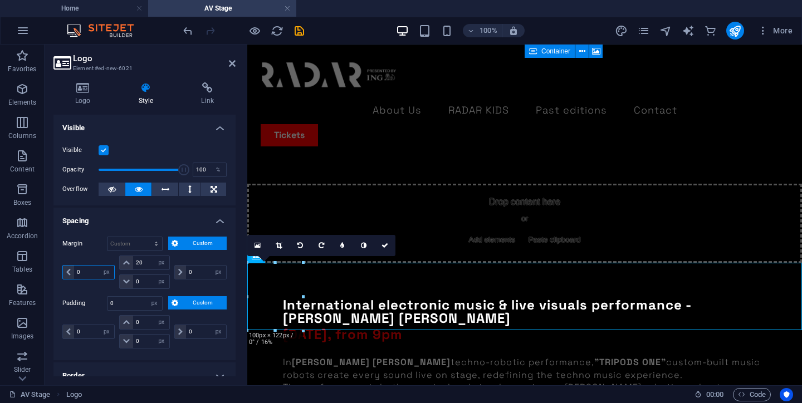
click at [83, 273] on input "0" at bounding box center [94, 272] width 40 height 13
type input "20"
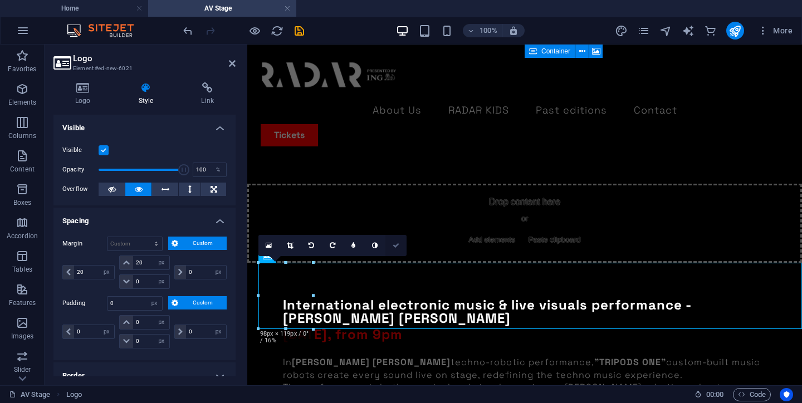
click at [394, 243] on icon at bounding box center [395, 245] width 7 height 7
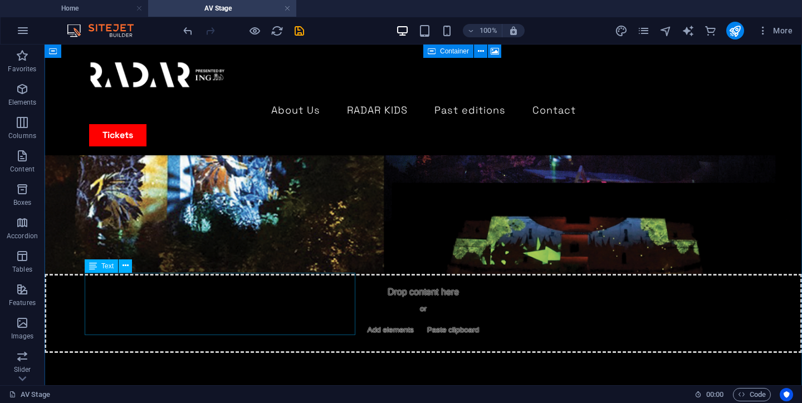
scroll to position [0, 0]
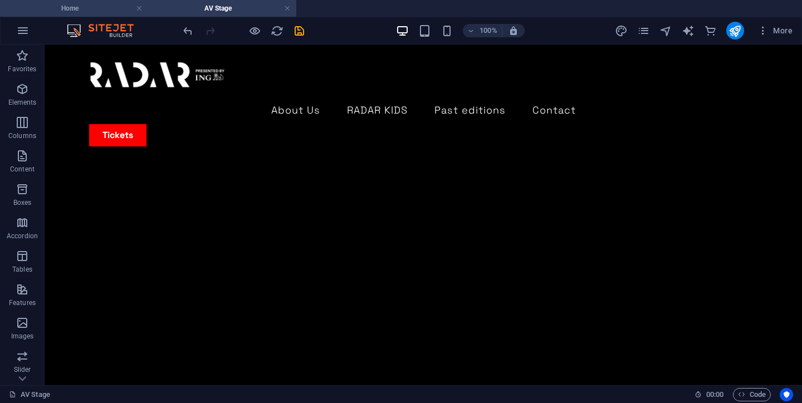
click at [96, 10] on h4 "Home" at bounding box center [74, 8] width 148 height 12
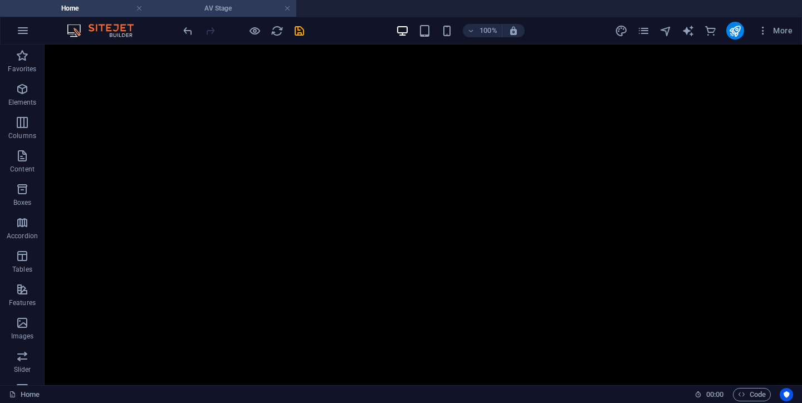
click at [228, 13] on h4 "AV Stage" at bounding box center [222, 8] width 148 height 12
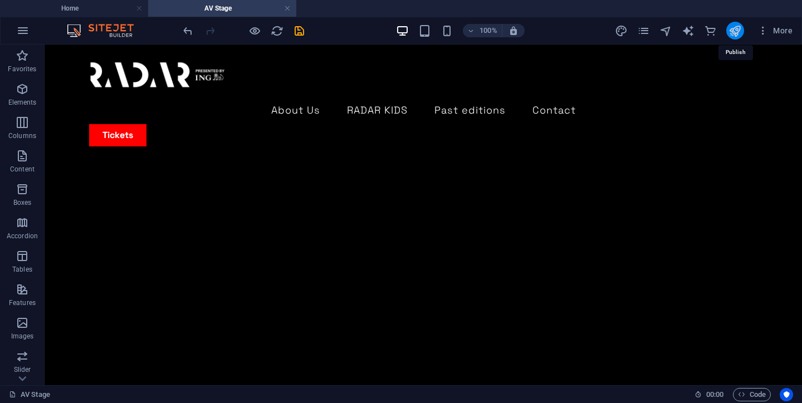
click at [730, 35] on icon "publish" at bounding box center [734, 30] width 13 height 13
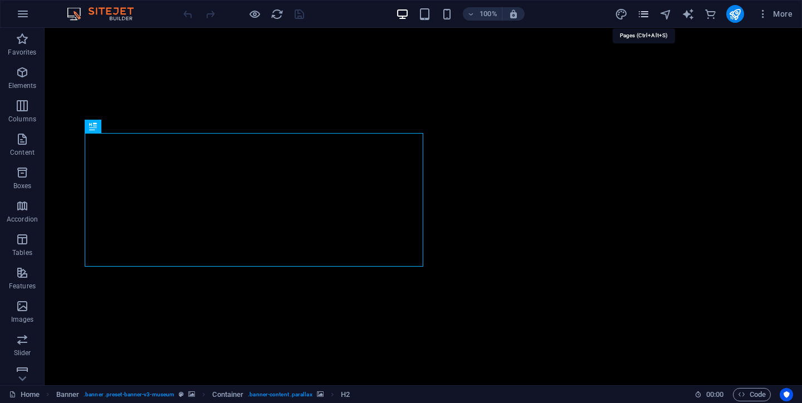
click at [0, 0] on icon "pages" at bounding box center [0, 0] width 0 height 0
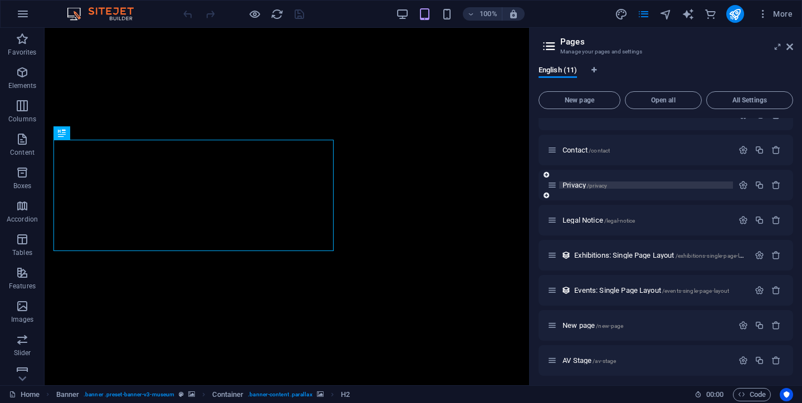
scroll to position [127, 0]
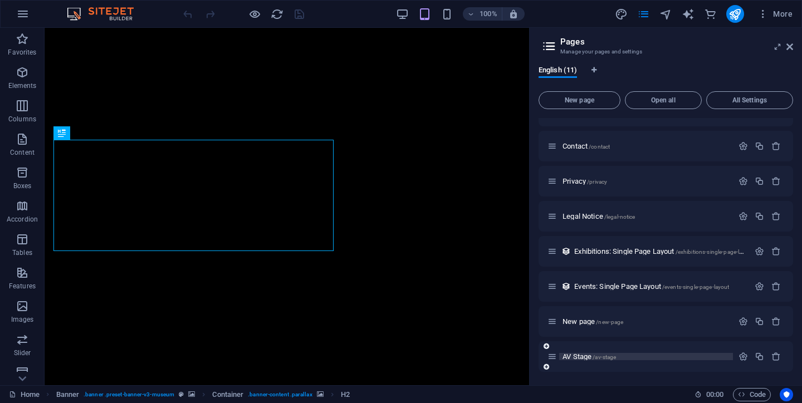
click at [585, 357] on span "AV Stage /av-stage" at bounding box center [588, 356] width 53 height 8
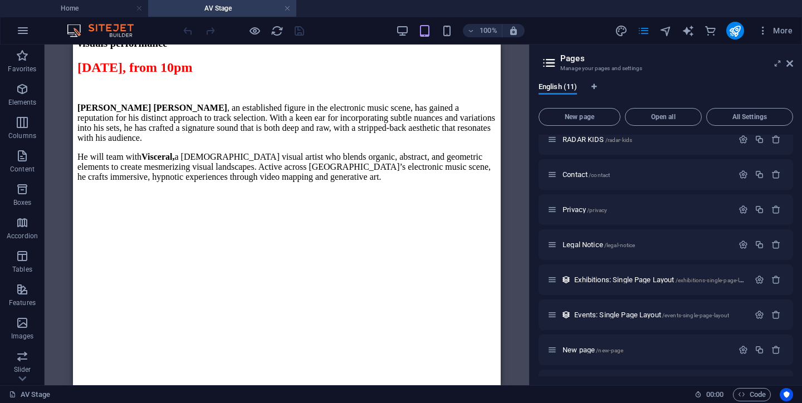
scroll to position [1935, 0]
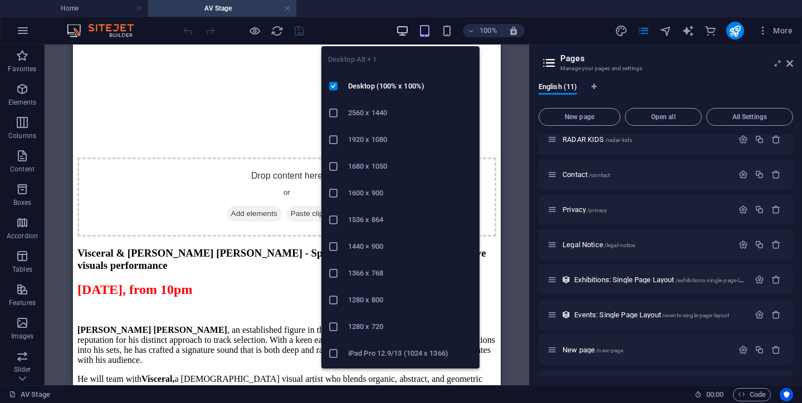
click at [399, 35] on icon "button" at bounding box center [402, 30] width 13 height 13
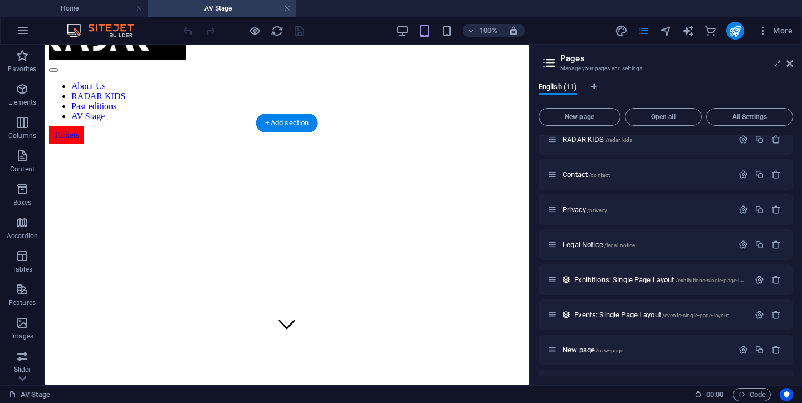
scroll to position [74, 0]
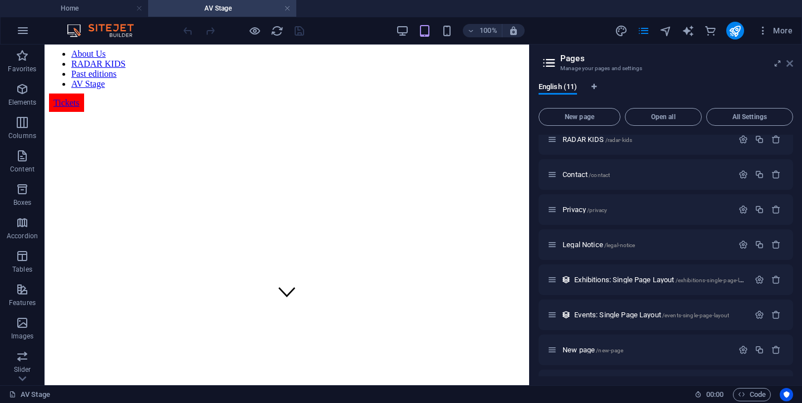
click at [0, 0] on icon at bounding box center [0, 0] width 0 height 0
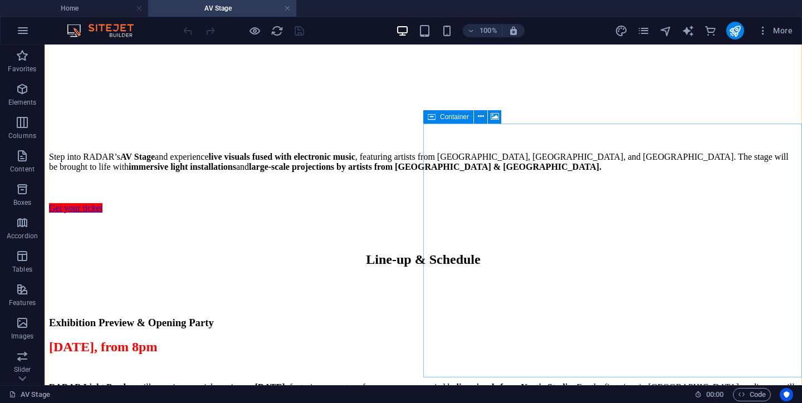
scroll to position [698, 0]
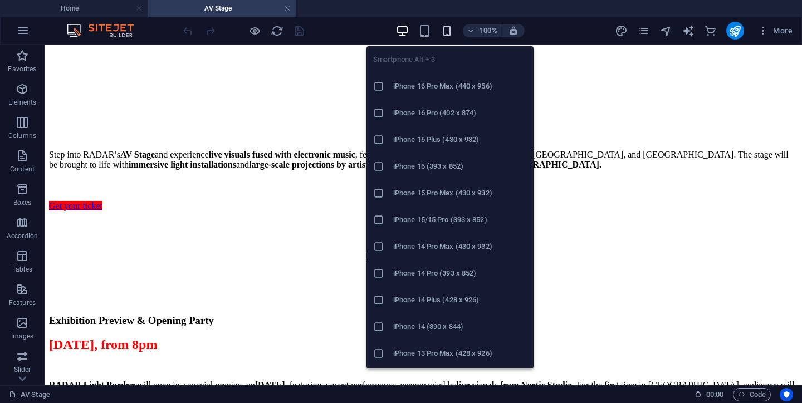
click at [450, 26] on icon "button" at bounding box center [446, 30] width 13 height 13
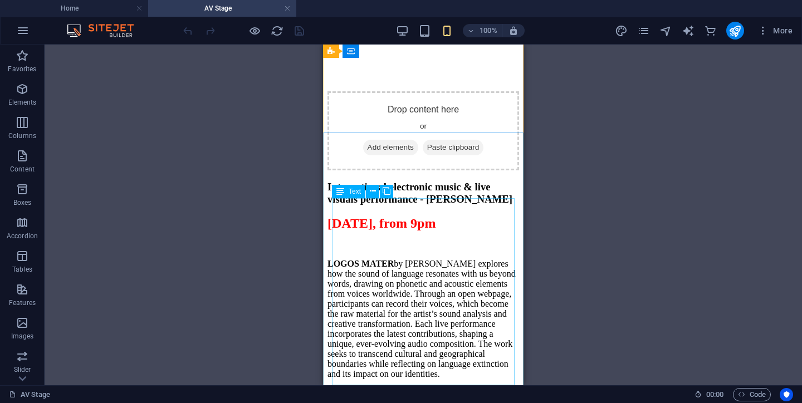
scroll to position [1161, 0]
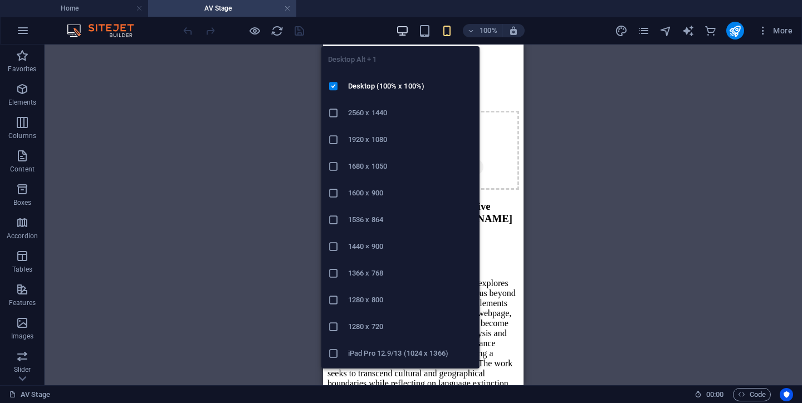
click at [406, 34] on icon "button" at bounding box center [402, 30] width 13 height 13
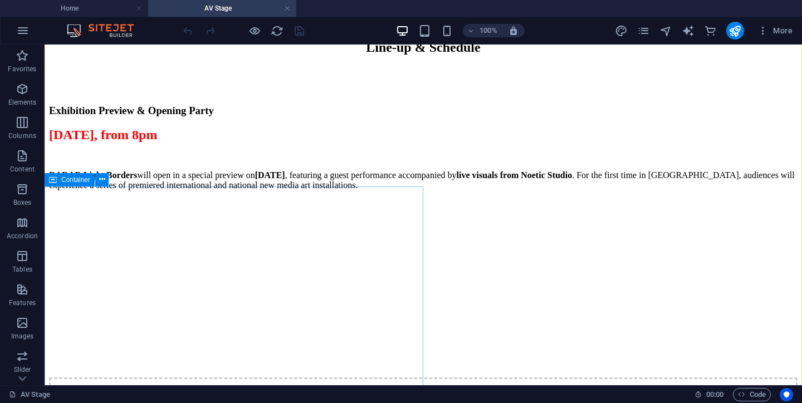
scroll to position [910, 0]
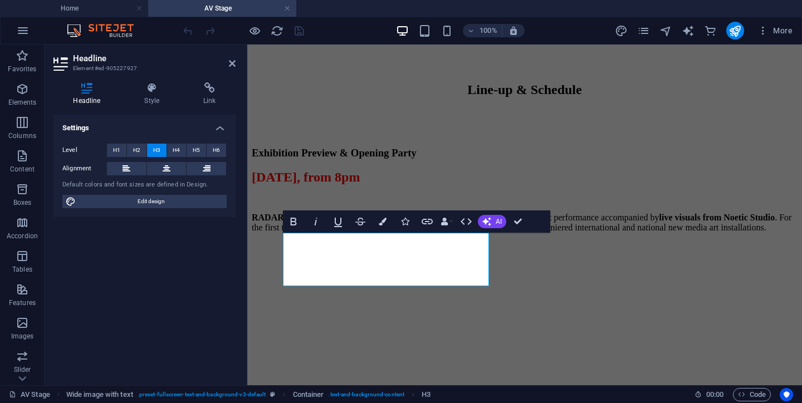
scroll to position [1033, 0]
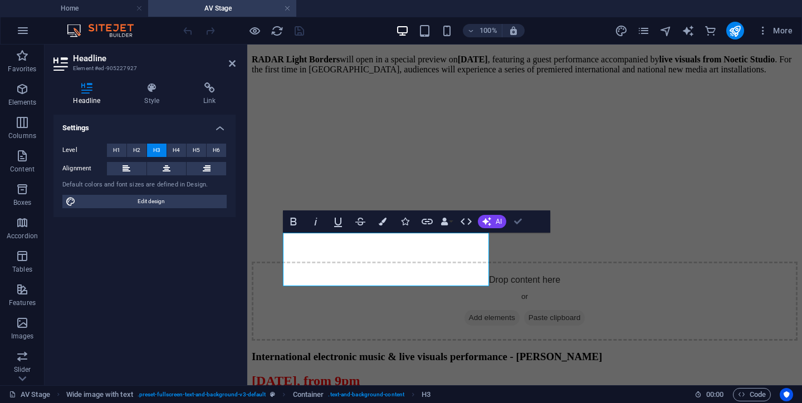
scroll to position [848, 0]
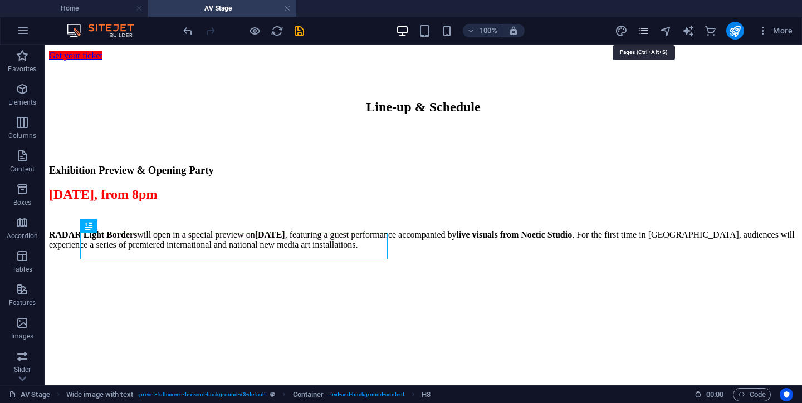
click at [643, 29] on icon "pages" at bounding box center [643, 30] width 13 height 13
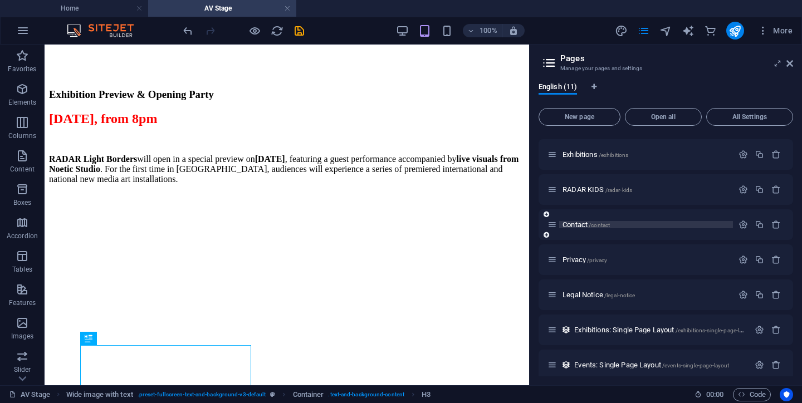
scroll to position [144, 0]
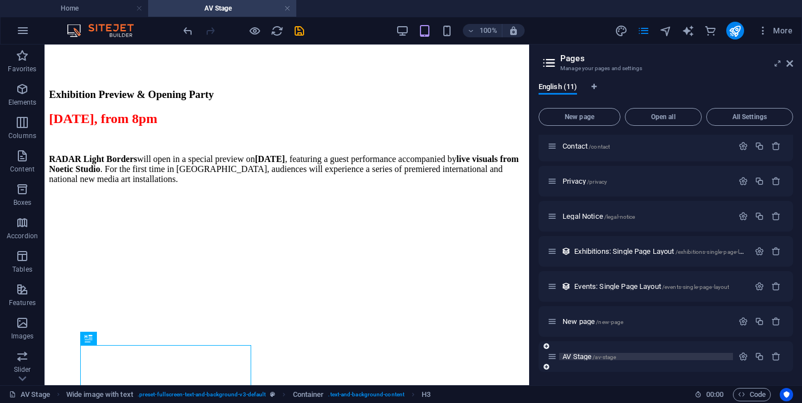
click at [588, 354] on span "AV Stage /av-stage" at bounding box center [588, 356] width 53 height 8
click at [737, 31] on icon "publish" at bounding box center [734, 30] width 13 height 13
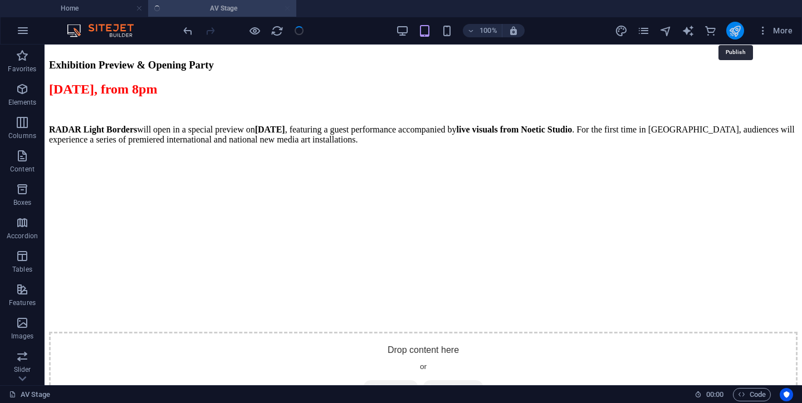
scroll to position [848, 0]
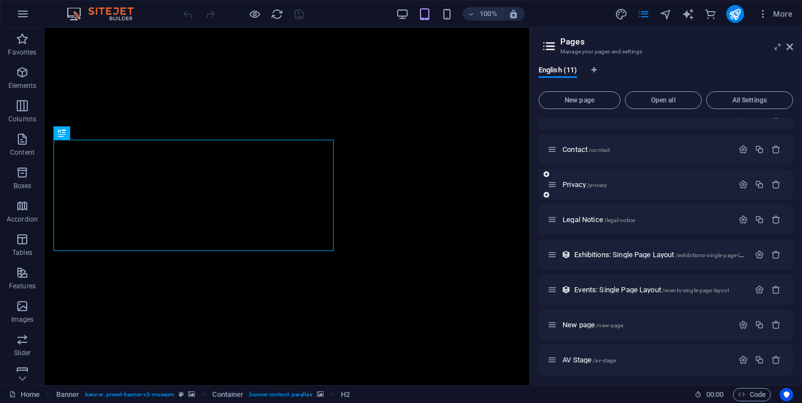
scroll to position [127, 0]
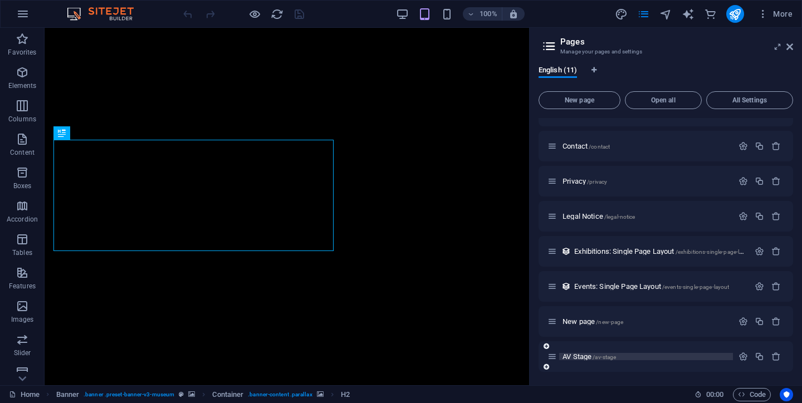
click at [587, 352] on span "AV Stage /av-stage" at bounding box center [588, 356] width 53 height 8
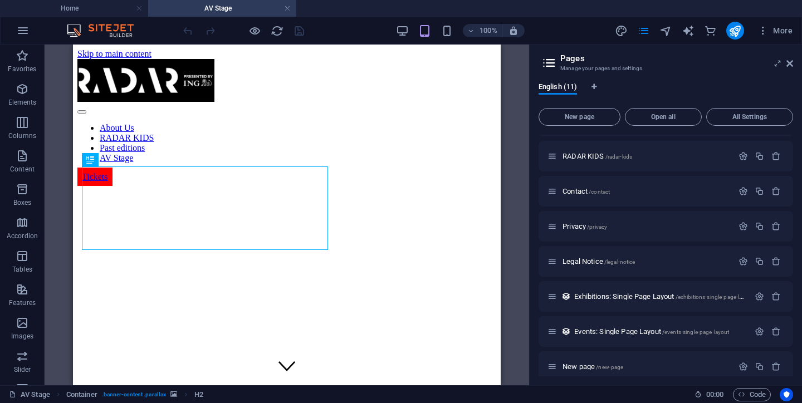
scroll to position [0, 0]
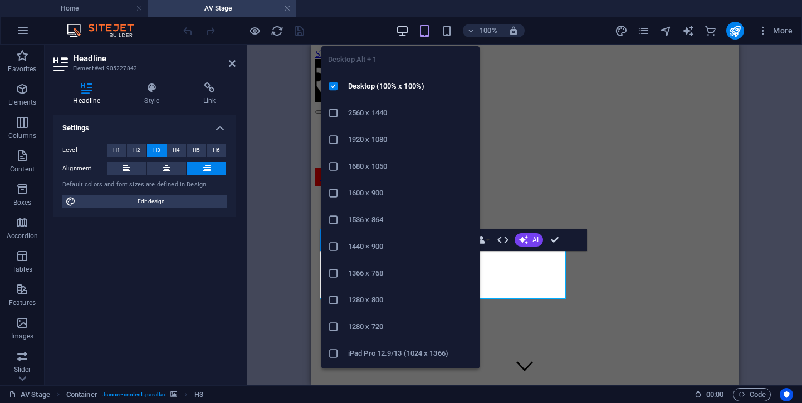
click at [406, 32] on icon "button" at bounding box center [402, 30] width 13 height 13
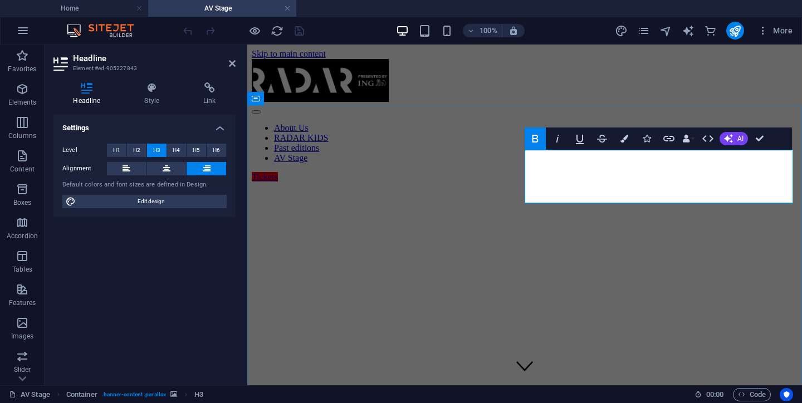
drag, startPoint x: 719, startPoint y: 195, endPoint x: 792, endPoint y: 198, distance: 73.0
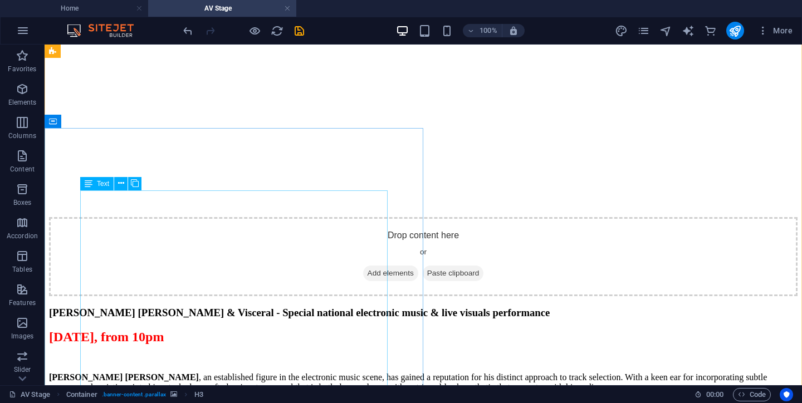
scroll to position [1465, 0]
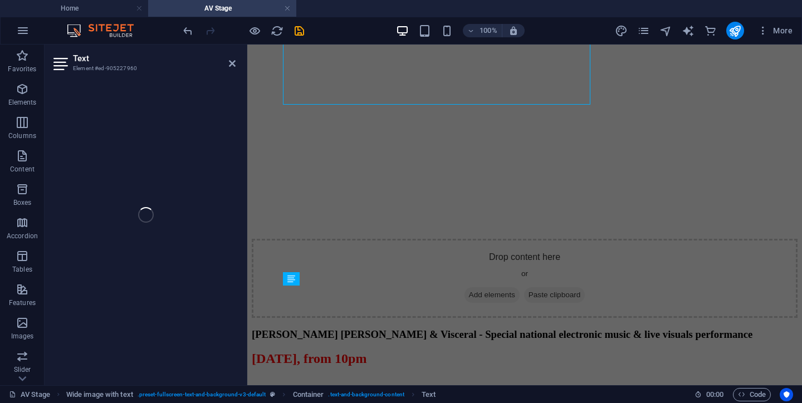
scroll to position [1803, 0]
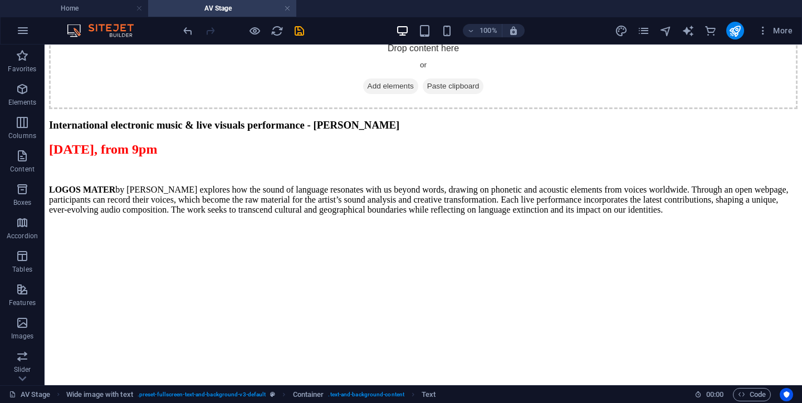
scroll to position [1242, 0]
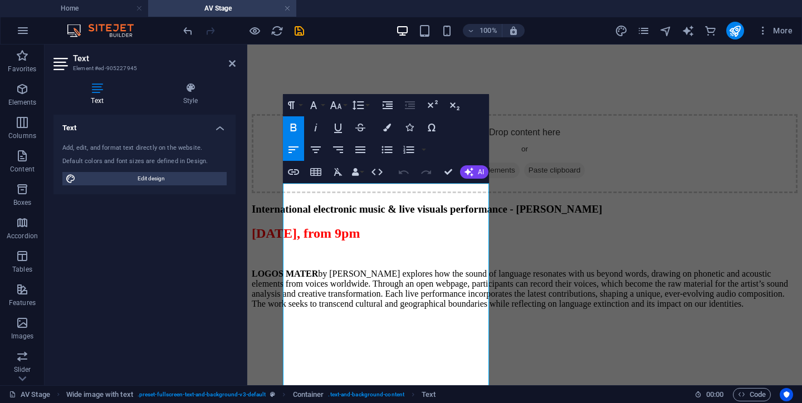
scroll to position [1529, 0]
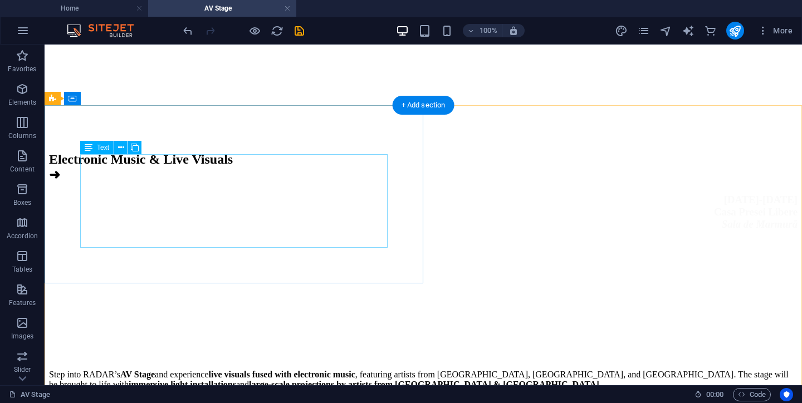
scroll to position [423, 0]
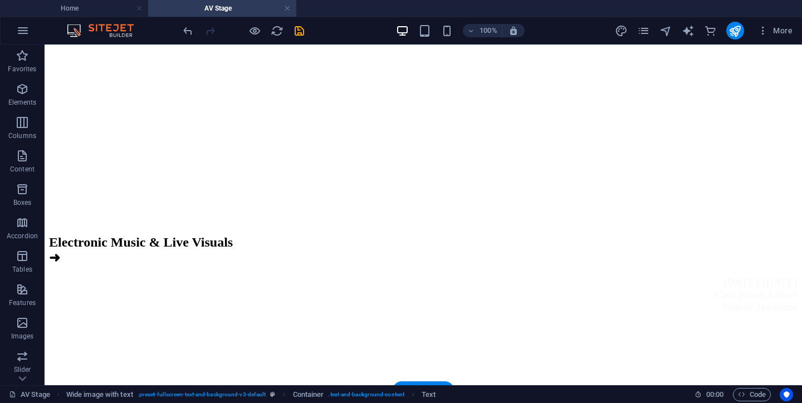
scroll to position [0, 0]
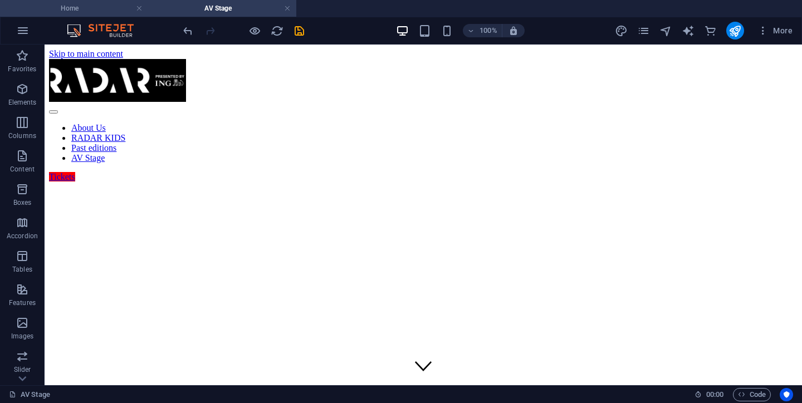
click at [92, 6] on h4 "Home" at bounding box center [74, 8] width 148 height 12
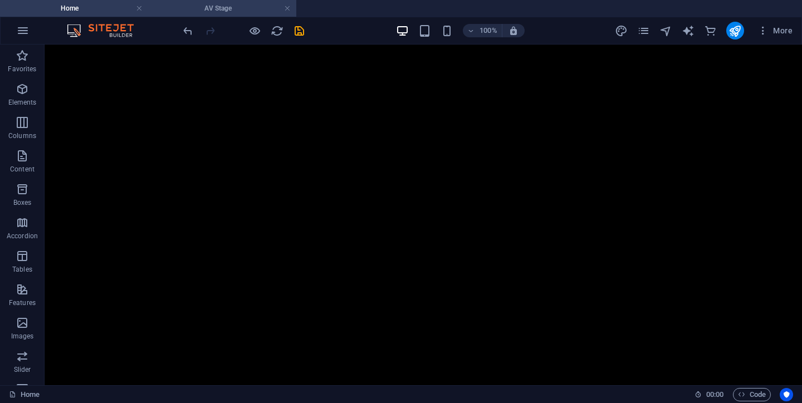
click at [217, 11] on h4 "AV Stage" at bounding box center [222, 8] width 148 height 12
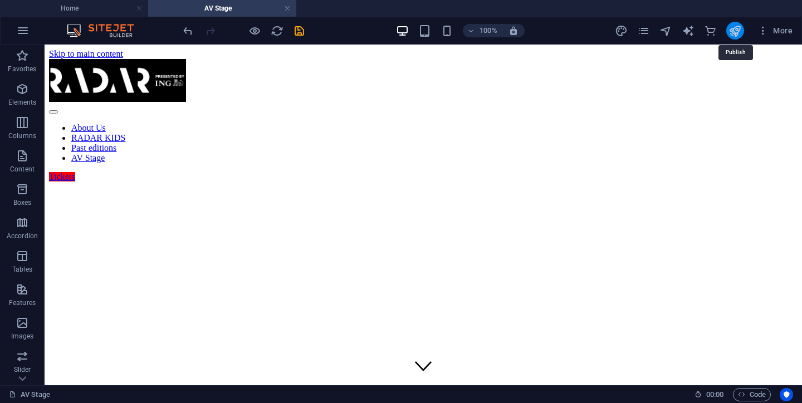
click at [733, 28] on icon "publish" at bounding box center [734, 30] width 13 height 13
